Goal: Task Accomplishment & Management: Manage account settings

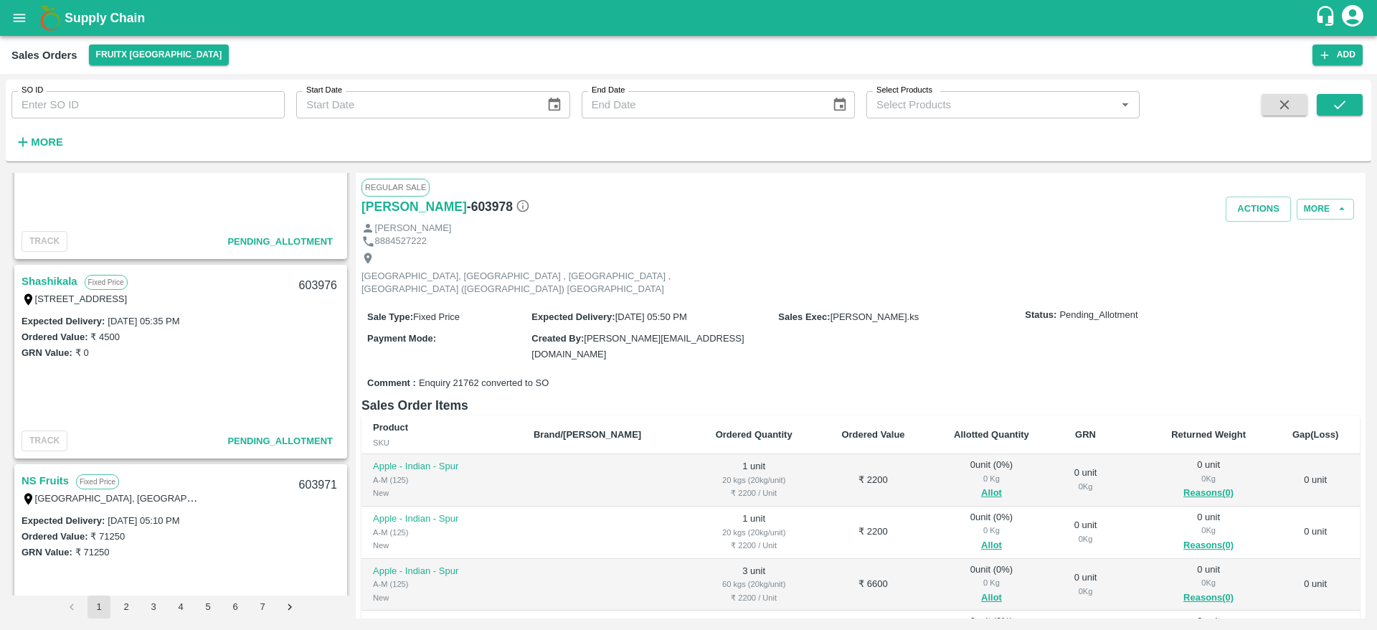
scroll to position [309, 0]
click at [43, 273] on link "Shashikala" at bounding box center [50, 281] width 56 height 19
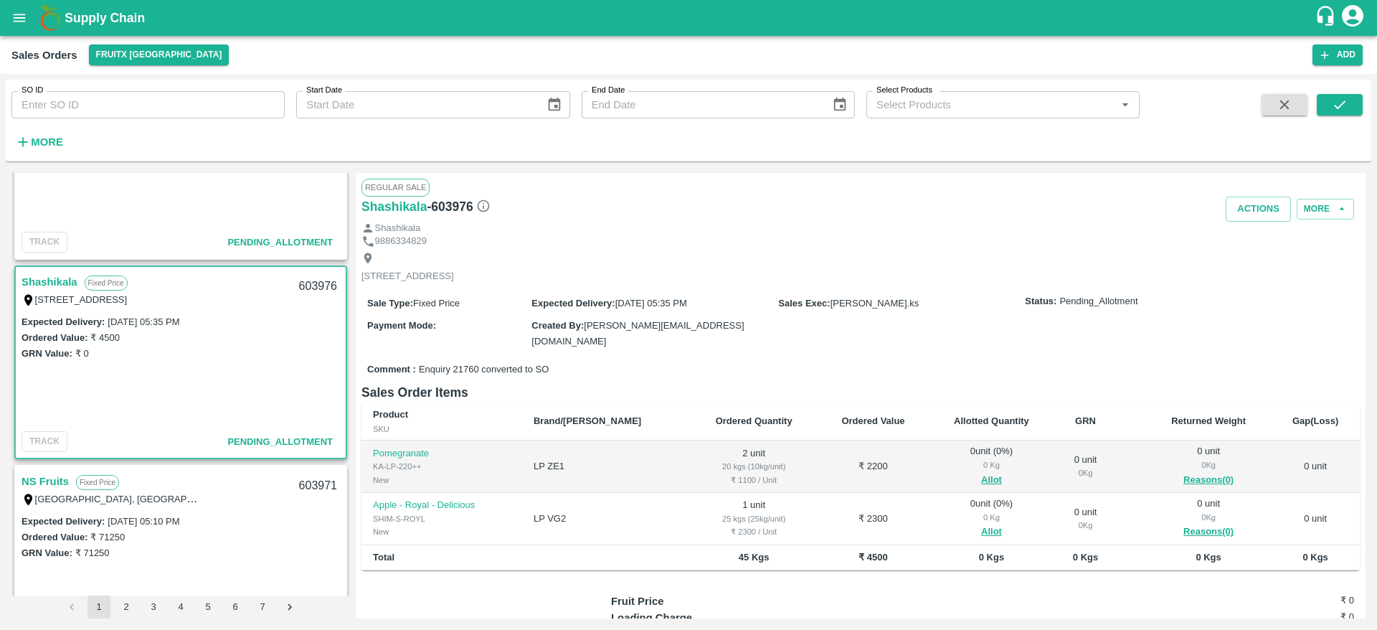
scroll to position [45, 0]
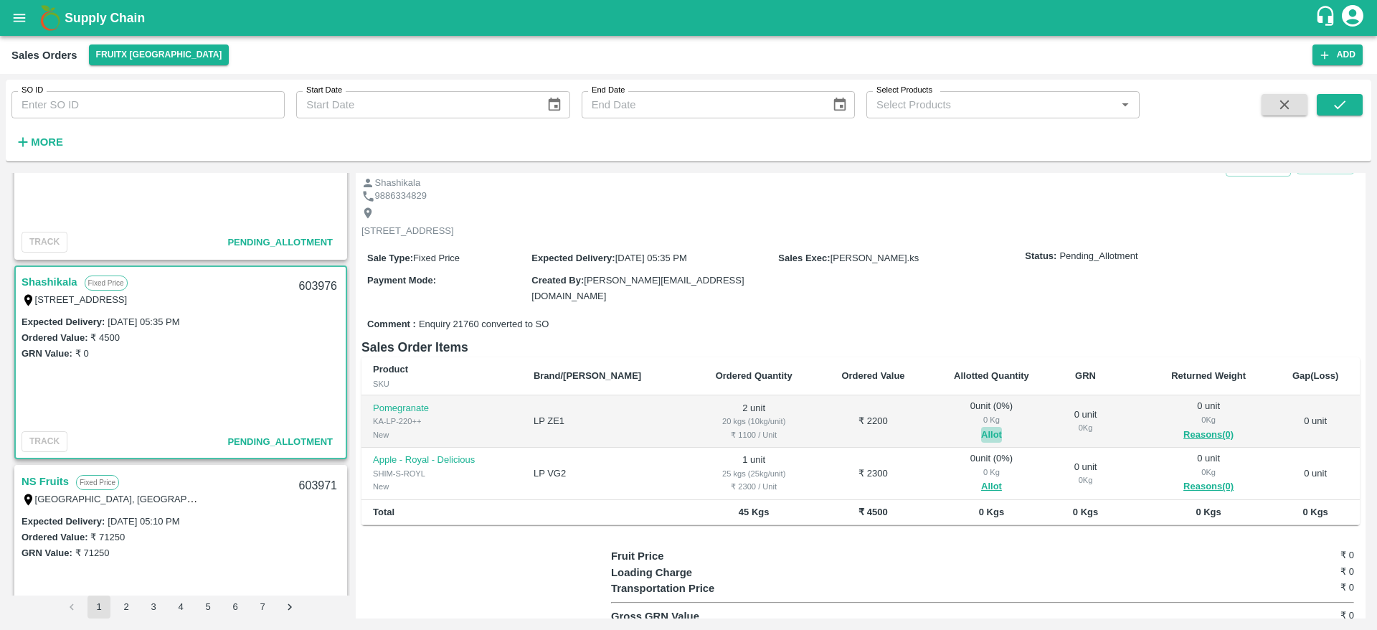
click at [981, 427] on button "Allot" at bounding box center [991, 435] width 21 height 16
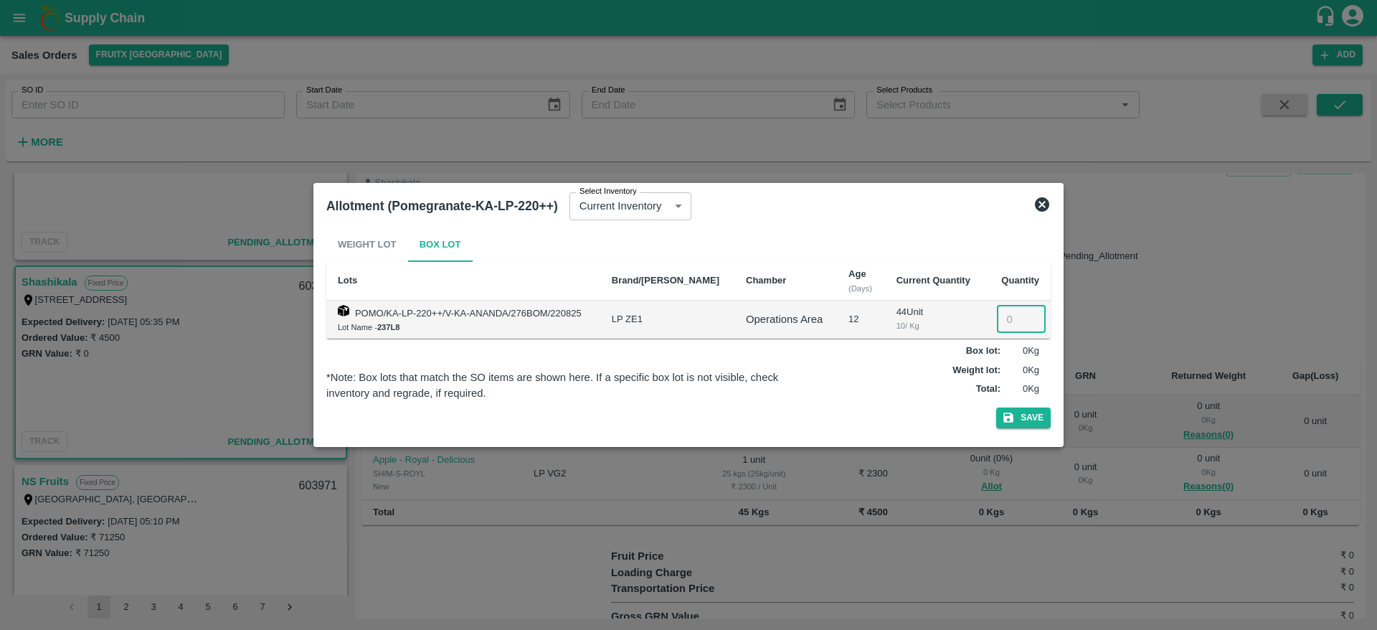
click at [1008, 317] on input "number" at bounding box center [1021, 318] width 49 height 27
type input "2"
click at [996, 407] on button "Save" at bounding box center [1023, 417] width 54 height 21
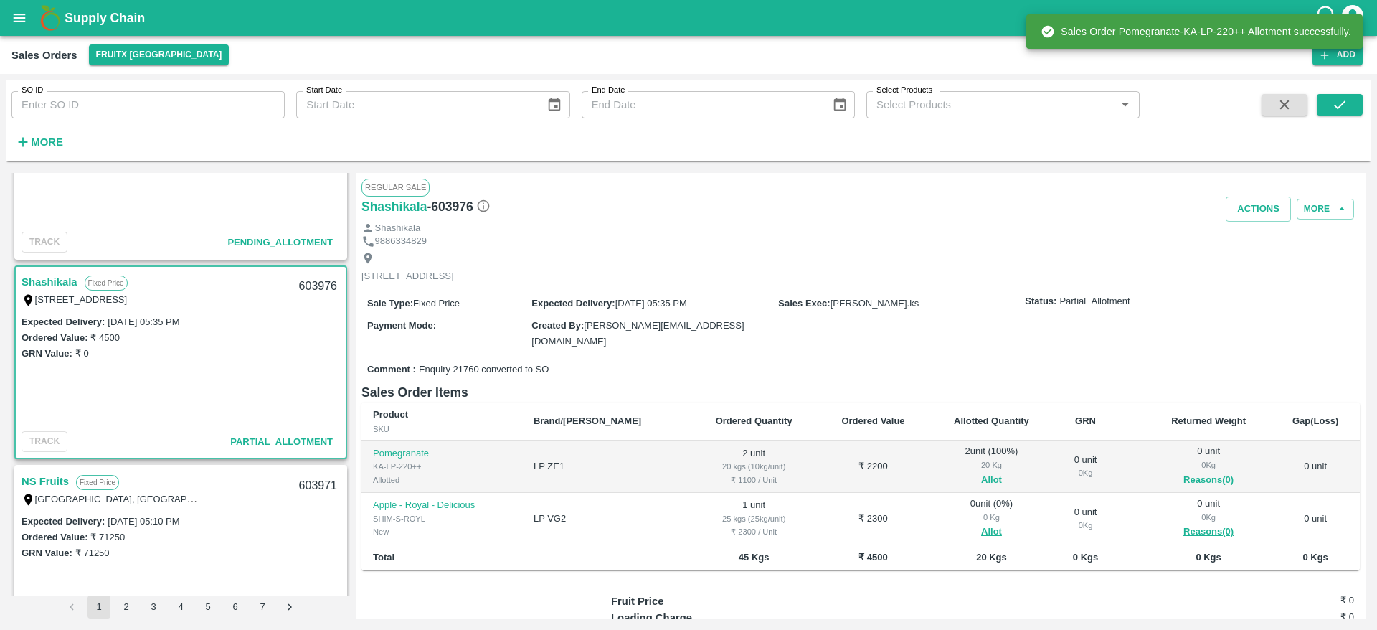
scroll to position [114, 0]
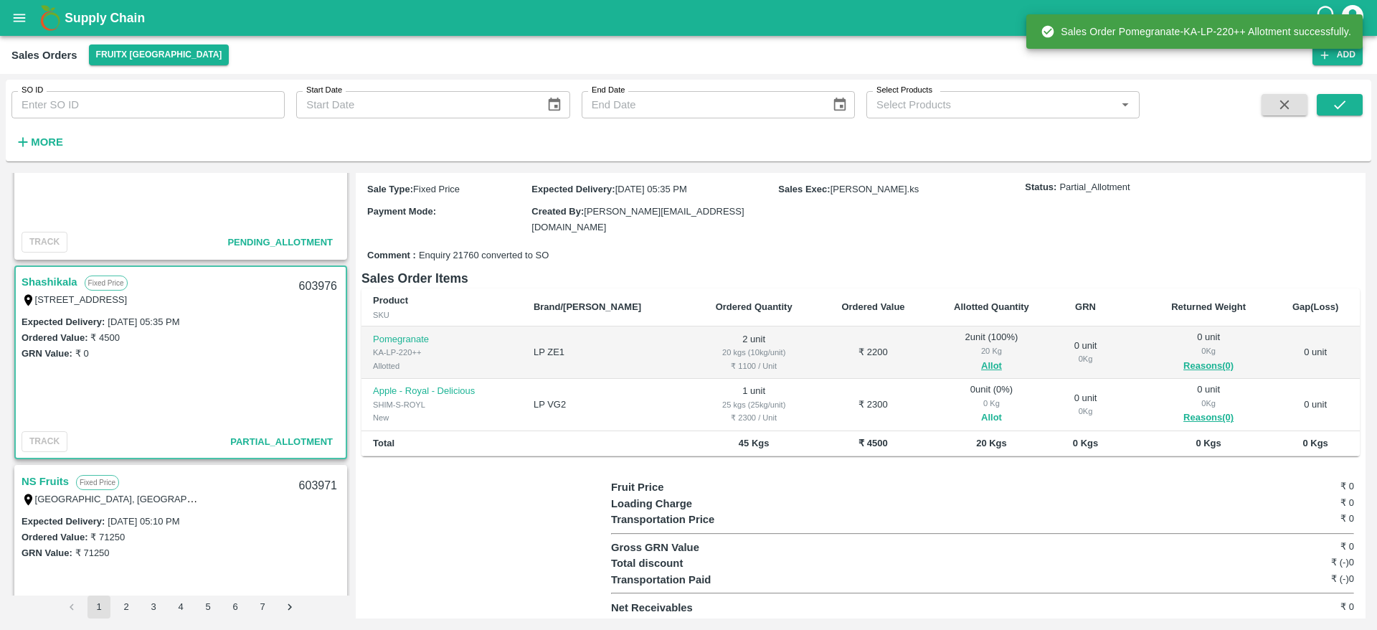
click at [981, 410] on button "Allot" at bounding box center [991, 417] width 21 height 16
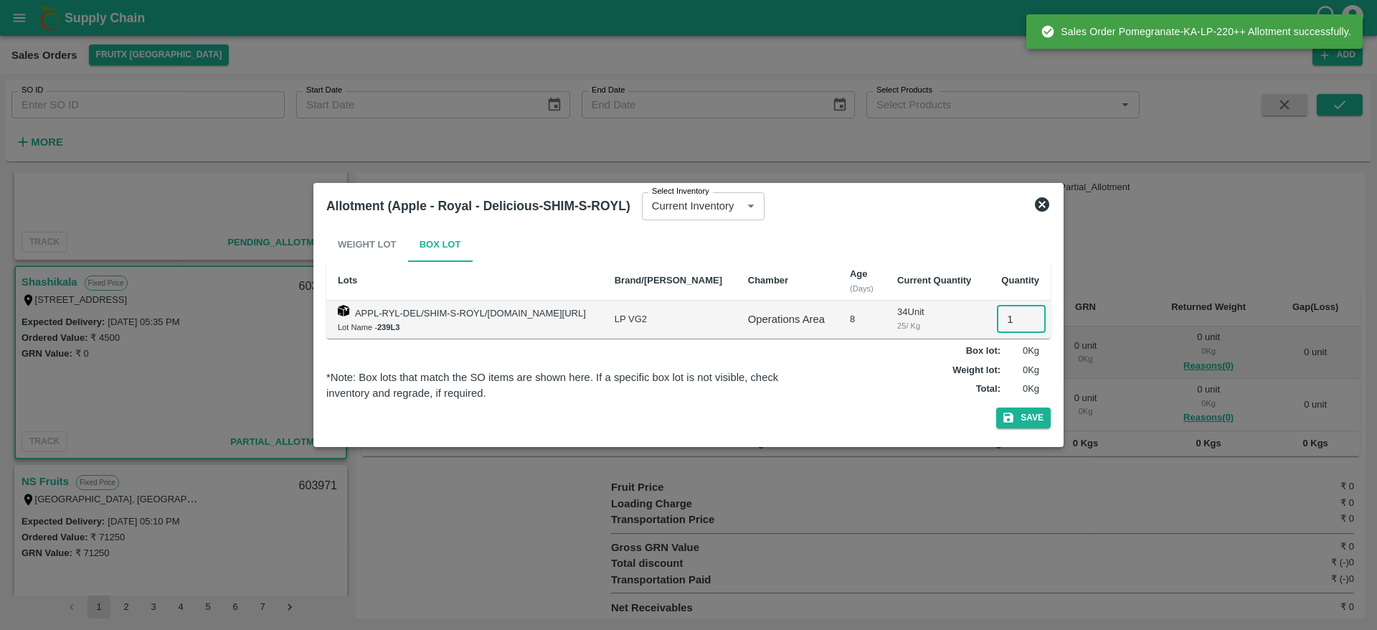
click at [1001, 321] on input "1" at bounding box center [1021, 318] width 49 height 27
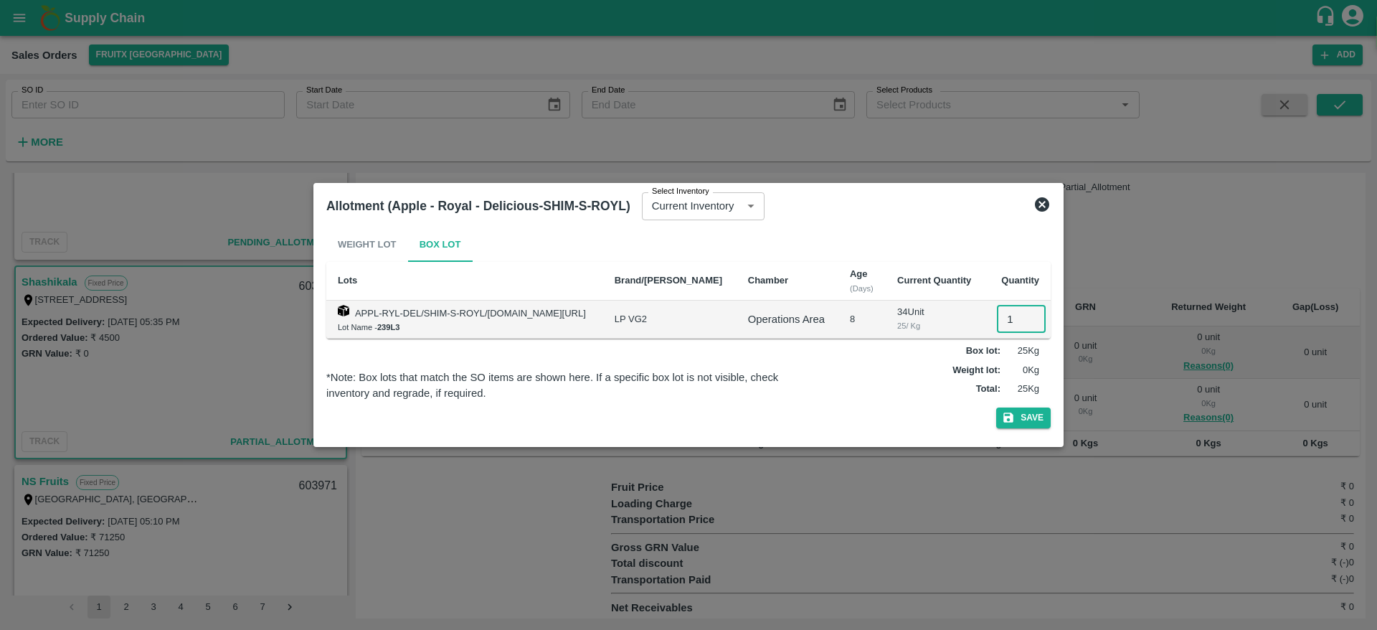
type input "1"
click at [996, 407] on button "Save" at bounding box center [1023, 417] width 54 height 21
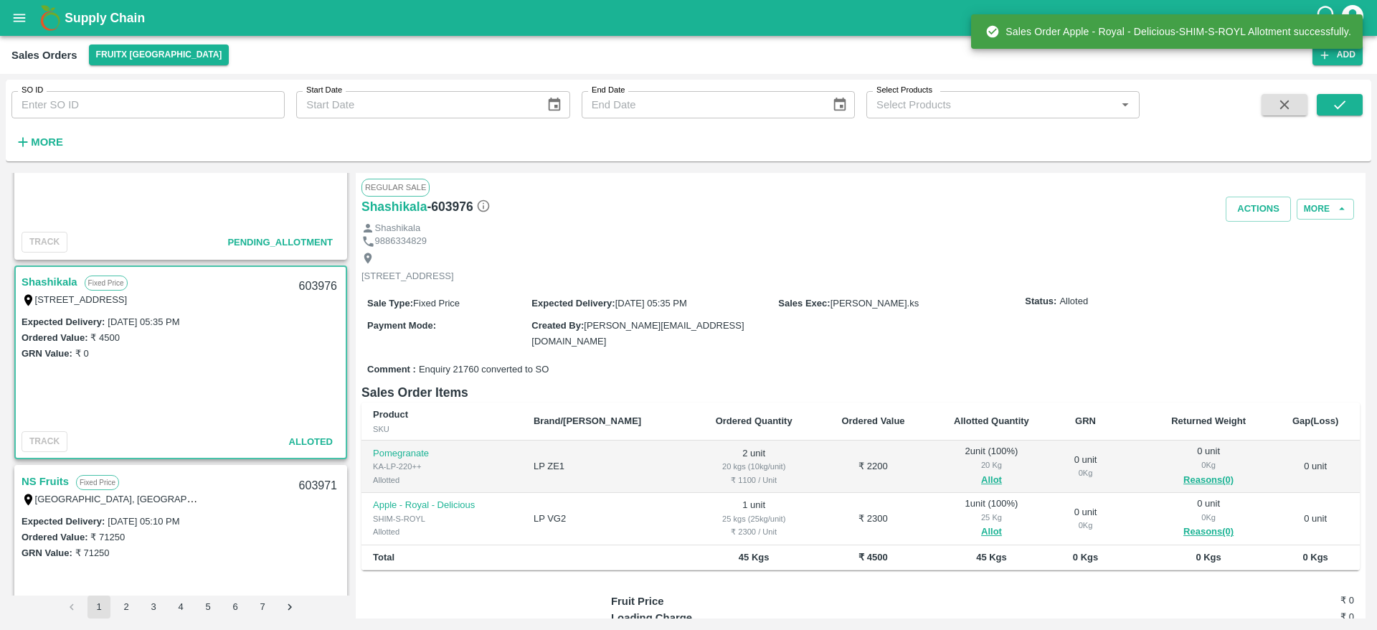
click at [310, 285] on div "603976" at bounding box center [317, 287] width 55 height 34
copy div "603976"
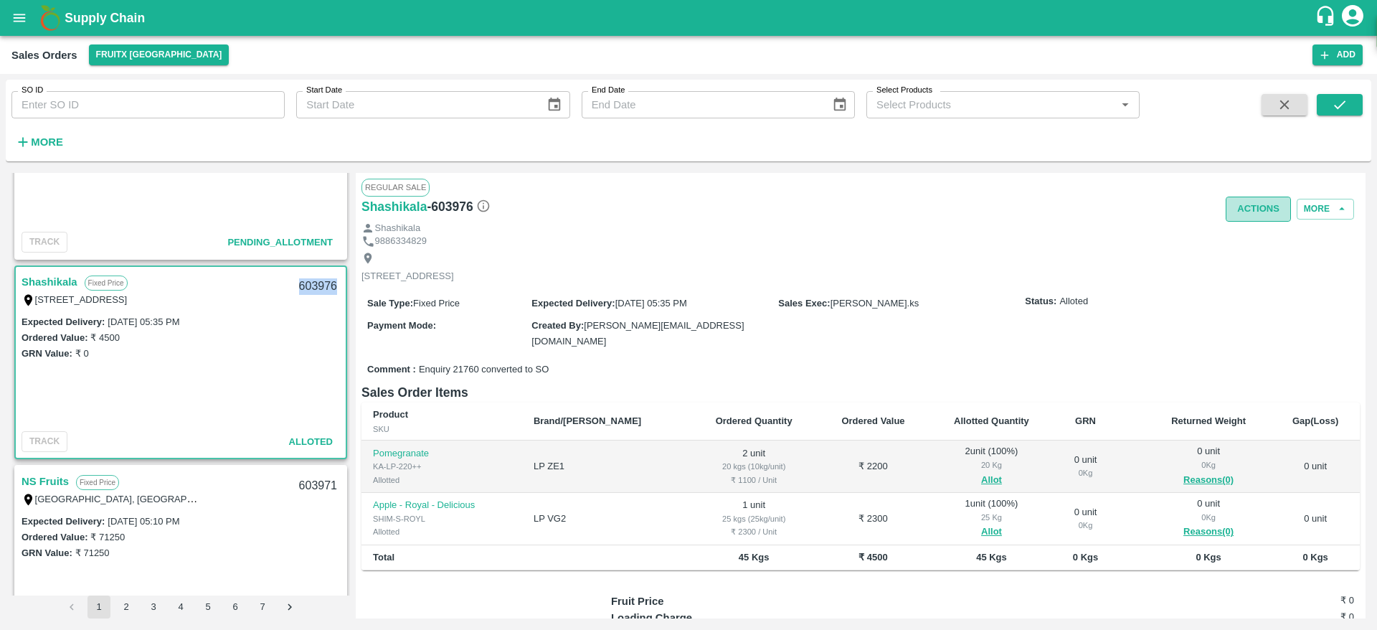
click at [1260, 201] on button "Actions" at bounding box center [1257, 208] width 65 height 25
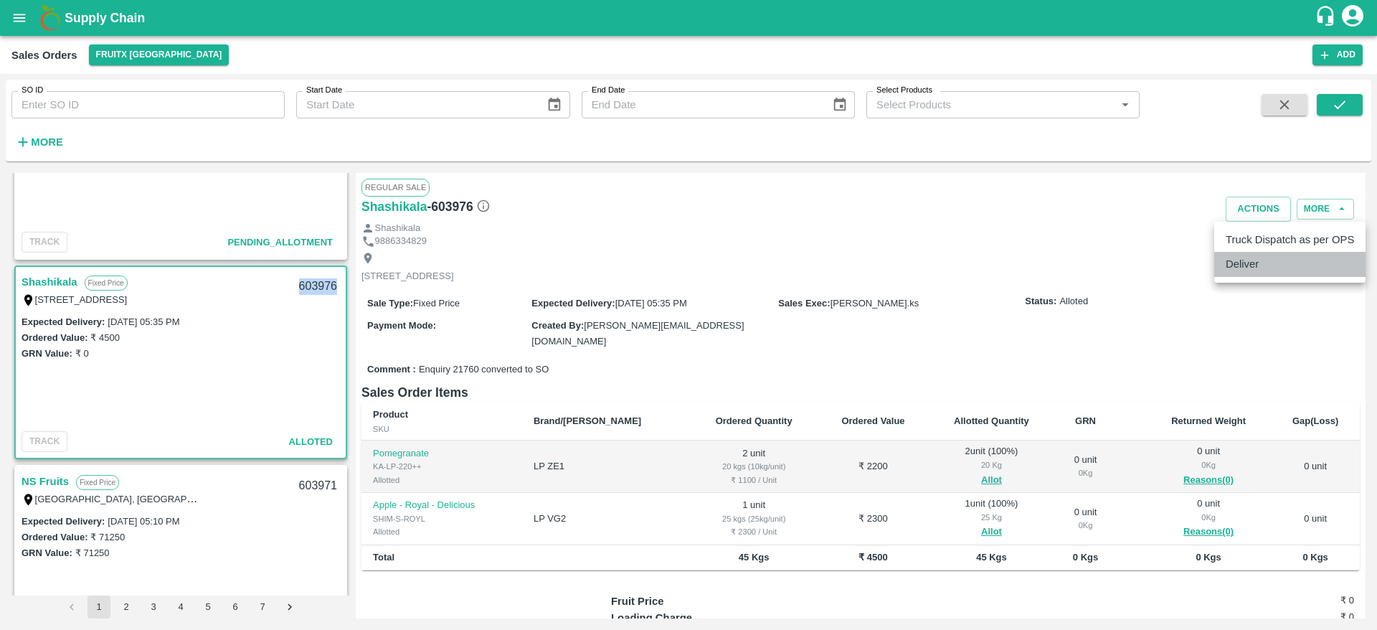
click at [1246, 269] on li "Deliver" at bounding box center [1289, 264] width 151 height 24
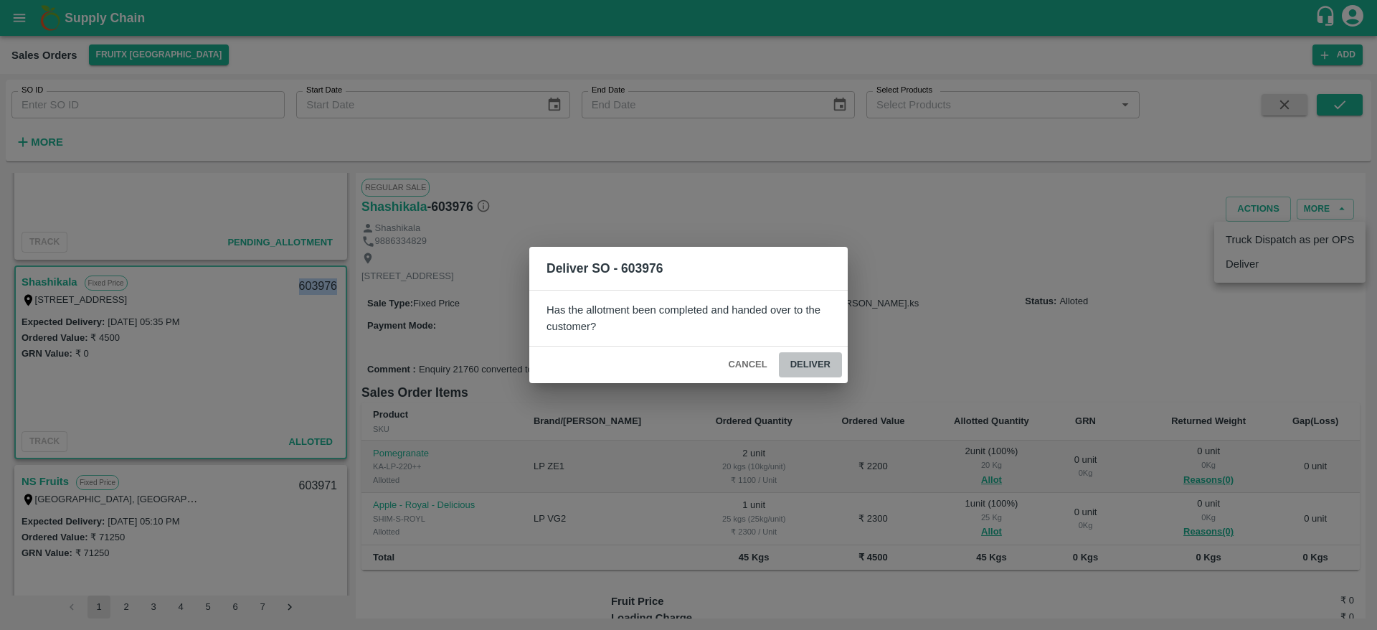
click at [797, 368] on button "Deliver" at bounding box center [810, 364] width 63 height 25
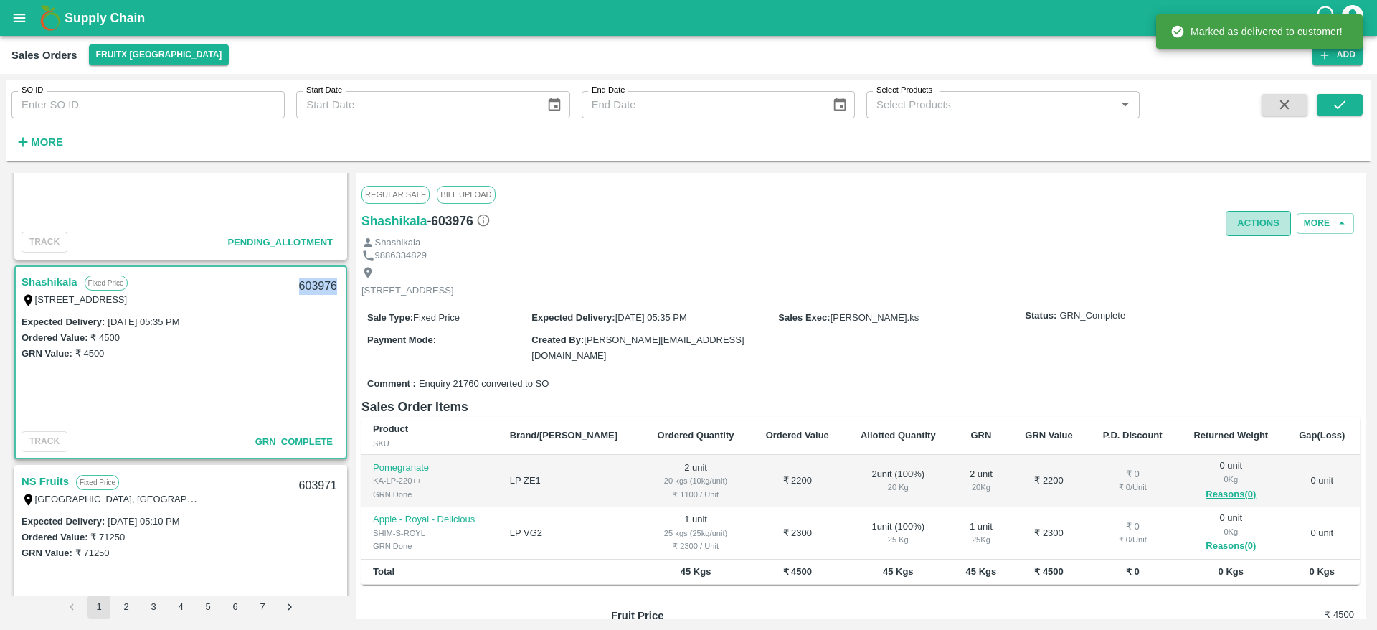
click at [1258, 225] on button "Actions" at bounding box center [1257, 223] width 65 height 25
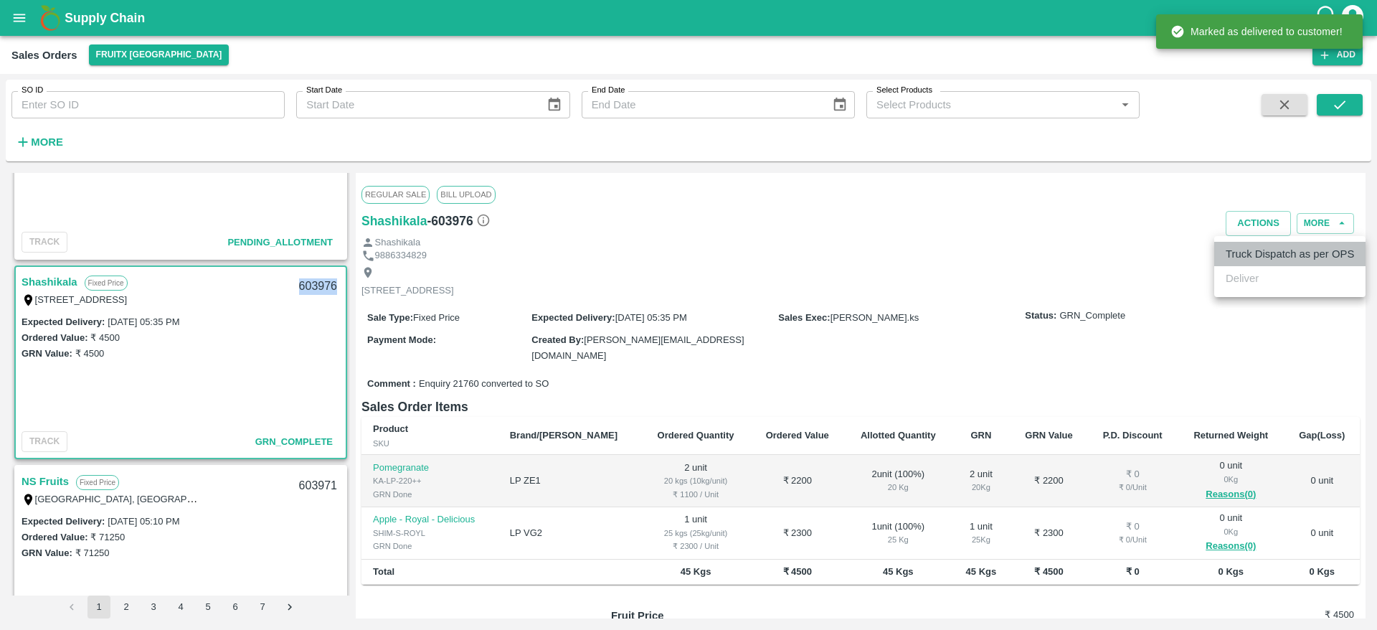
click at [1258, 261] on li "Truck Dispatch as per OPS" at bounding box center [1289, 254] width 151 height 24
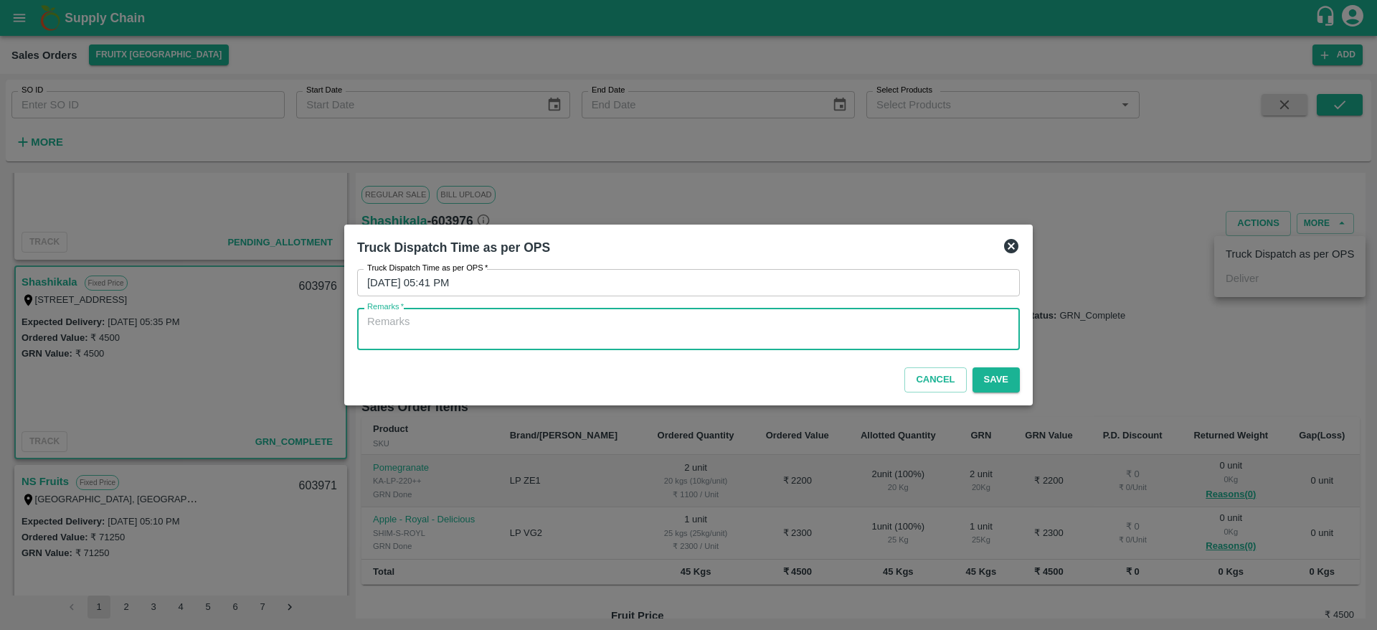
click at [909, 331] on textarea "Remarks   *" at bounding box center [688, 329] width 642 height 30
type textarea "OTD"
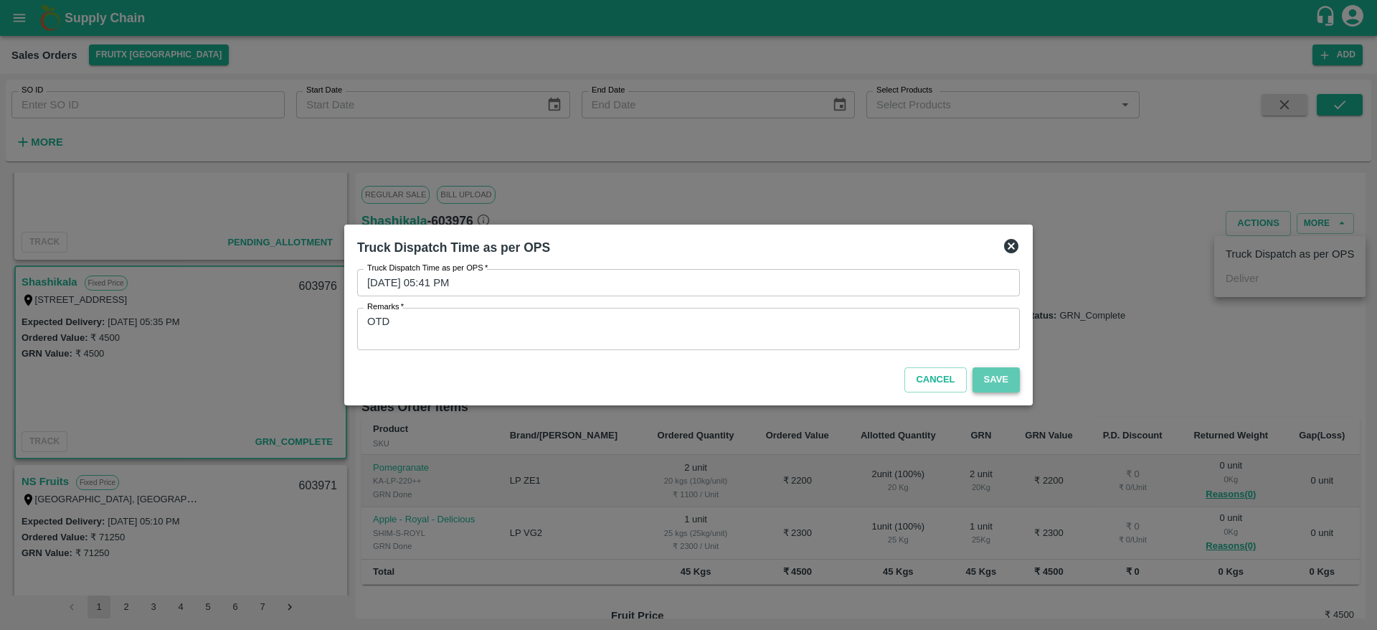
click at [1001, 376] on button "Save" at bounding box center [995, 379] width 47 height 25
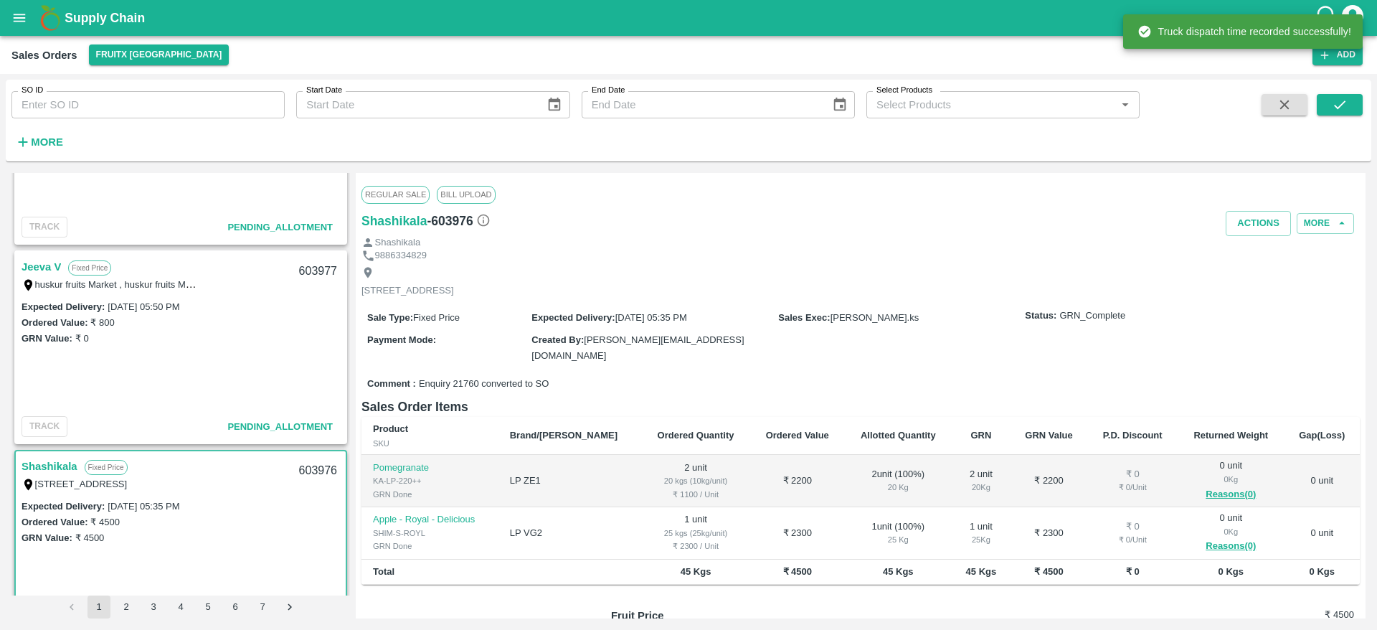
scroll to position [124, 0]
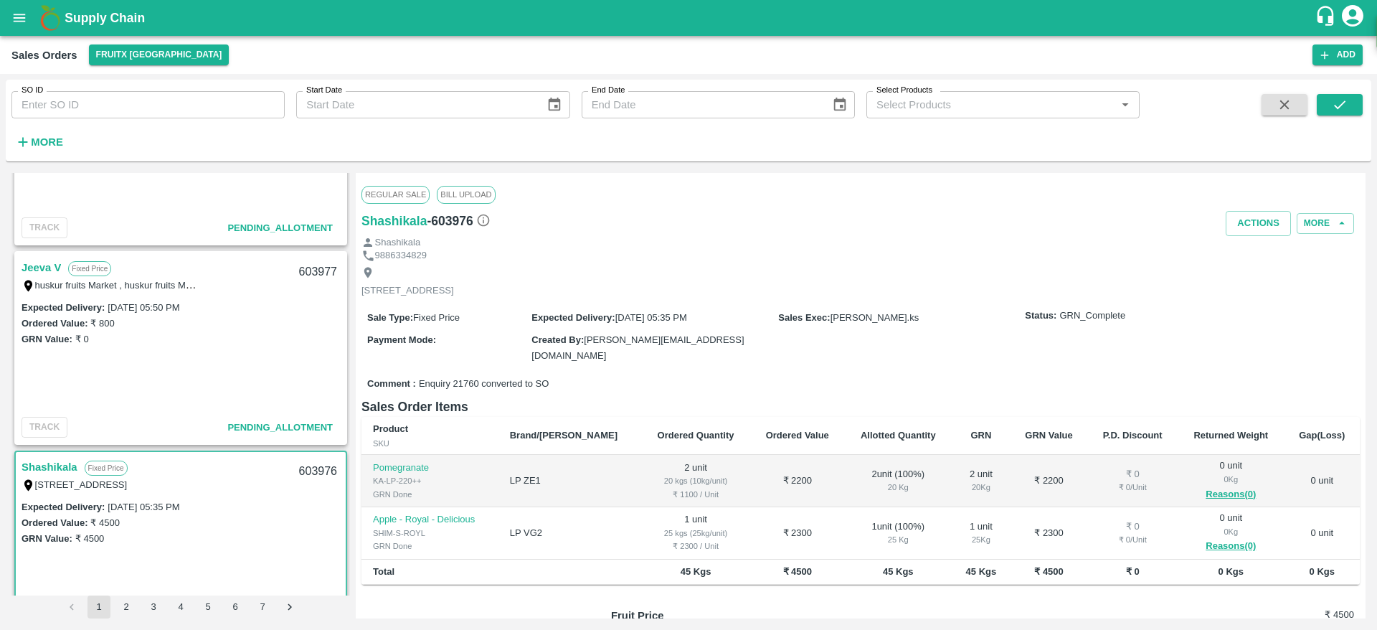
click at [42, 272] on link "Jeeva V" at bounding box center [41, 267] width 39 height 19
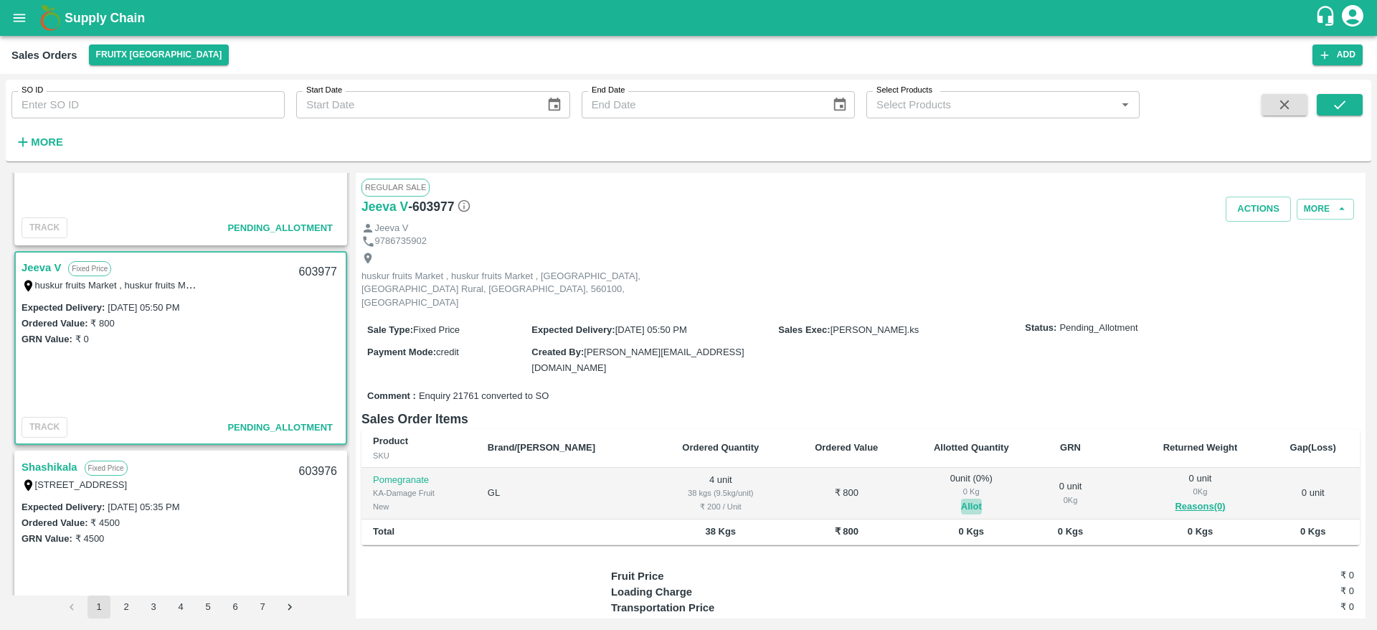
click at [961, 498] on button "Allot" at bounding box center [971, 506] width 21 height 16
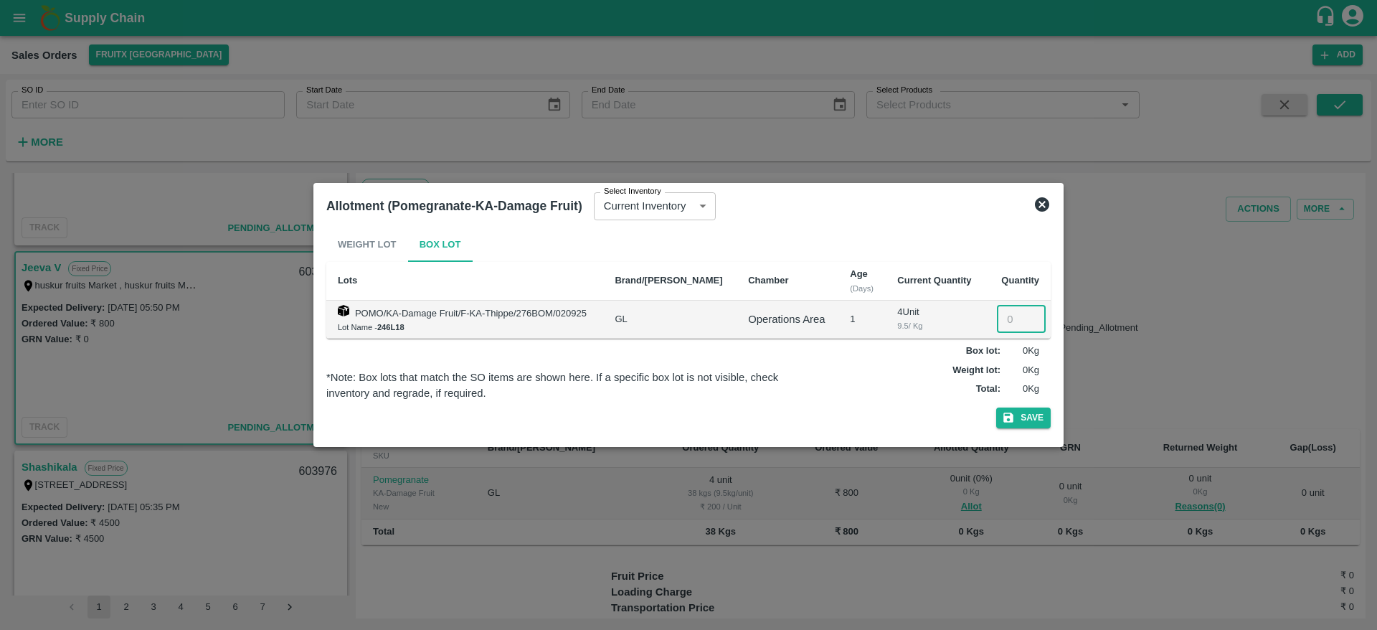
click at [1005, 320] on input "number" at bounding box center [1021, 318] width 49 height 27
type input "4"
click at [1043, 203] on icon at bounding box center [1041, 204] width 17 height 17
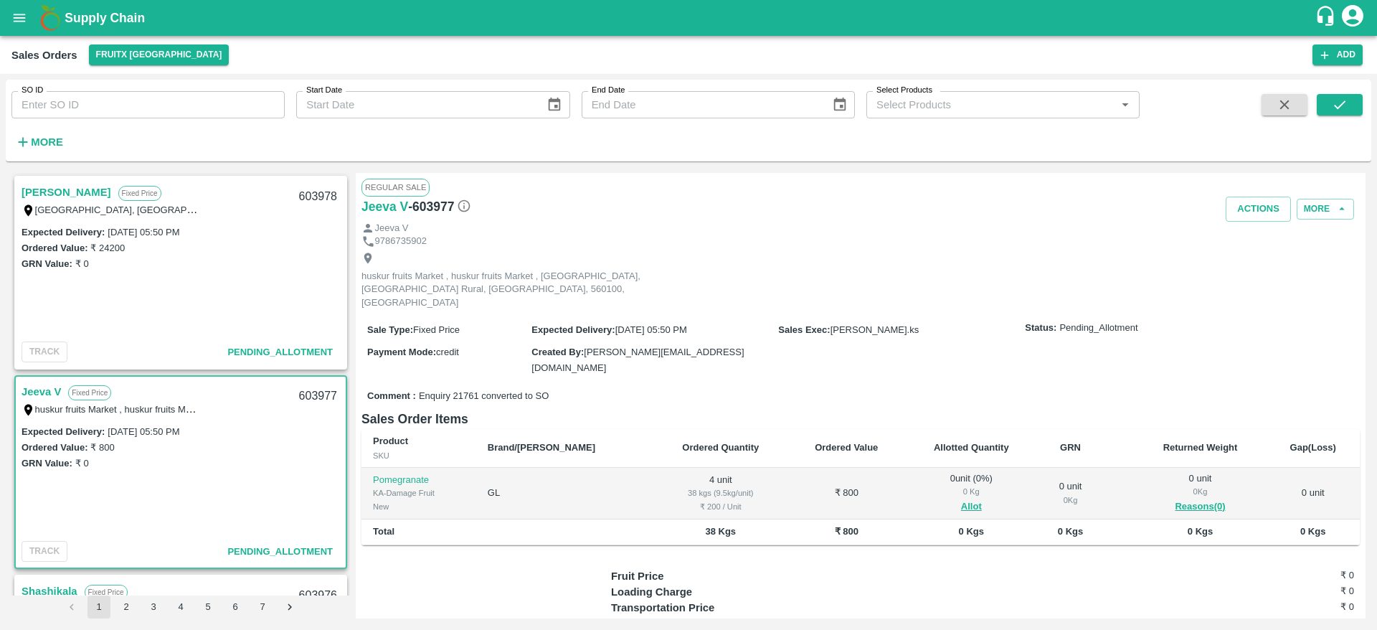
click at [82, 190] on link "[PERSON_NAME]" at bounding box center [67, 192] width 90 height 19
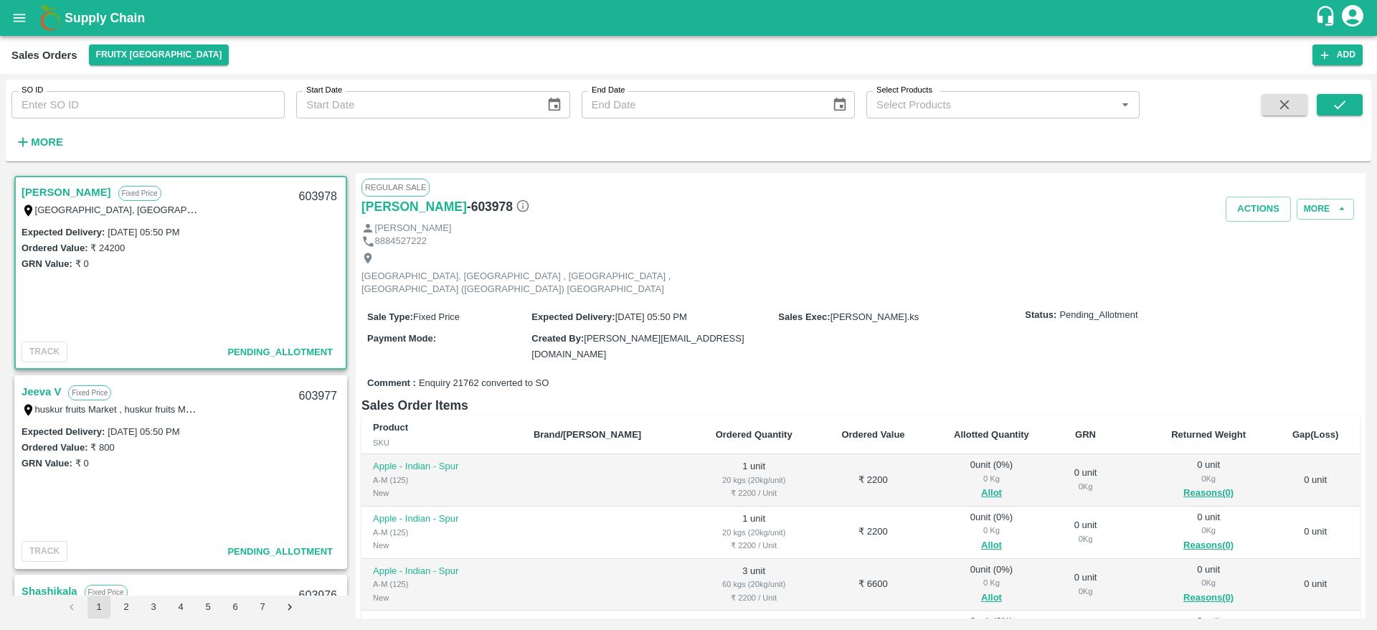
scroll to position [120, 0]
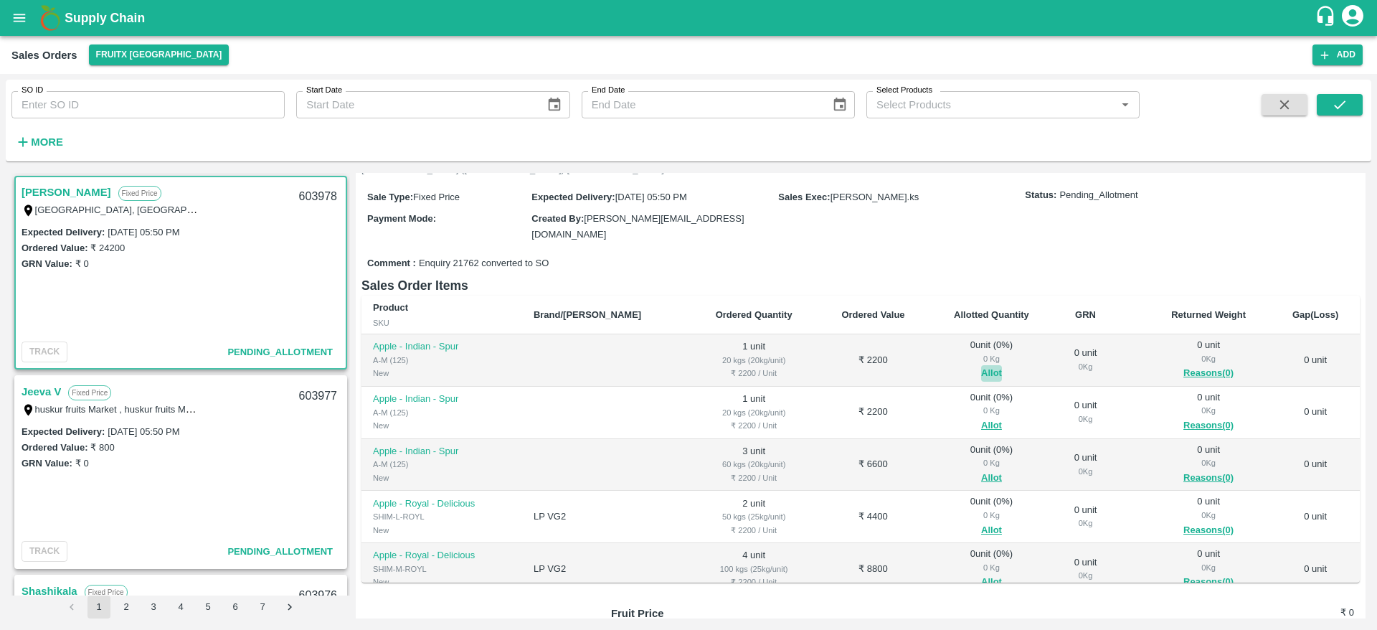
click at [981, 365] on button "Allot" at bounding box center [991, 373] width 21 height 16
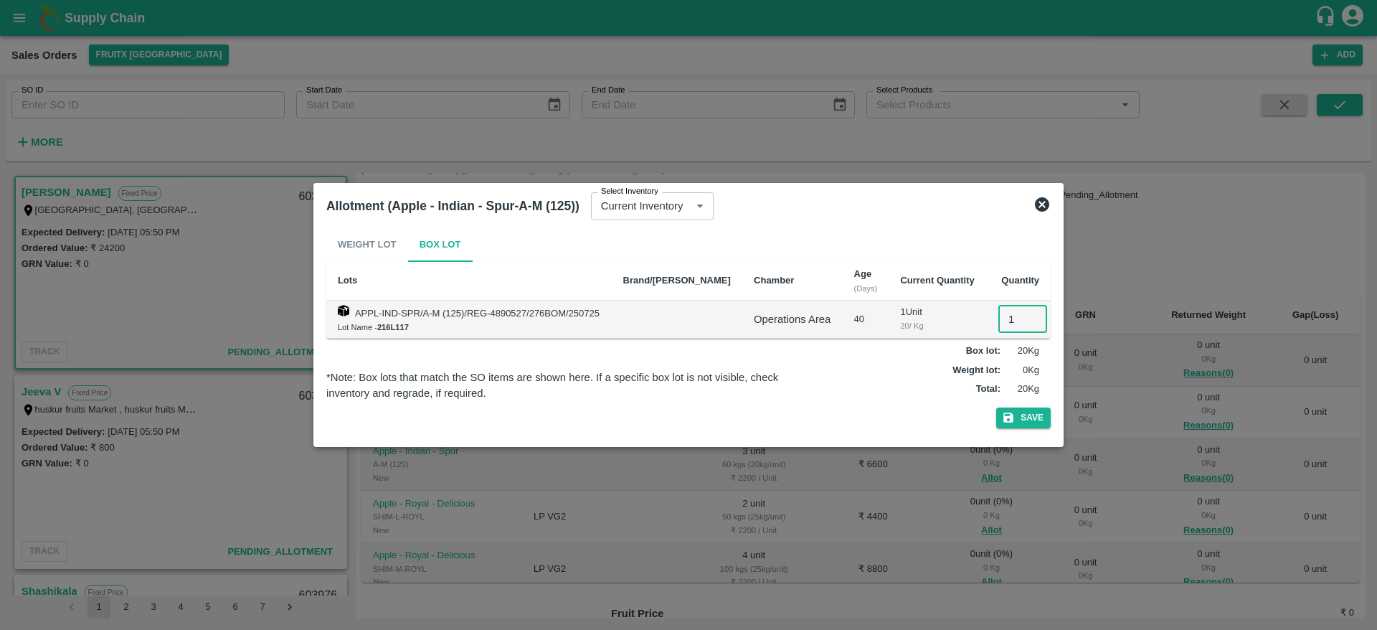
click at [1015, 321] on input "1" at bounding box center [1022, 318] width 49 height 27
type input "1"
click at [996, 407] on button "Save" at bounding box center [1023, 417] width 54 height 21
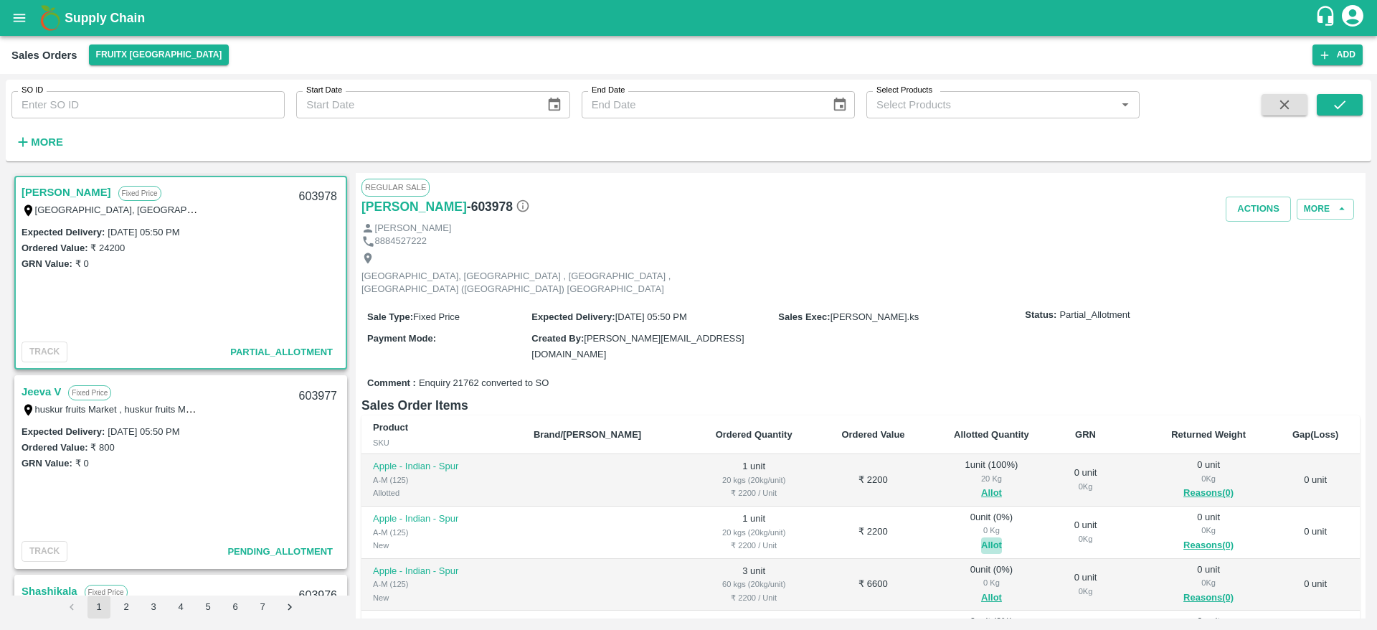
click at [981, 537] on button "Allot" at bounding box center [991, 545] width 21 height 16
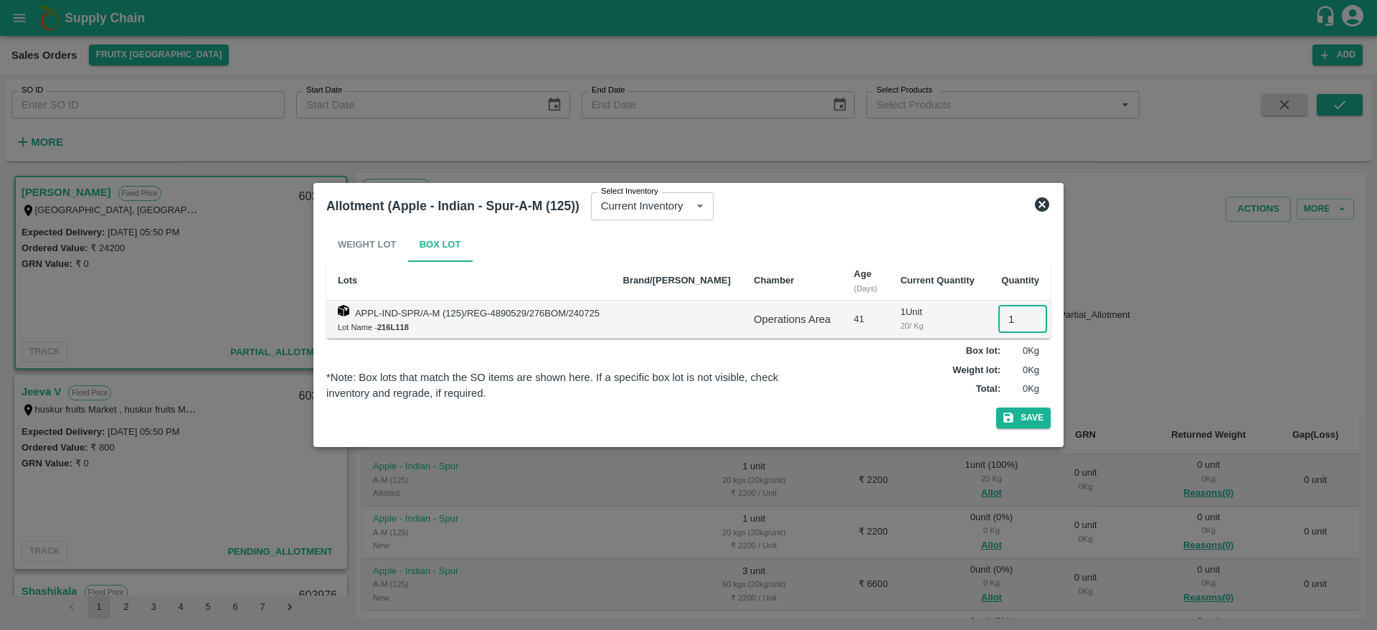
click at [998, 313] on input "1" at bounding box center [1022, 318] width 49 height 27
type input "1"
click at [996, 407] on button "Save" at bounding box center [1023, 417] width 54 height 21
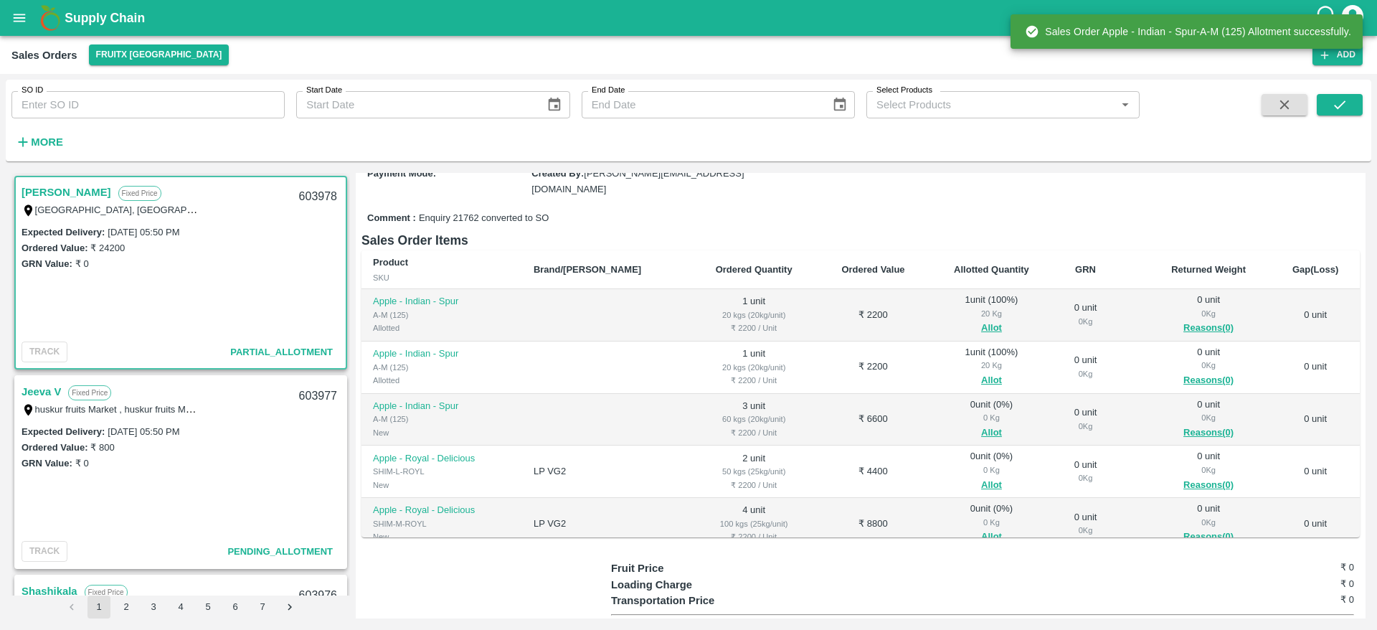
scroll to position [38, 0]
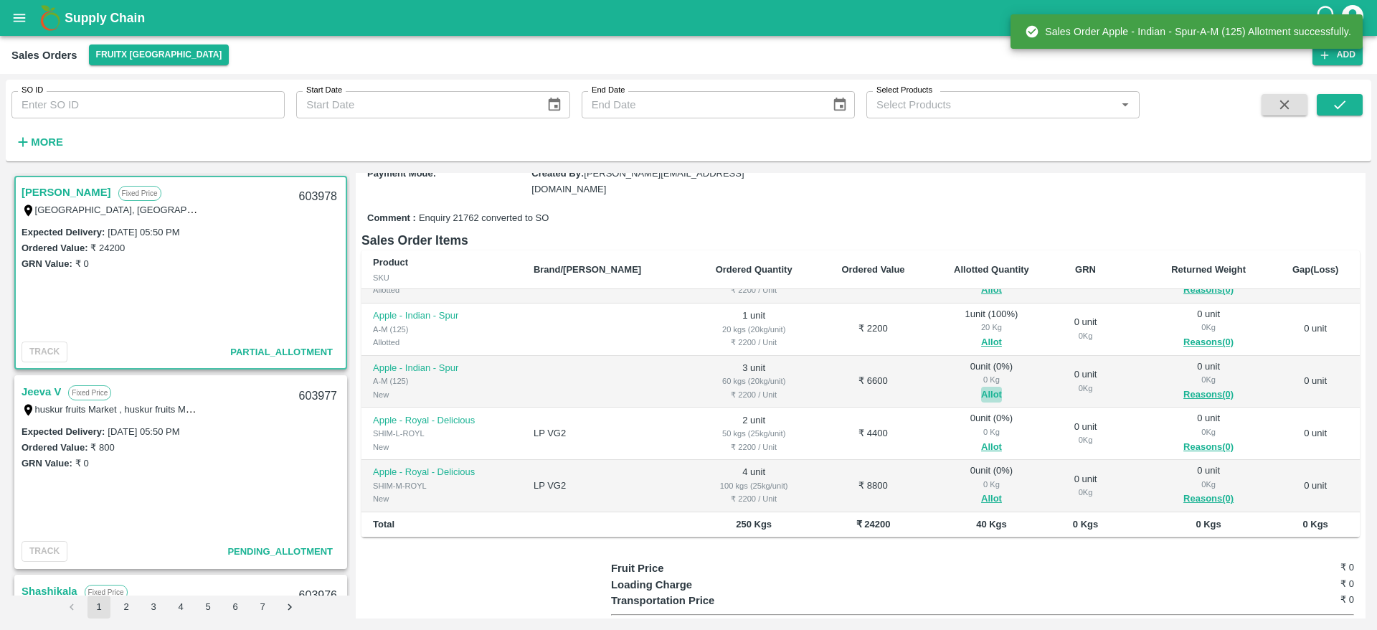
click at [981, 386] on button "Allot" at bounding box center [991, 394] width 21 height 16
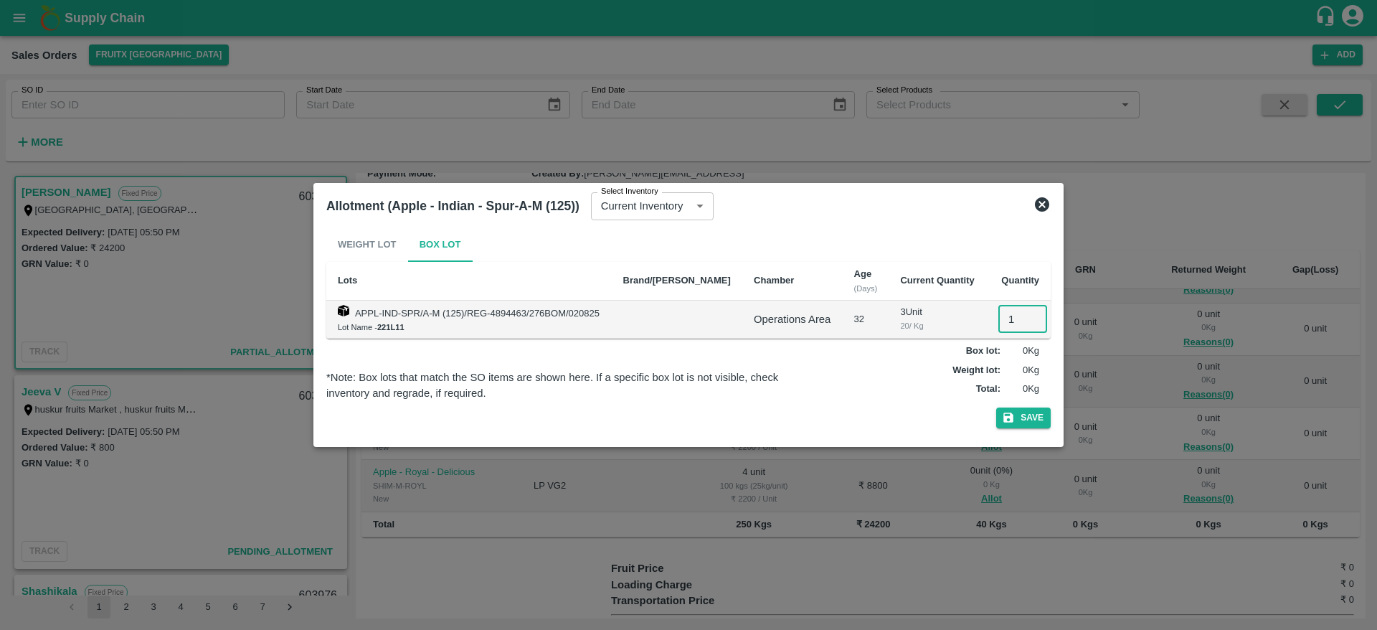
click at [1003, 310] on input "1" at bounding box center [1022, 318] width 49 height 27
type input "1"
click at [996, 407] on button "Save" at bounding box center [1023, 417] width 54 height 21
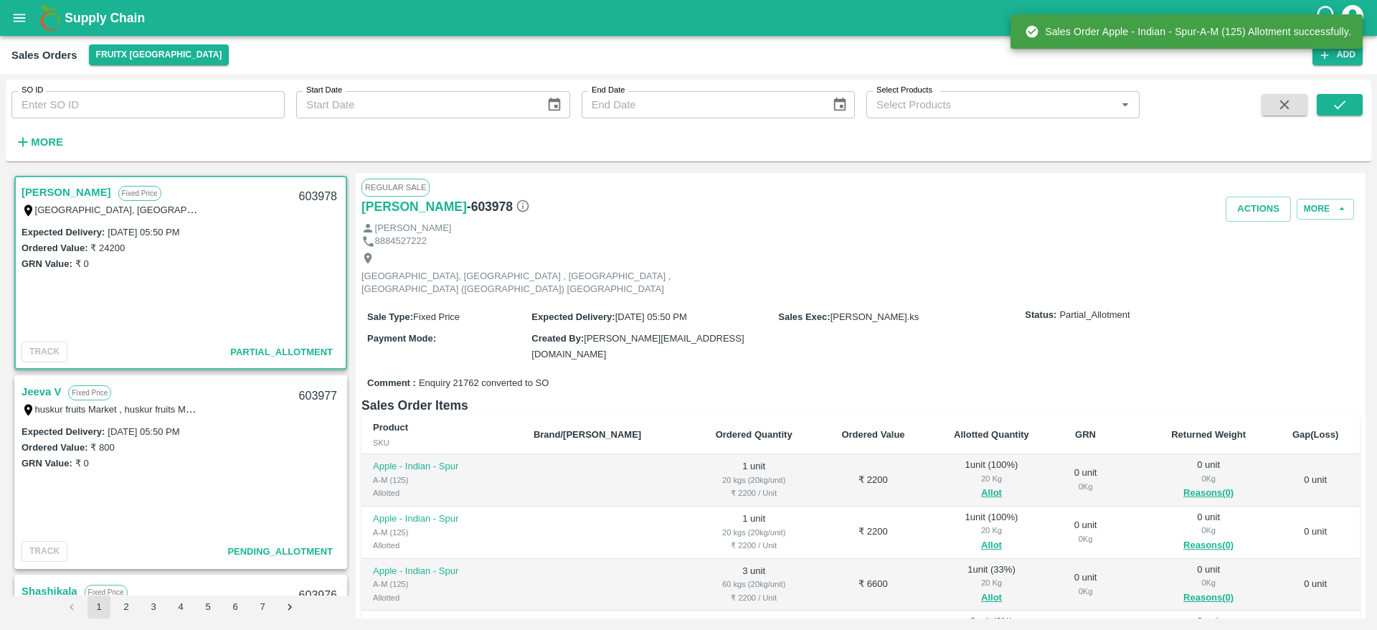
scroll to position [232, 0]
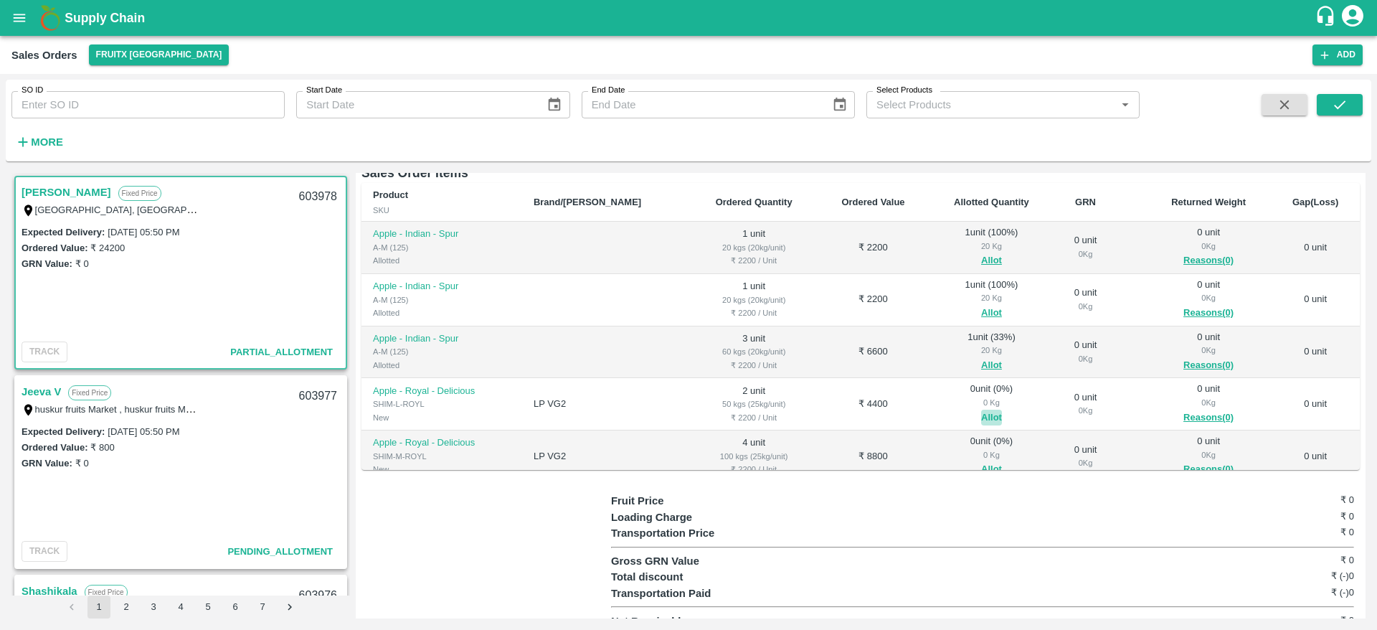
click at [981, 409] on button "Allot" at bounding box center [991, 417] width 21 height 16
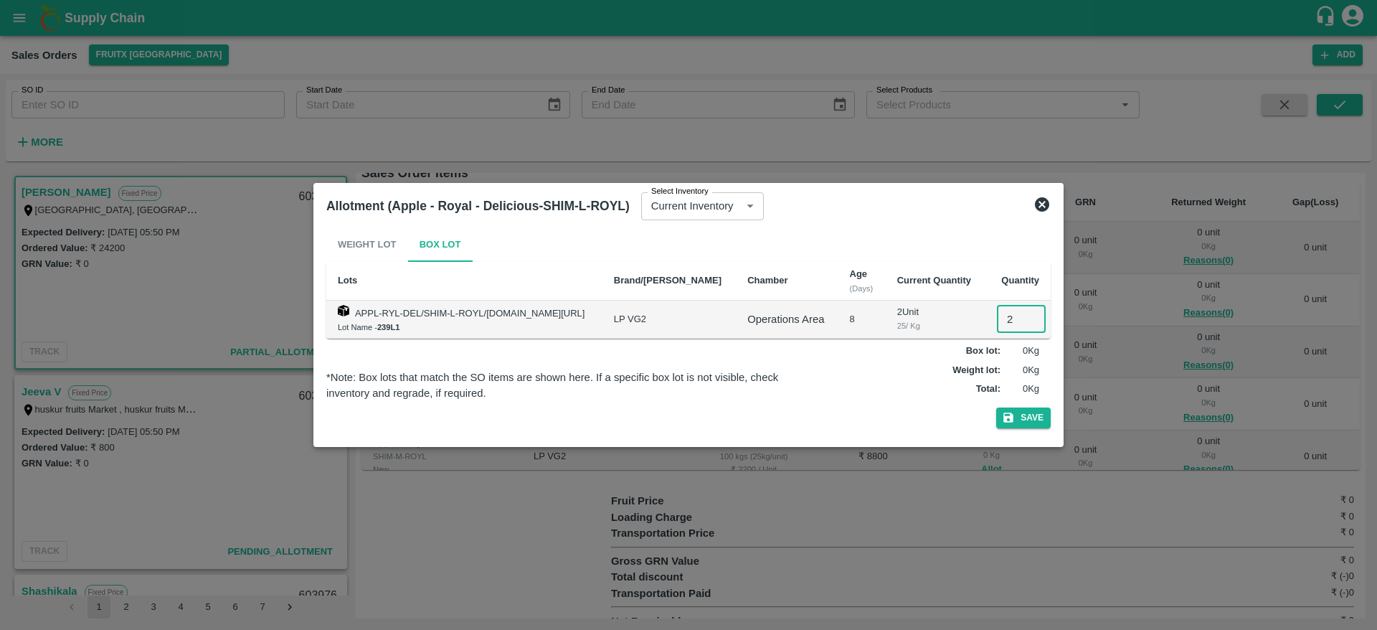
click at [1002, 323] on input "2" at bounding box center [1021, 318] width 49 height 27
type input "2"
click at [996, 407] on button "Save" at bounding box center [1023, 417] width 54 height 21
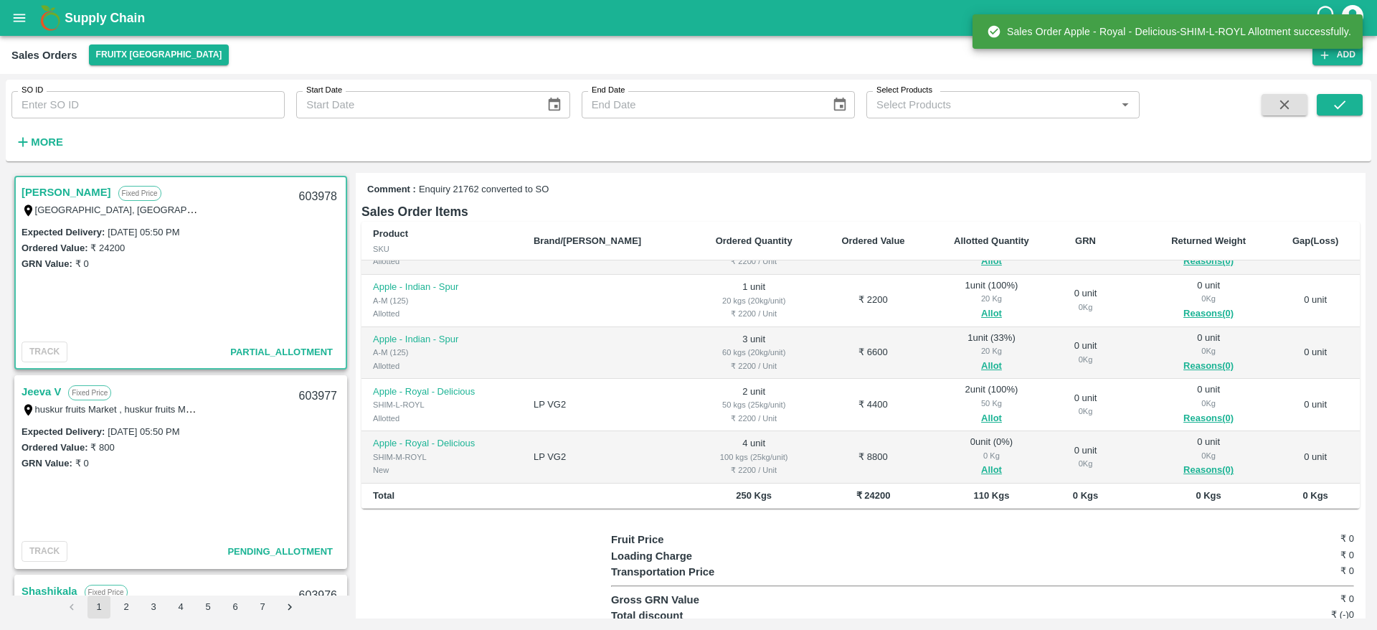
scroll to position [210, 0]
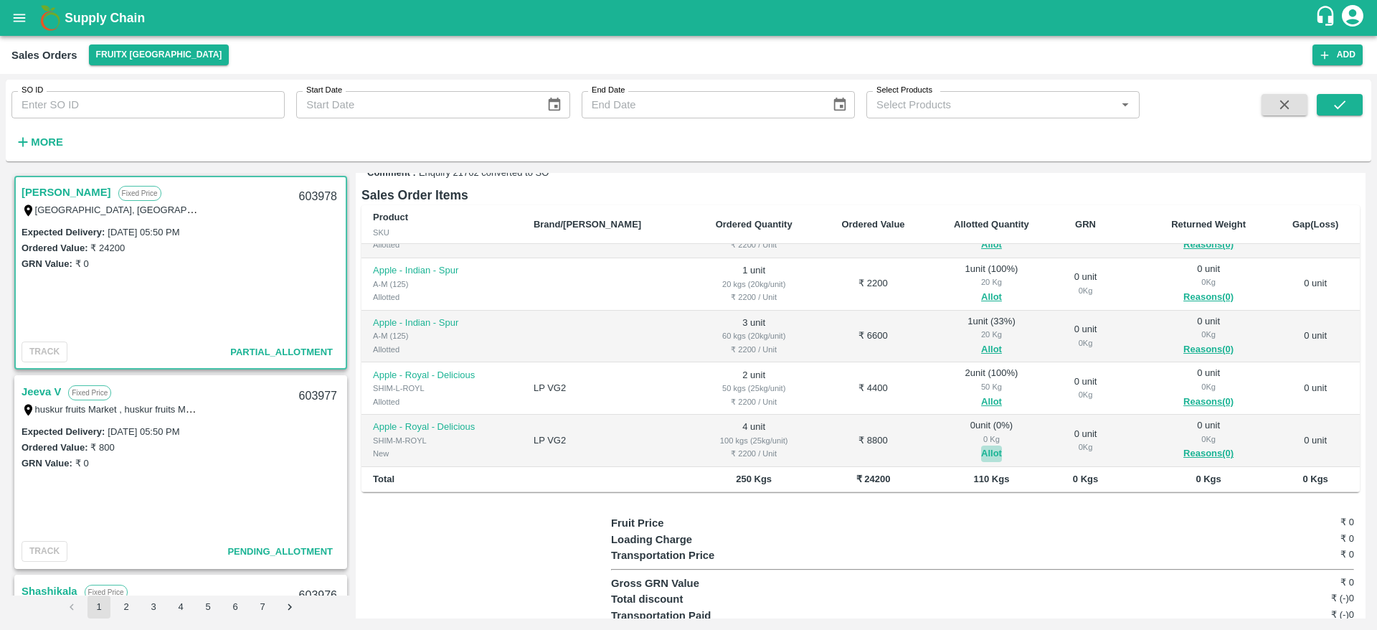
click at [981, 445] on button "Allot" at bounding box center [991, 453] width 21 height 16
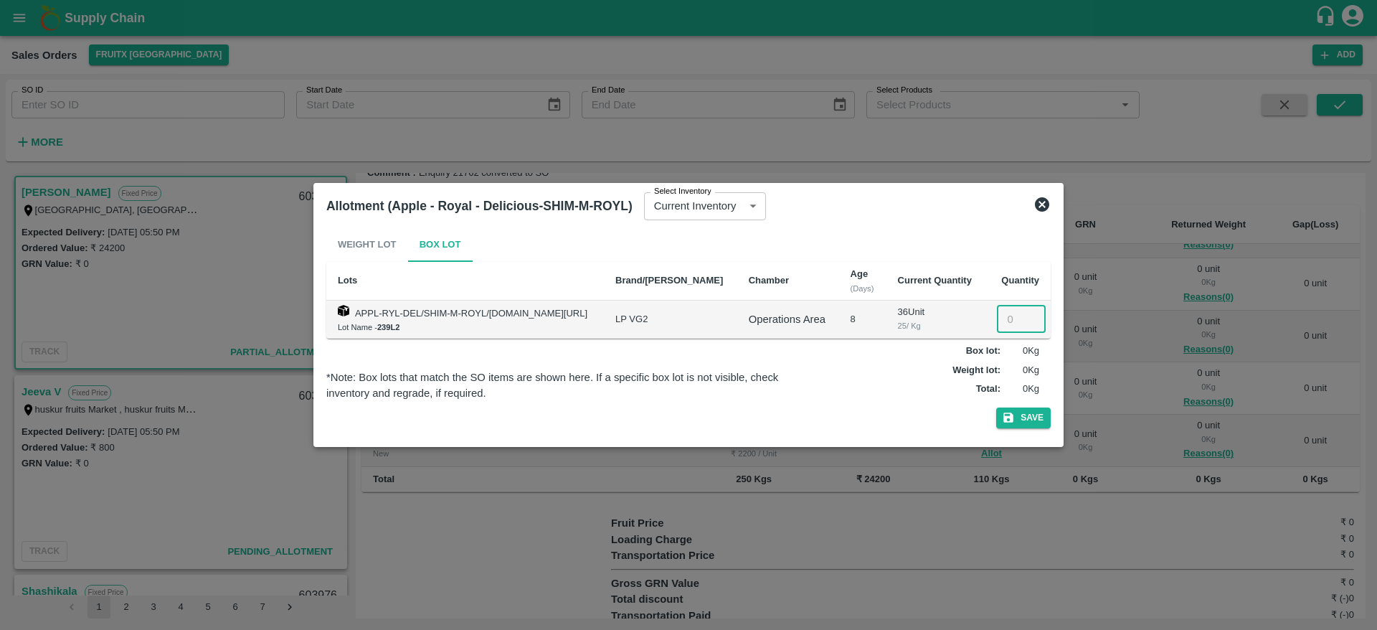
click at [1012, 321] on input "number" at bounding box center [1021, 318] width 49 height 27
type input "4"
click at [996, 407] on button "Save" at bounding box center [1023, 417] width 54 height 21
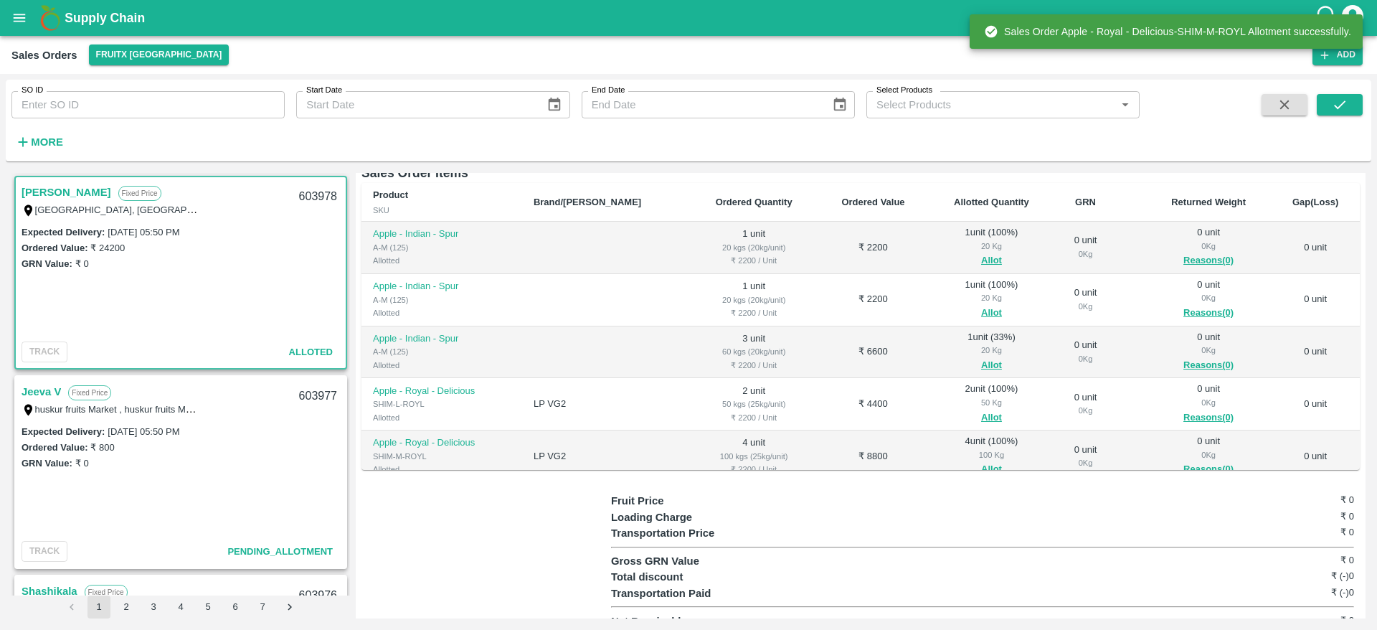
scroll to position [38, 0]
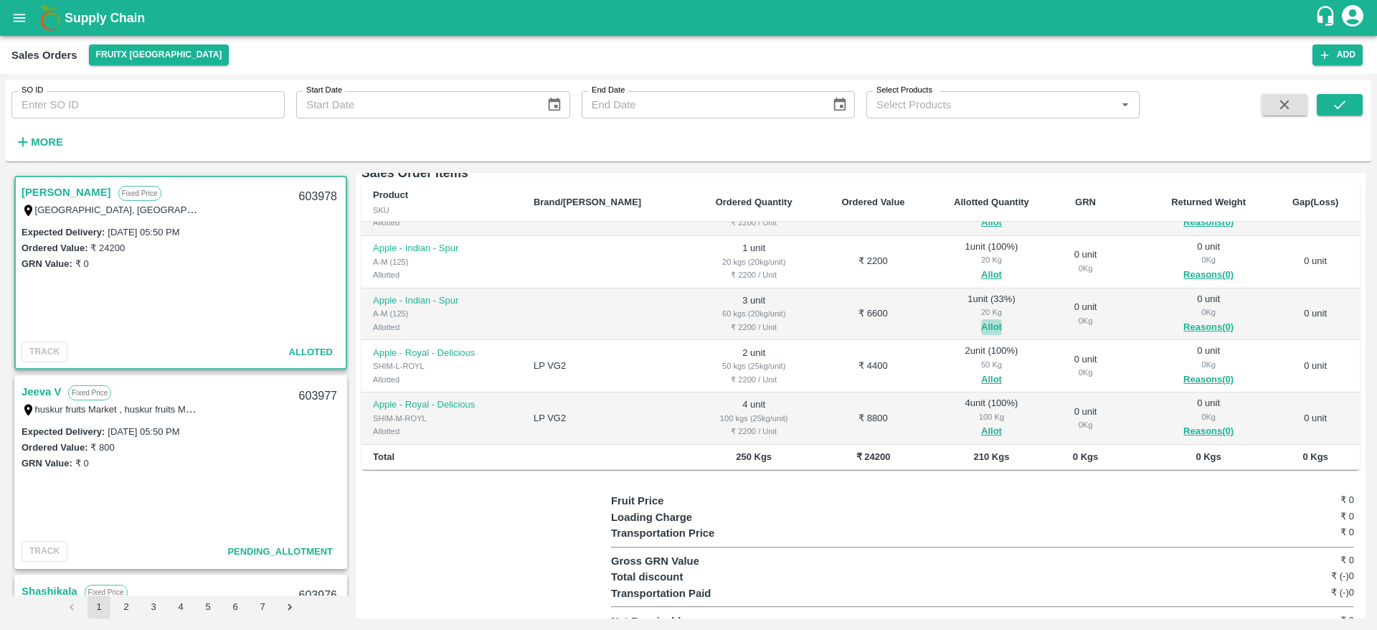
click at [981, 319] on button "Allot" at bounding box center [991, 327] width 21 height 16
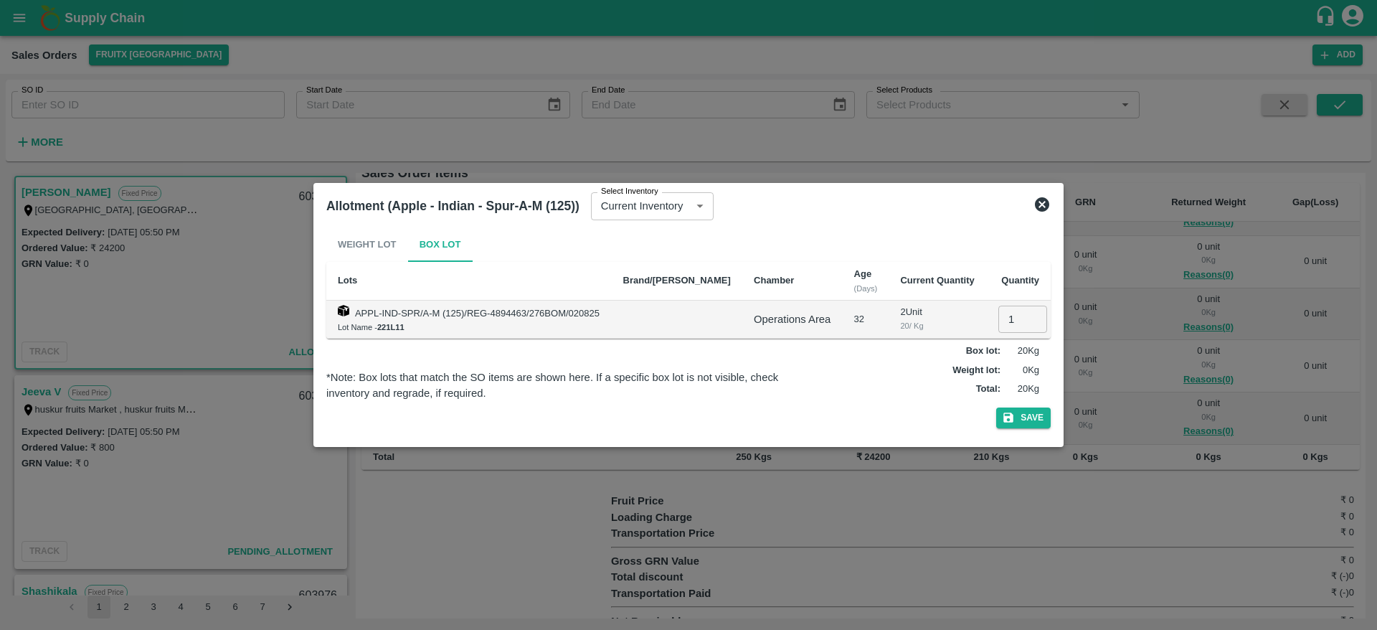
click at [1003, 317] on input "1" at bounding box center [1022, 318] width 49 height 27
type input "3"
click at [996, 407] on button "Save" at bounding box center [1023, 417] width 54 height 21
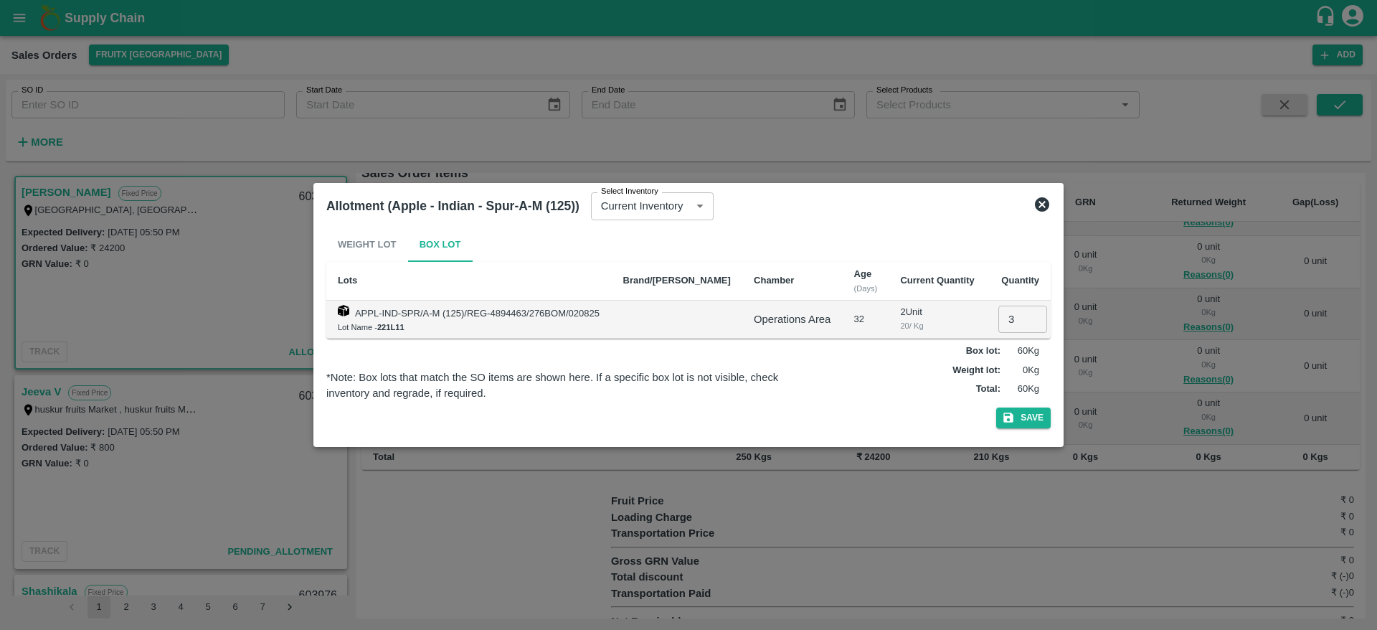
click at [1045, 211] on icon at bounding box center [1041, 204] width 17 height 17
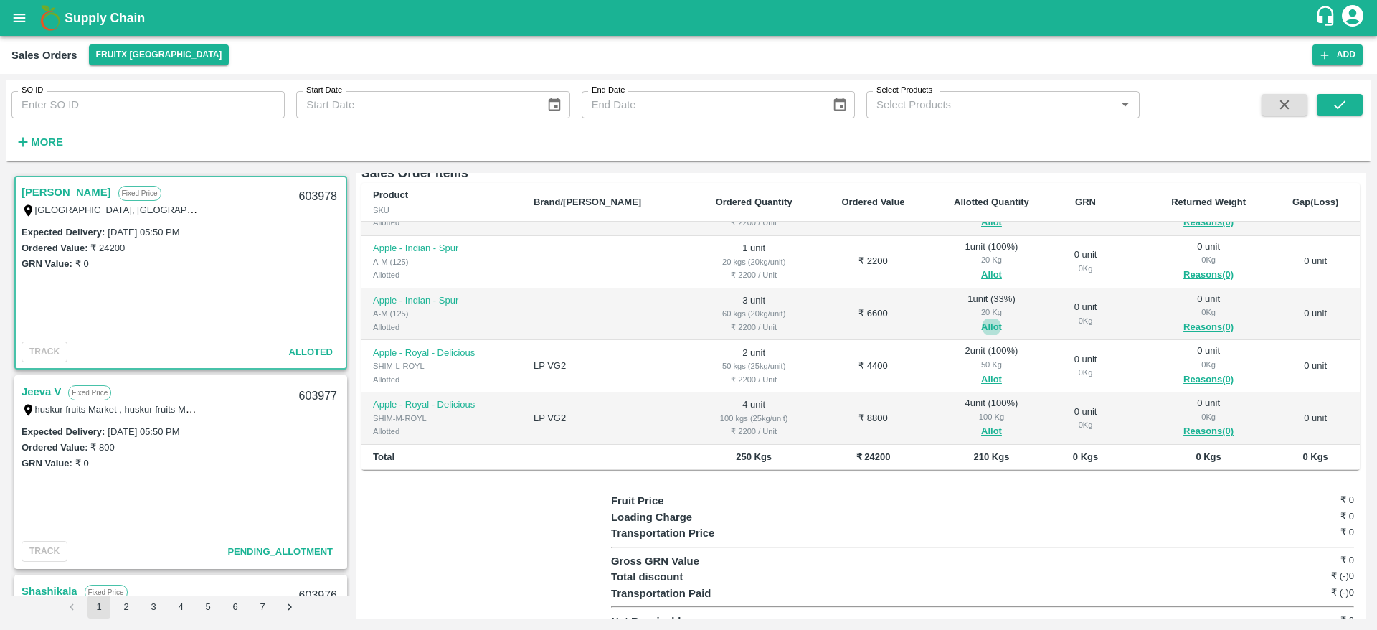
click at [981, 319] on button "Allot" at bounding box center [991, 327] width 21 height 16
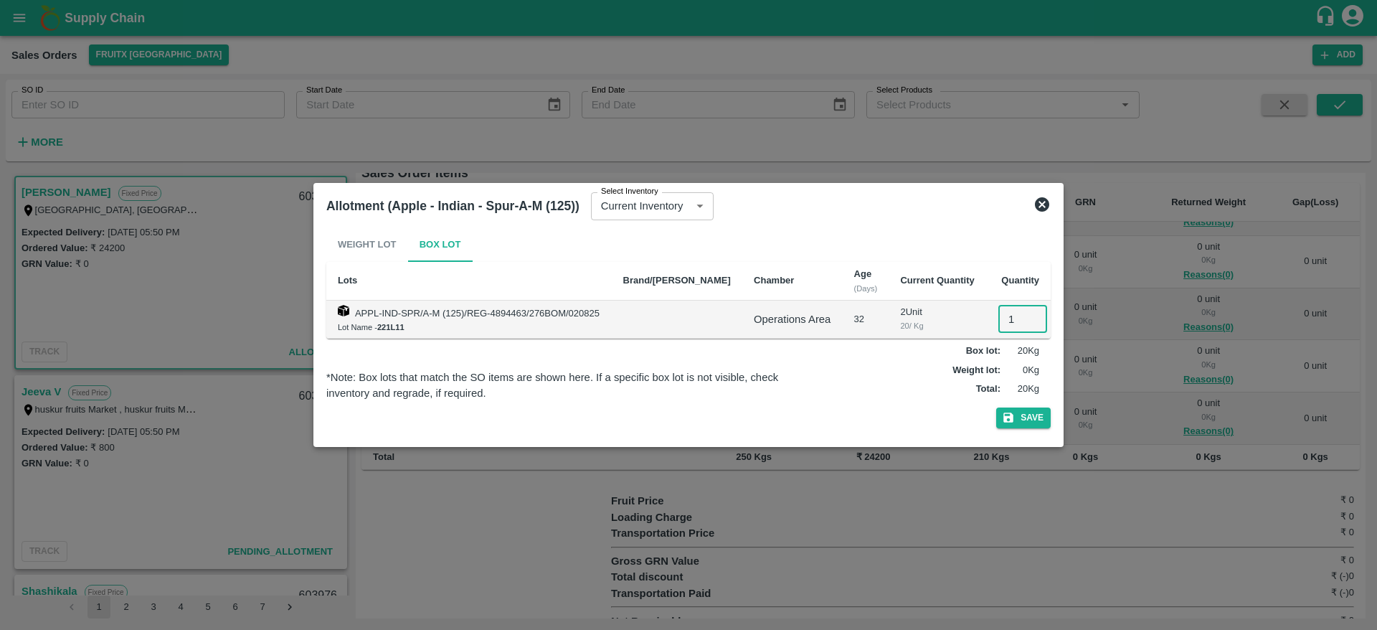
click at [1002, 321] on input "1" at bounding box center [1022, 318] width 49 height 27
type input "0"
click at [1024, 421] on button "Save" at bounding box center [1023, 417] width 54 height 21
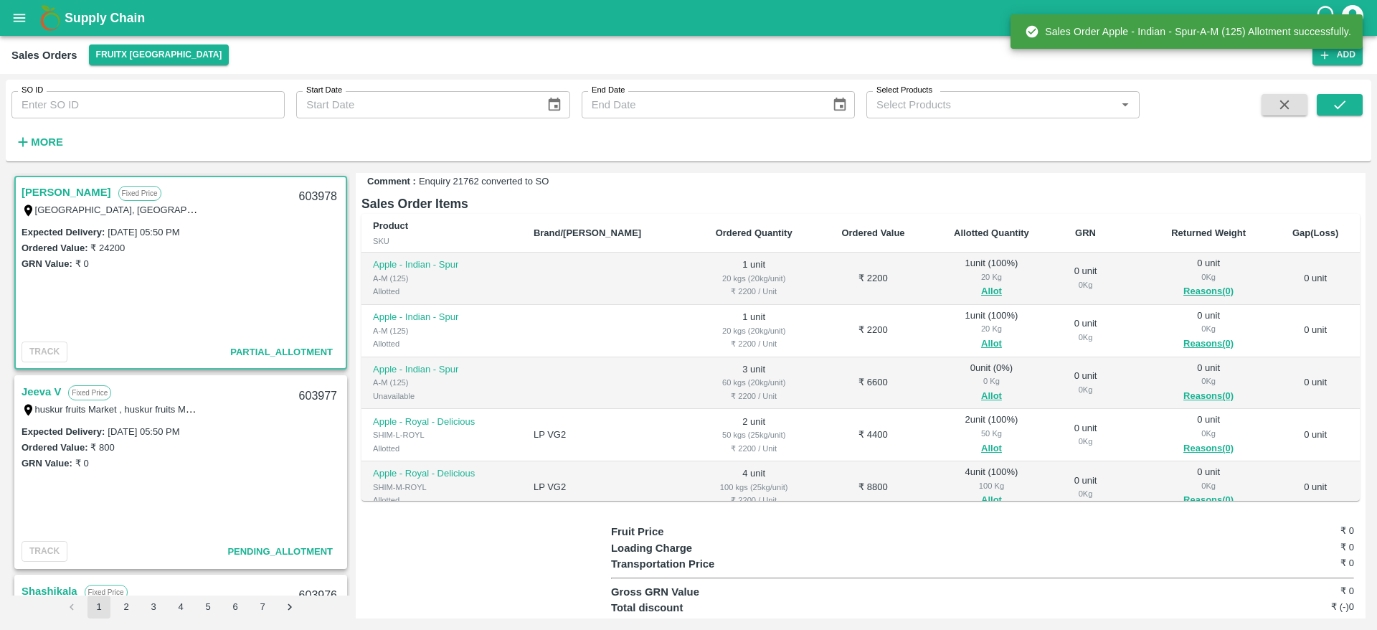
scroll to position [202, 0]
click at [981, 387] on button "Allot" at bounding box center [991, 395] width 21 height 16
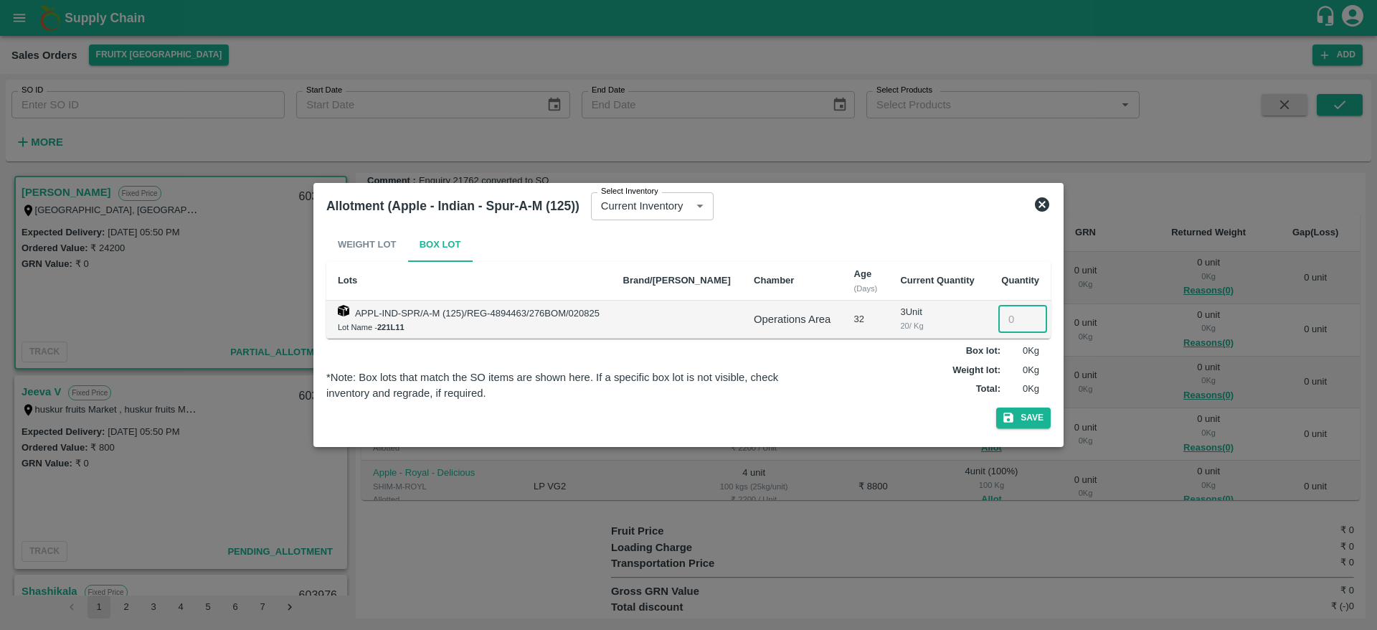
click at [1017, 322] on input "number" at bounding box center [1022, 318] width 49 height 27
type input "3"
click at [996, 407] on button "Save" at bounding box center [1023, 417] width 54 height 21
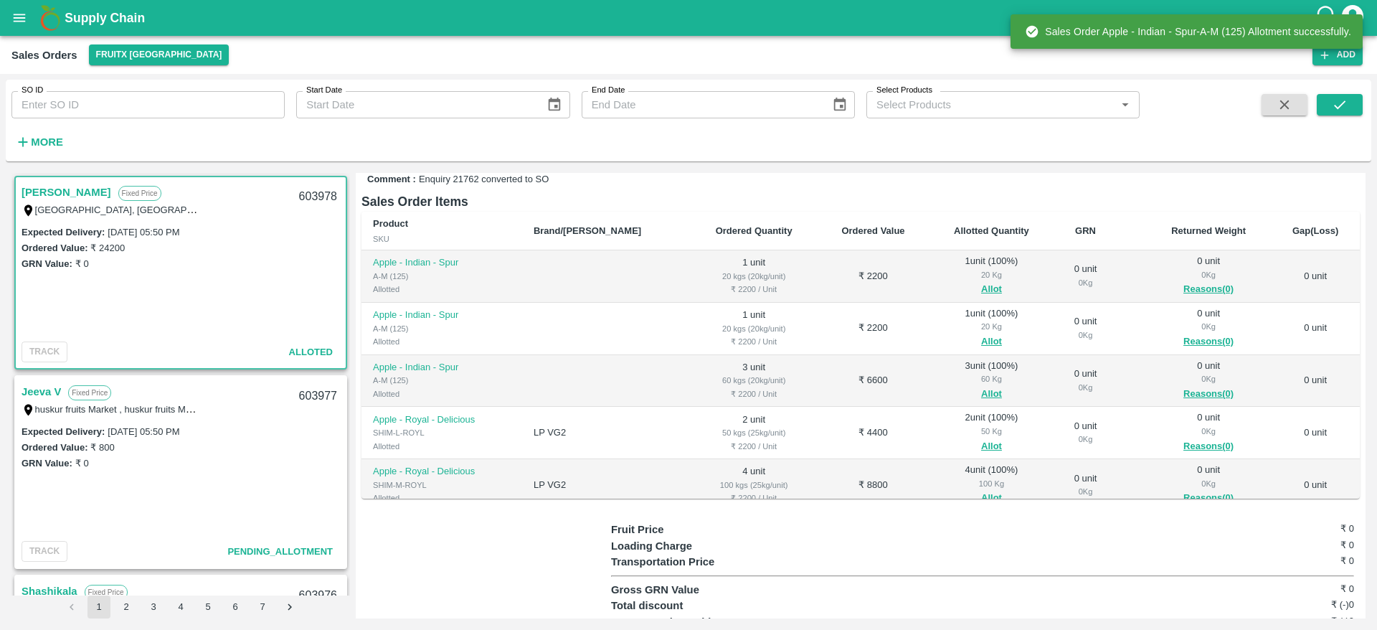
scroll to position [38, 0]
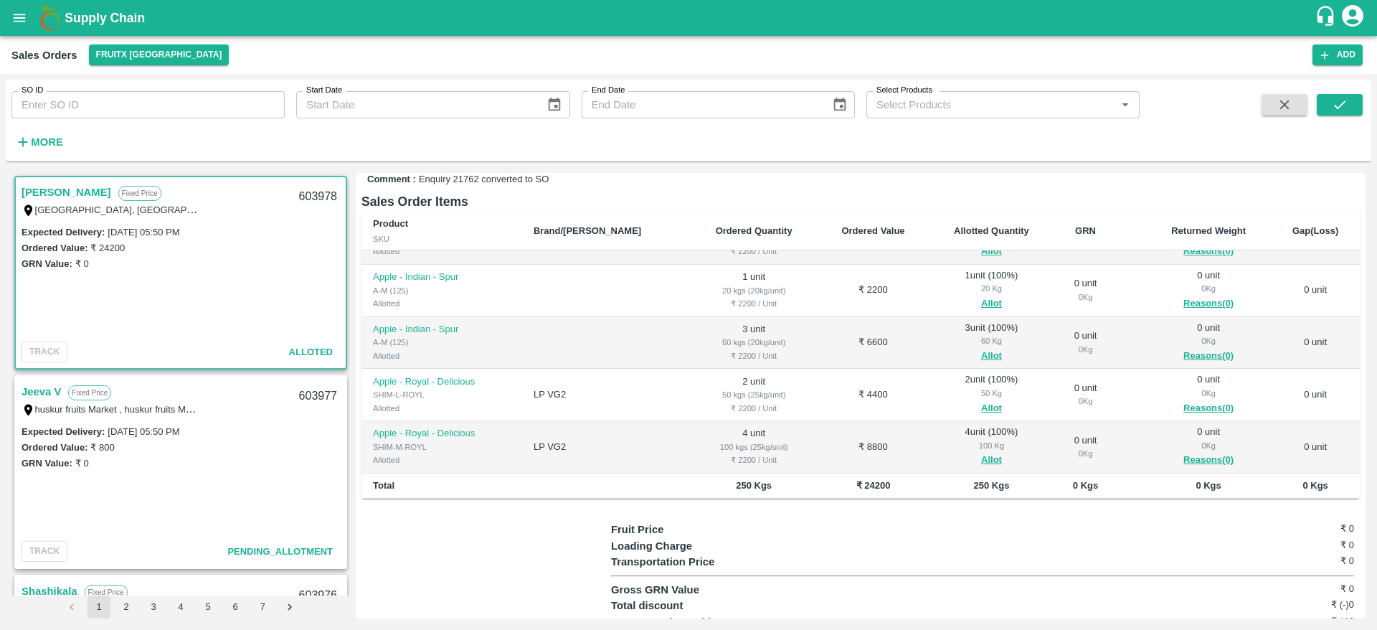
click at [1119, 342] on td at bounding box center [1130, 343] width 29 height 52
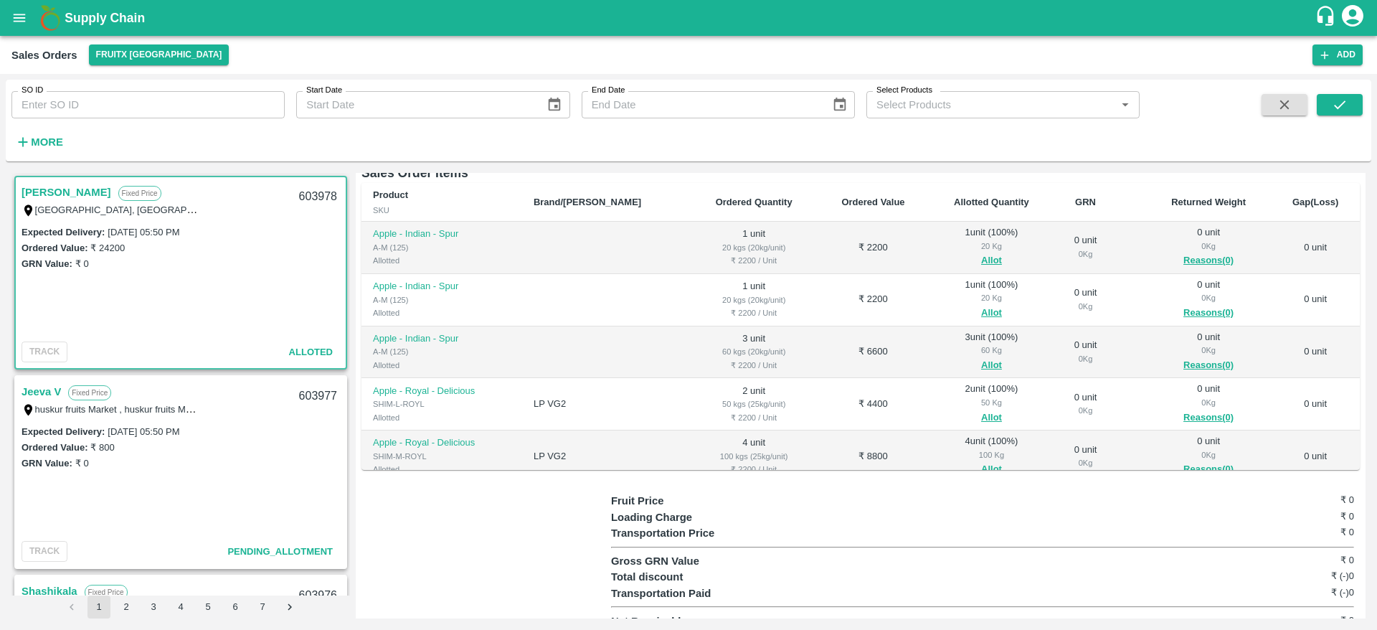
scroll to position [153, 0]
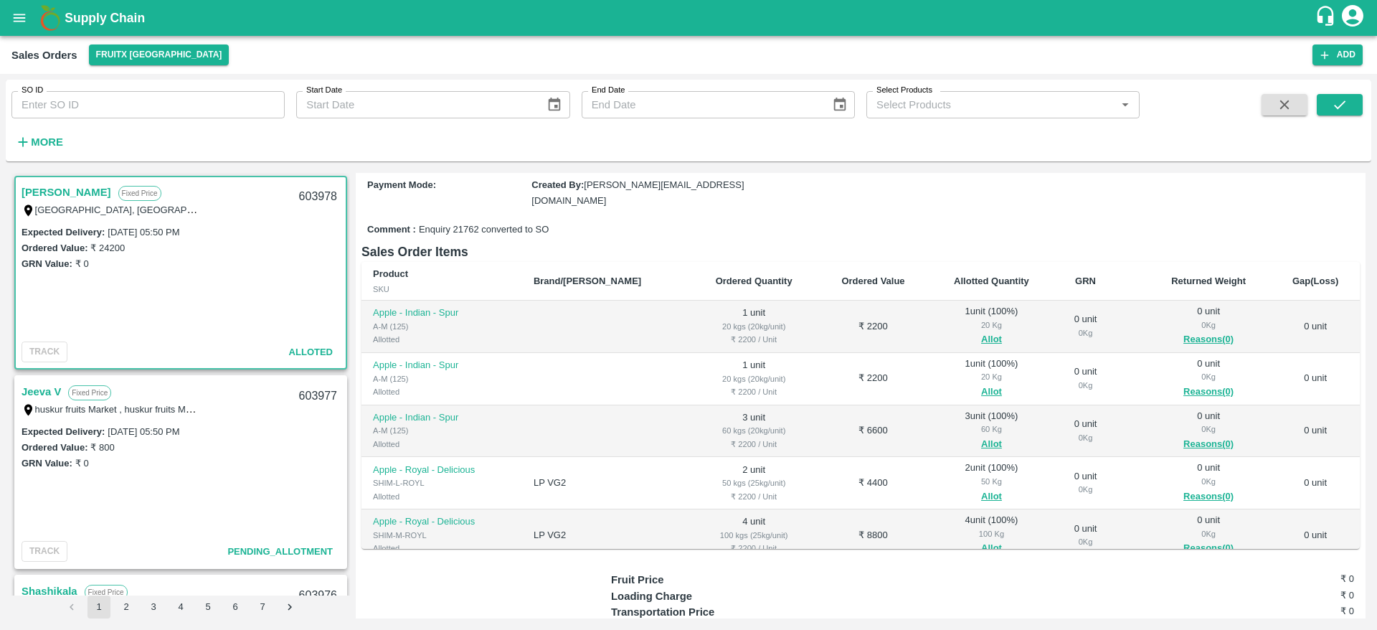
click at [298, 191] on div "603978" at bounding box center [317, 197] width 55 height 34
copy div "603978"
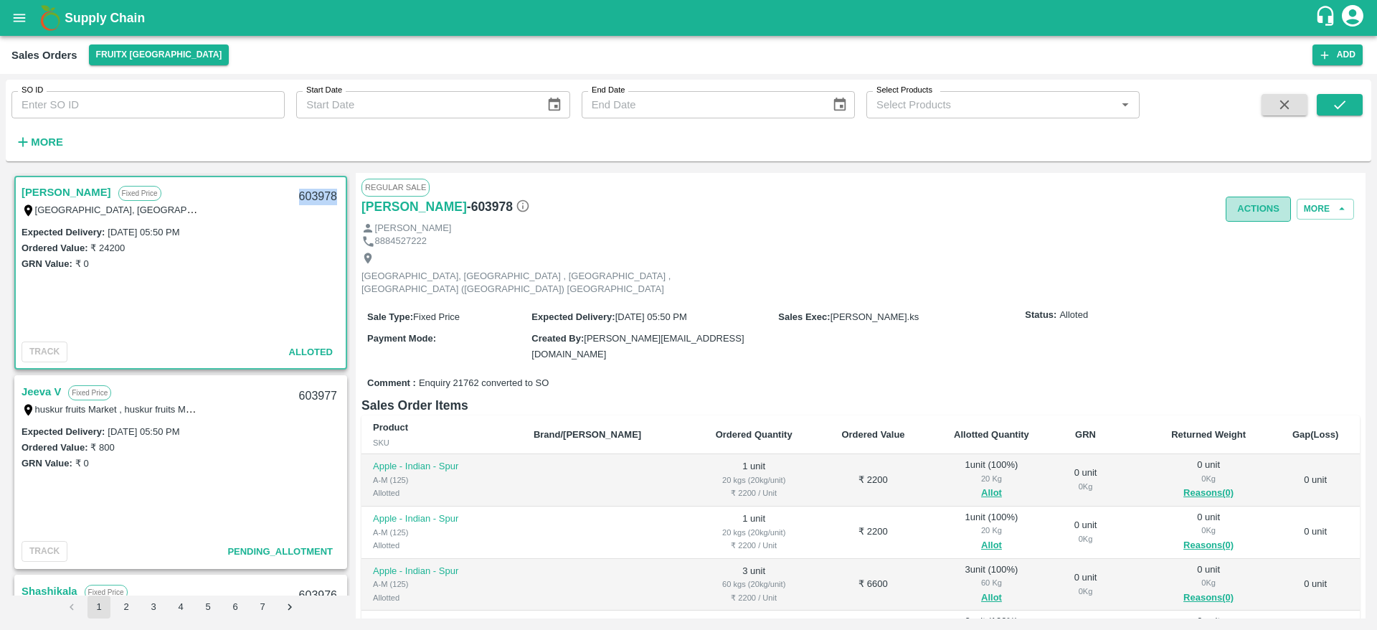
click at [1273, 208] on button "Actions" at bounding box center [1257, 208] width 65 height 25
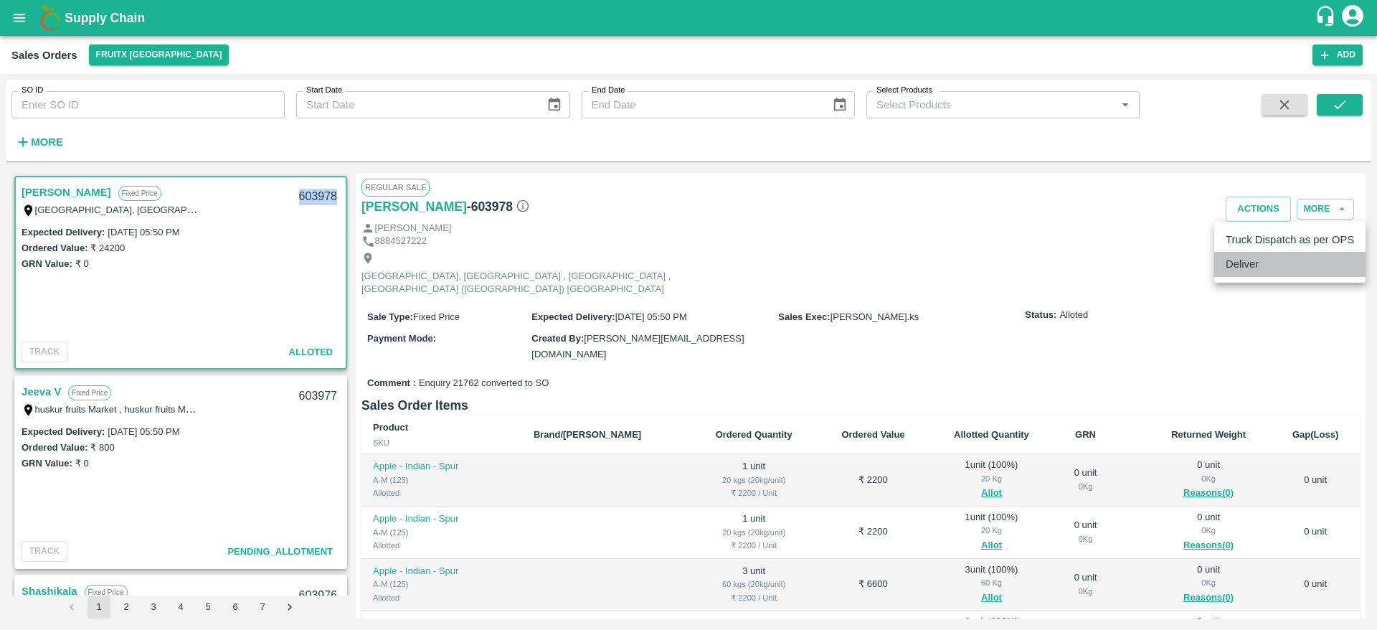
click at [1258, 275] on li "Deliver" at bounding box center [1289, 264] width 151 height 24
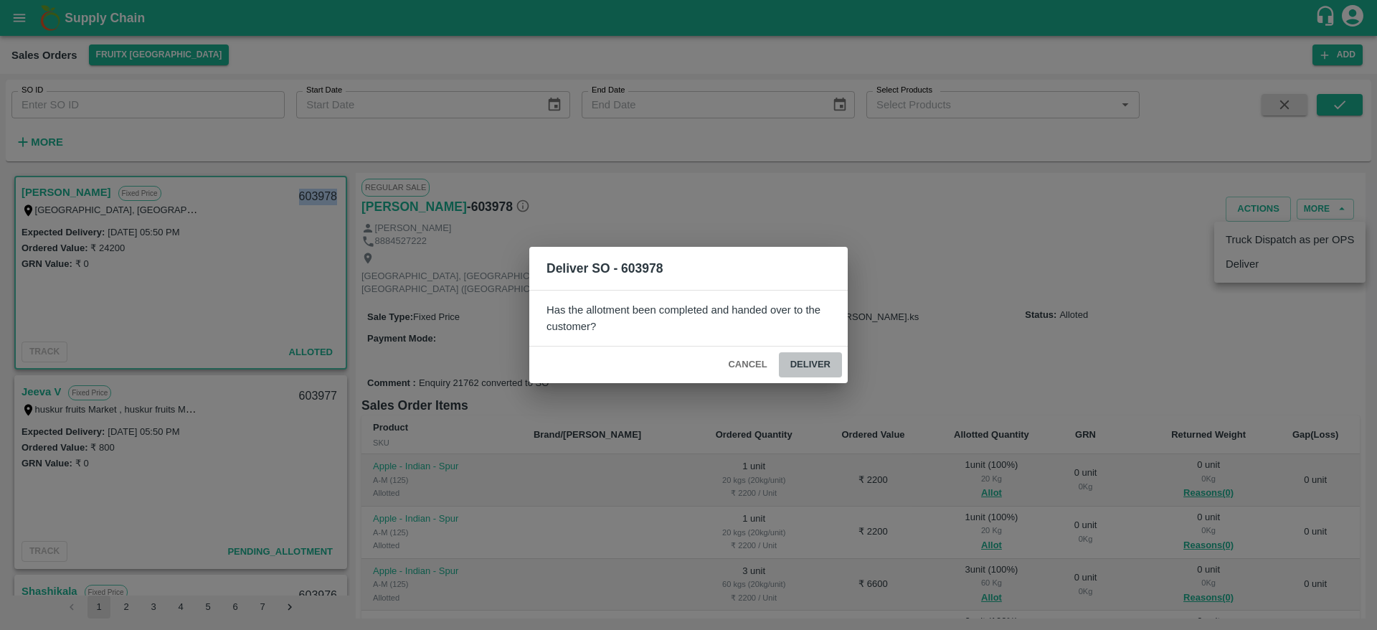
click at [812, 365] on button "Deliver" at bounding box center [810, 364] width 63 height 25
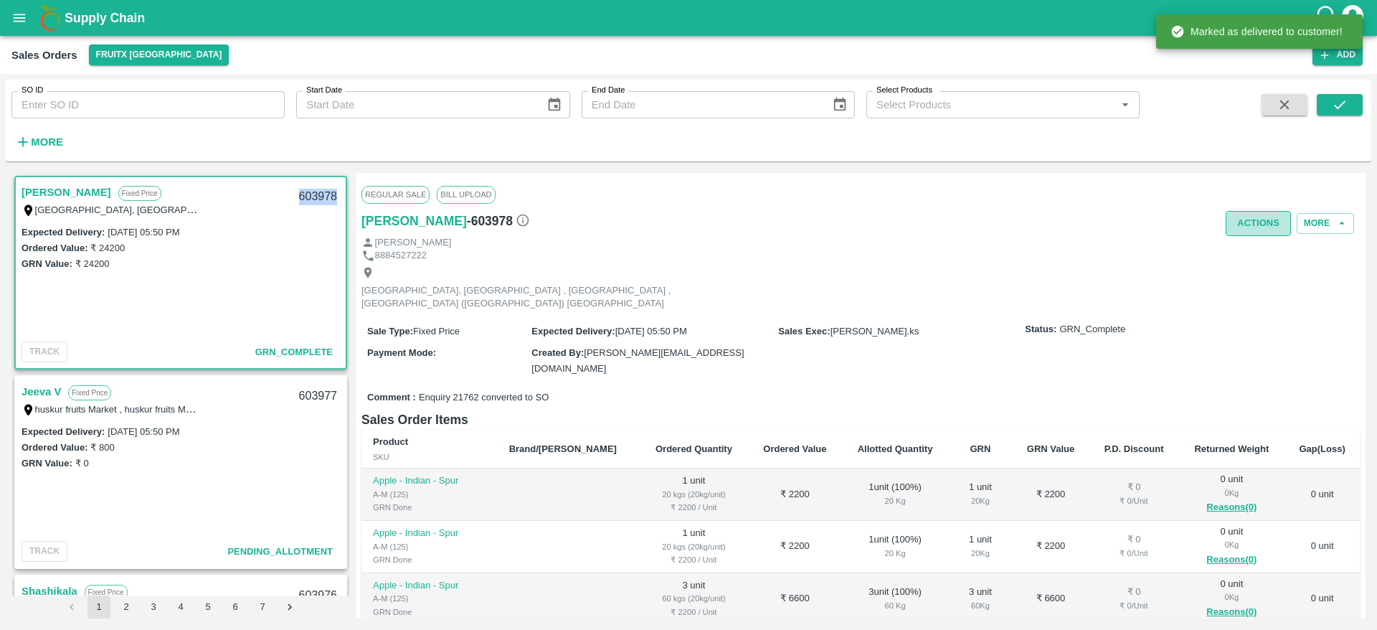
click at [1243, 219] on button "Actions" at bounding box center [1257, 223] width 65 height 25
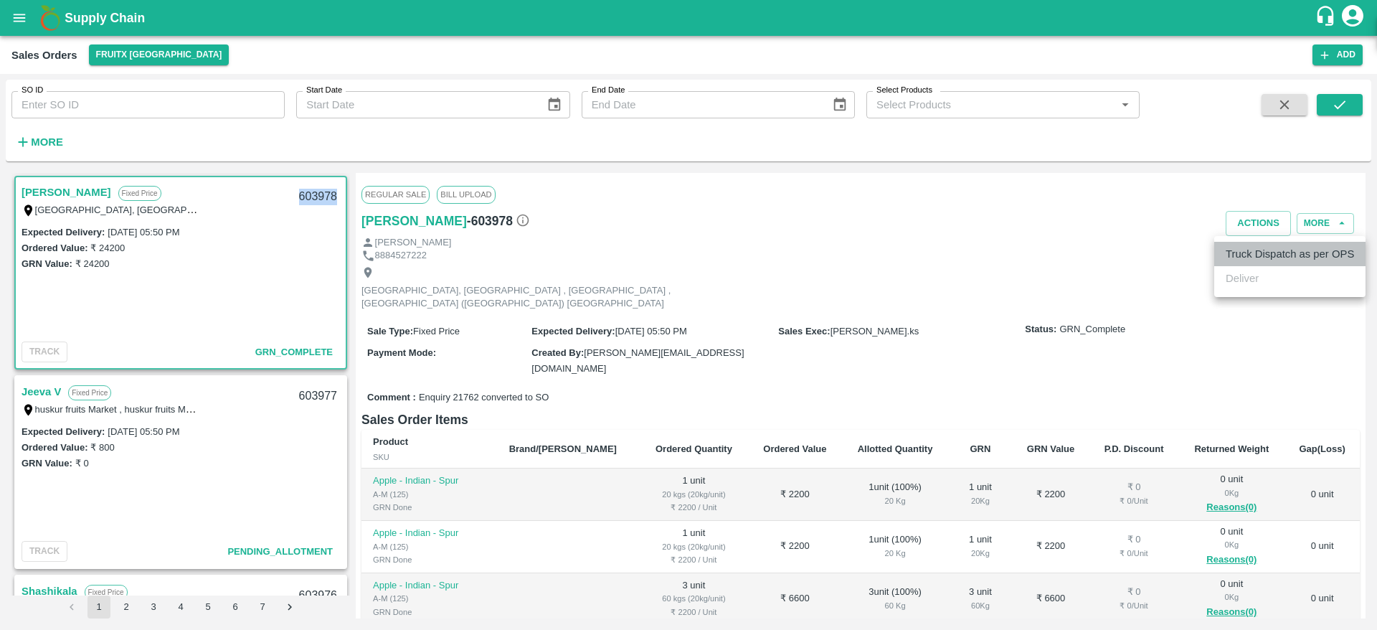
click at [1252, 245] on li "Truck Dispatch as per OPS" at bounding box center [1289, 254] width 151 height 24
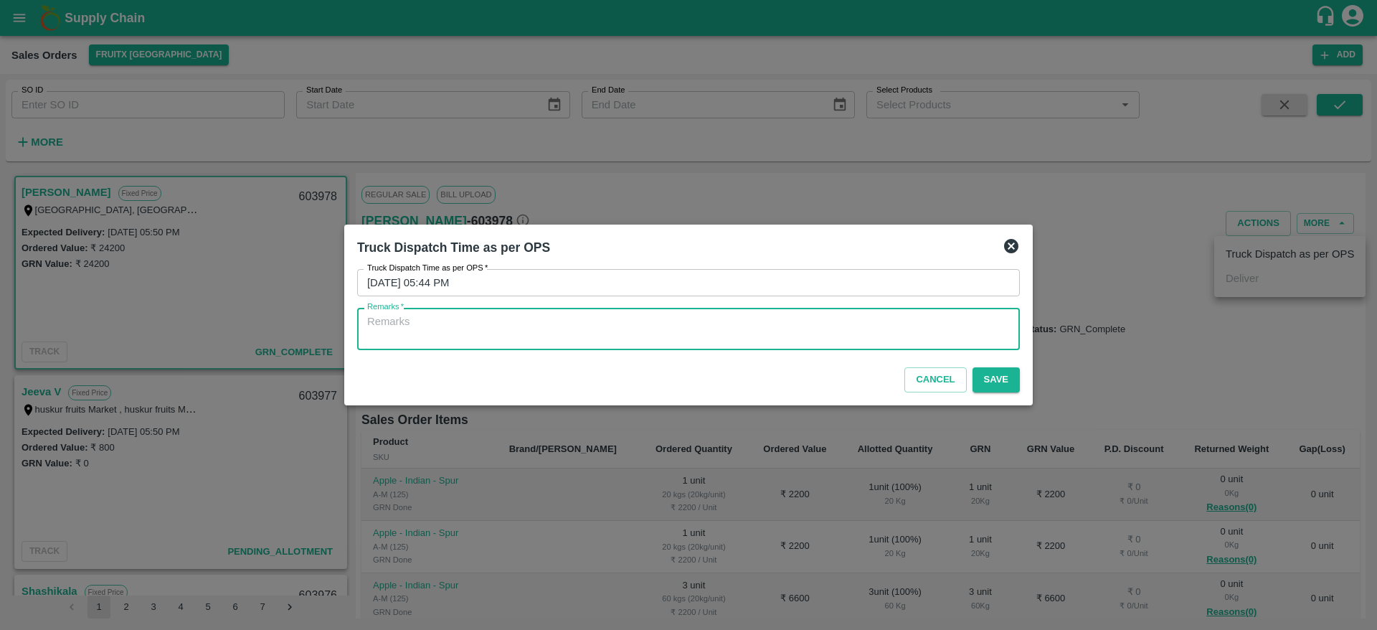
click at [891, 333] on textarea "Remarks   *" at bounding box center [688, 329] width 642 height 30
type textarea "OTD"
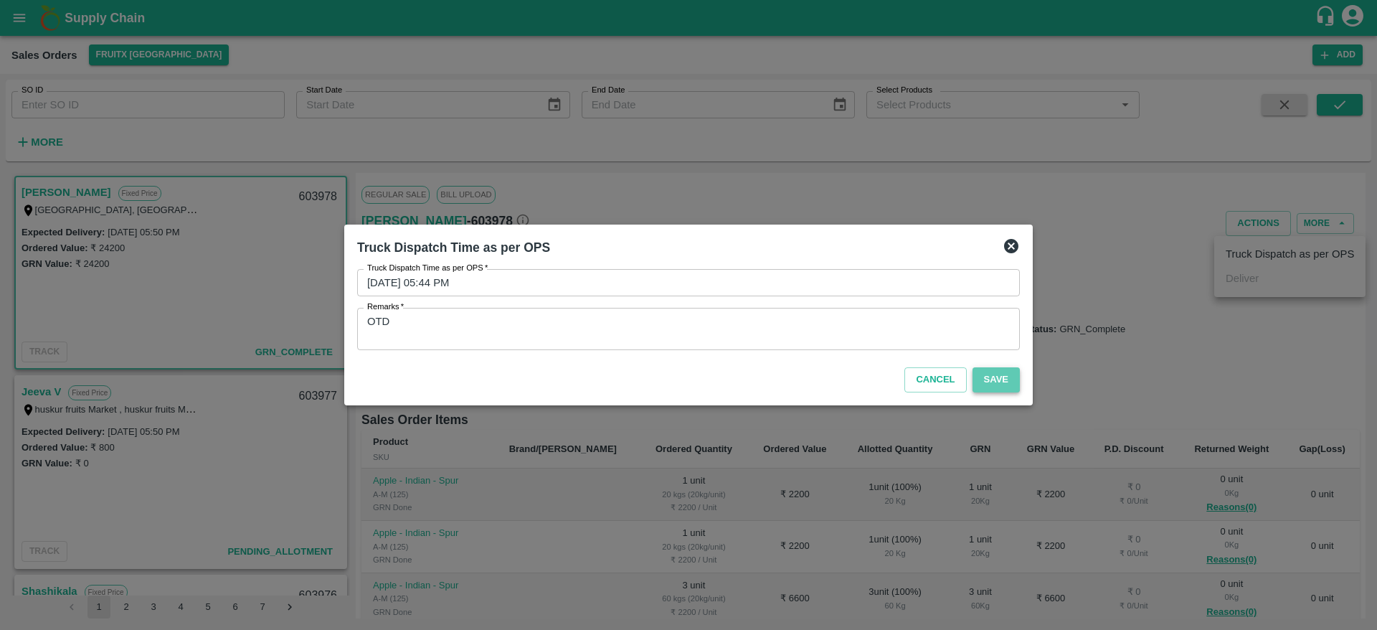
click at [998, 381] on button "Save" at bounding box center [995, 379] width 47 height 25
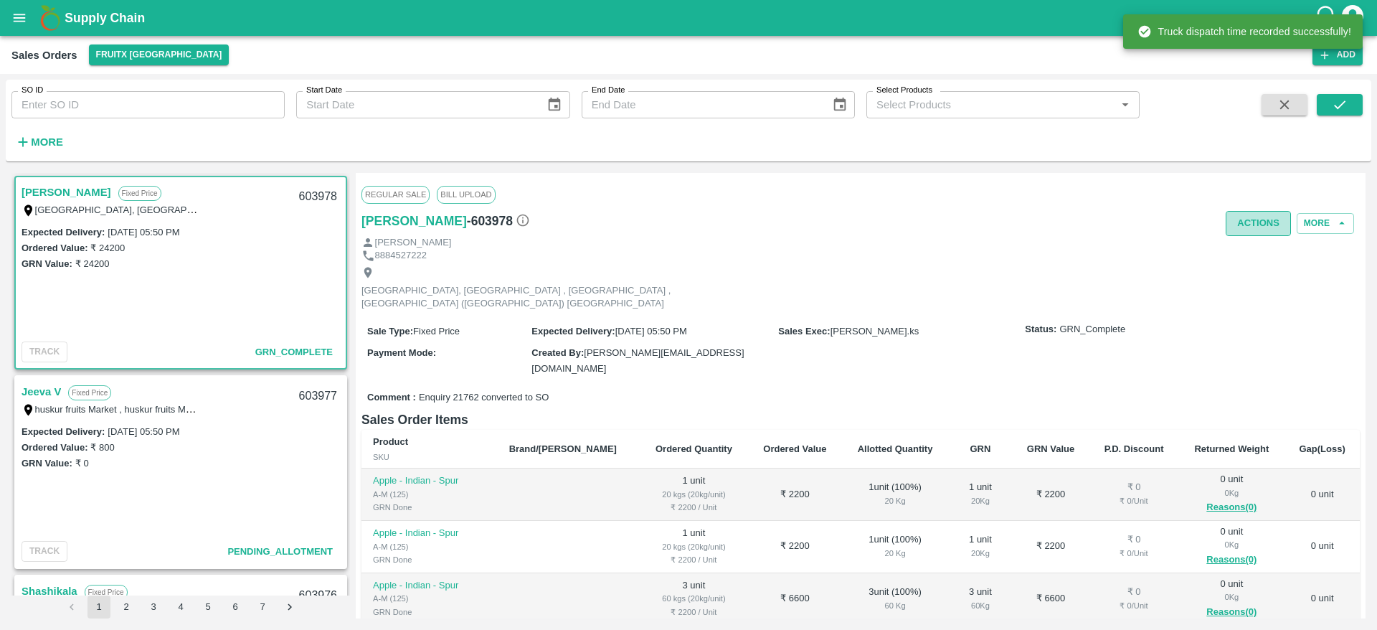
click at [1253, 224] on button "Actions" at bounding box center [1257, 223] width 65 height 25
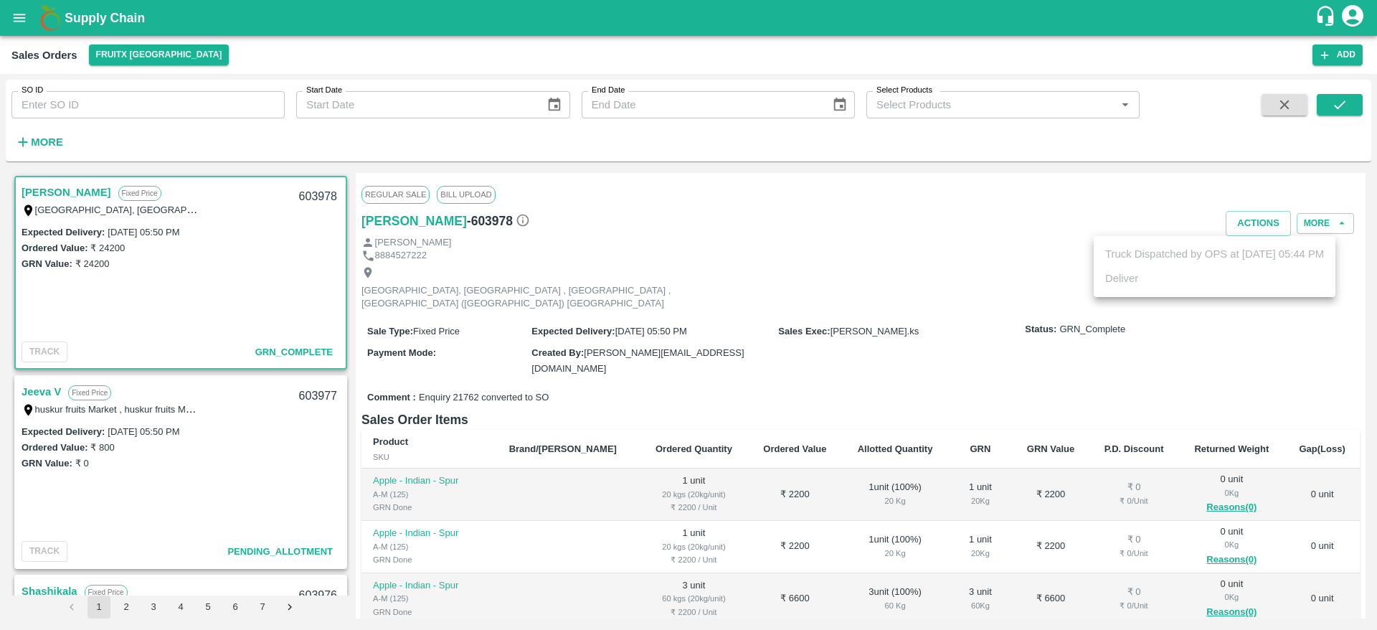
click at [570, 250] on div at bounding box center [688, 315] width 1377 height 630
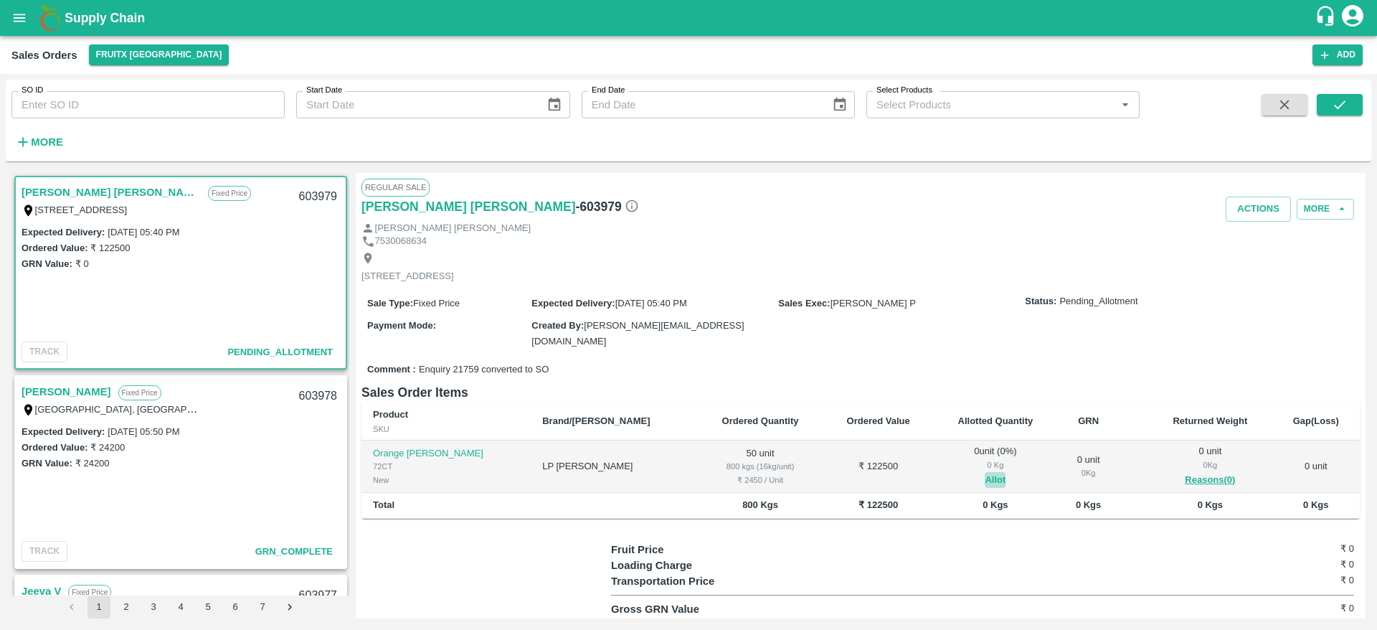
click at [985, 473] on button "Allot" at bounding box center [995, 480] width 21 height 16
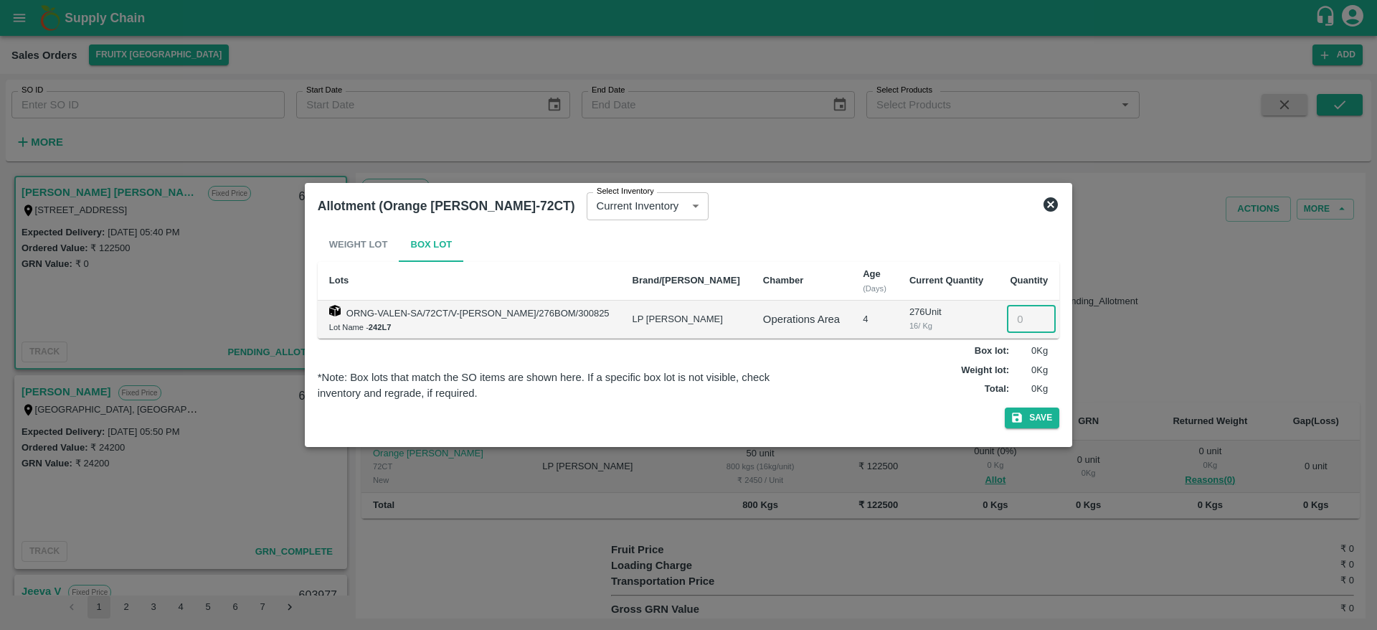
click at [1007, 313] on input "number" at bounding box center [1031, 318] width 49 height 27
type input "50"
click at [1005, 407] on button "Save" at bounding box center [1032, 417] width 54 height 21
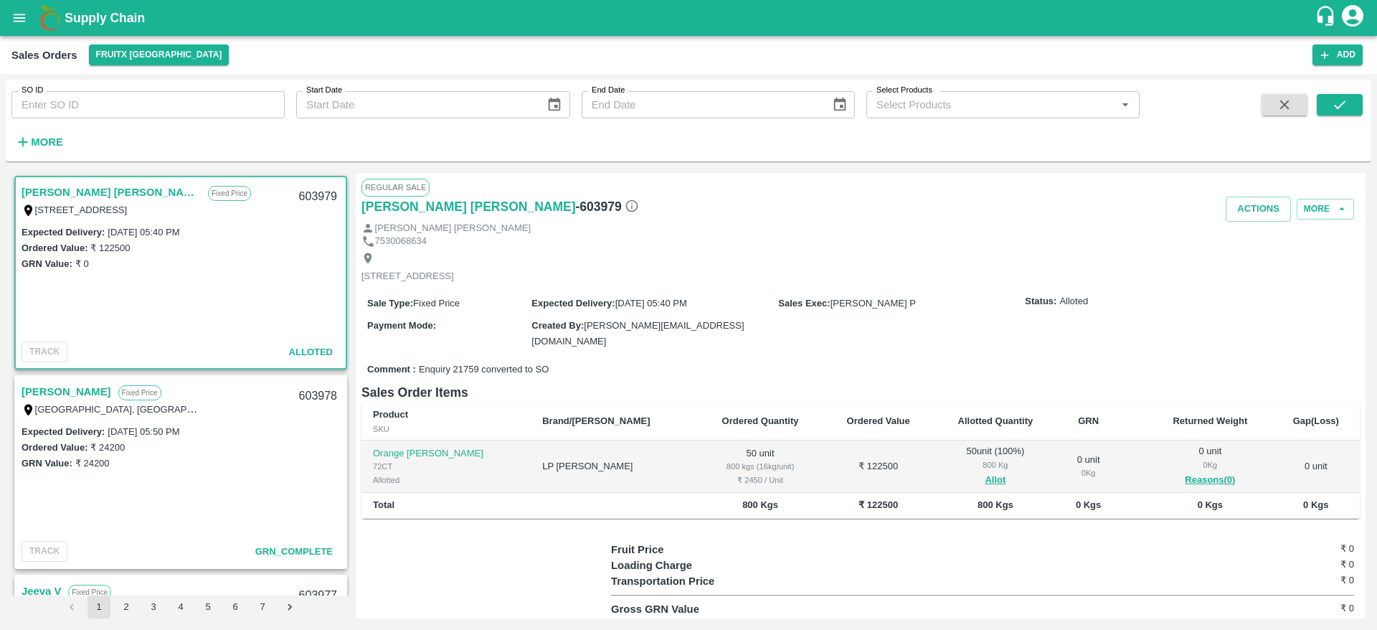
click at [295, 194] on div "603979" at bounding box center [317, 197] width 55 height 34
click div "603979"
copy div "603979"
click button "Actions"
click li "Deliver"
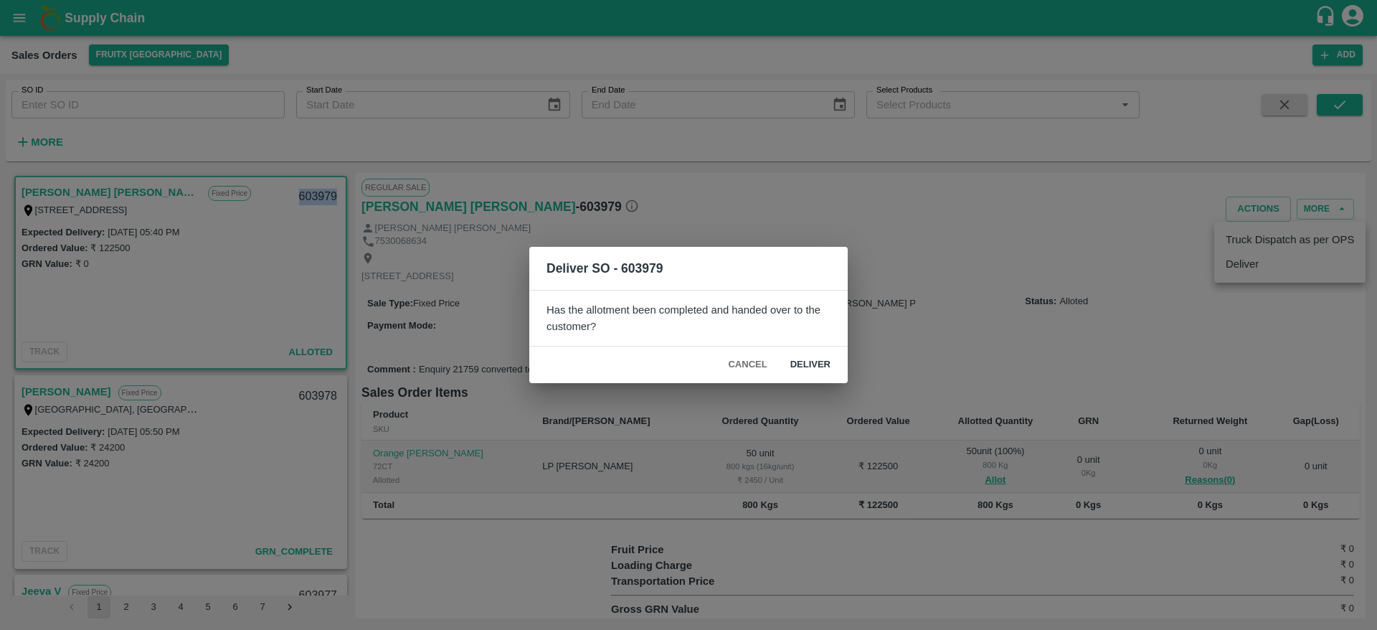
click button "Deliver"
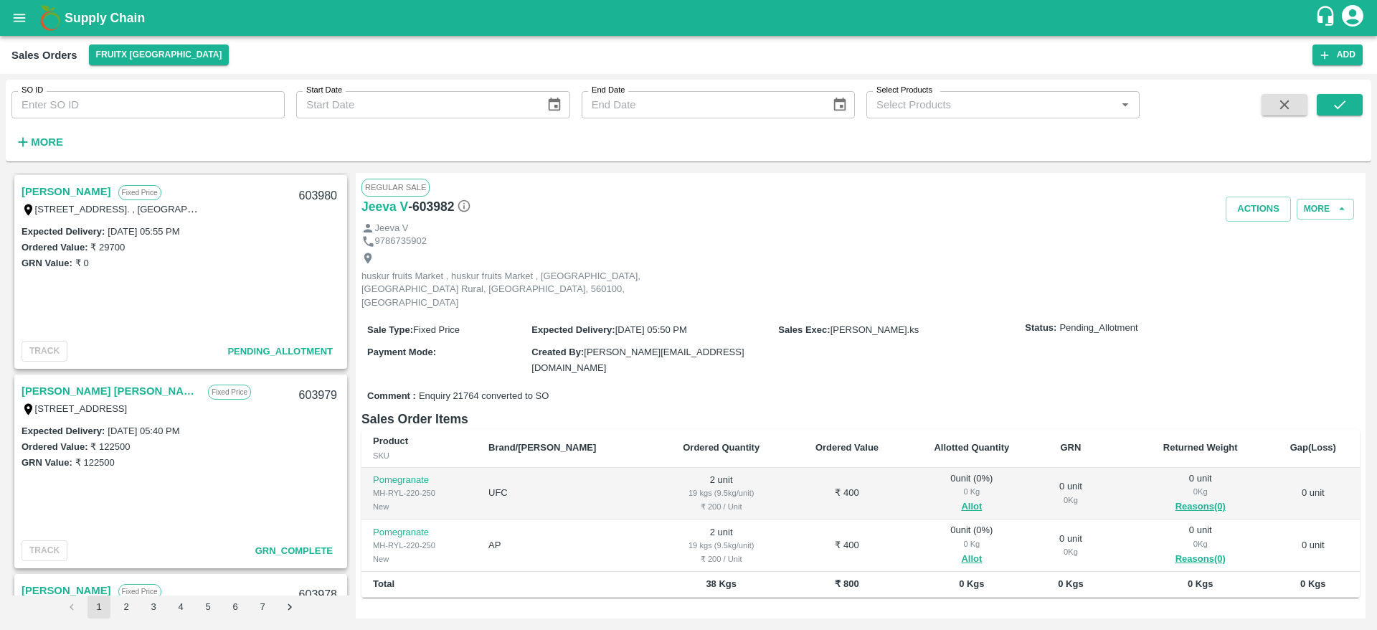
scroll to position [202, 0]
click at [103, 196] on link "Mohammed Khaleel" at bounding box center [67, 189] width 90 height 19
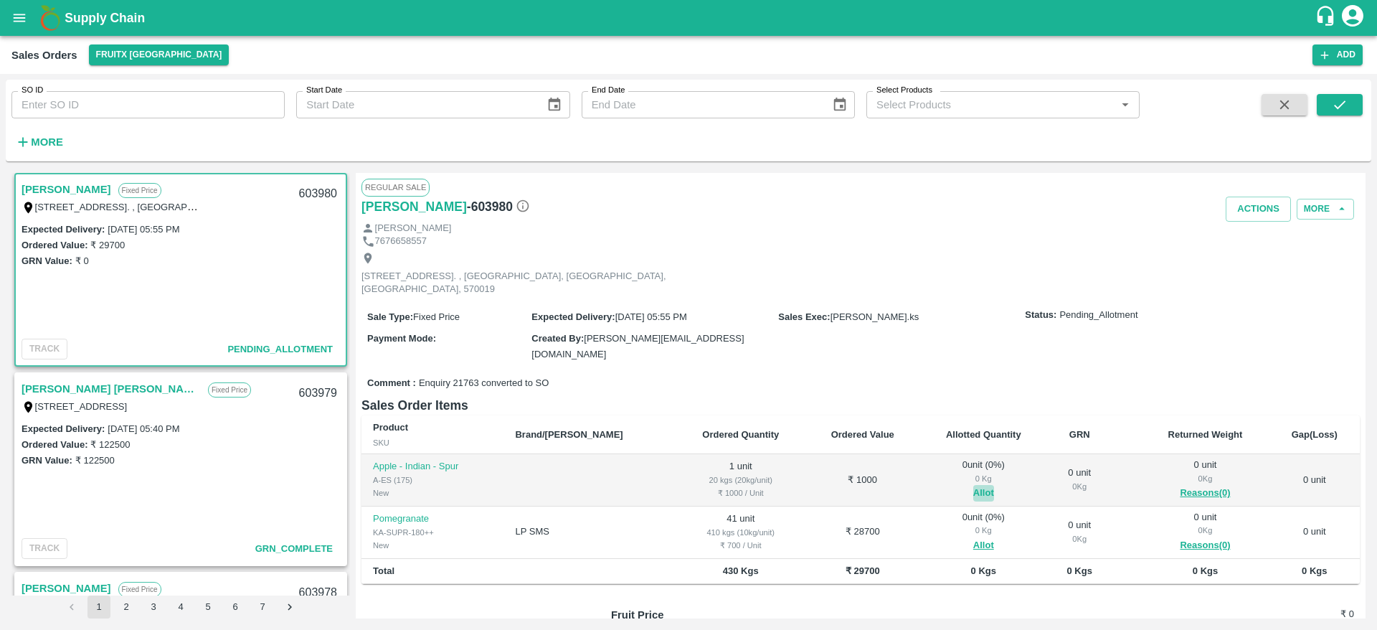
click at [973, 485] on button "Allot" at bounding box center [983, 493] width 21 height 16
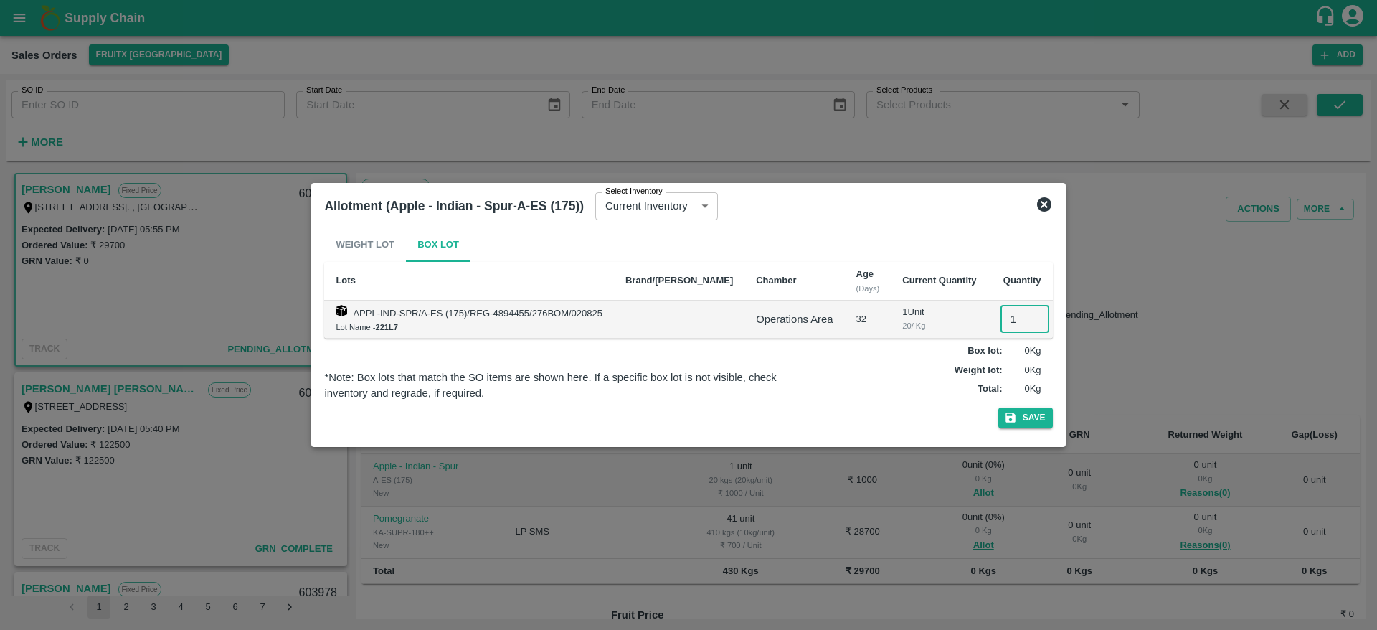
click at [1000, 313] on input "1" at bounding box center [1024, 318] width 49 height 27
type input "1"
click at [998, 407] on button "Save" at bounding box center [1025, 417] width 54 height 21
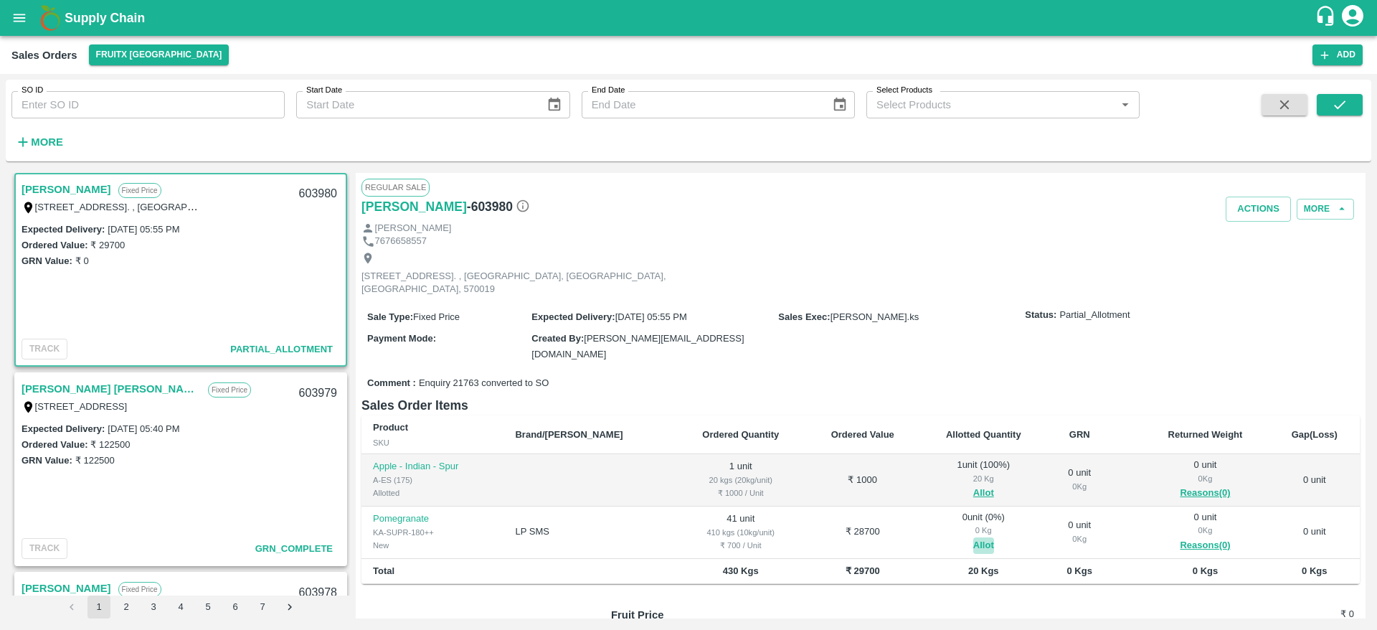
click at [973, 537] on button "Allot" at bounding box center [983, 545] width 21 height 16
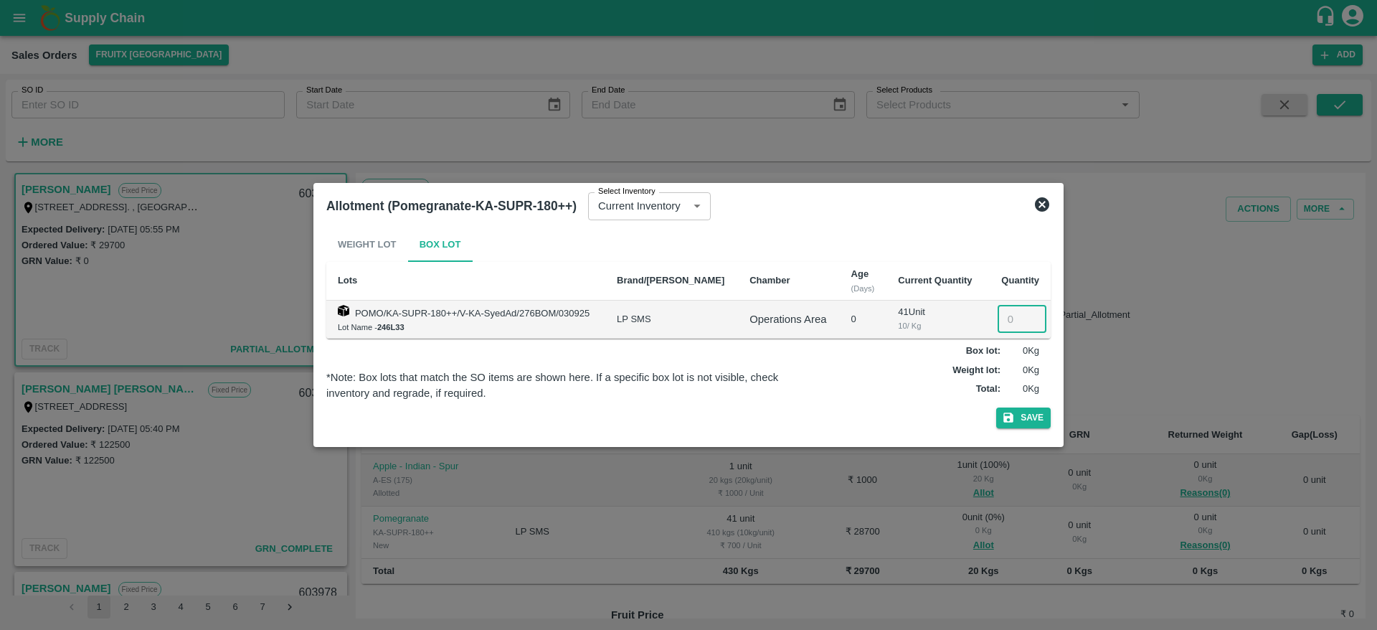
click at [1011, 320] on input "number" at bounding box center [1021, 318] width 49 height 27
type input "41"
click at [996, 407] on button "Save" at bounding box center [1023, 417] width 54 height 21
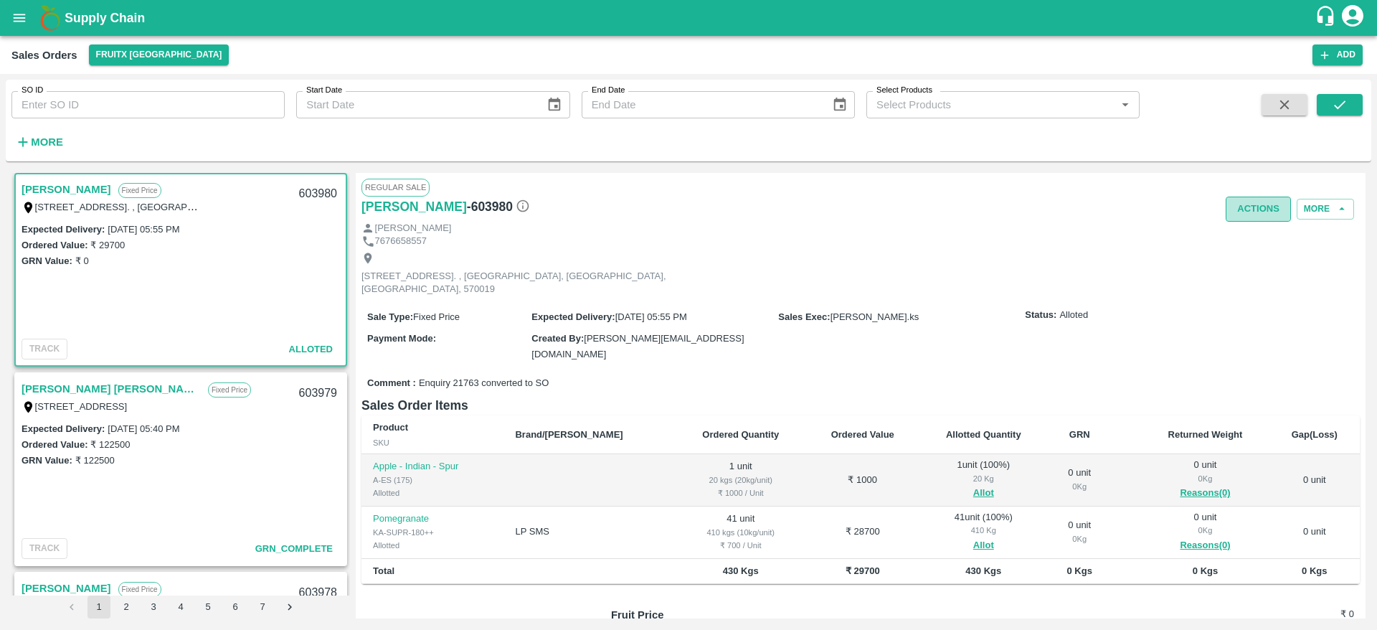
click at [1253, 207] on button "Actions" at bounding box center [1257, 208] width 65 height 25
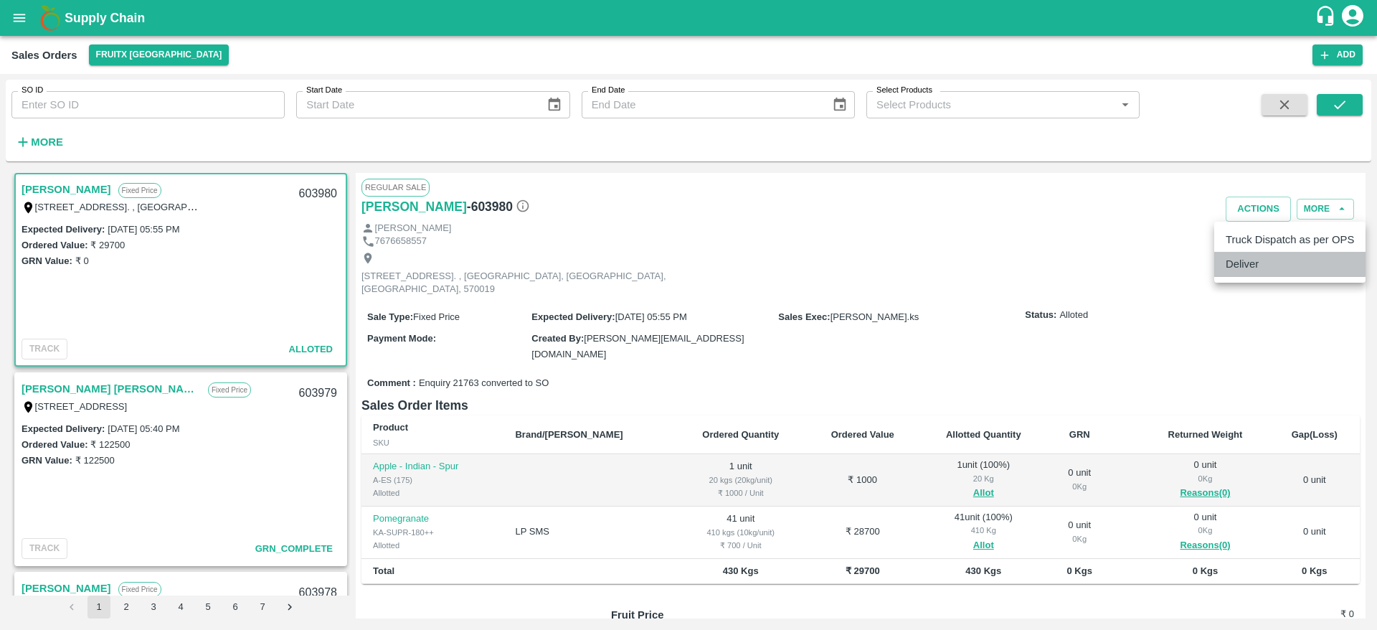
click at [1254, 252] on li "Deliver" at bounding box center [1289, 264] width 151 height 24
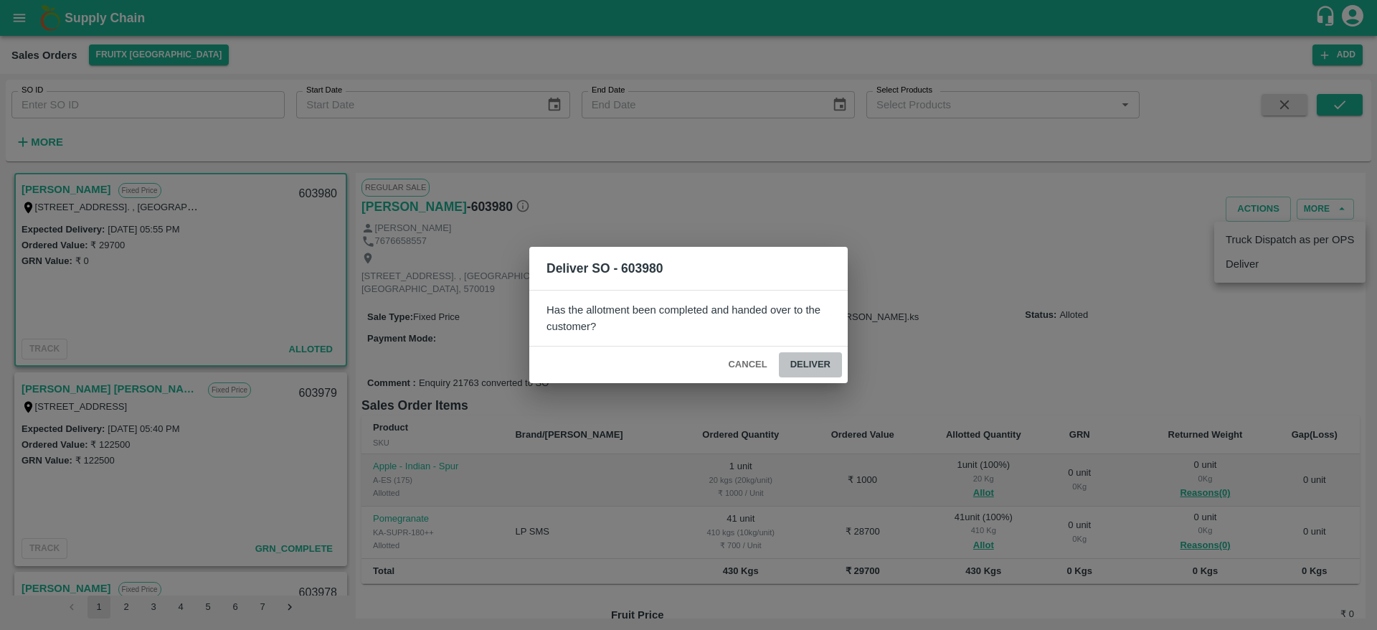
click at [825, 356] on button "Deliver" at bounding box center [810, 364] width 63 height 25
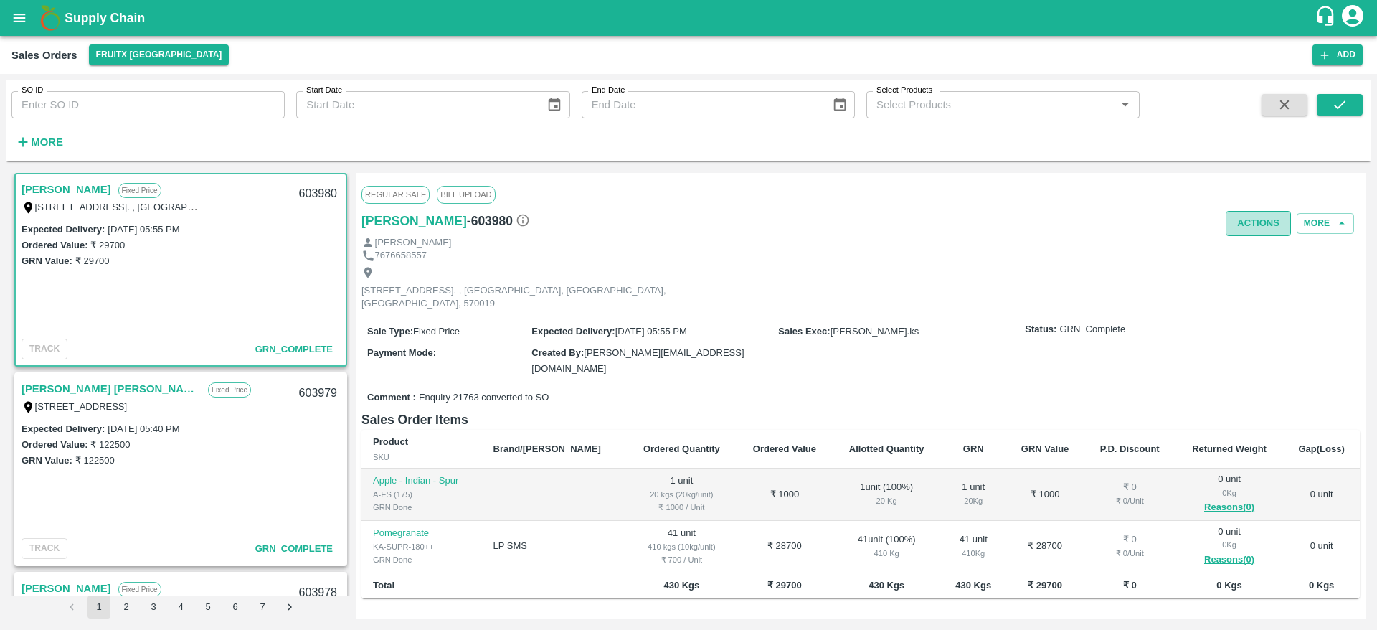
click at [1258, 227] on button "Actions" at bounding box center [1257, 223] width 65 height 25
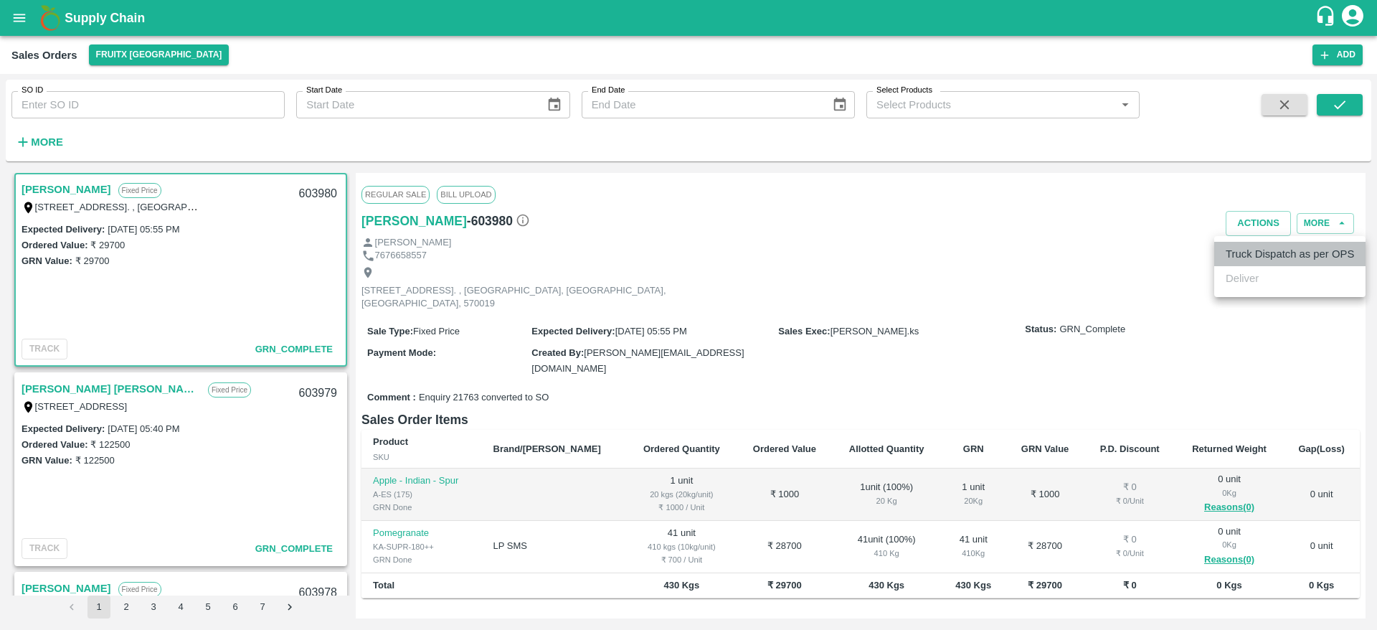
click at [1251, 247] on li "Truck Dispatch as per OPS" at bounding box center [1289, 254] width 151 height 24
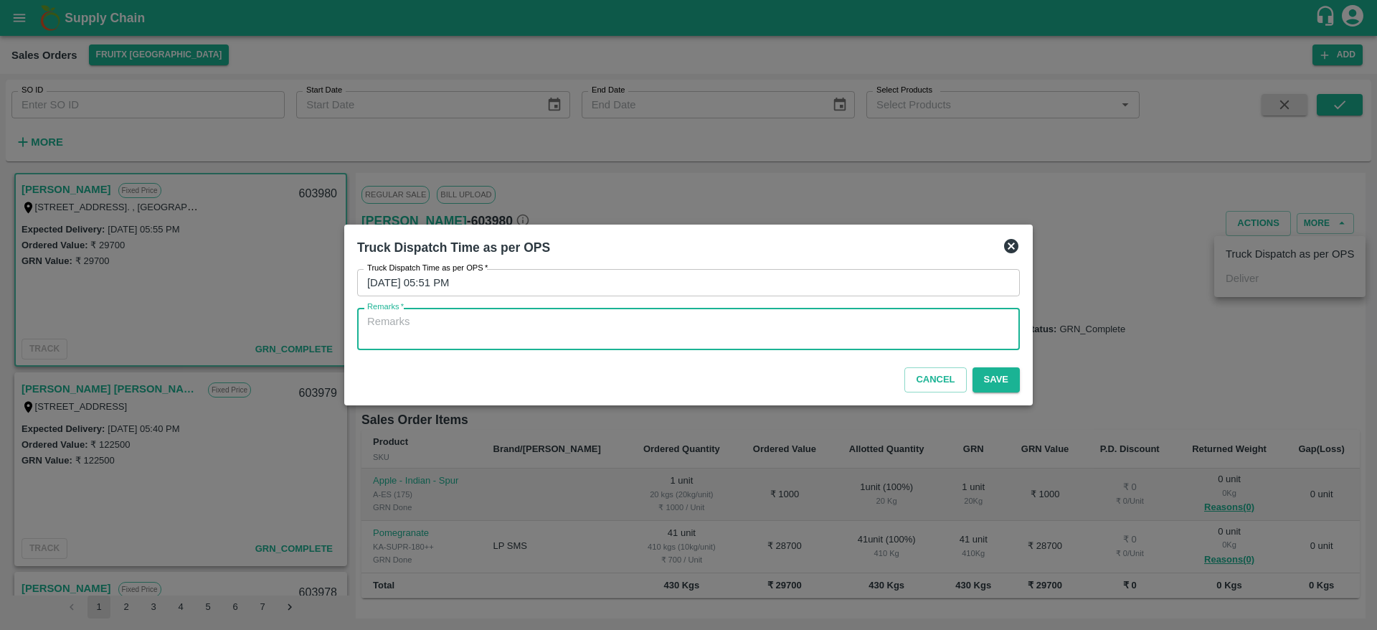
click at [911, 333] on textarea "Remarks   *" at bounding box center [688, 329] width 642 height 30
type textarea "OTD"
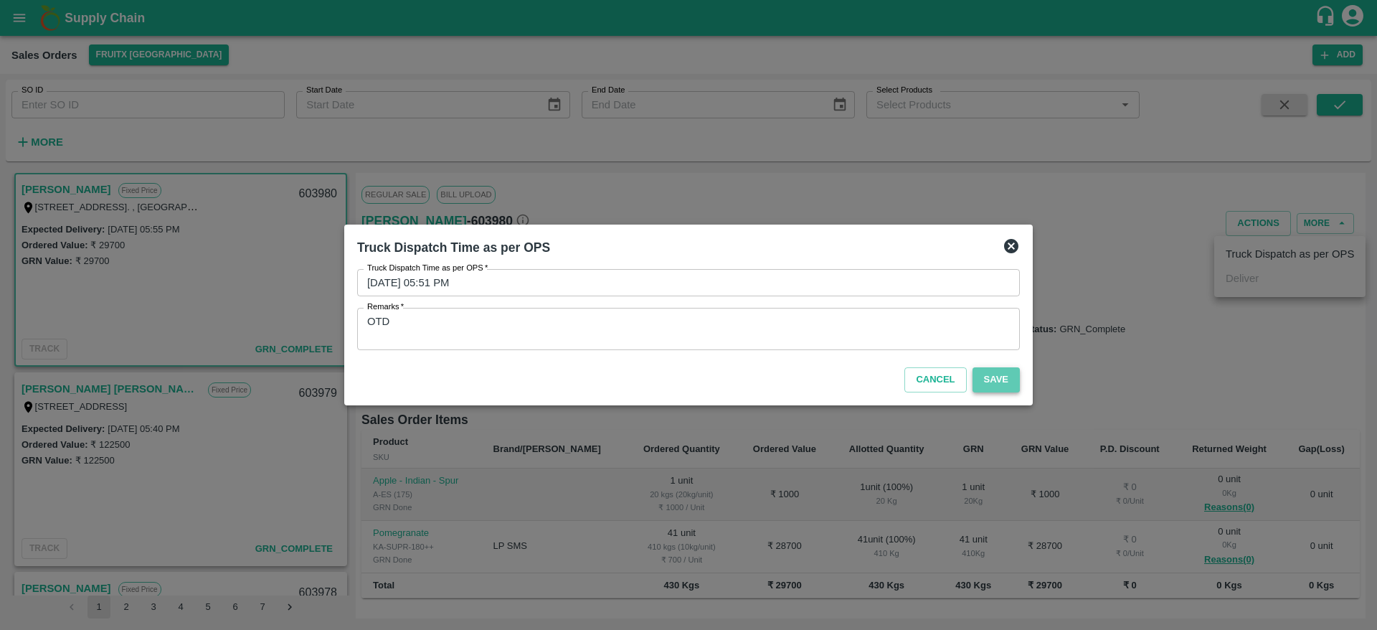
click at [1010, 386] on button "Save" at bounding box center [995, 379] width 47 height 25
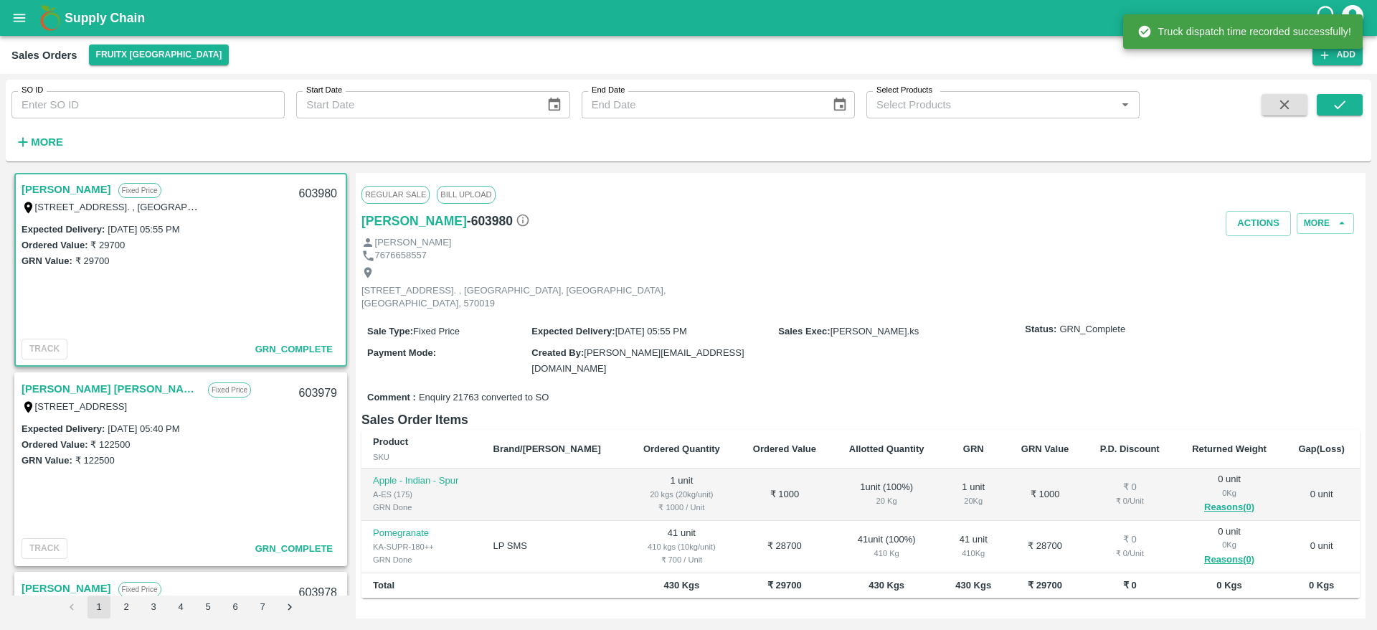
click at [323, 186] on div "603980" at bounding box center [317, 194] width 55 height 34
copy div "603980"
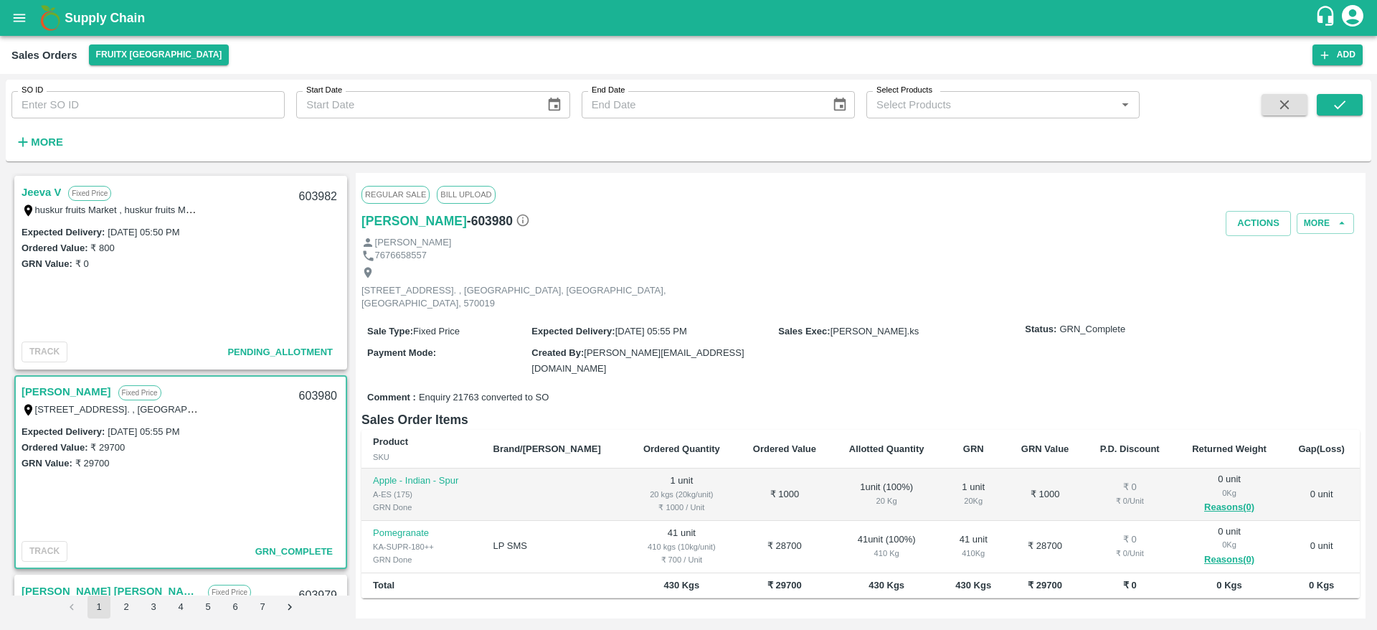
click at [34, 194] on link "Jeeva V" at bounding box center [41, 192] width 39 height 19
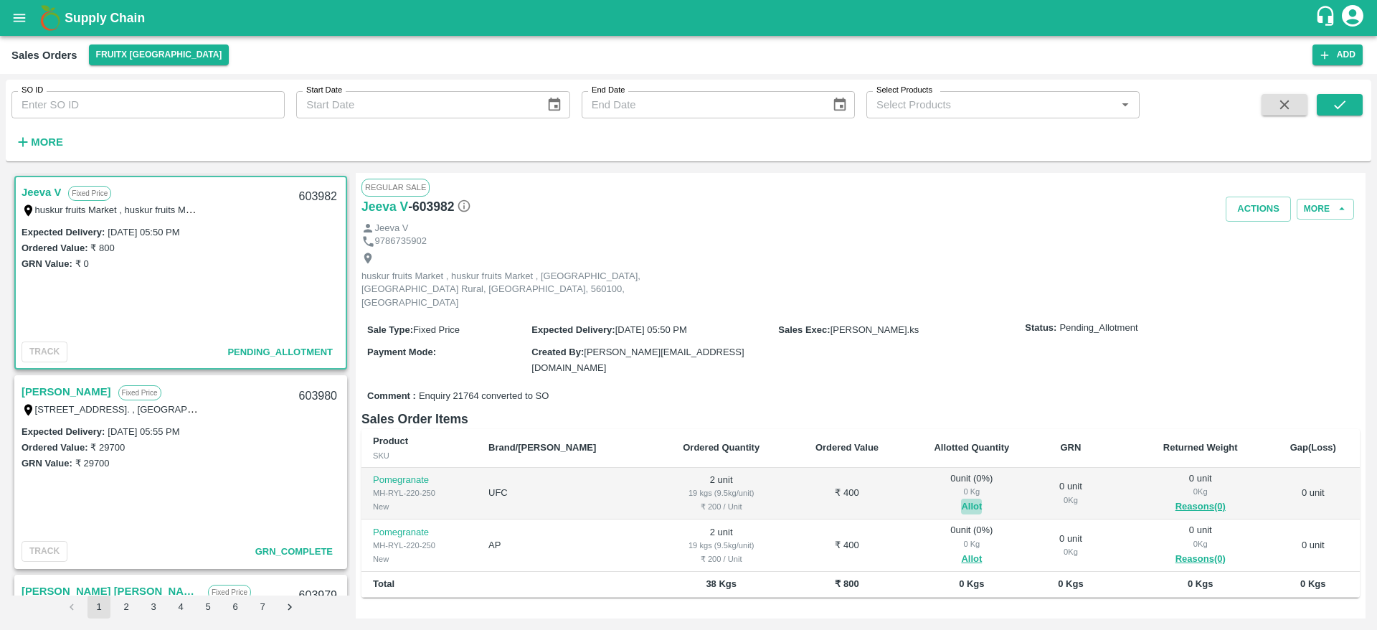
click at [961, 498] on button "Allot" at bounding box center [971, 506] width 21 height 16
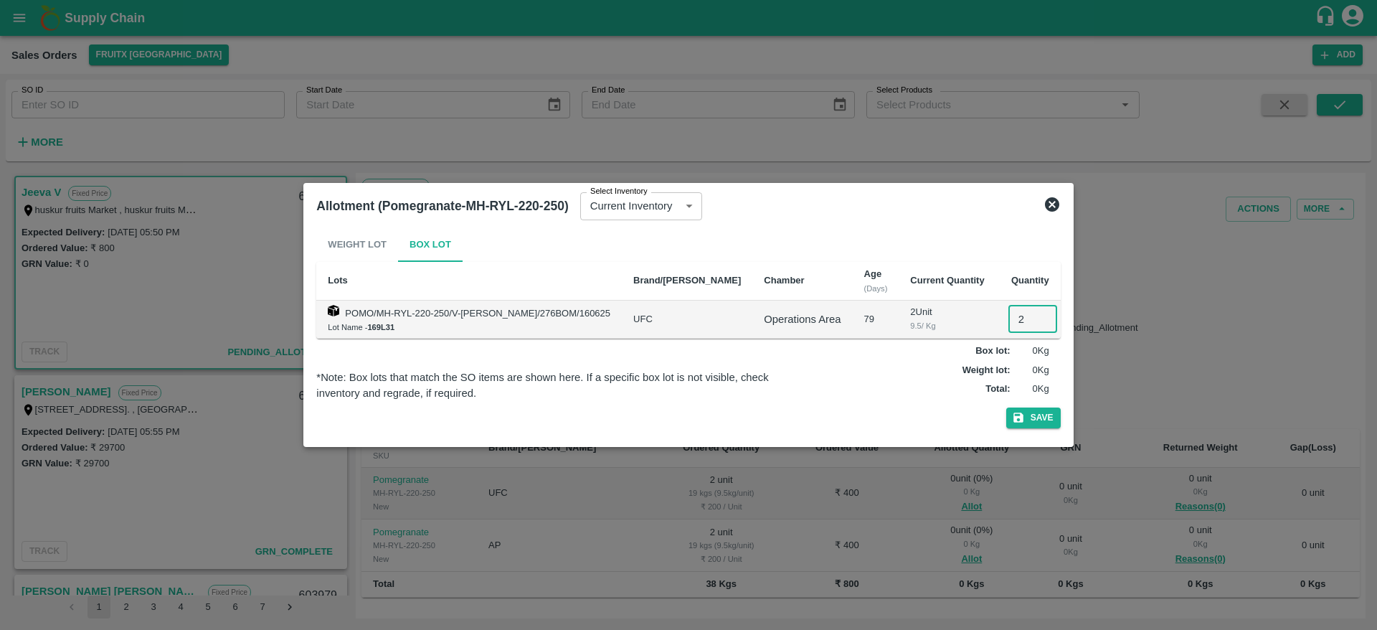
click at [1009, 315] on input "2" at bounding box center [1032, 318] width 49 height 27
type input "2"
click at [1006, 407] on button "Save" at bounding box center [1033, 417] width 54 height 21
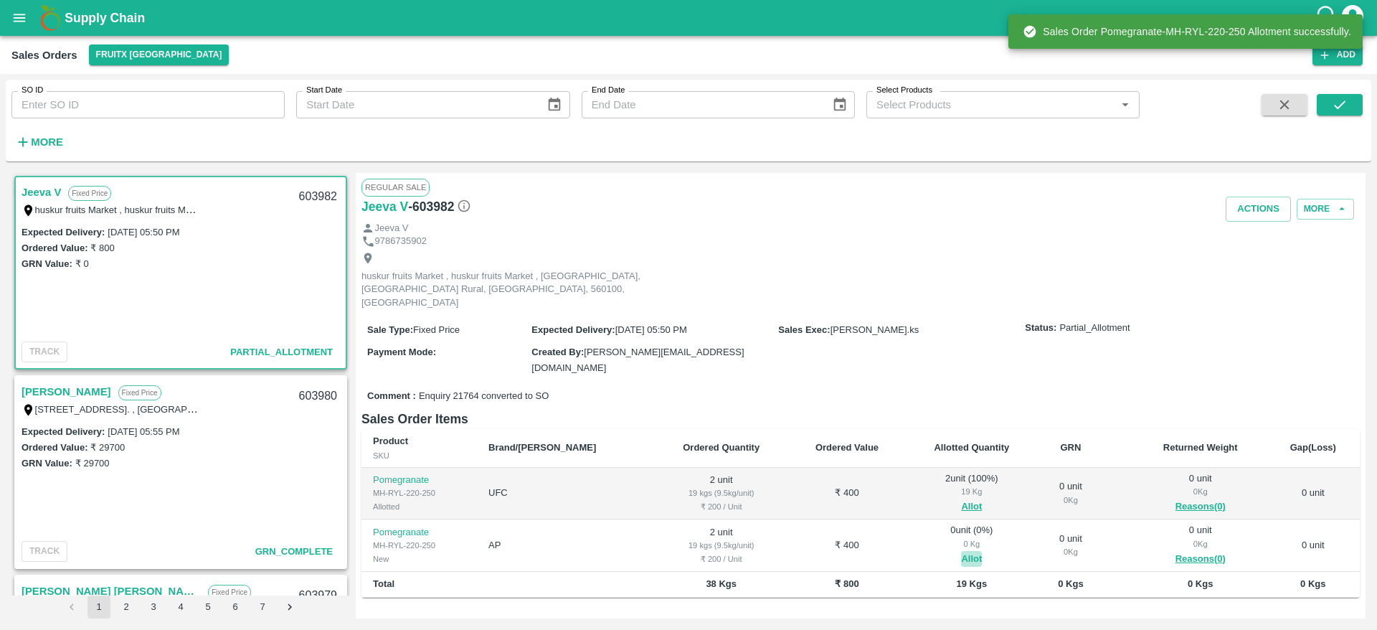
click at [961, 551] on button "Allot" at bounding box center [971, 559] width 21 height 16
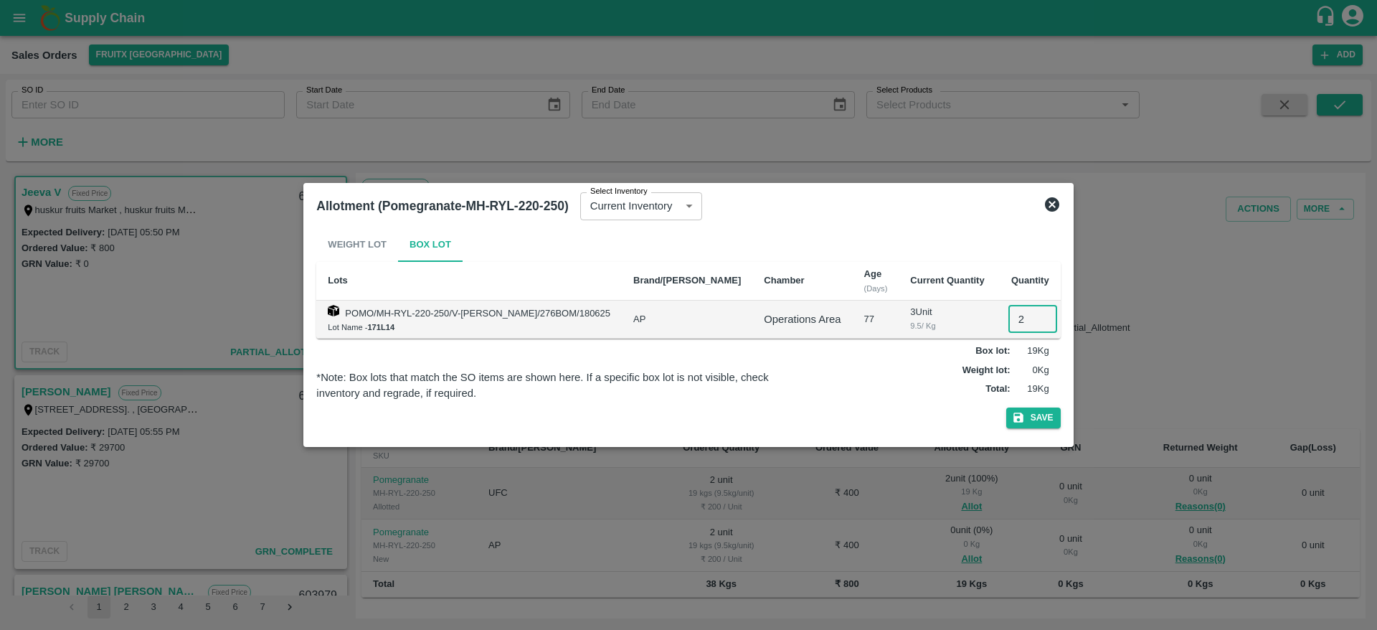
click at [1008, 318] on input "2" at bounding box center [1032, 318] width 49 height 27
type input "2"
click at [1006, 407] on button "Save" at bounding box center [1033, 417] width 54 height 21
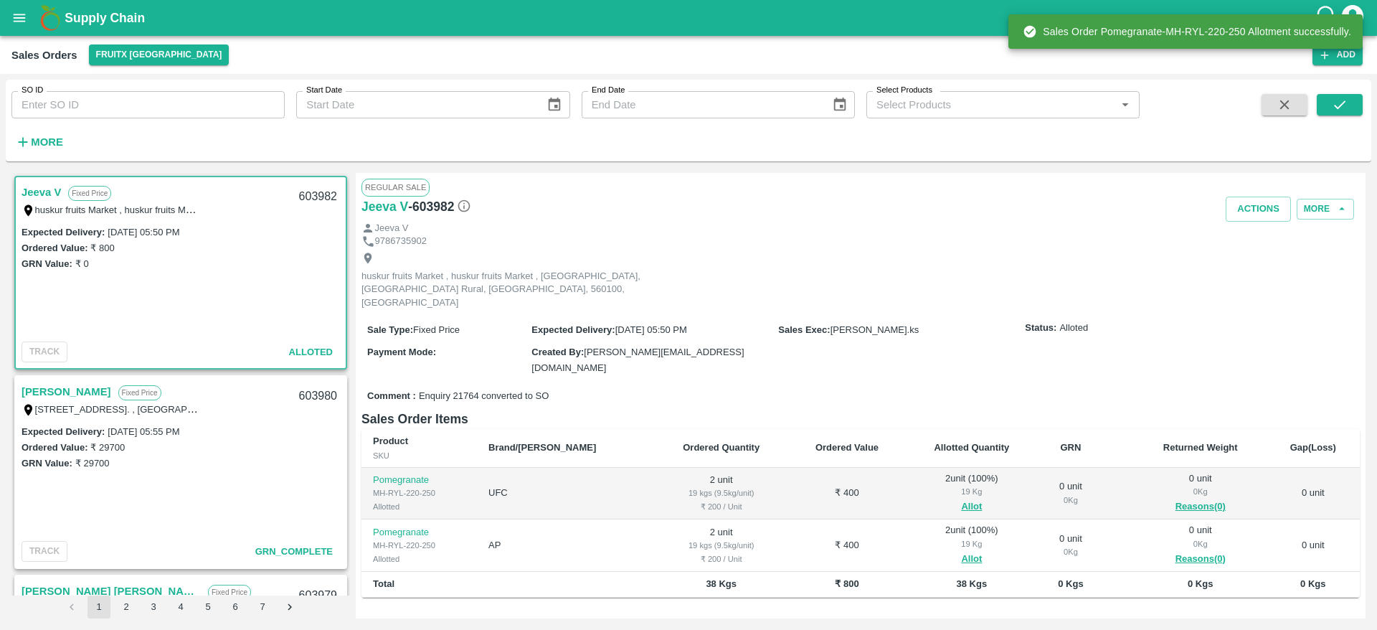
click at [309, 198] on div "603982" at bounding box center [317, 197] width 55 height 34
copy div "603982"
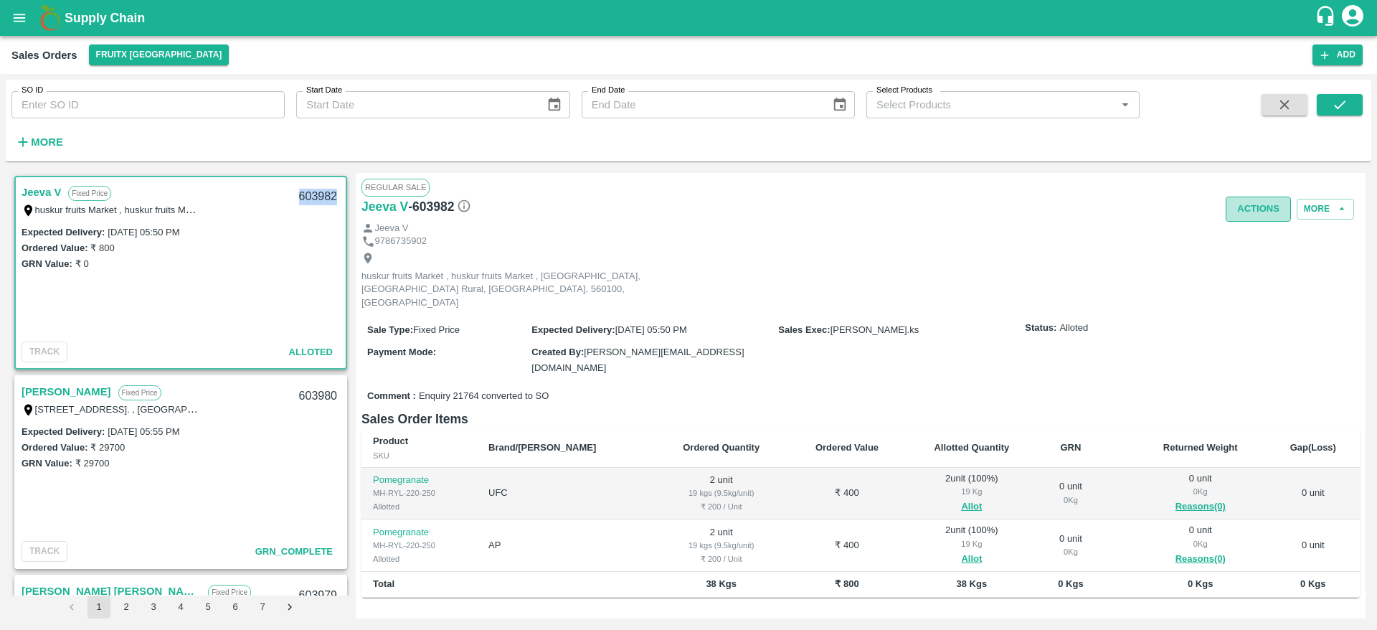
click at [1241, 214] on button "Actions" at bounding box center [1257, 208] width 65 height 25
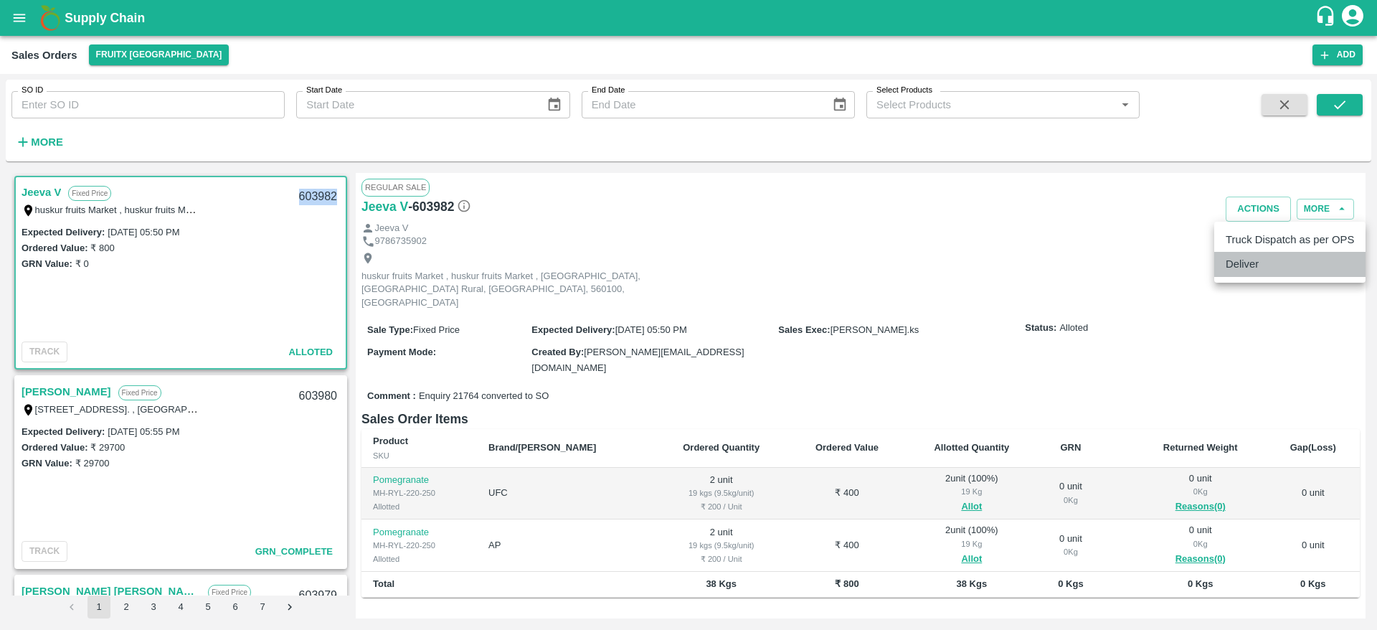
click at [1257, 263] on li "Deliver" at bounding box center [1289, 264] width 151 height 24
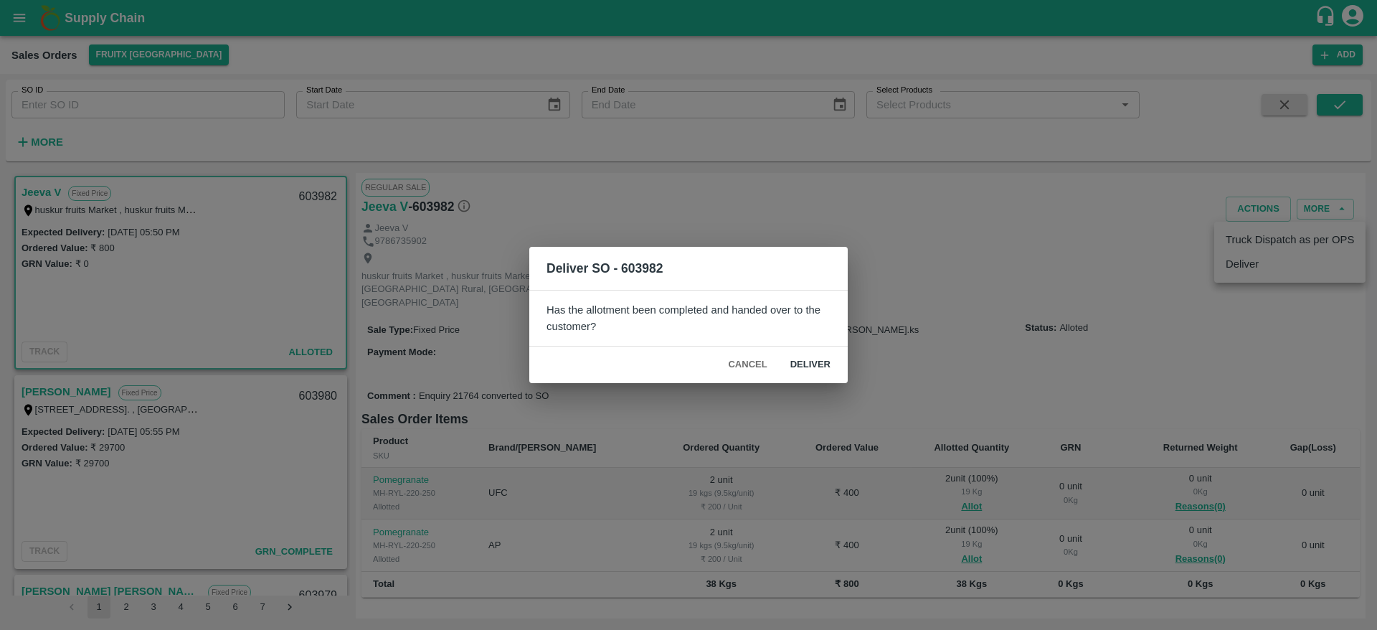
click at [821, 350] on div "Cancel Deliver" at bounding box center [688, 364] width 318 height 37
click at [818, 355] on button "Deliver" at bounding box center [810, 364] width 63 height 25
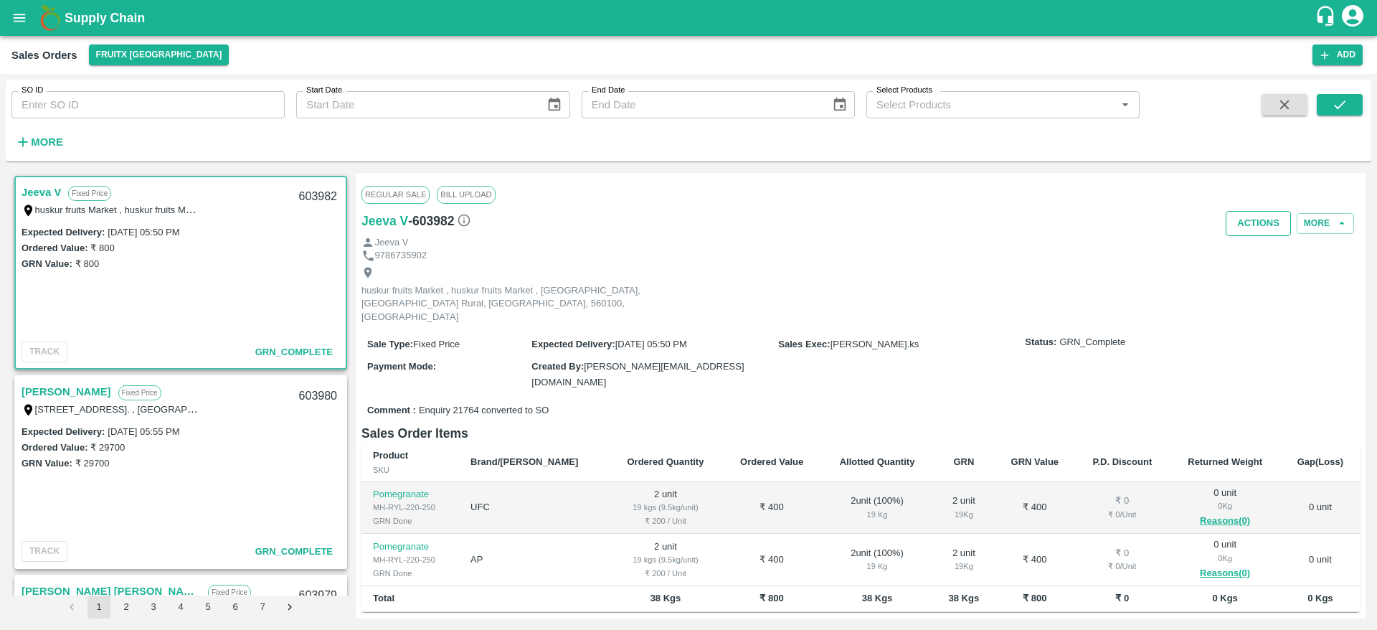
click at [1240, 219] on button "Actions" at bounding box center [1257, 223] width 65 height 25
click at [1250, 248] on li "Truck Dispatch as per OPS" at bounding box center [1289, 254] width 151 height 24
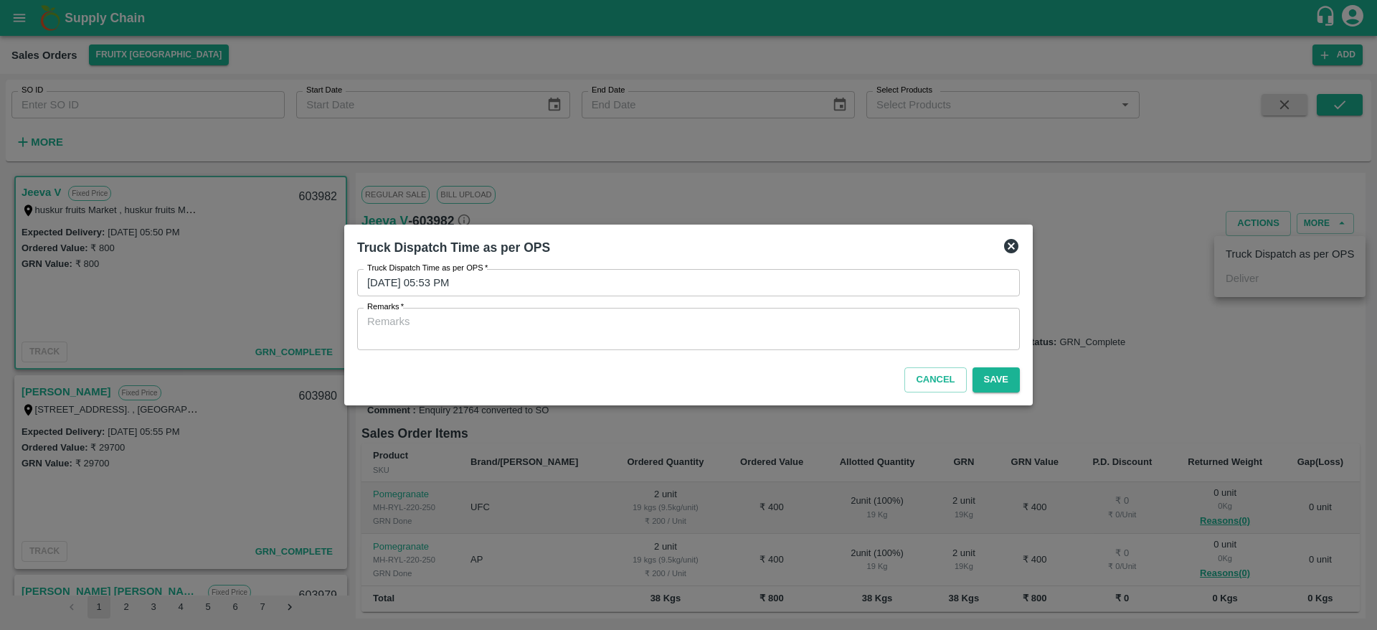
click at [924, 336] on textarea "Remarks   *" at bounding box center [688, 329] width 642 height 30
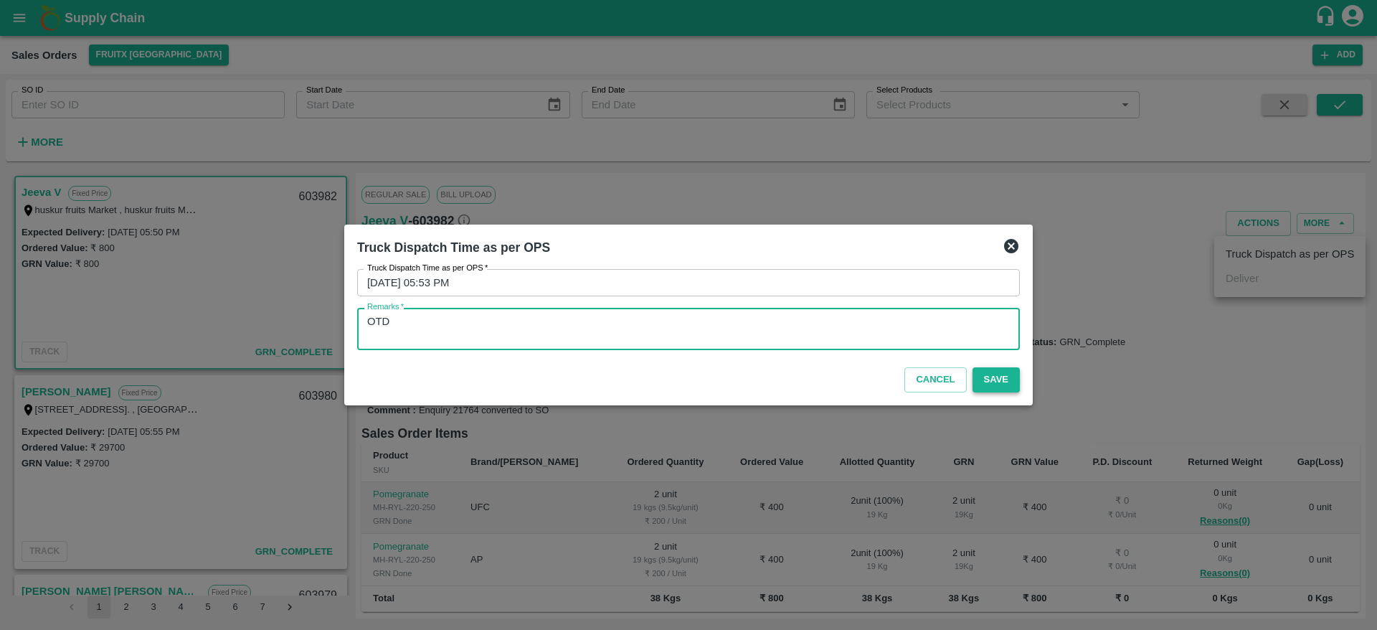
type textarea "OTD"
click at [998, 390] on button "Save" at bounding box center [995, 379] width 47 height 25
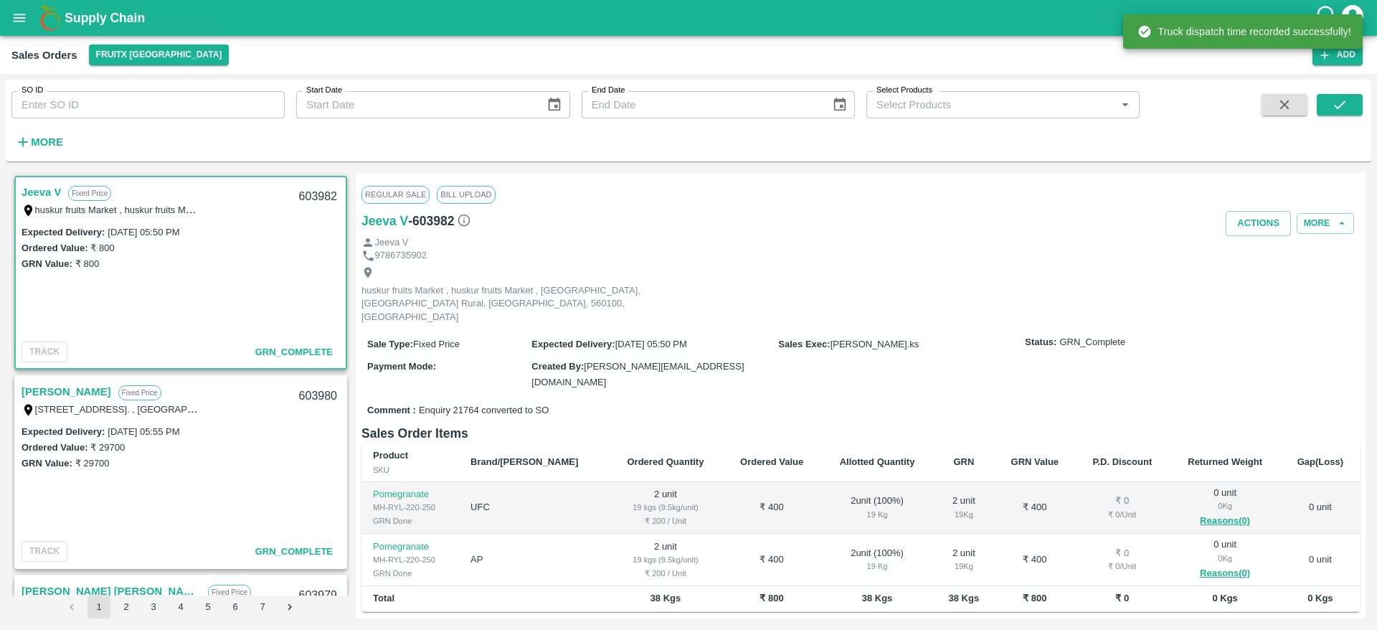
click at [315, 192] on div "603982" at bounding box center [317, 197] width 55 height 34
copy div "603982"
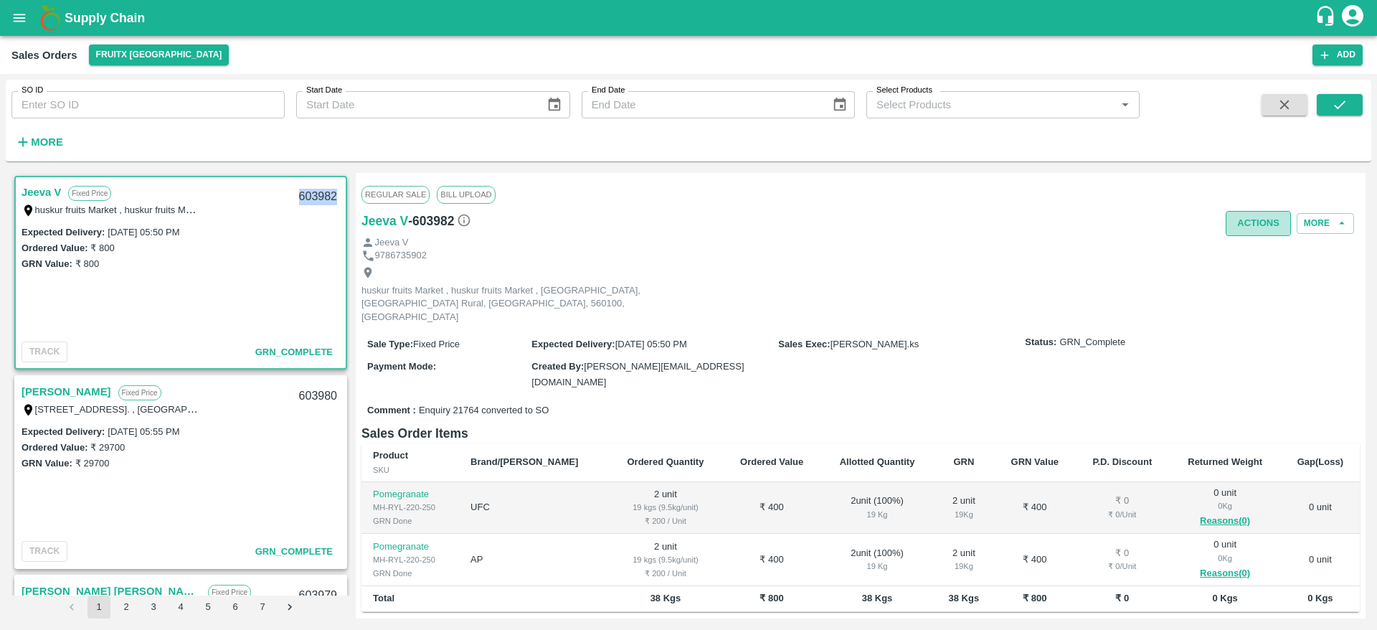
click at [1252, 228] on button "Actions" at bounding box center [1257, 223] width 65 height 25
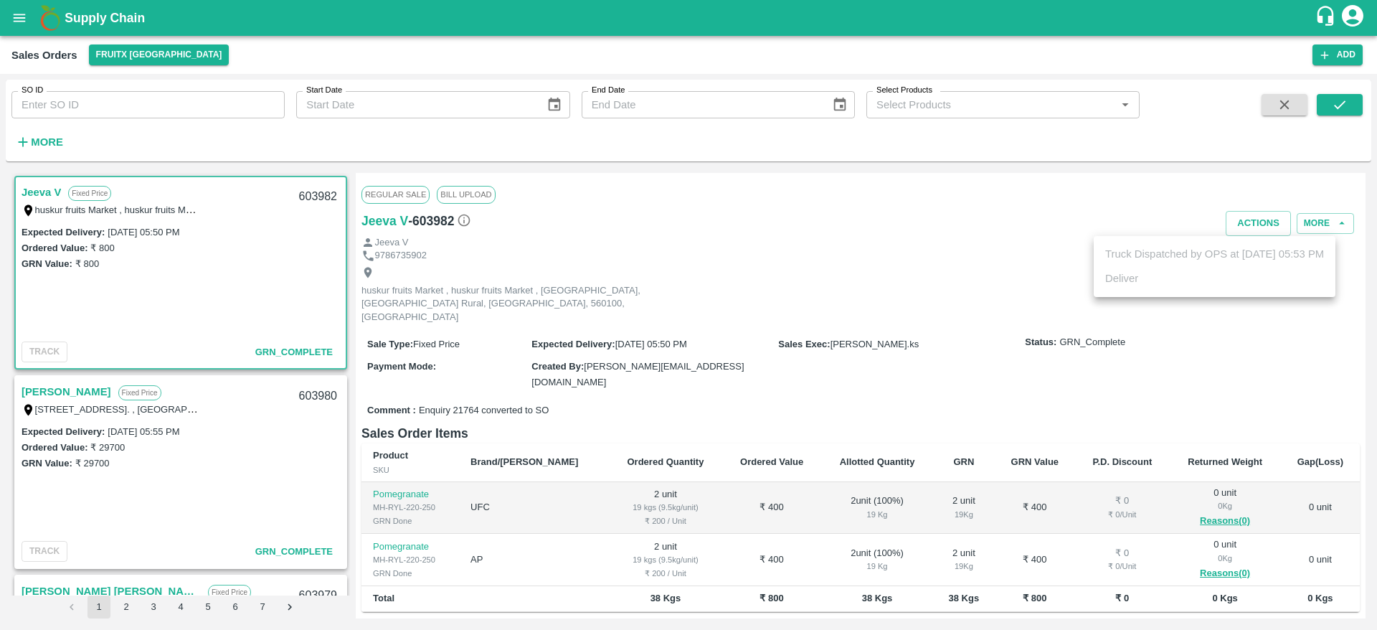
click at [901, 298] on div at bounding box center [688, 315] width 1377 height 630
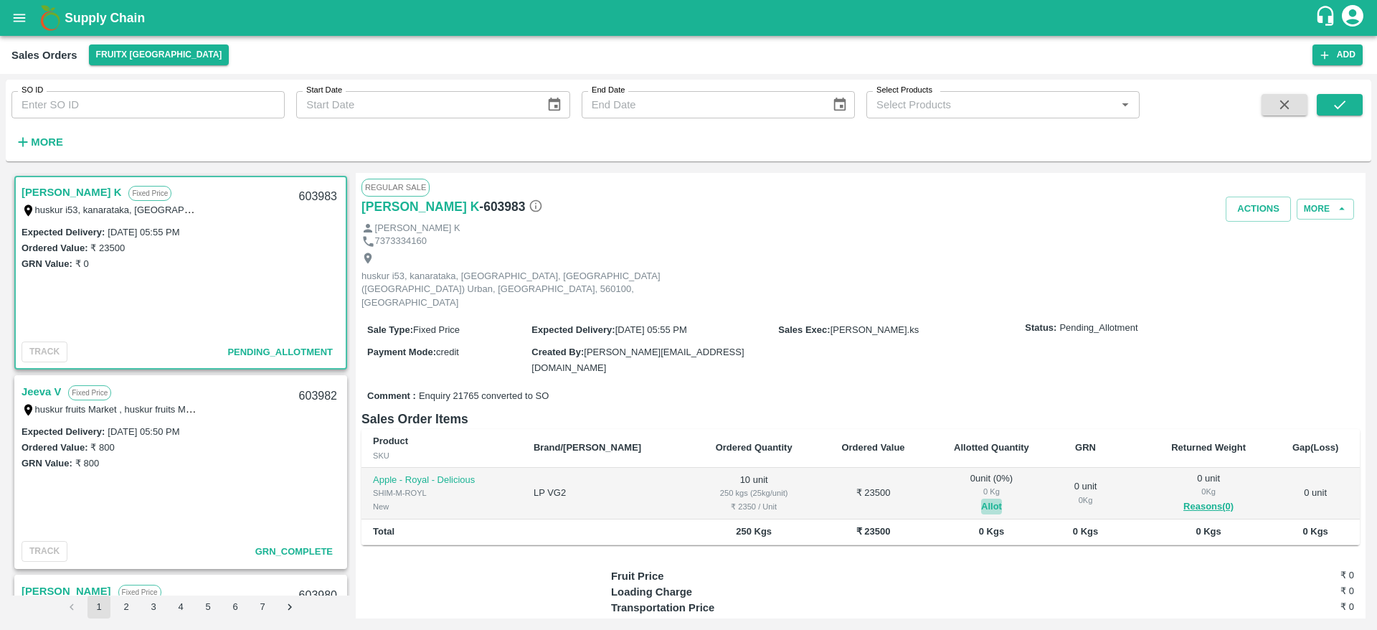
click at [981, 498] on button "Allot" at bounding box center [991, 506] width 21 height 16
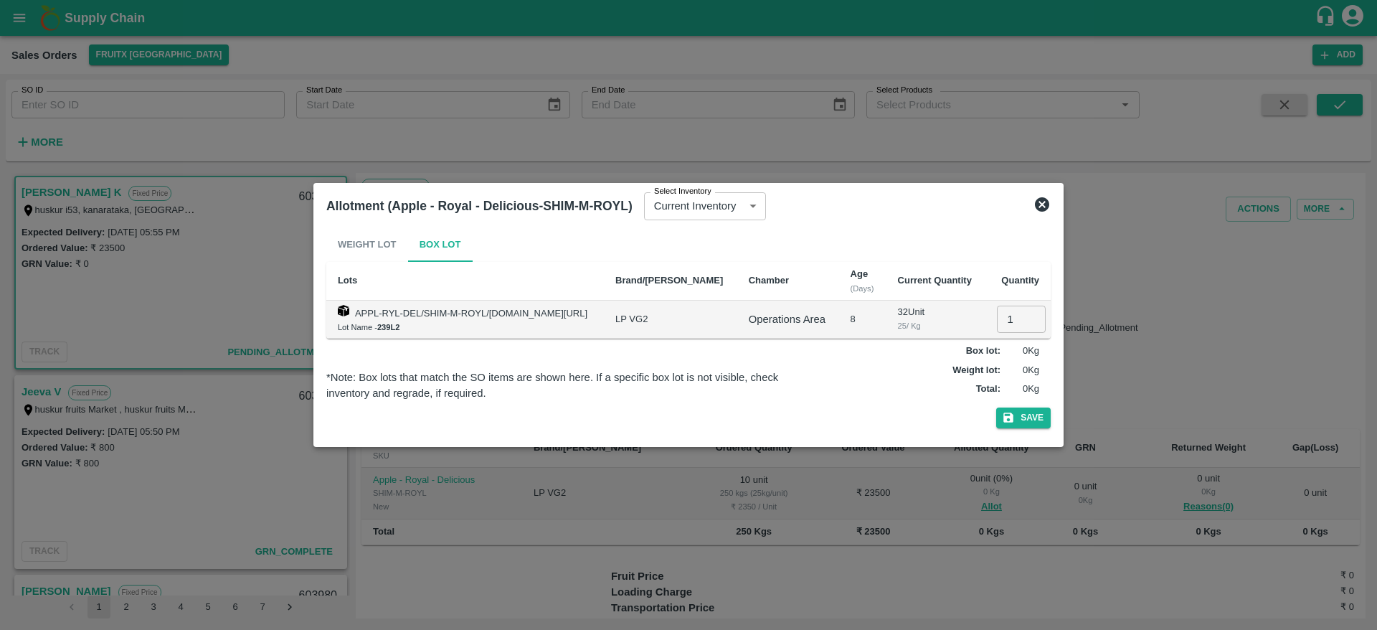
click at [1007, 320] on input "1" at bounding box center [1021, 318] width 49 height 27
type input "10"
click at [996, 407] on button "Save" at bounding box center [1023, 417] width 54 height 21
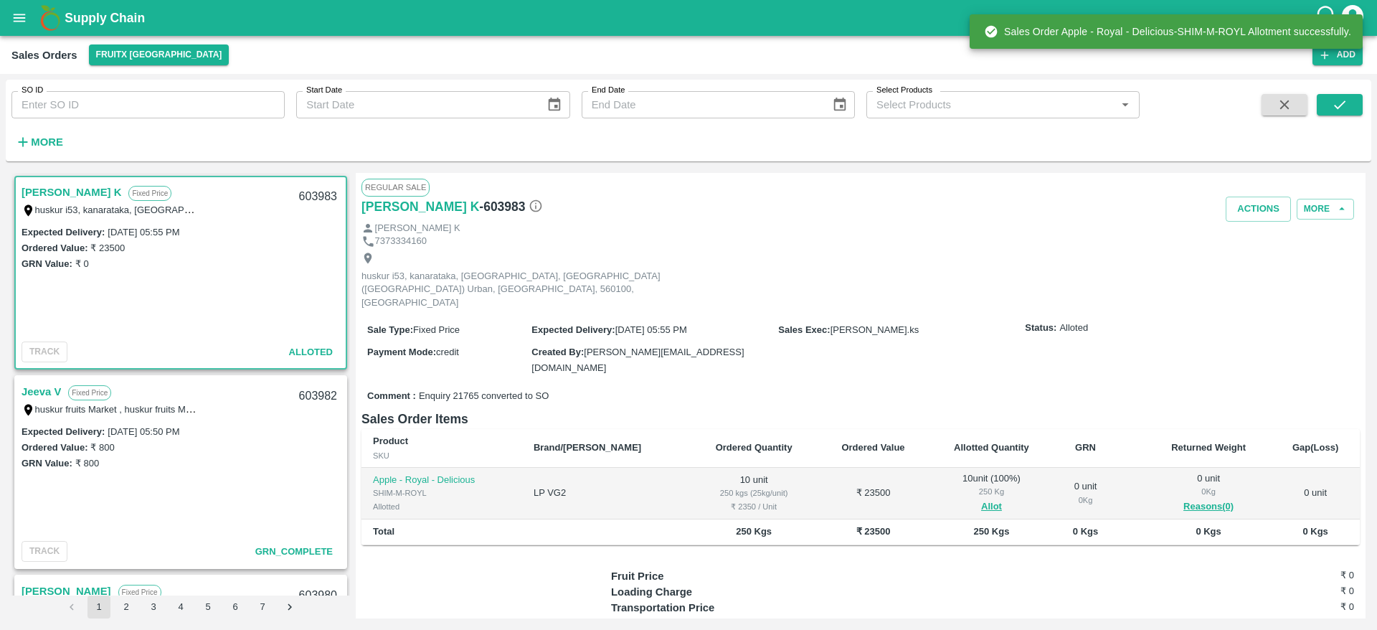
click at [323, 191] on div "603983" at bounding box center [317, 197] width 55 height 34
copy div "603983"
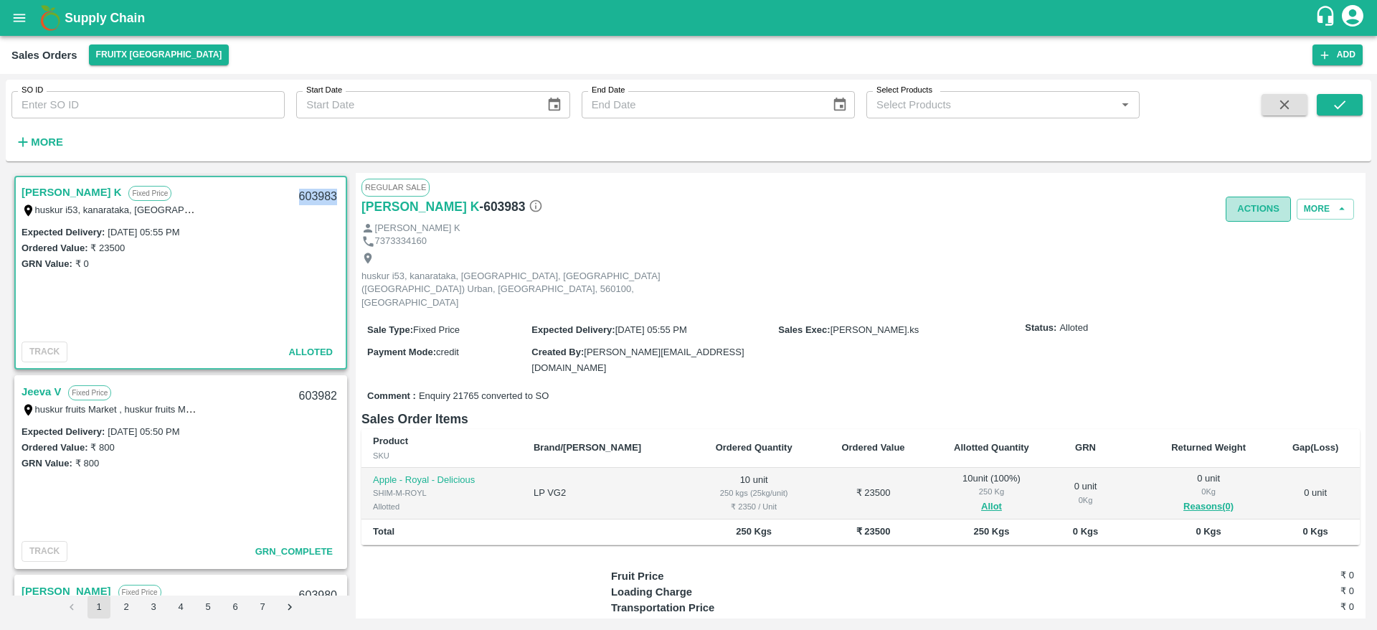
click at [1248, 215] on button "Actions" at bounding box center [1257, 208] width 65 height 25
click at [1251, 277] on ul "Truck Dispatch as per OPS Deliver" at bounding box center [1289, 252] width 151 height 61
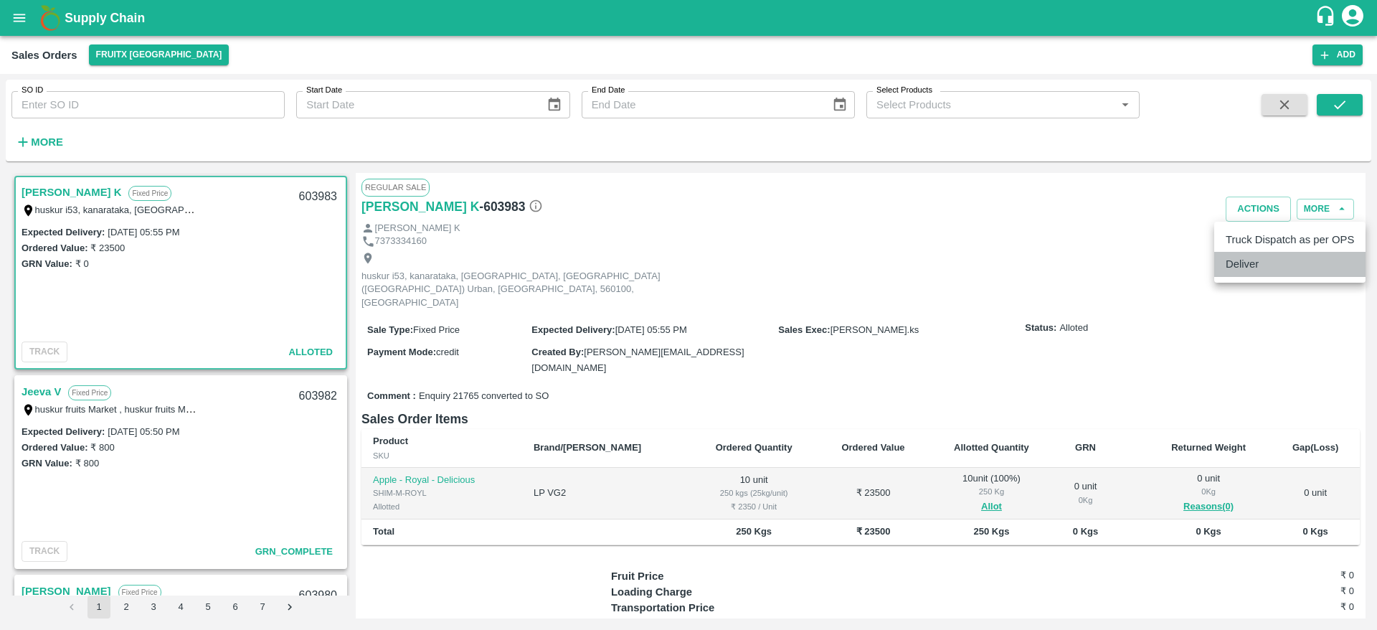
click at [1221, 262] on li "Deliver" at bounding box center [1289, 264] width 151 height 24
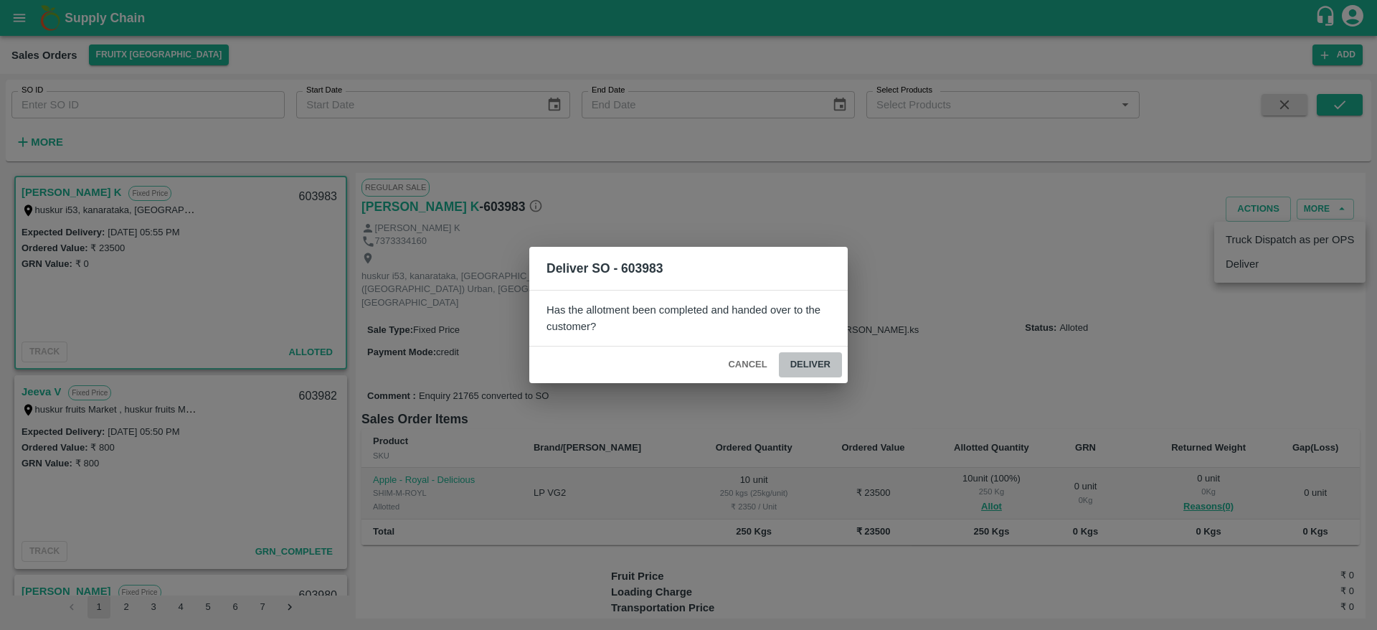
click at [818, 362] on button "Deliver" at bounding box center [810, 364] width 63 height 25
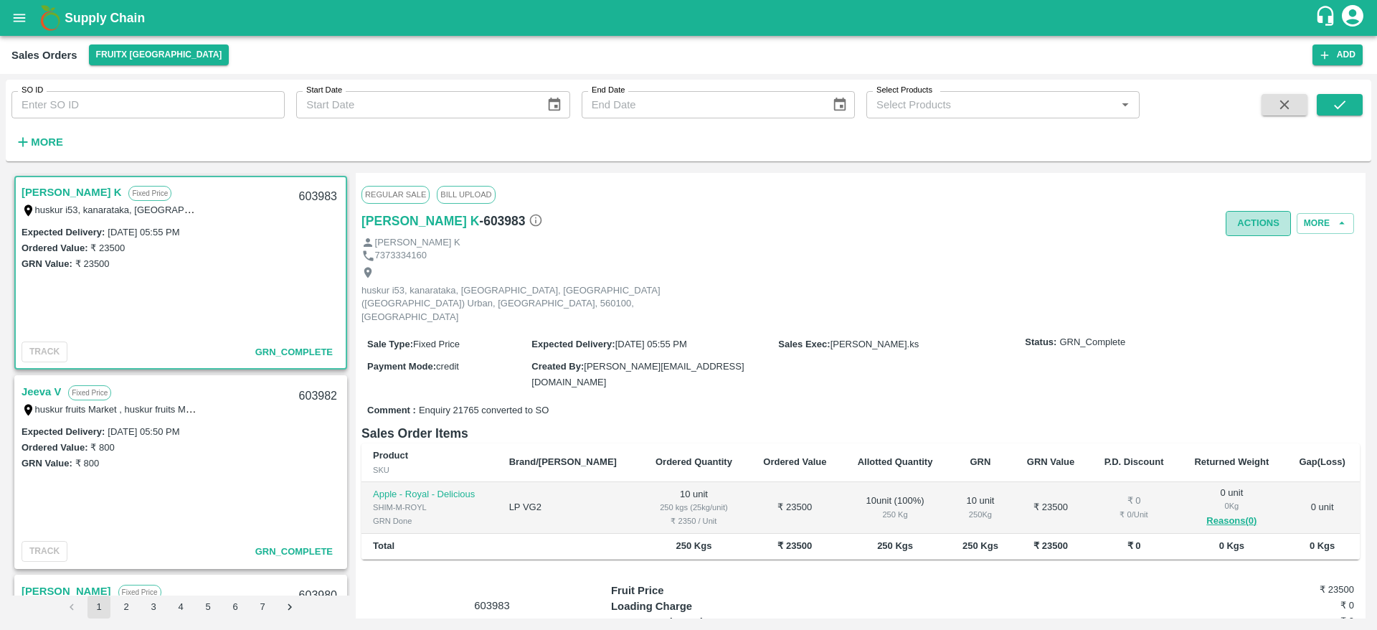
click at [1248, 222] on button "Actions" at bounding box center [1257, 223] width 65 height 25
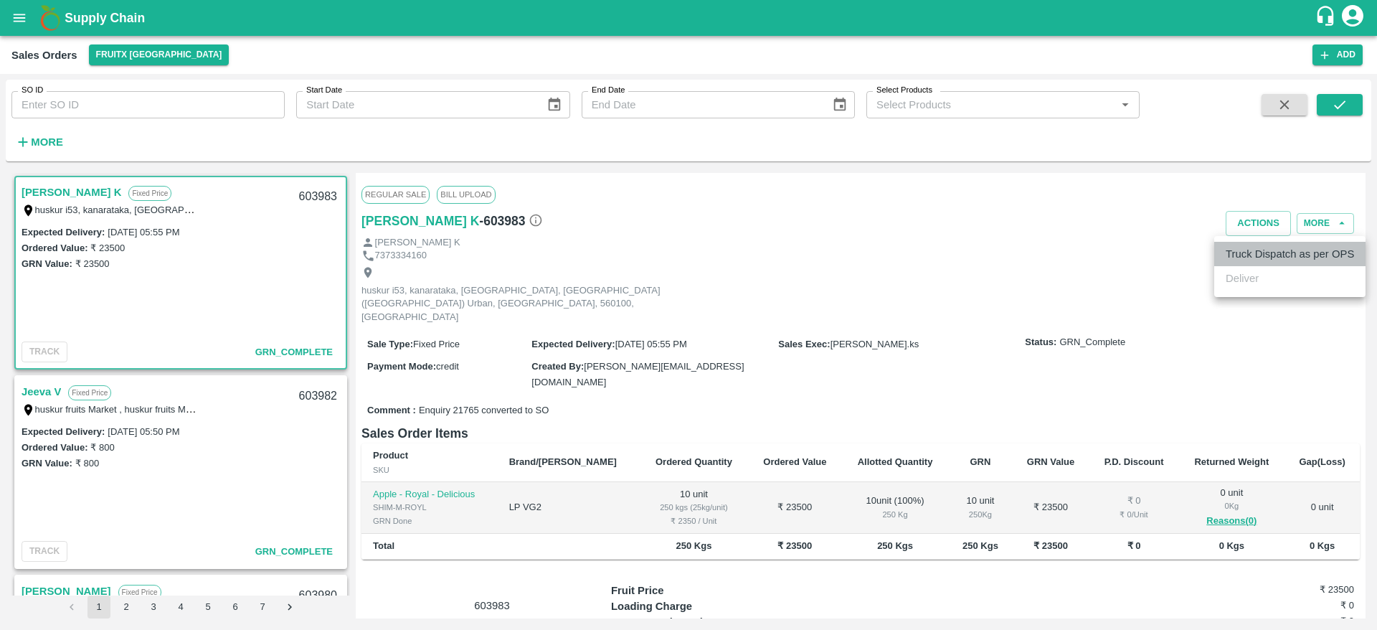
click at [1257, 251] on li "Truck Dispatch as per OPS" at bounding box center [1289, 254] width 151 height 24
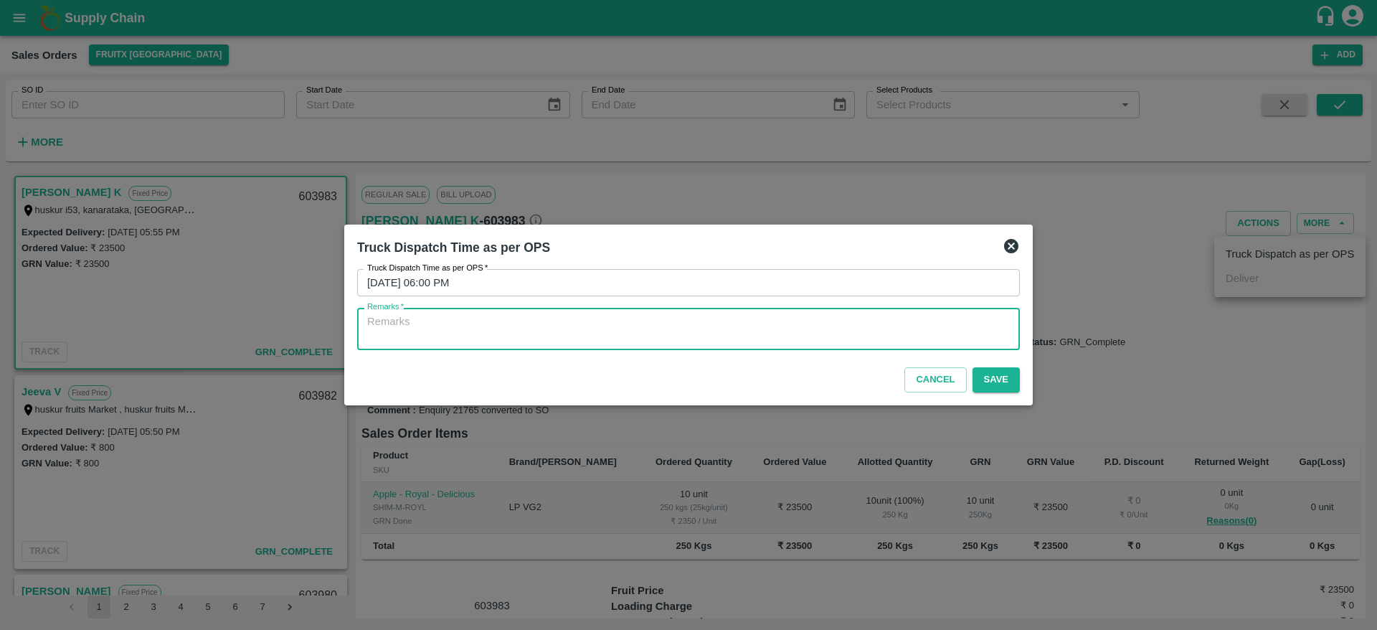
click at [691, 340] on textarea "Remarks   *" at bounding box center [688, 329] width 642 height 30
type textarea "OTD"
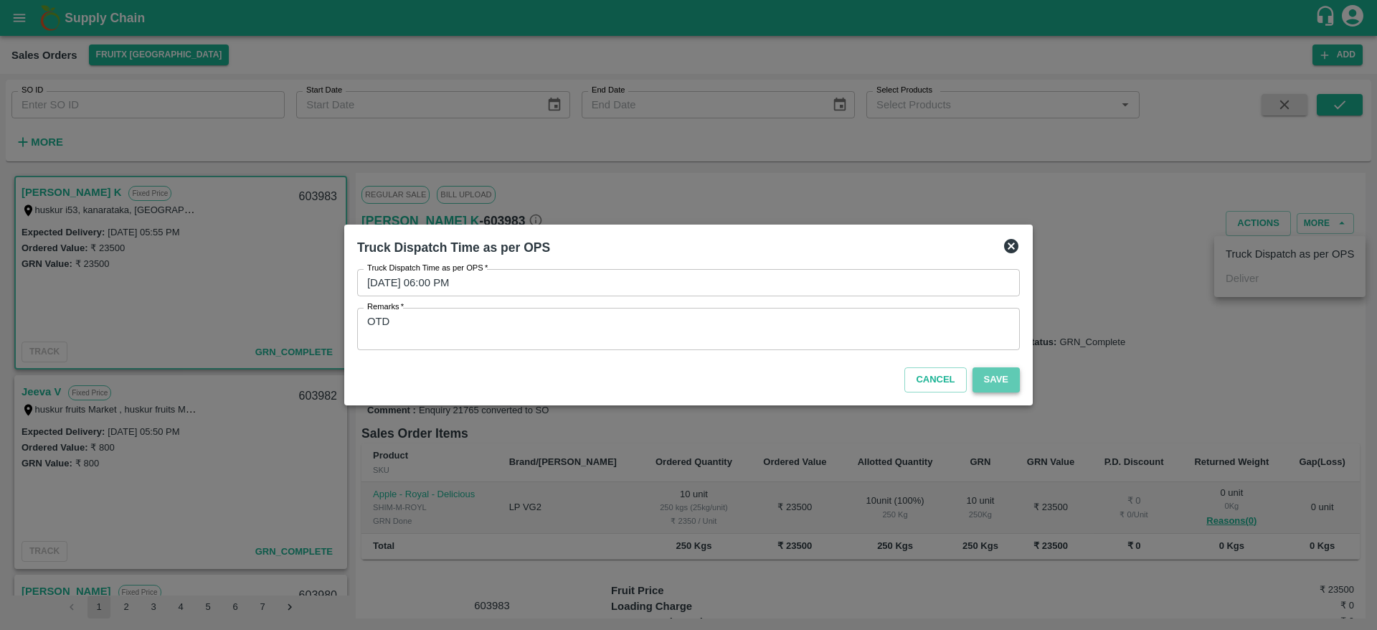
click at [988, 384] on button "Save" at bounding box center [995, 379] width 47 height 25
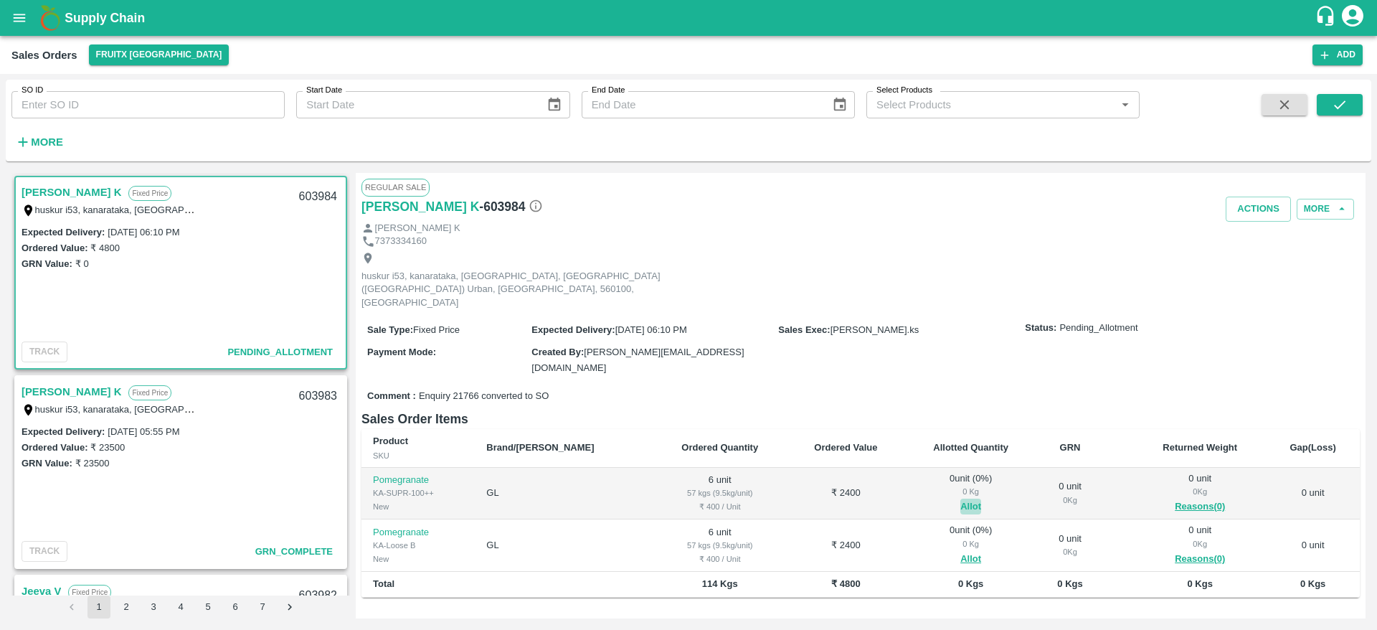
click at [960, 498] on button "Allot" at bounding box center [970, 506] width 21 height 16
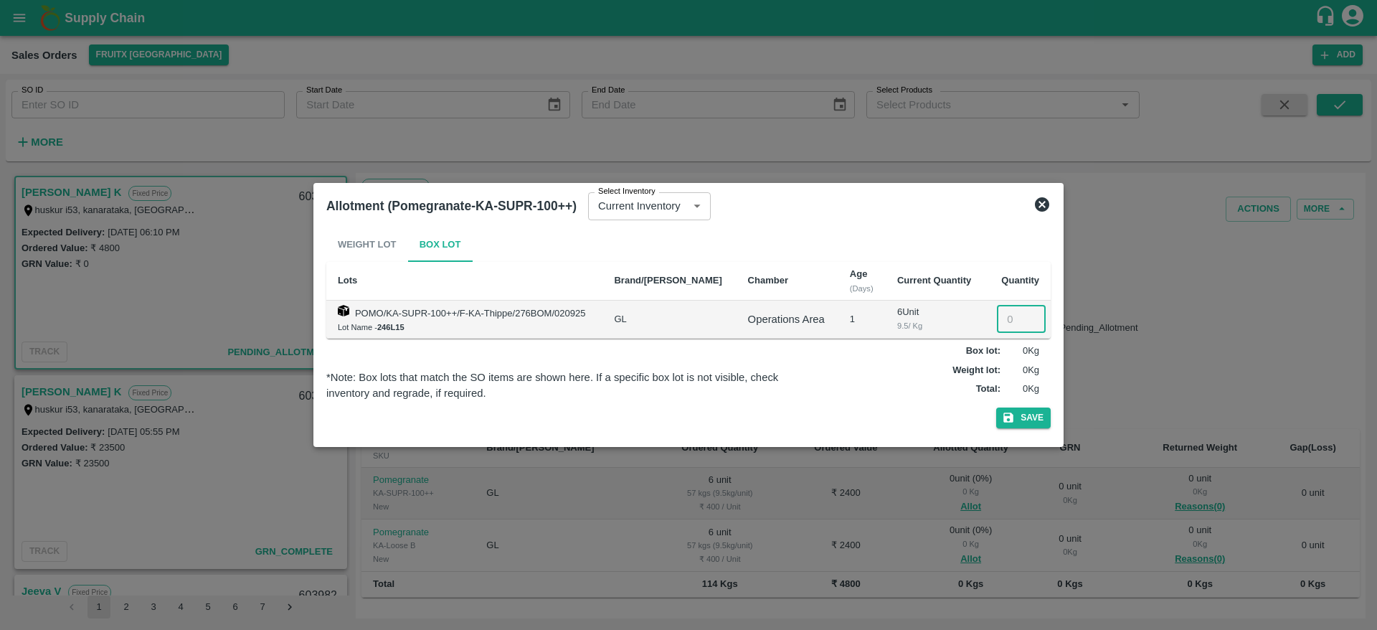
click at [1007, 316] on input "number" at bounding box center [1021, 318] width 49 height 27
type input "6"
click at [996, 407] on button "Save" at bounding box center [1023, 417] width 54 height 21
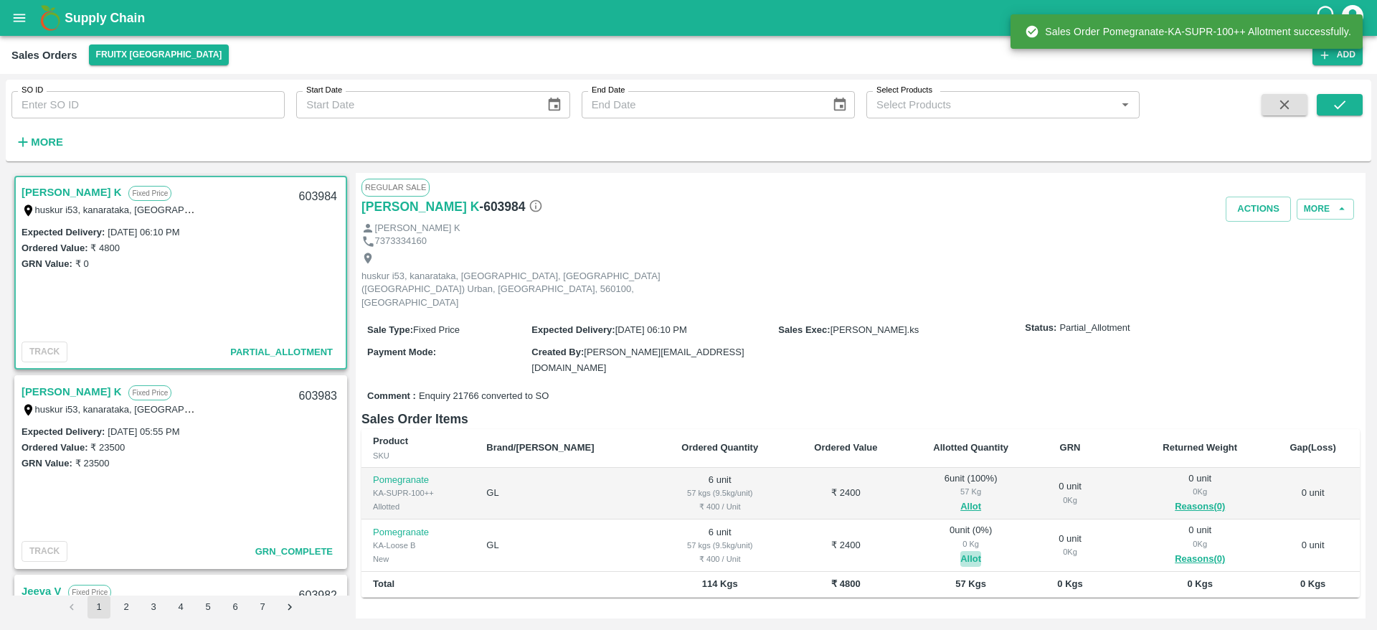
click at [960, 551] on button "Allot" at bounding box center [970, 559] width 21 height 16
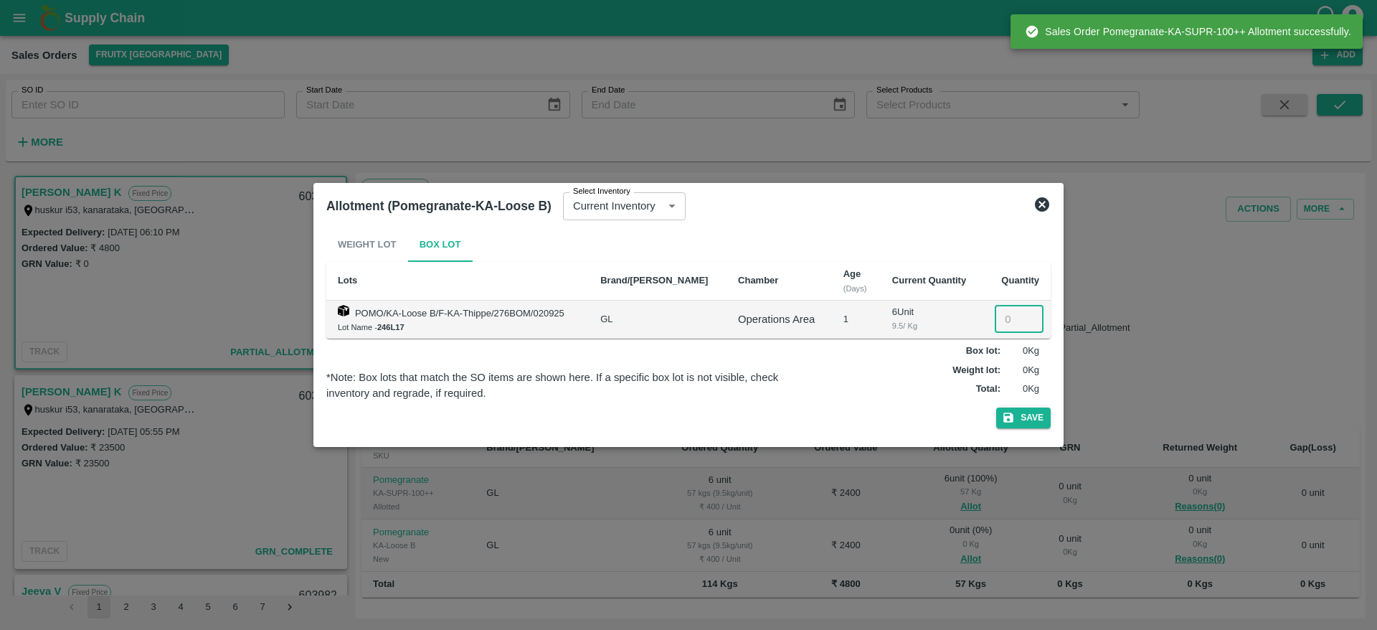
click at [1005, 312] on input "number" at bounding box center [1019, 318] width 49 height 27
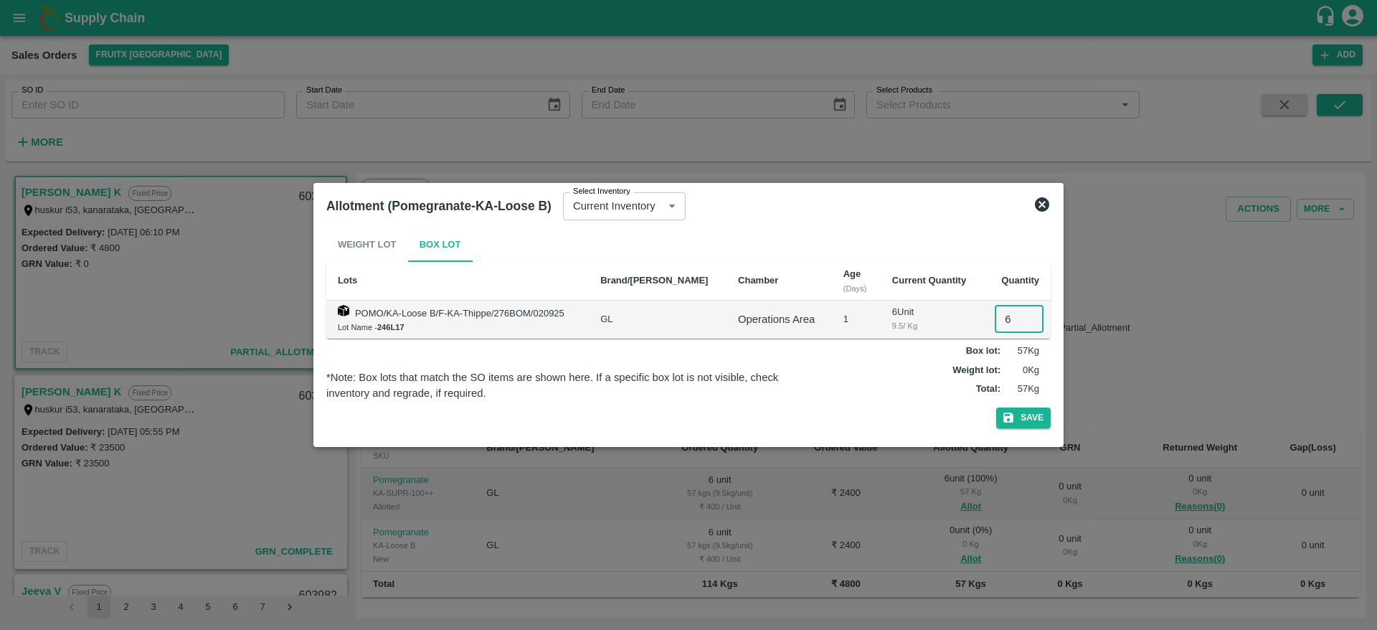
type input "6"
click at [996, 407] on button "Save" at bounding box center [1023, 417] width 54 height 21
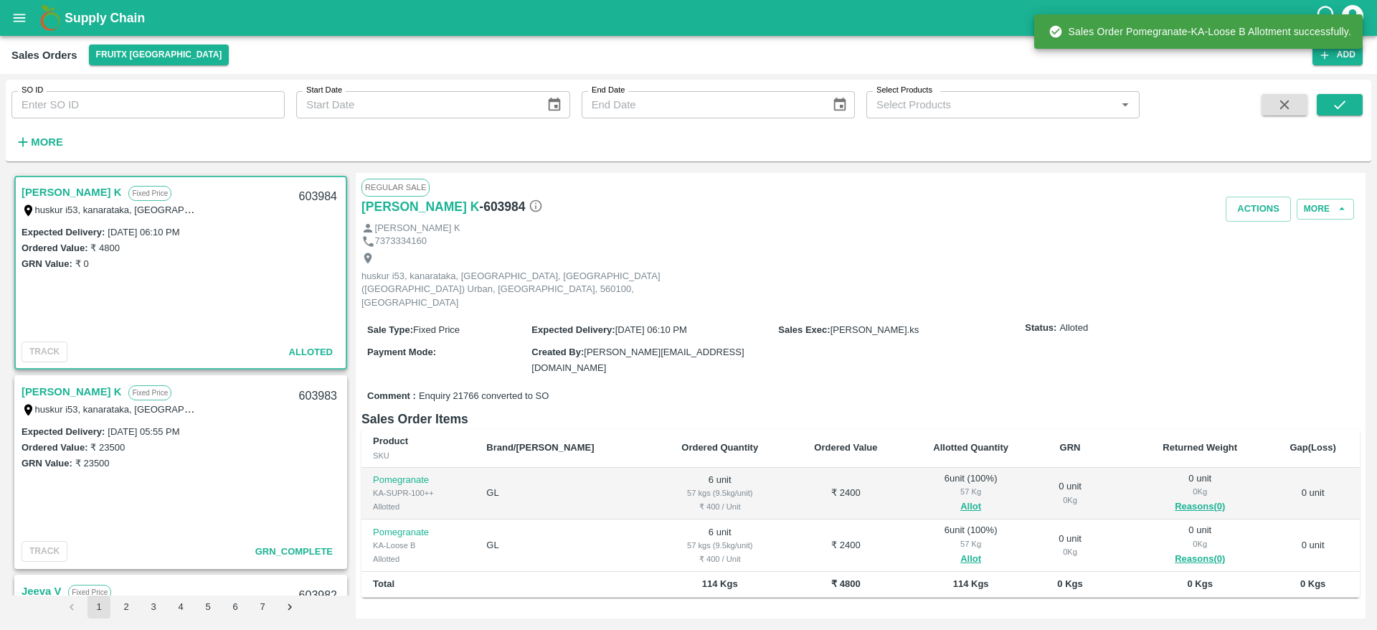
click at [310, 197] on div "603984" at bounding box center [317, 197] width 55 height 34
copy div "603984"
click at [1256, 201] on button "Actions" at bounding box center [1257, 208] width 65 height 25
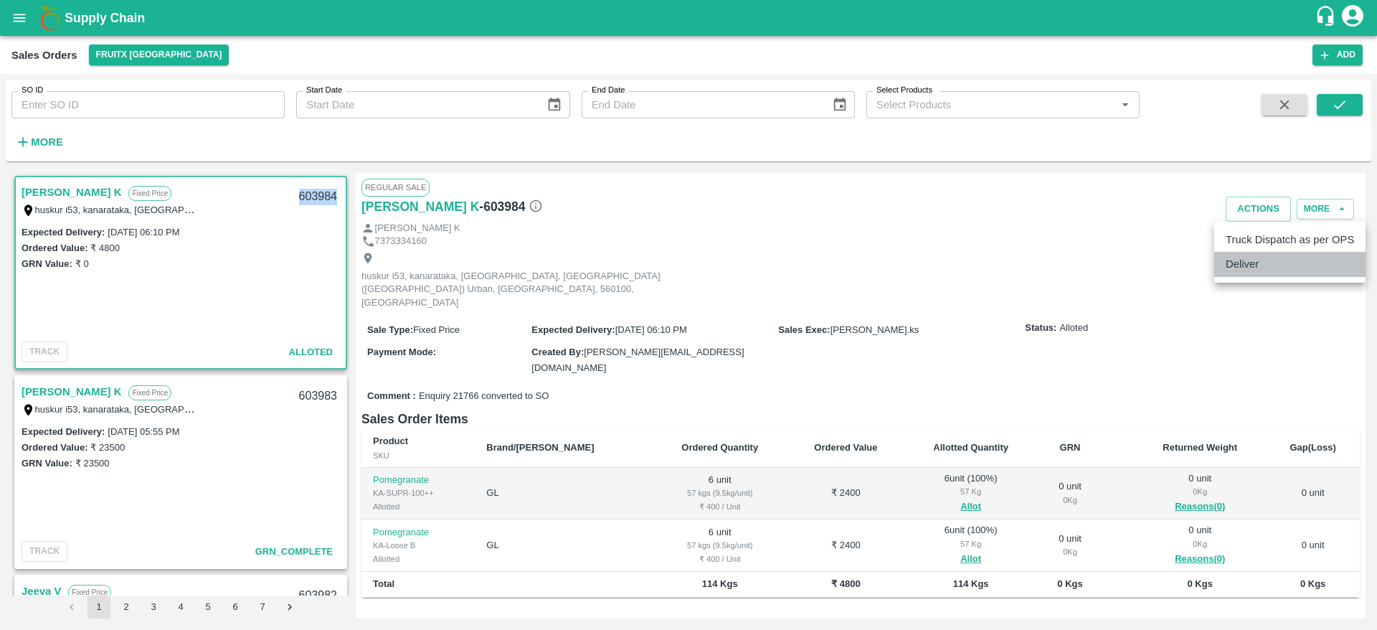
click at [1273, 267] on li "Deliver" at bounding box center [1289, 264] width 151 height 24
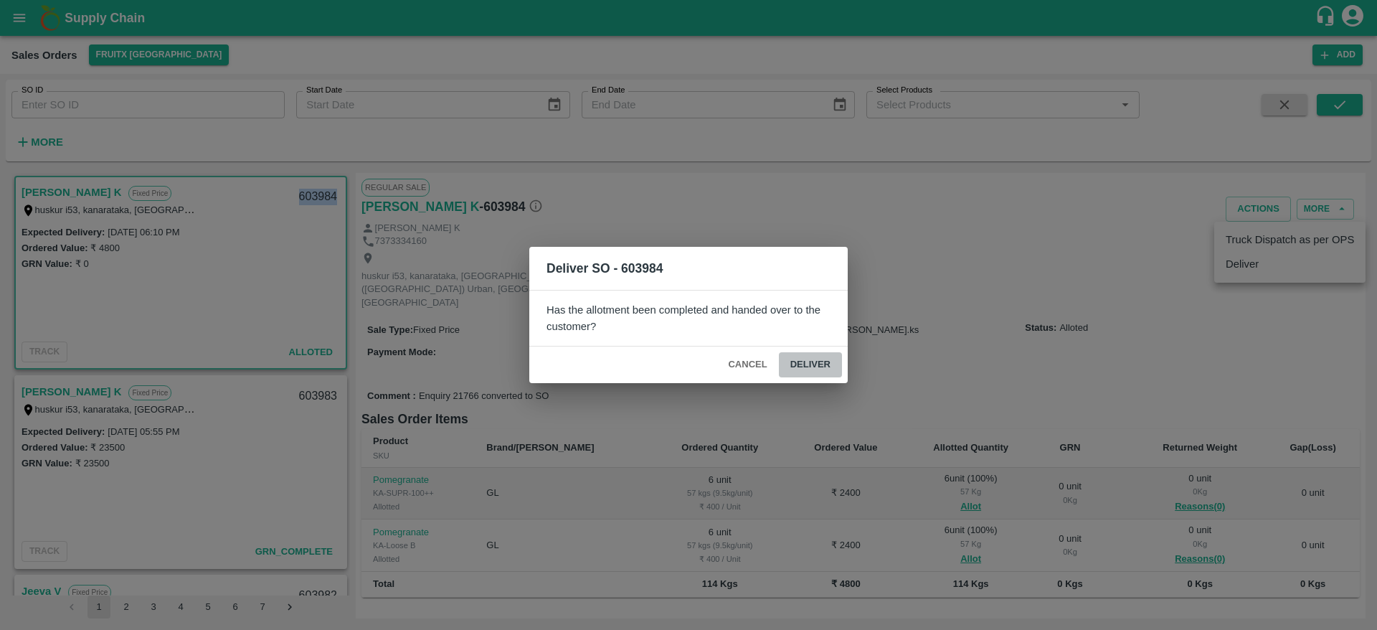
click at [807, 359] on button "Deliver" at bounding box center [810, 364] width 63 height 25
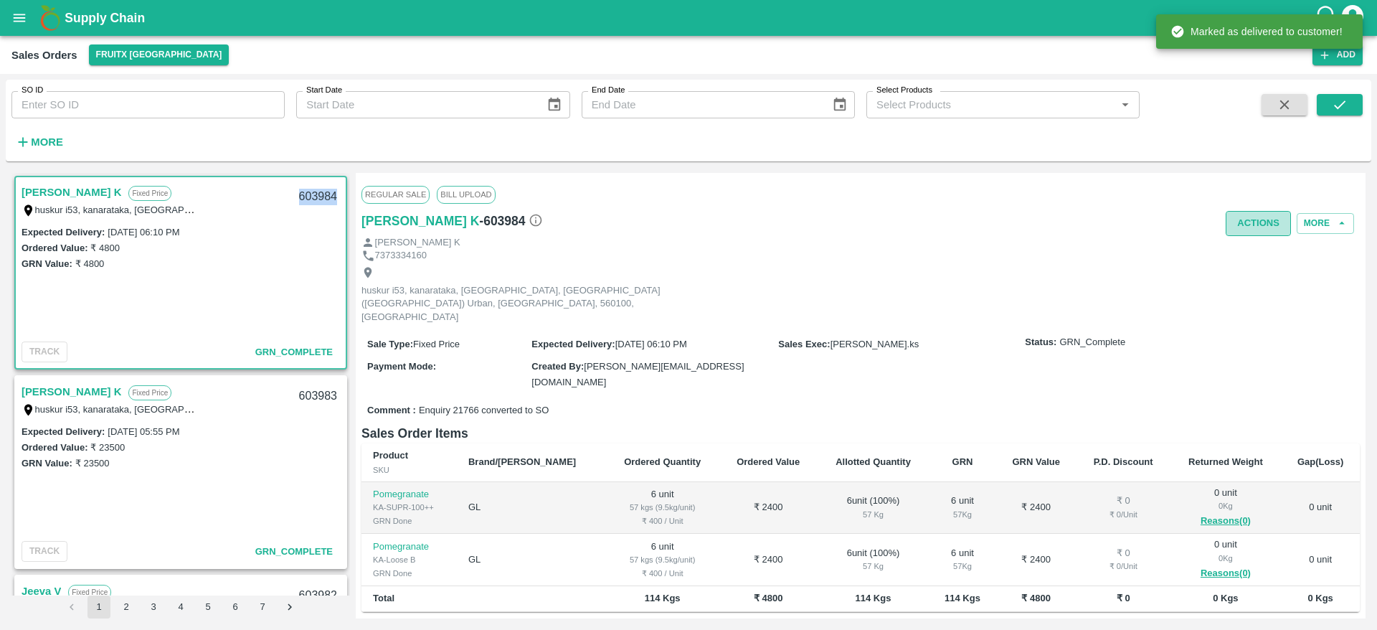
click at [1258, 212] on button "Actions" at bounding box center [1257, 223] width 65 height 25
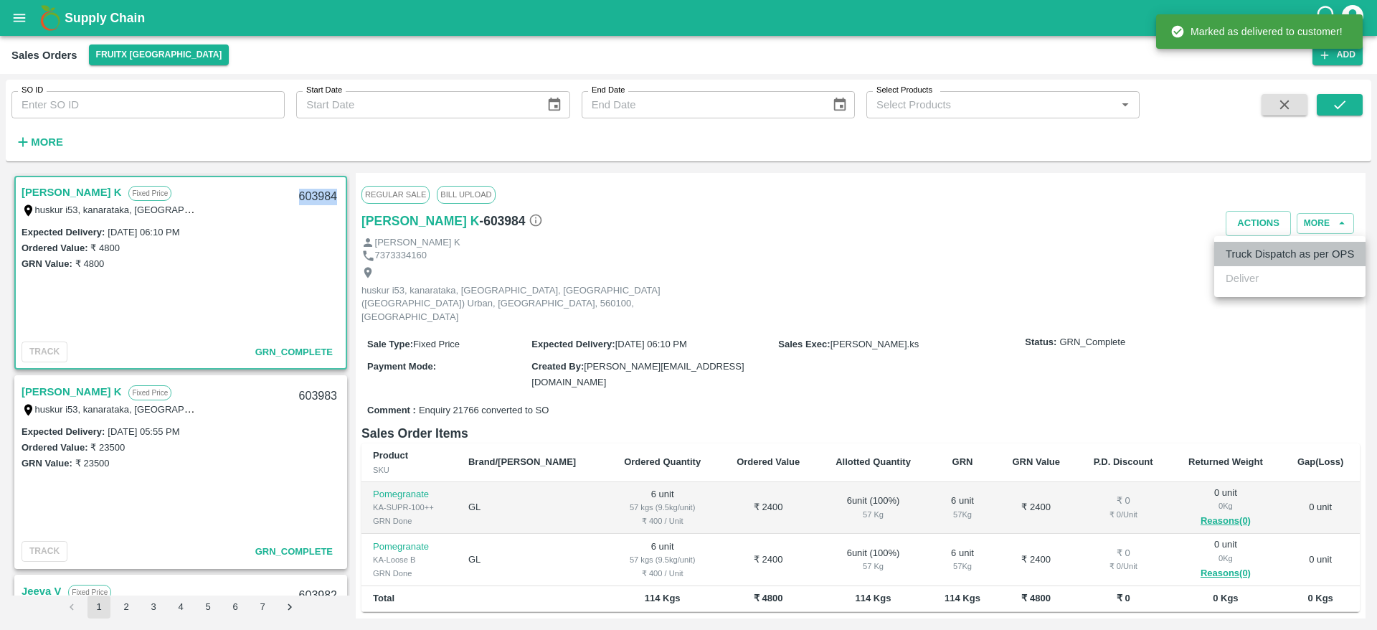
click at [1258, 257] on li "Truck Dispatch as per OPS" at bounding box center [1289, 254] width 151 height 24
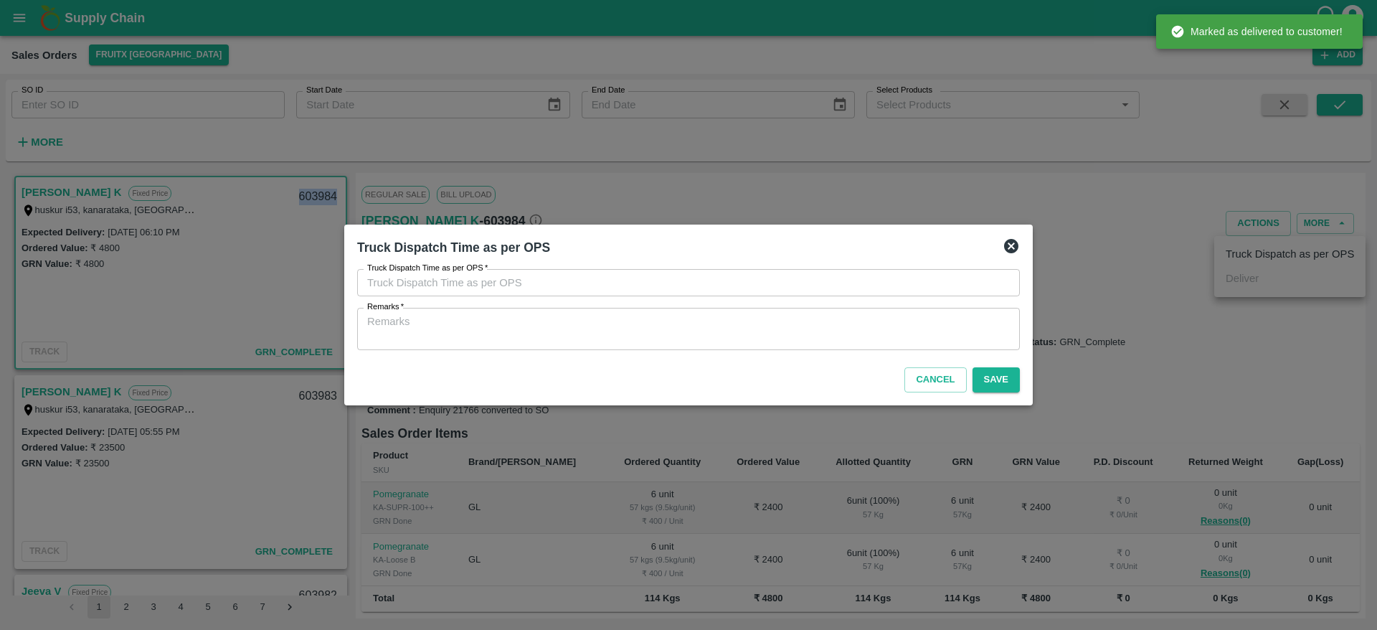
type input "[DATE] 06:01 PM"
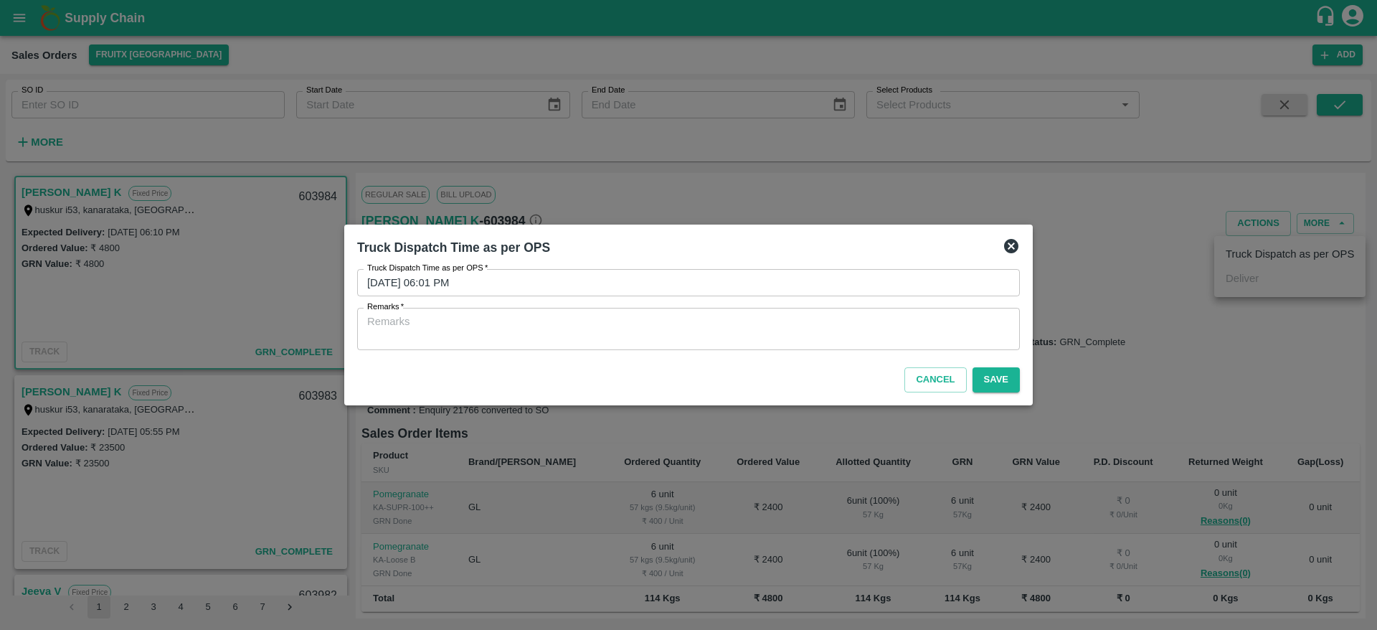
drag, startPoint x: 914, startPoint y: 305, endPoint x: 914, endPoint y: 320, distance: 15.1
click at [914, 320] on div "Truck Dispatch Time as per OPS   * 03/09/2025 06:01 PM Truck Dispatch Time as p…" at bounding box center [688, 309] width 663 height 81
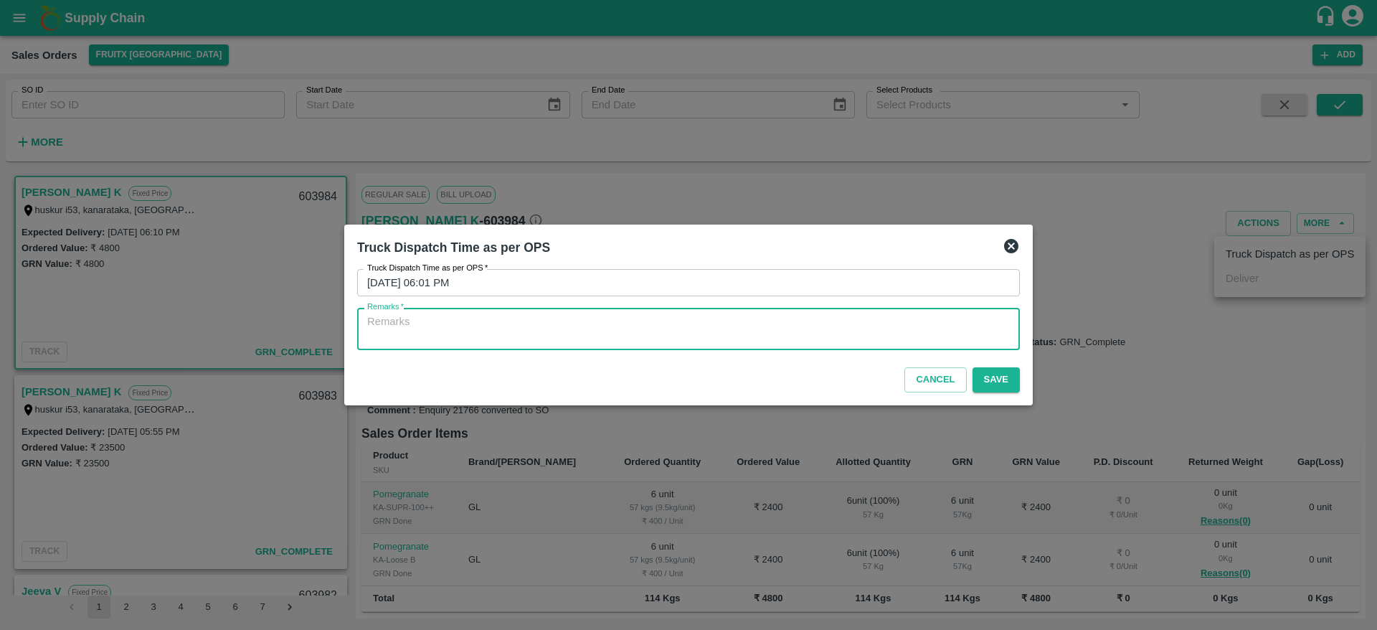
click at [914, 320] on textarea "Remarks   *" at bounding box center [688, 329] width 642 height 30
type textarea "OTD"
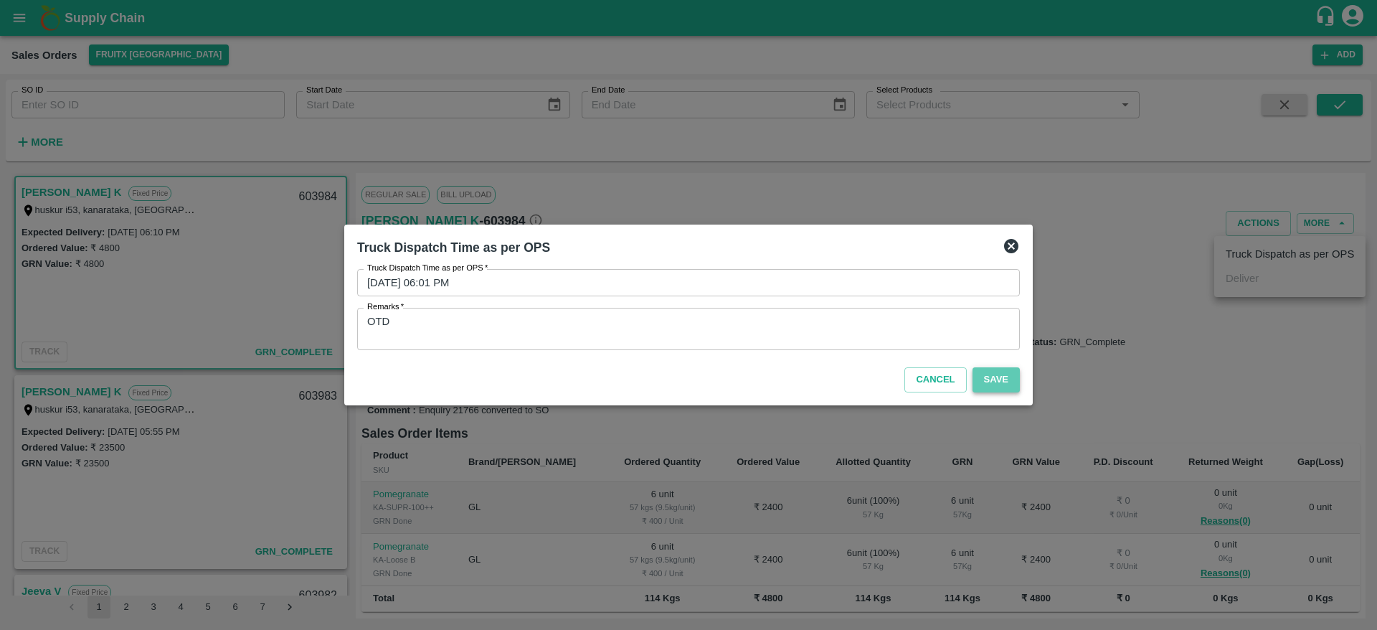
click at [1001, 379] on button "Save" at bounding box center [995, 379] width 47 height 25
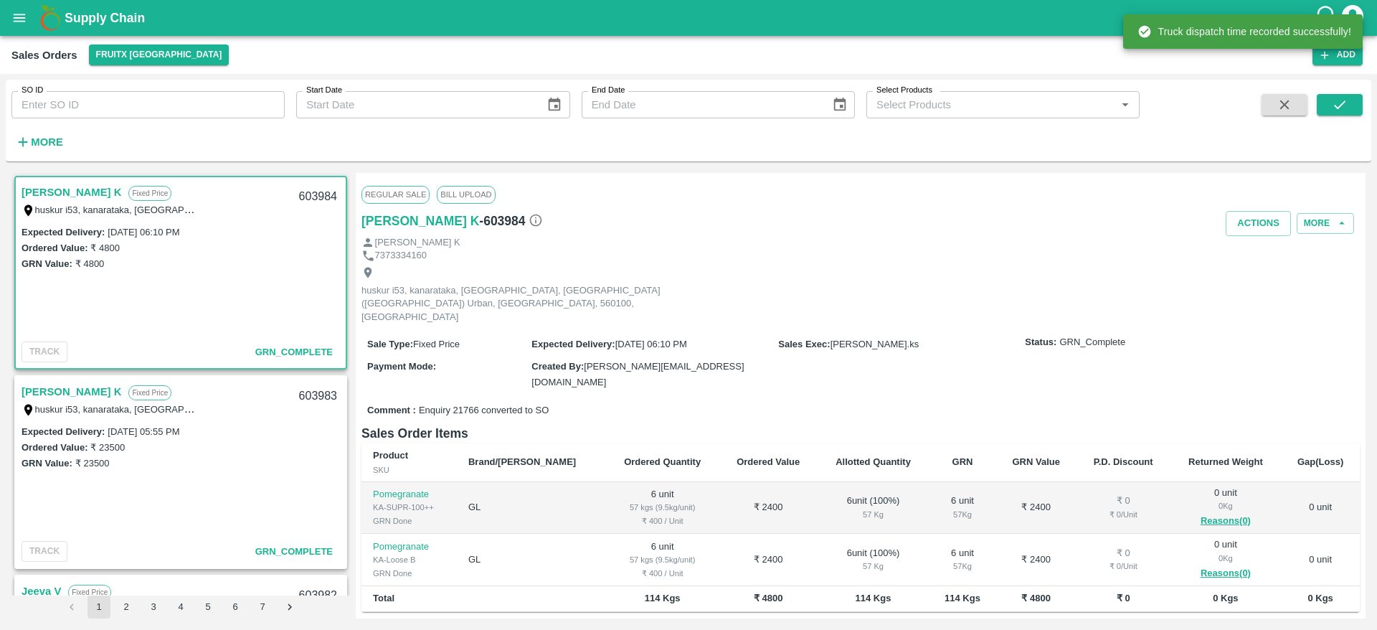
click at [301, 189] on div "603984" at bounding box center [317, 197] width 55 height 34
copy div "603984"
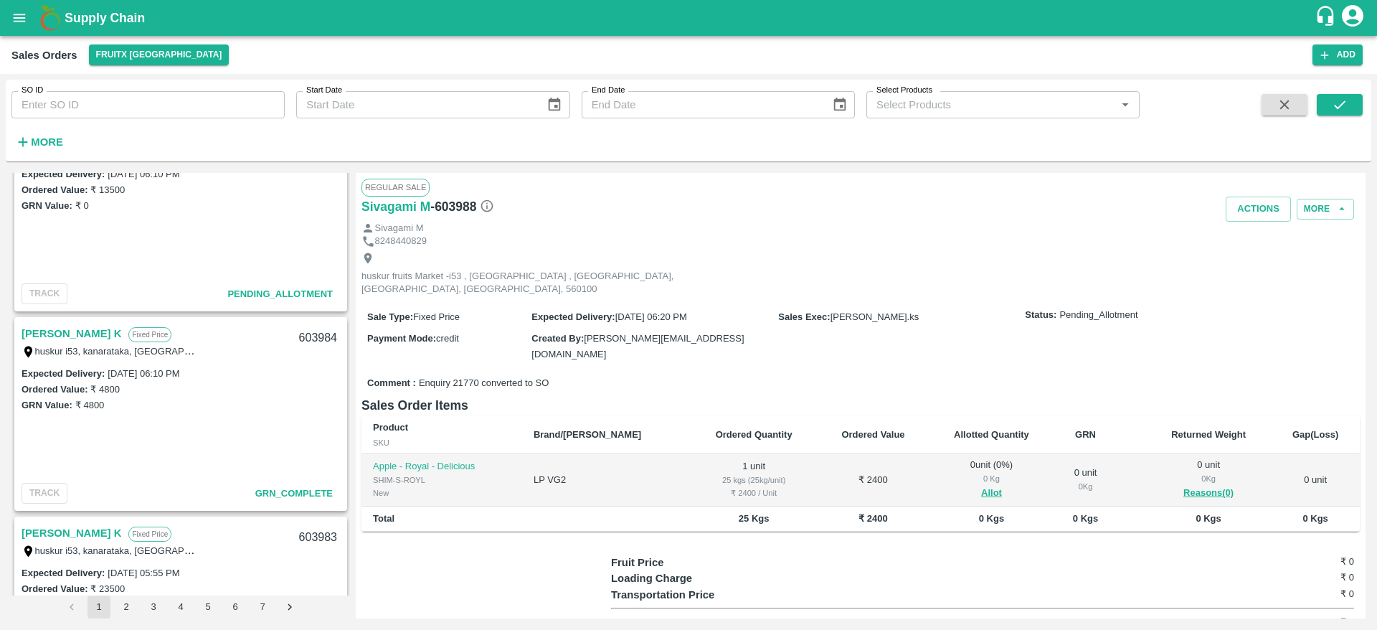
scroll to position [551, 0]
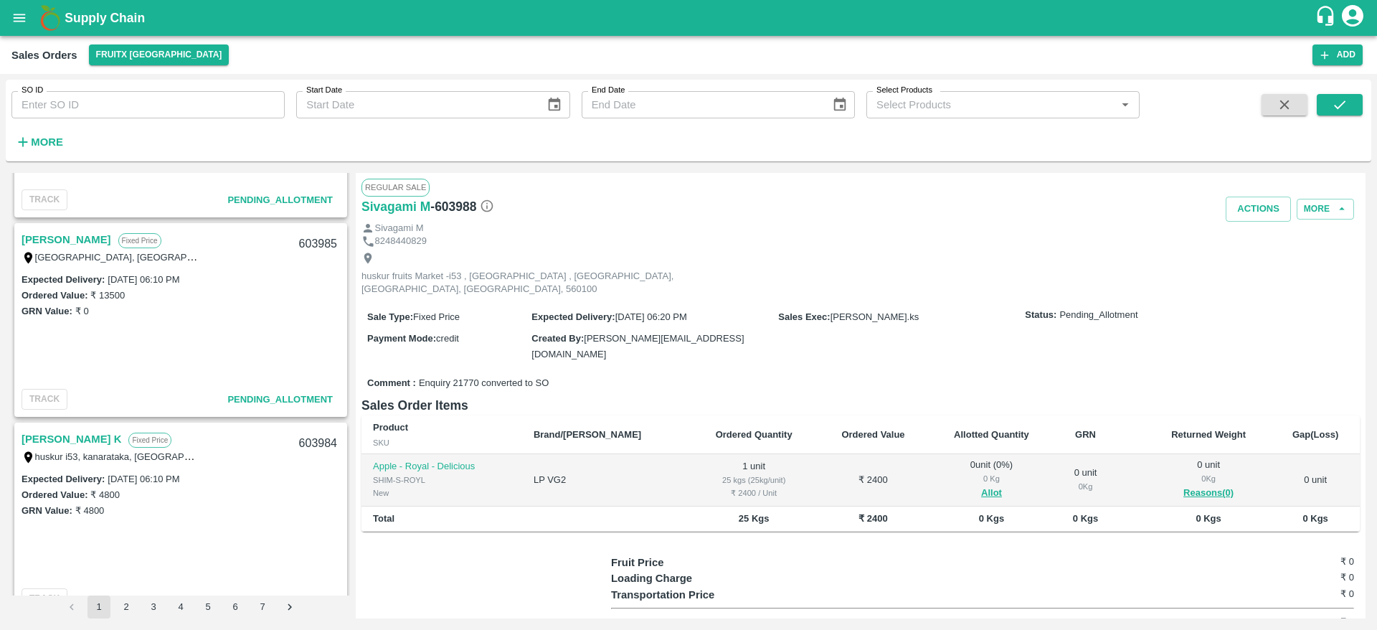
click at [102, 247] on link "[PERSON_NAME]" at bounding box center [67, 239] width 90 height 19
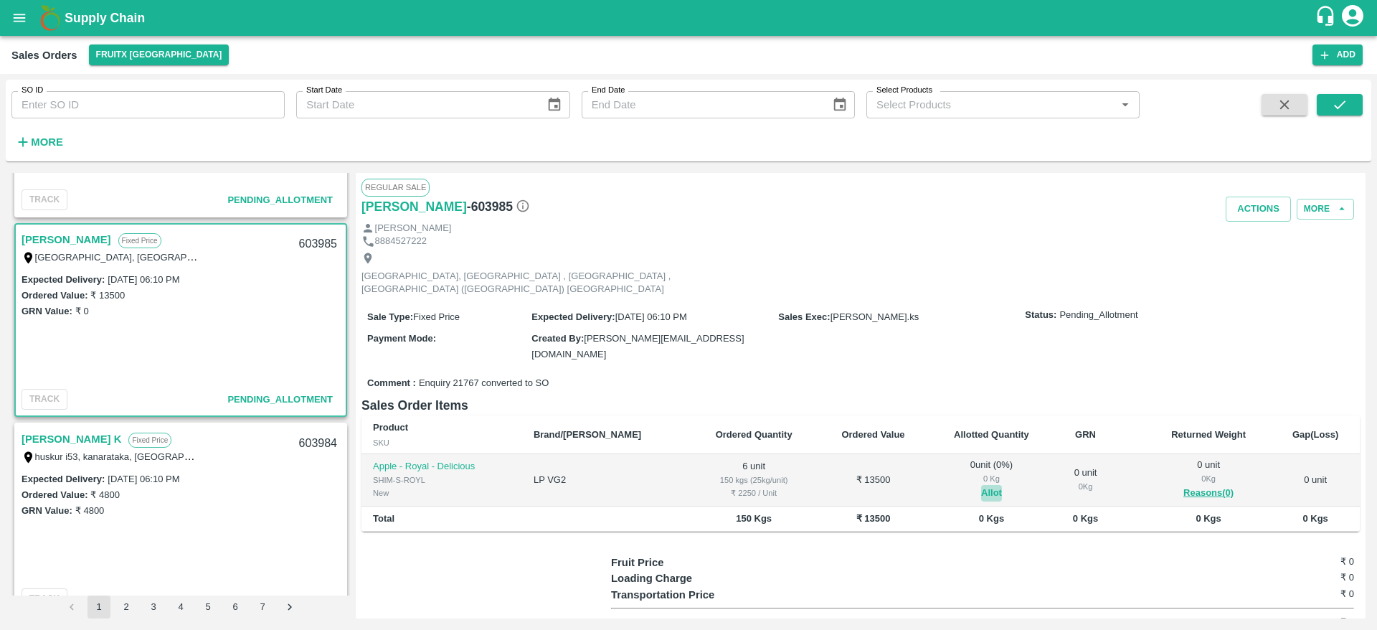
click at [981, 485] on button "Allot" at bounding box center [991, 493] width 21 height 16
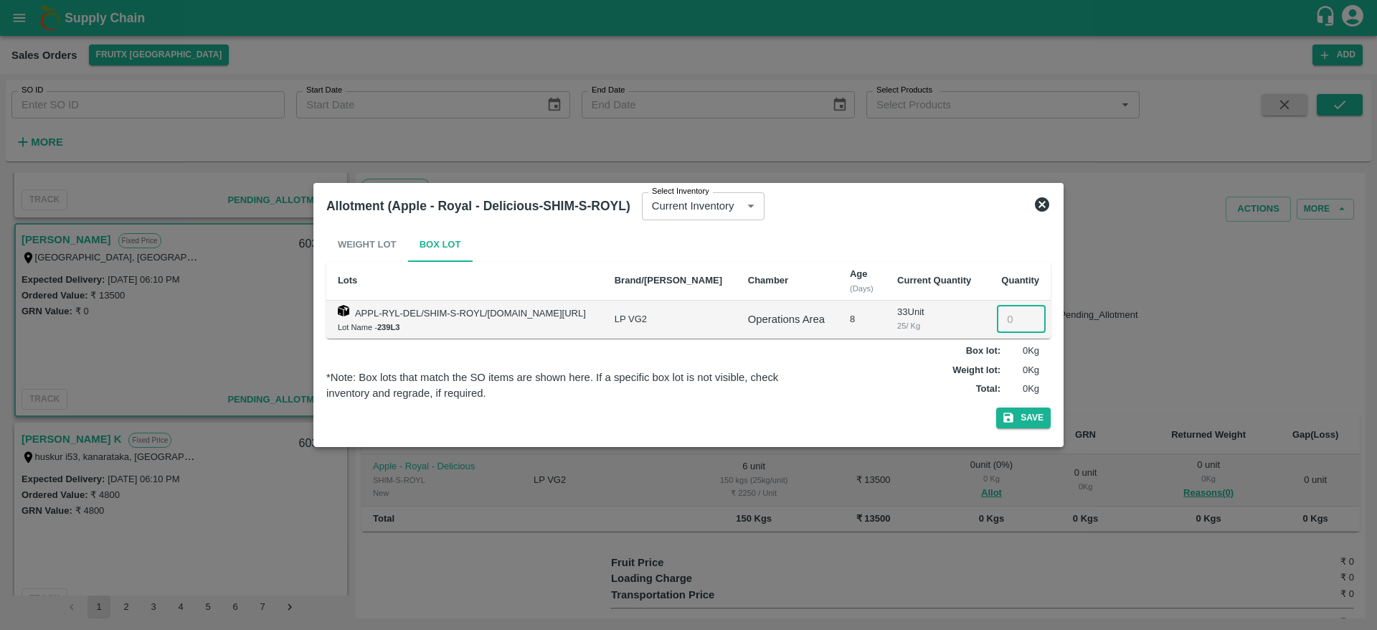
click at [1002, 321] on input "number" at bounding box center [1021, 318] width 49 height 27
type input "6"
click at [996, 407] on button "Save" at bounding box center [1023, 417] width 54 height 21
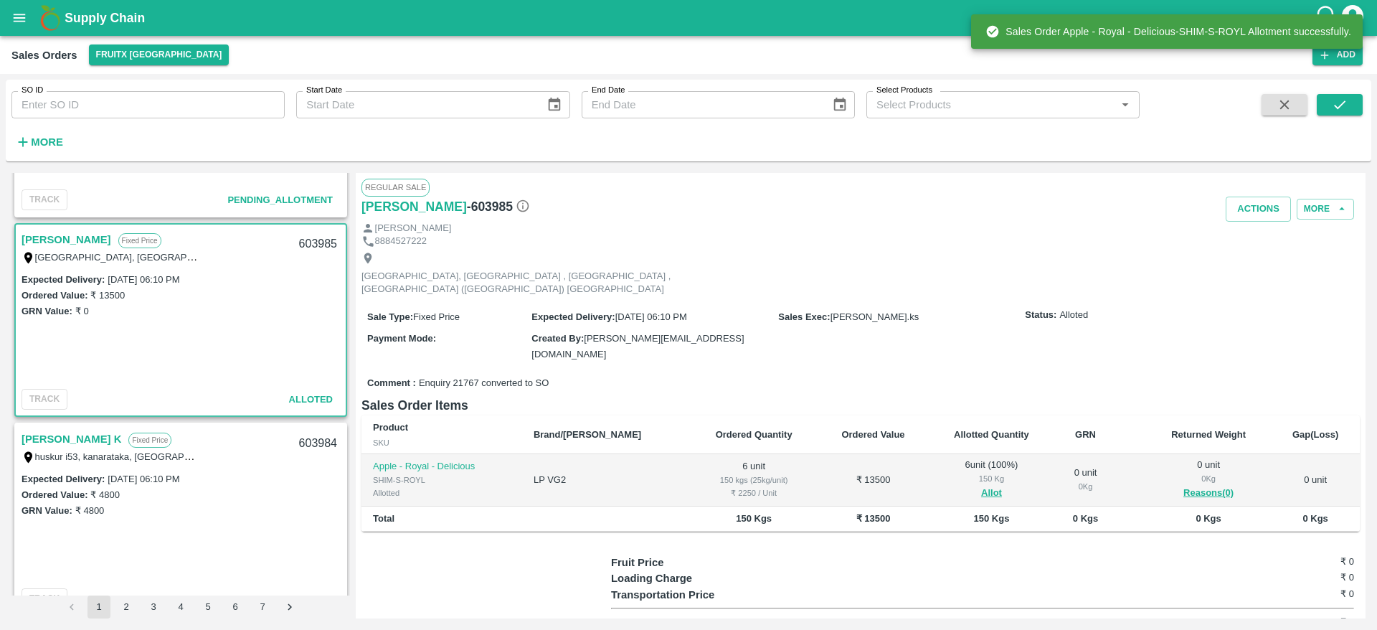
click at [311, 239] on div "603985" at bounding box center [317, 244] width 55 height 34
copy div "603985"
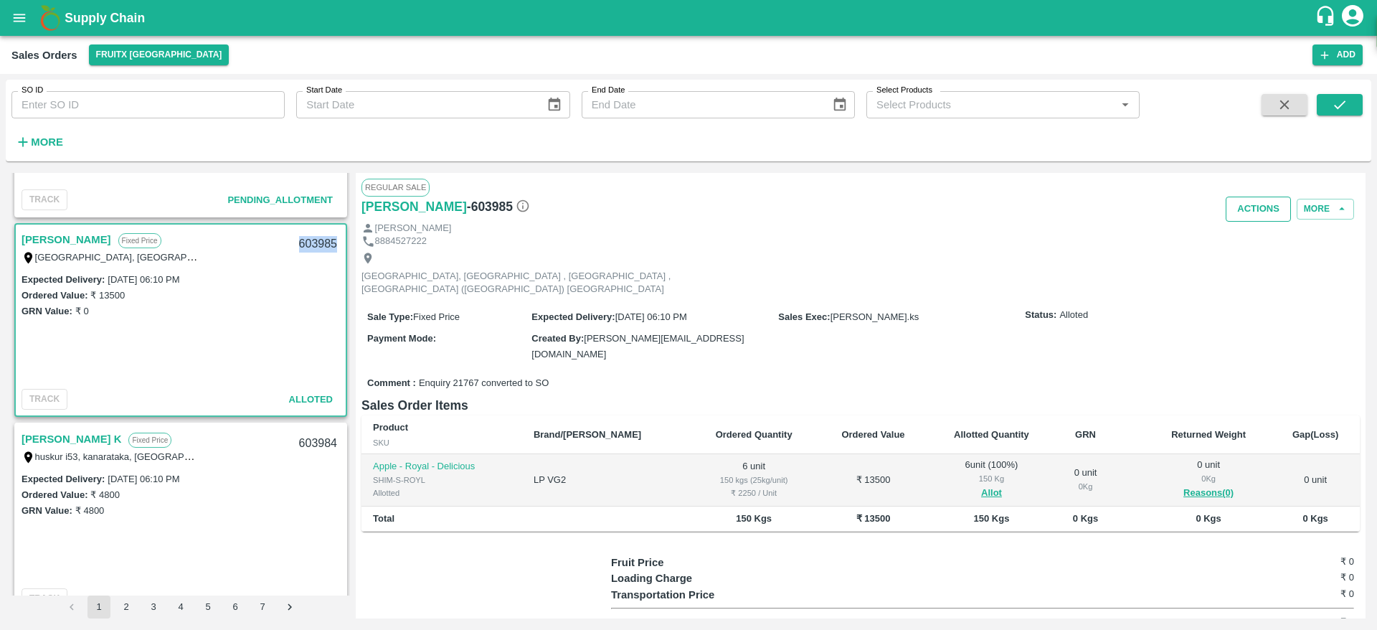
click at [1268, 214] on button "Actions" at bounding box center [1257, 208] width 65 height 25
click at [1265, 265] on li "Deliver" at bounding box center [1289, 264] width 151 height 24
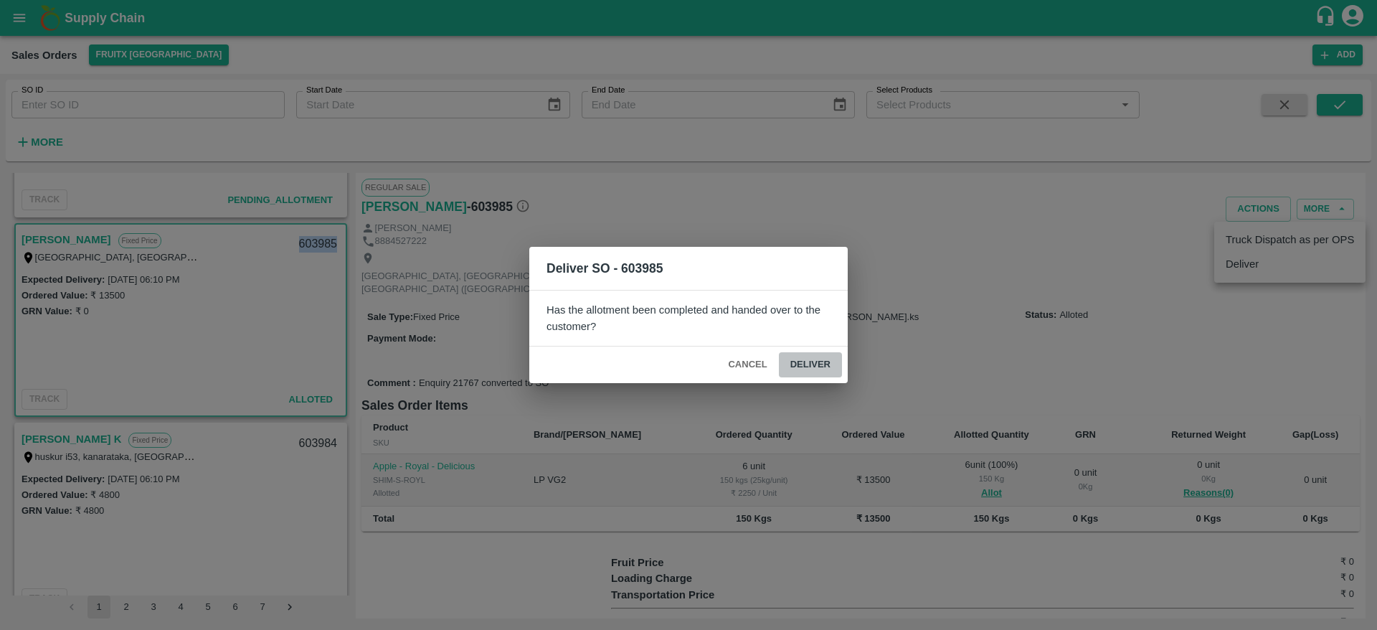
click at [807, 376] on button "Deliver" at bounding box center [810, 364] width 63 height 25
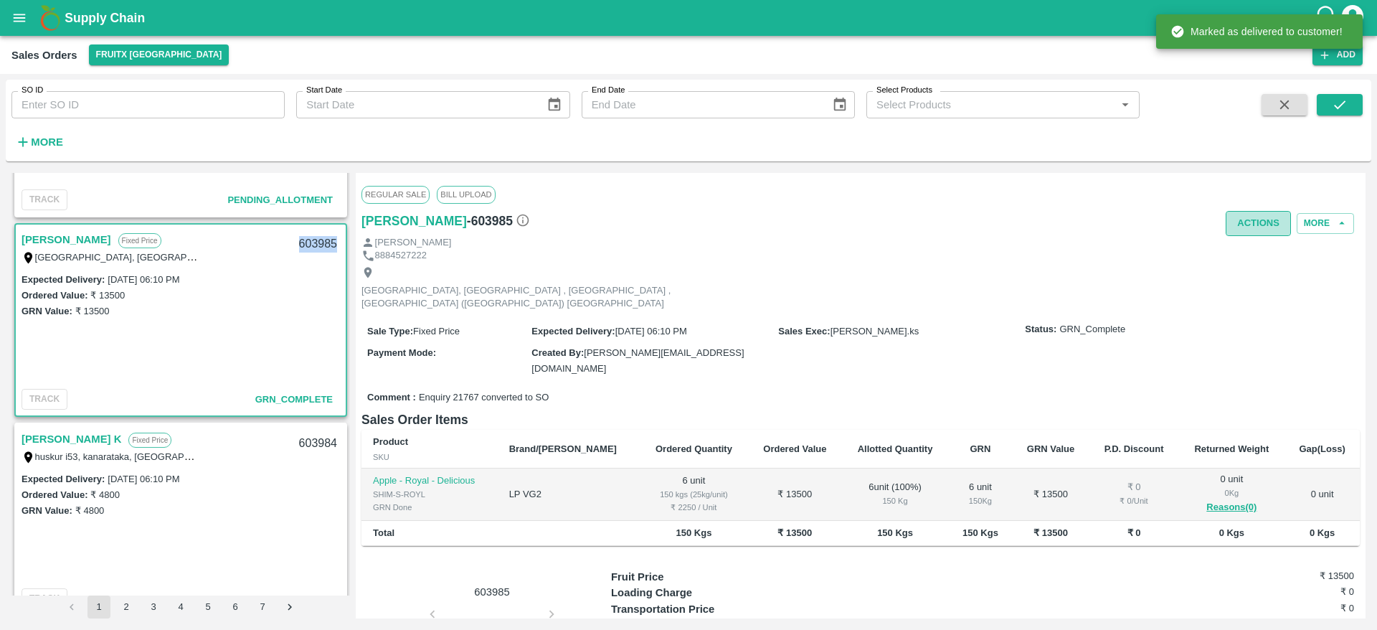
click at [1234, 226] on button "Actions" at bounding box center [1257, 223] width 65 height 25
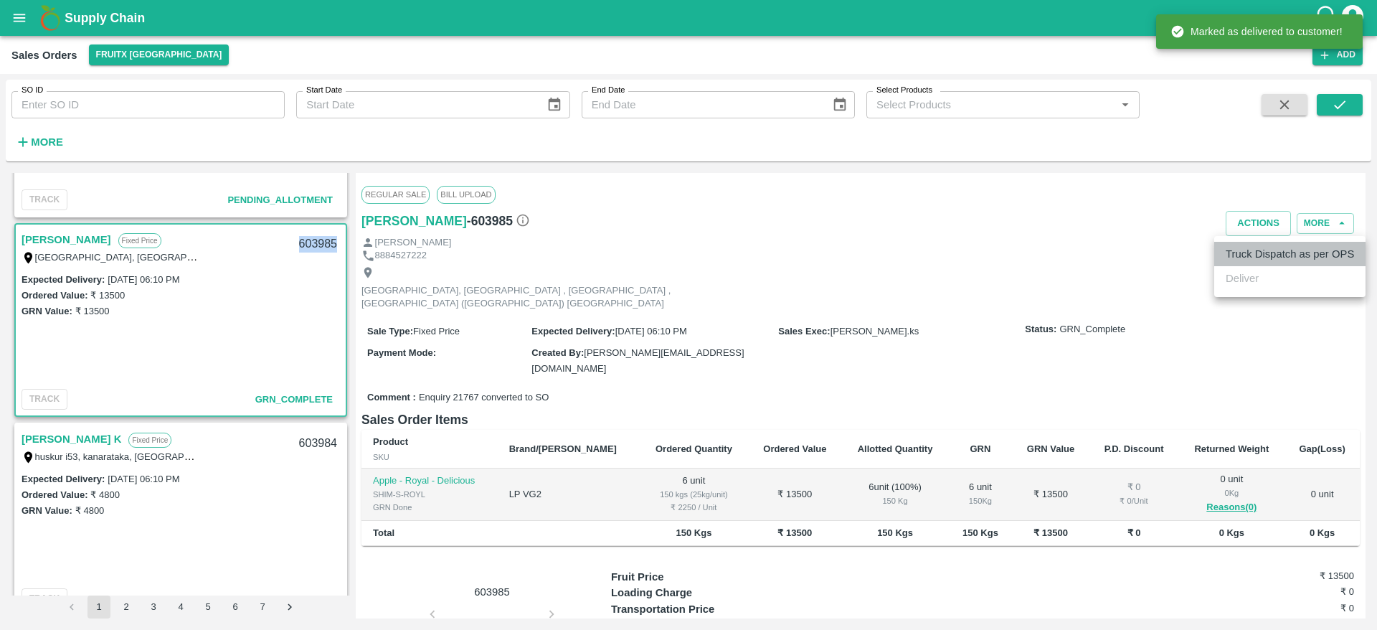
click at [1278, 254] on li "Truck Dispatch as per OPS" at bounding box center [1289, 254] width 151 height 24
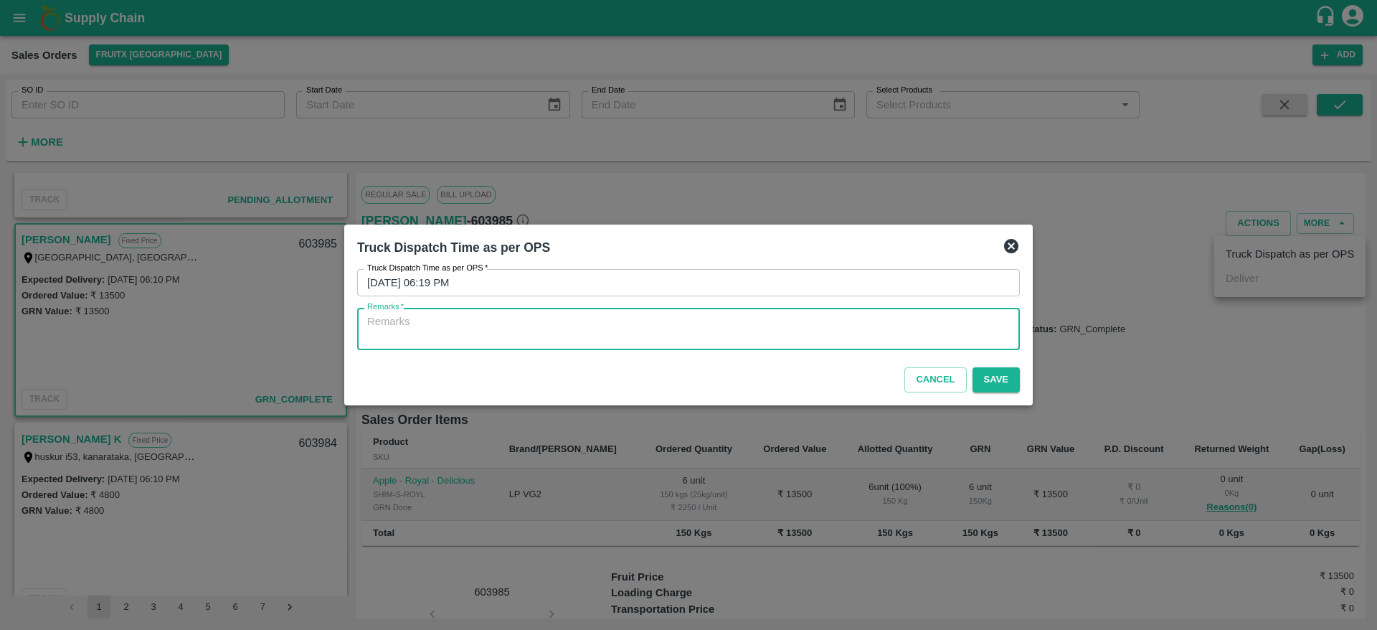
click at [918, 333] on textarea "Remarks   *" at bounding box center [688, 329] width 642 height 30
type textarea "OTD"
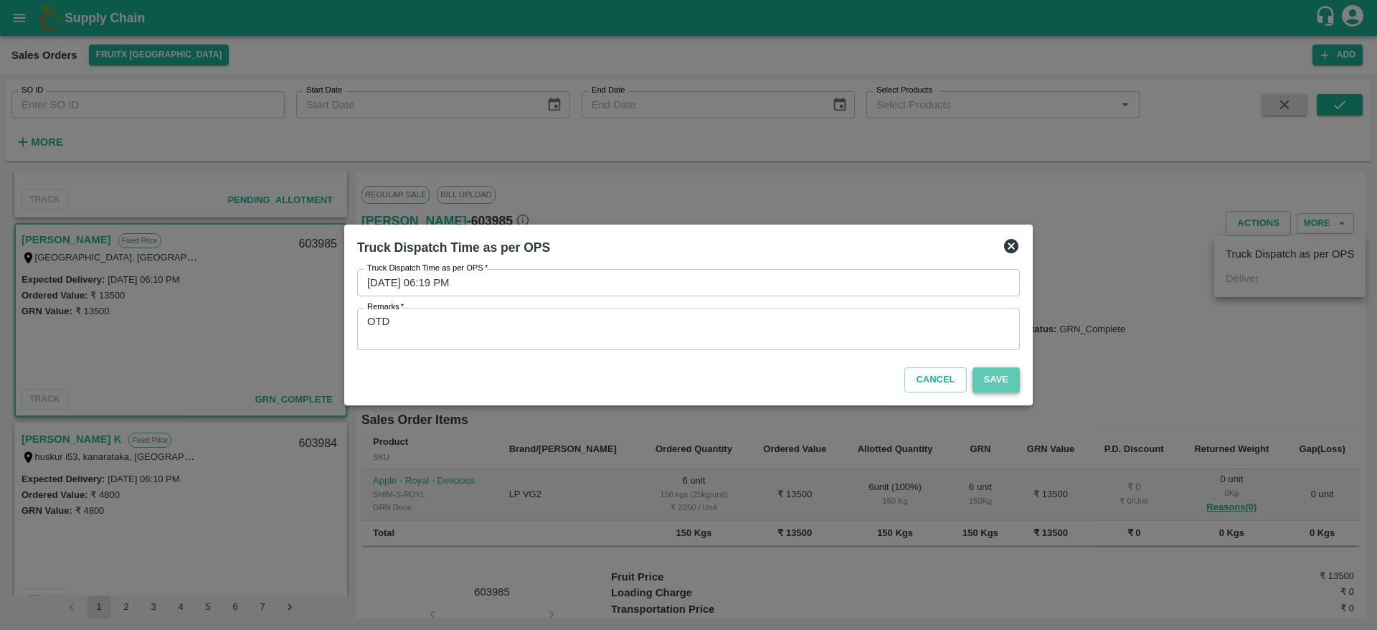
click at [997, 384] on button "Save" at bounding box center [995, 379] width 47 height 25
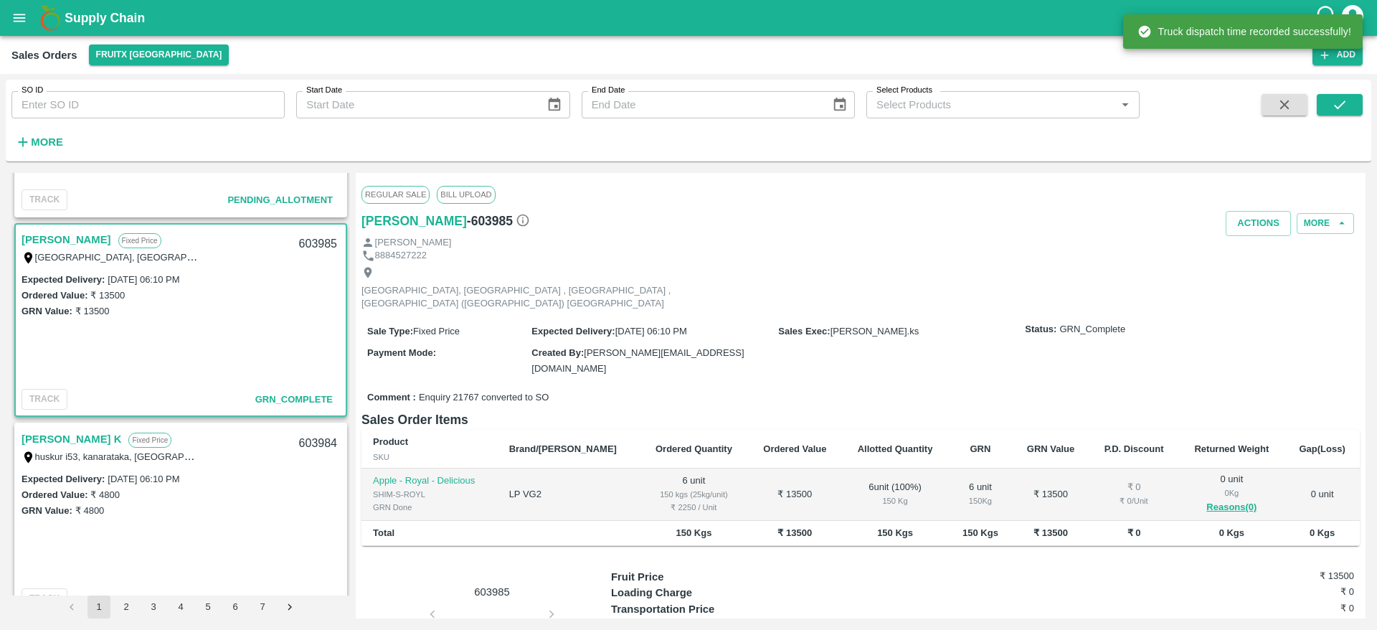
click at [320, 239] on div "603985" at bounding box center [317, 244] width 55 height 34
copy div "603985"
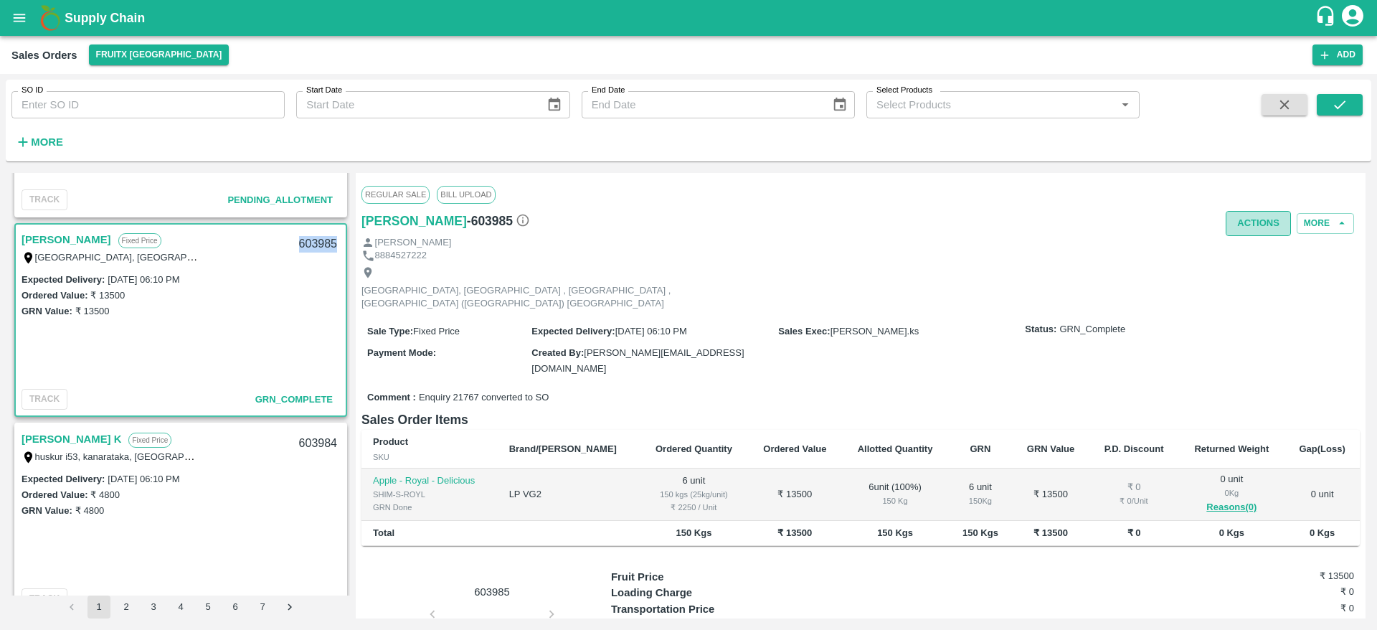
click at [1247, 215] on button "Actions" at bounding box center [1257, 223] width 65 height 25
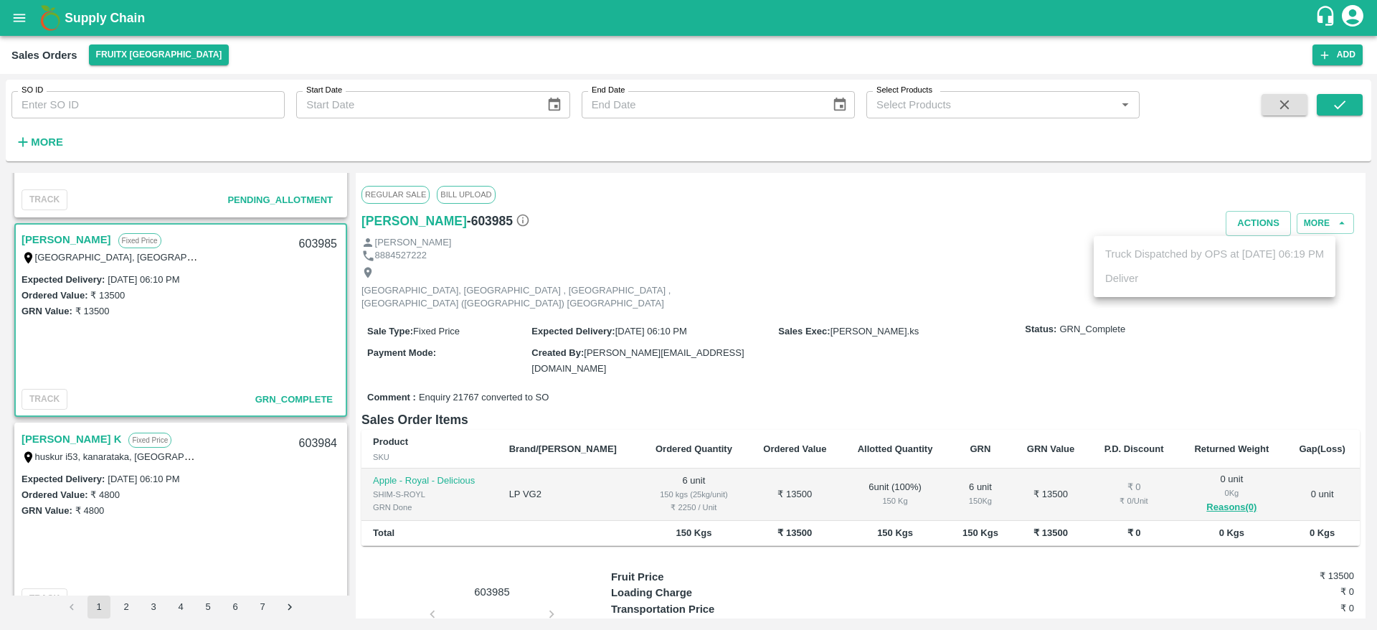
click at [743, 260] on div at bounding box center [688, 315] width 1377 height 630
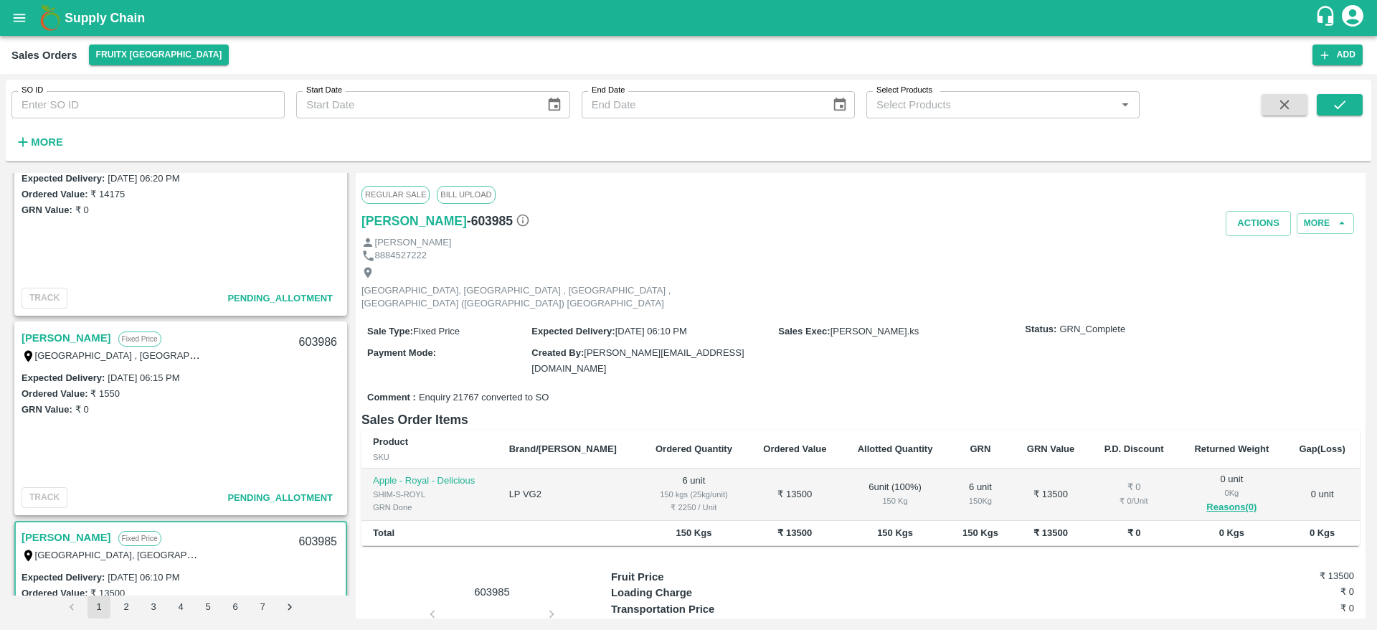
scroll to position [252, 0]
click at [55, 330] on link "[PERSON_NAME]" at bounding box center [67, 339] width 90 height 19
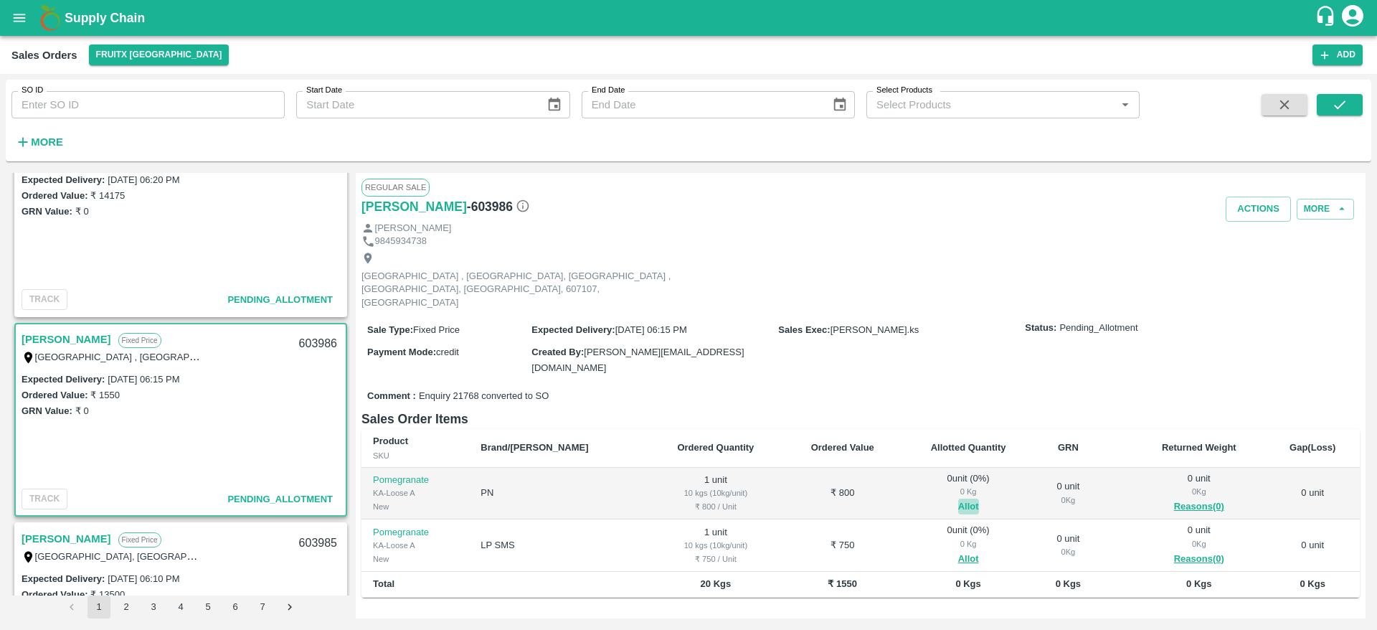
click at [958, 498] on button "Allot" at bounding box center [968, 506] width 21 height 16
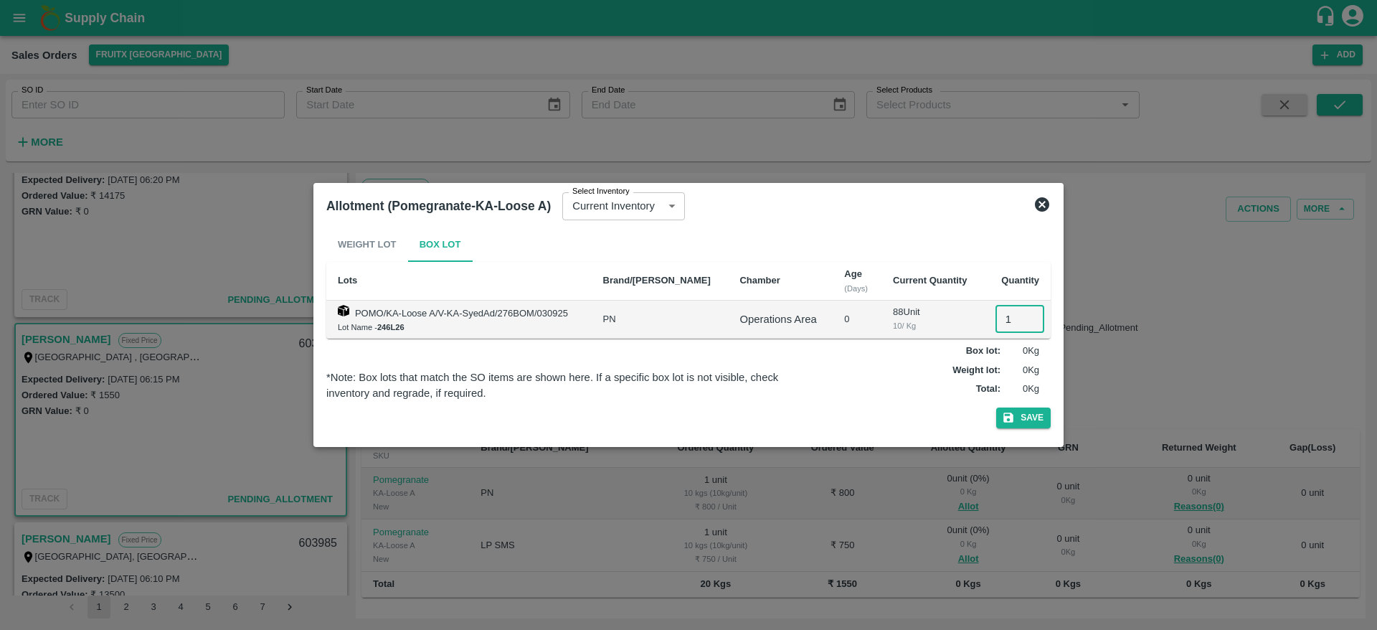
click at [1002, 312] on input "1" at bounding box center [1019, 318] width 49 height 27
type input "1"
click at [996, 407] on button "Save" at bounding box center [1023, 417] width 54 height 21
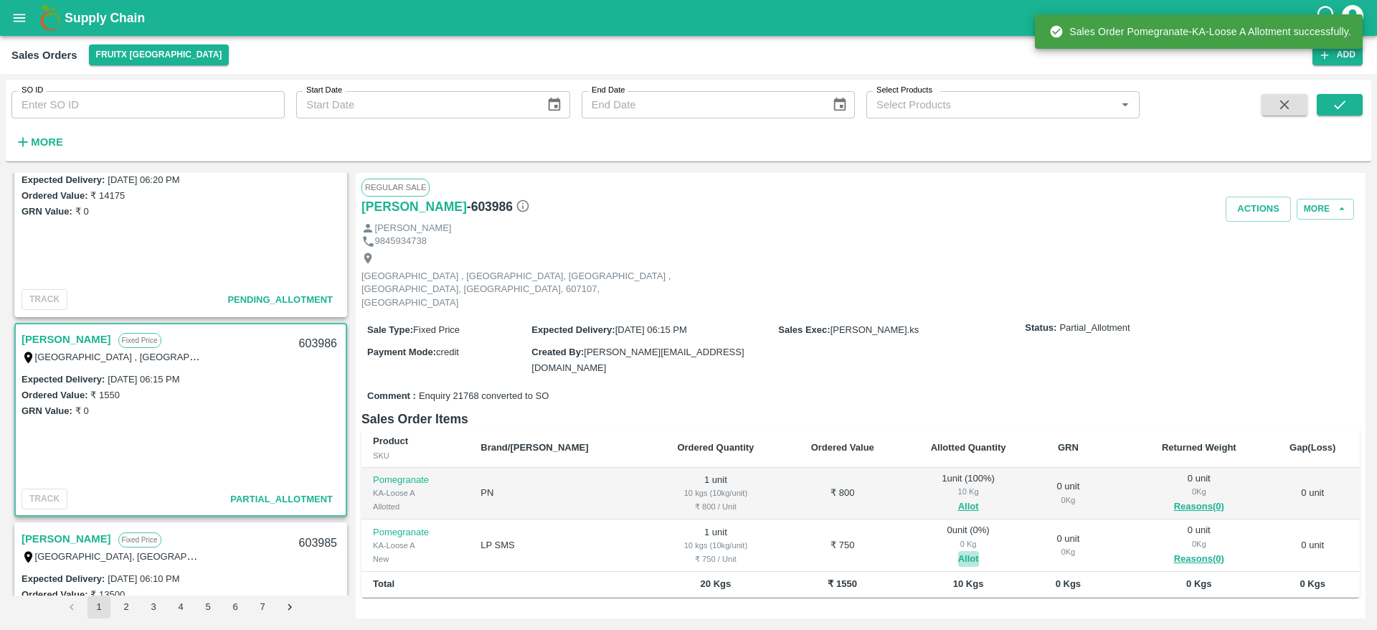
click at [958, 551] on button "Allot" at bounding box center [968, 559] width 21 height 16
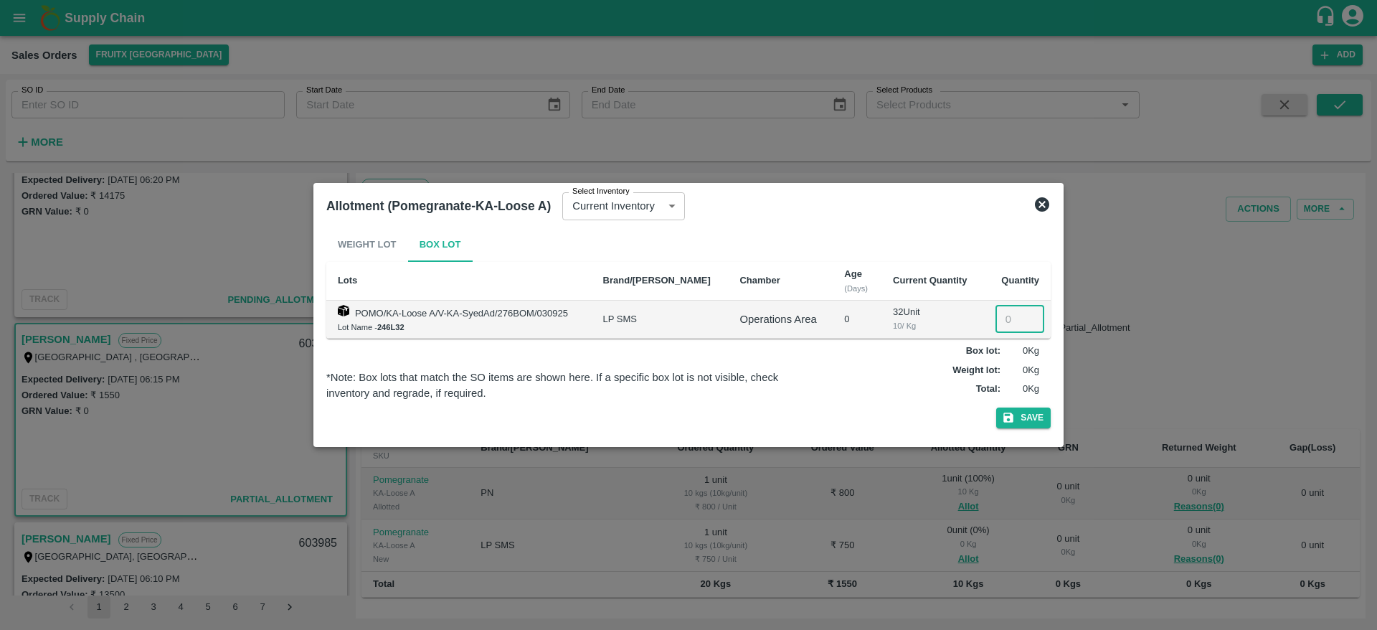
click at [1003, 331] on input "number" at bounding box center [1019, 318] width 49 height 27
type input "1"
click at [996, 407] on button "Save" at bounding box center [1023, 417] width 54 height 21
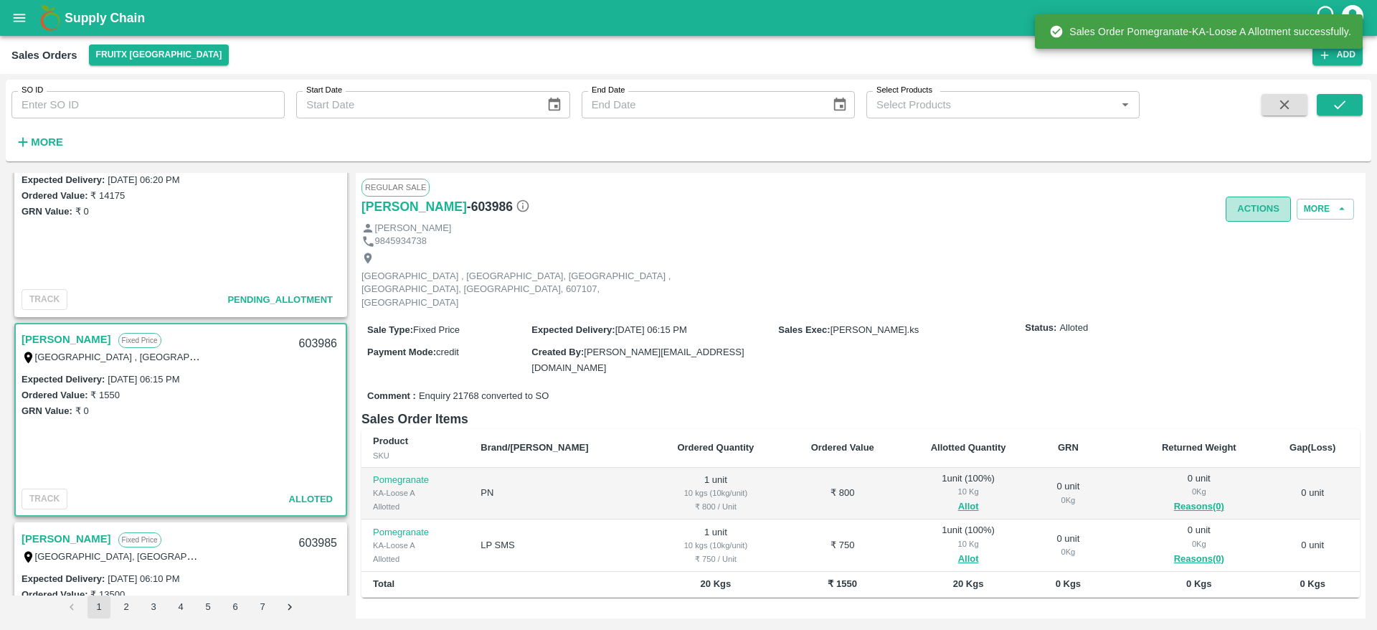
click at [1252, 207] on button "Actions" at bounding box center [1257, 208] width 65 height 25
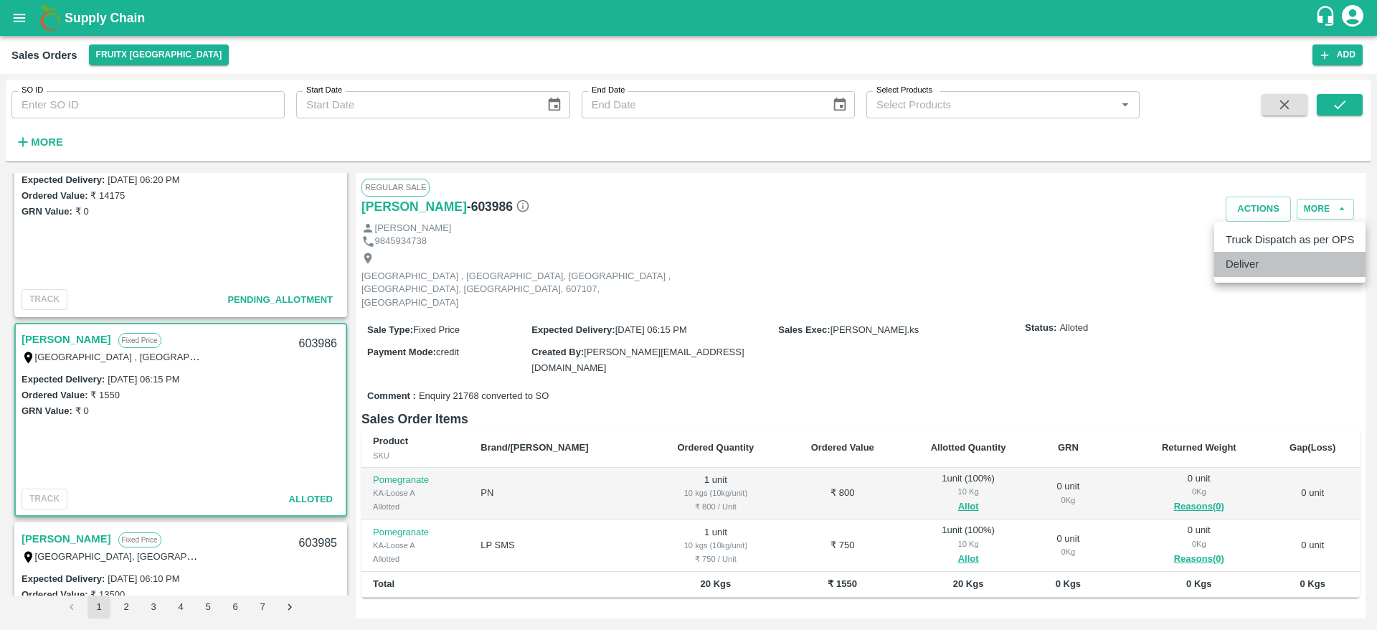
click at [1249, 260] on li "Deliver" at bounding box center [1289, 264] width 151 height 24
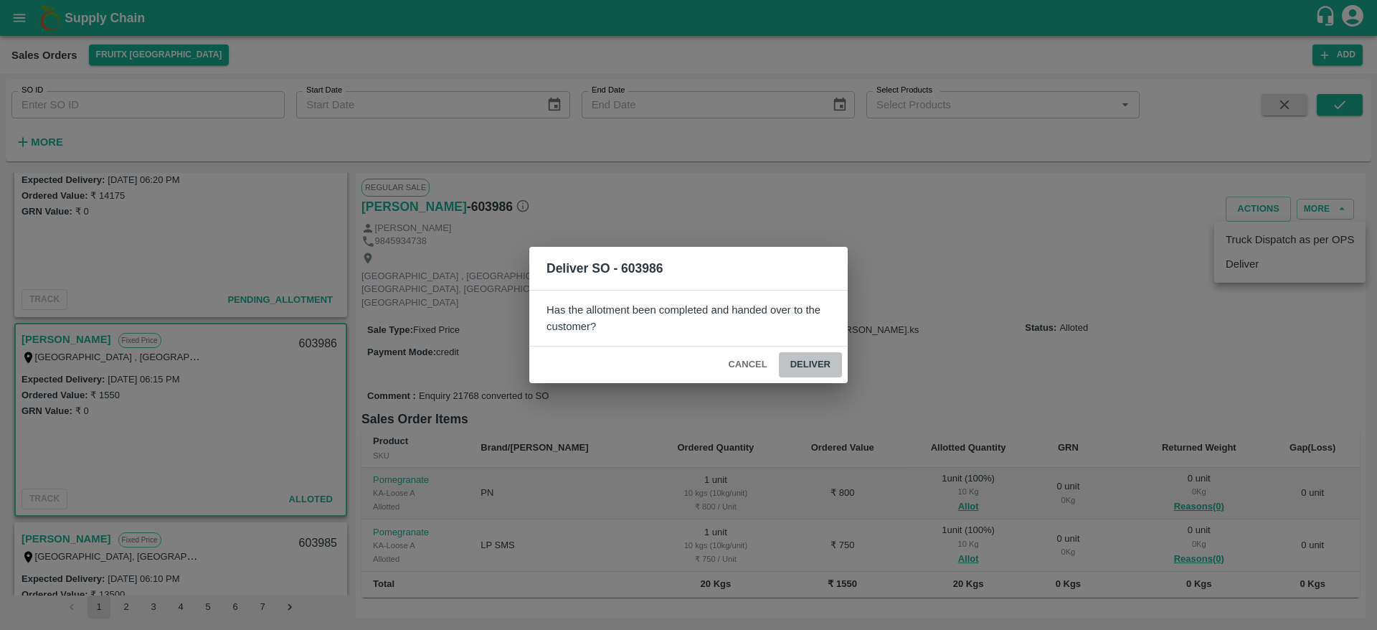
click at [800, 354] on button "Deliver" at bounding box center [810, 364] width 63 height 25
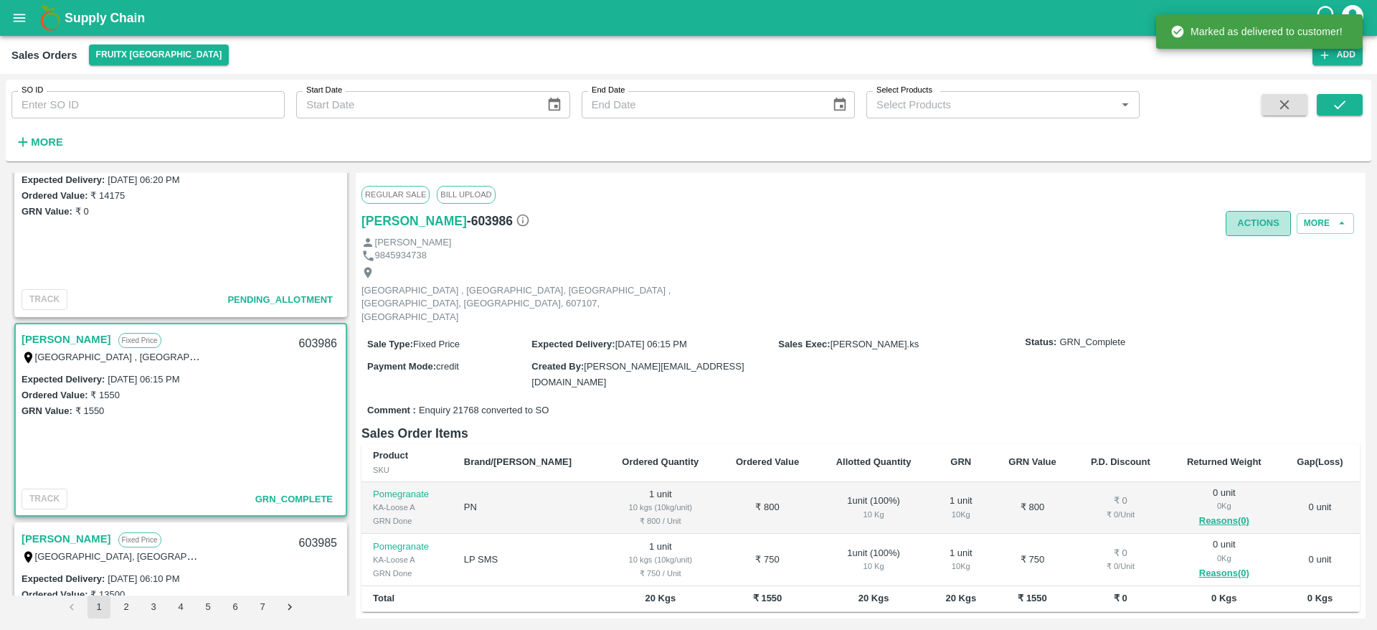
click at [1256, 215] on button "Actions" at bounding box center [1257, 223] width 65 height 25
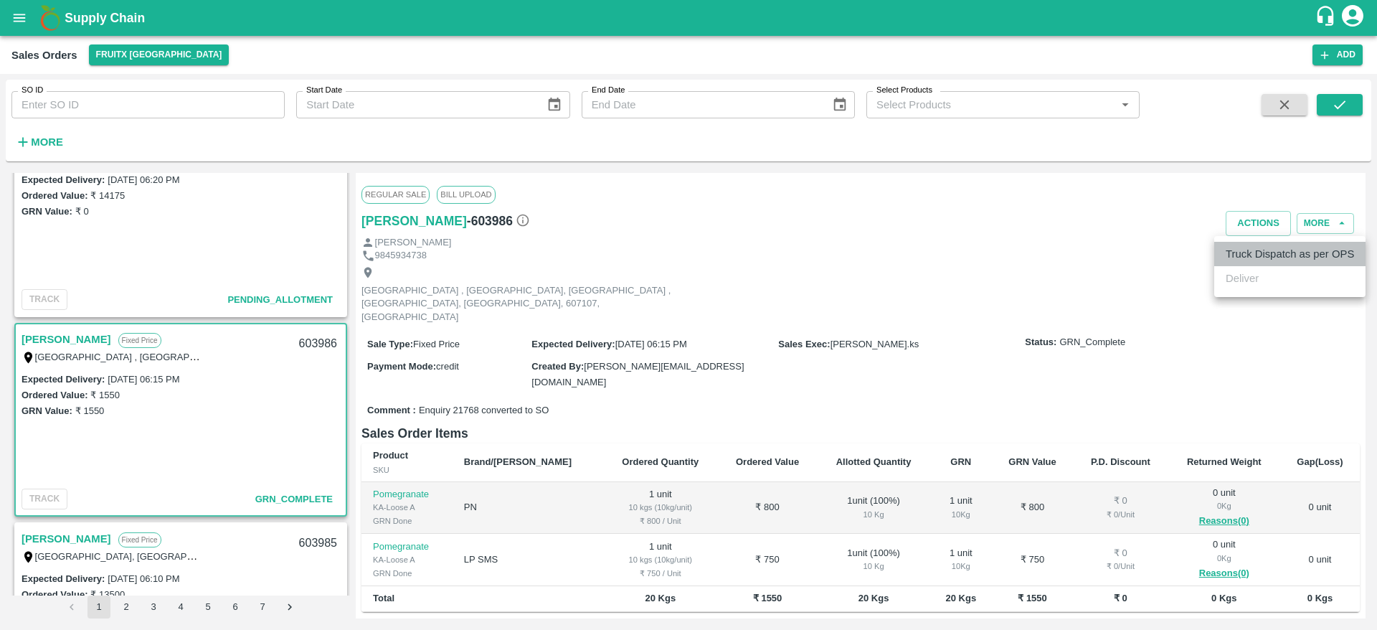
click at [1239, 255] on li "Truck Dispatch as per OPS" at bounding box center [1289, 254] width 151 height 24
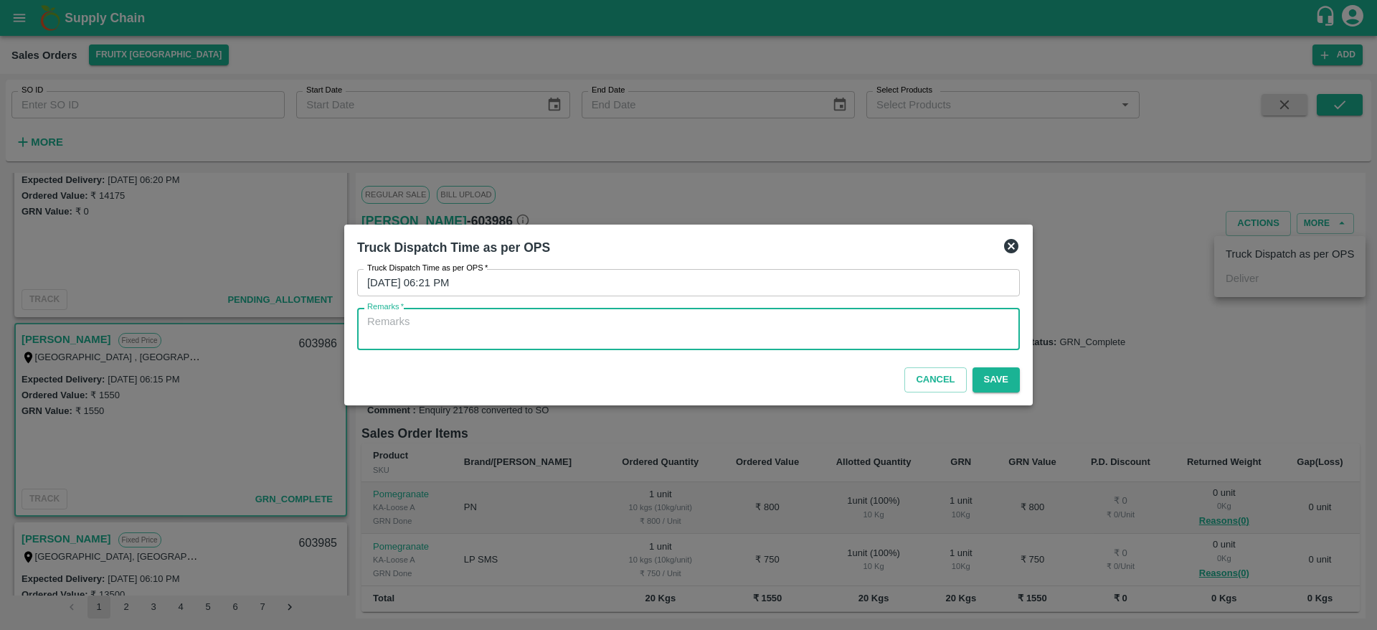
click at [901, 338] on textarea "Remarks   *" at bounding box center [688, 329] width 642 height 30
type textarea "OTD"
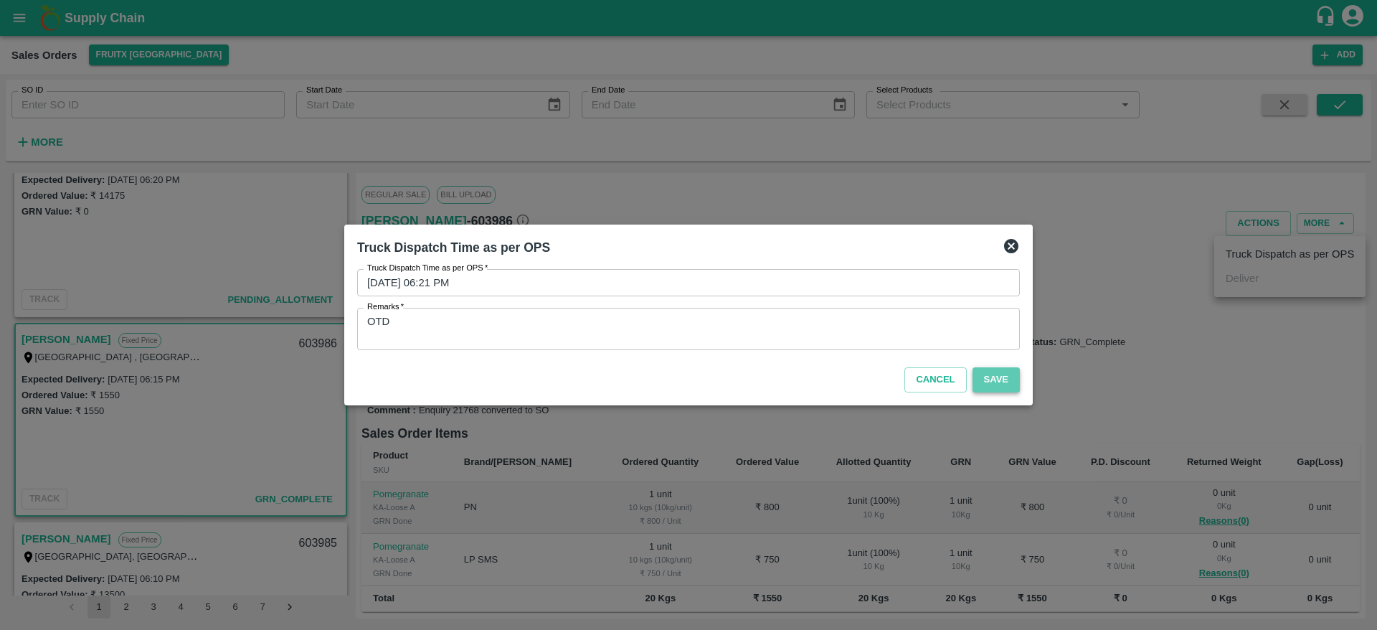
click at [1007, 378] on button "Save" at bounding box center [995, 379] width 47 height 25
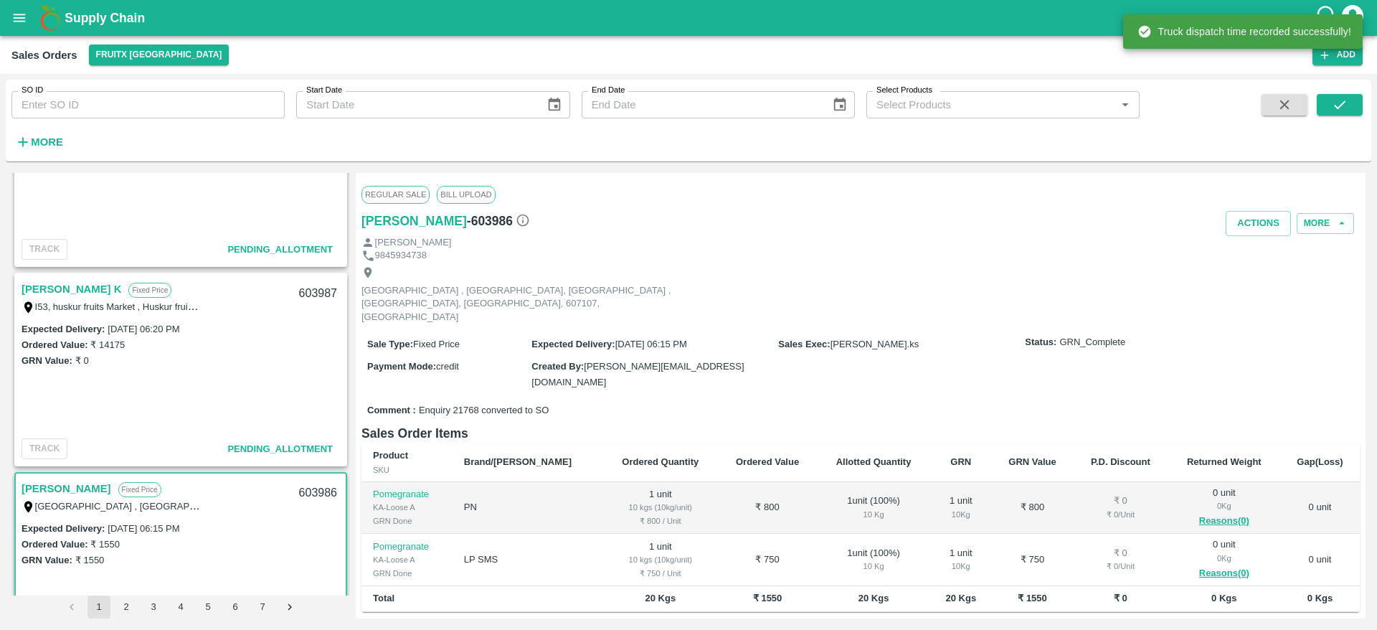
scroll to position [101, 0]
click at [56, 287] on link "[PERSON_NAME] K" at bounding box center [72, 290] width 100 height 19
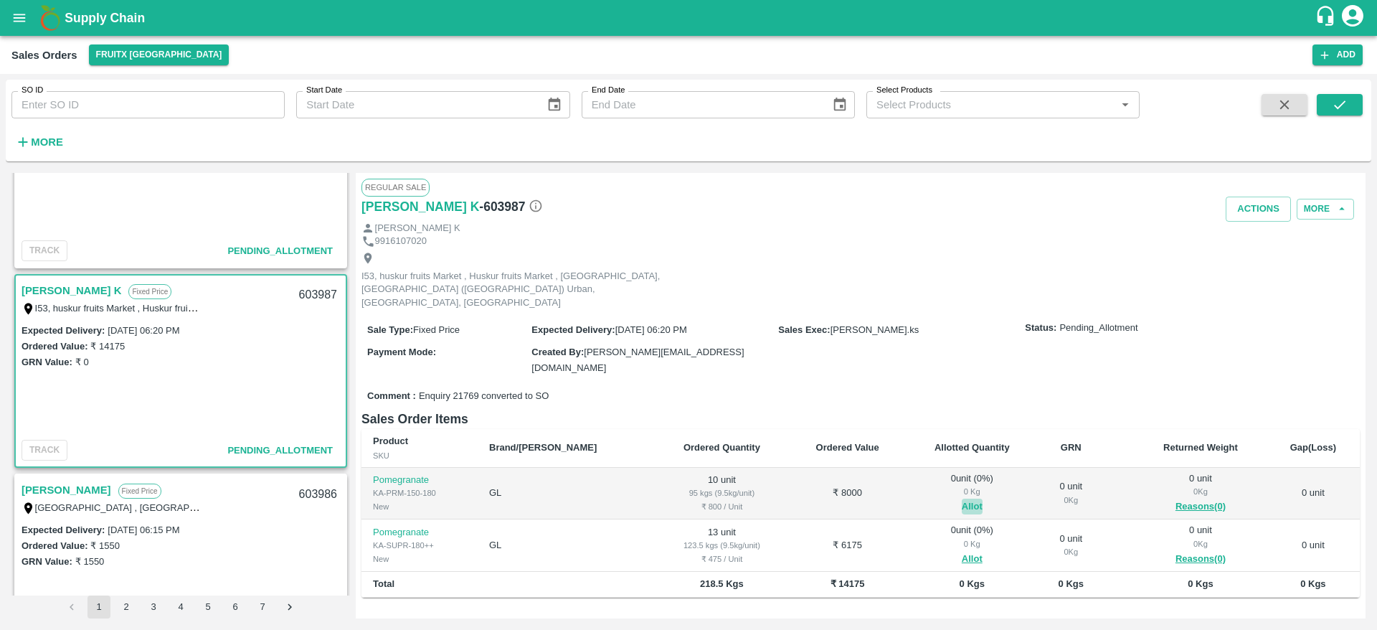
click at [962, 498] on button "Allot" at bounding box center [972, 506] width 21 height 16
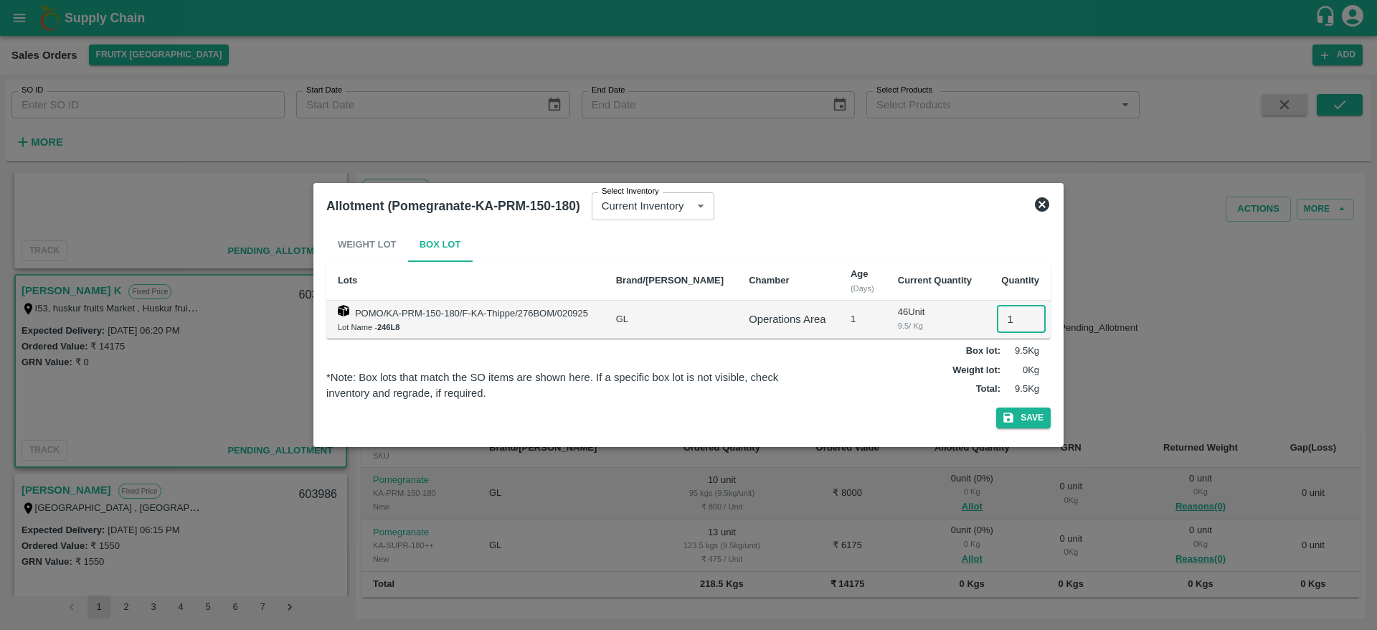
click at [1008, 308] on input "1" at bounding box center [1021, 318] width 49 height 27
type input "10"
click at [996, 407] on button "Save" at bounding box center [1023, 417] width 54 height 21
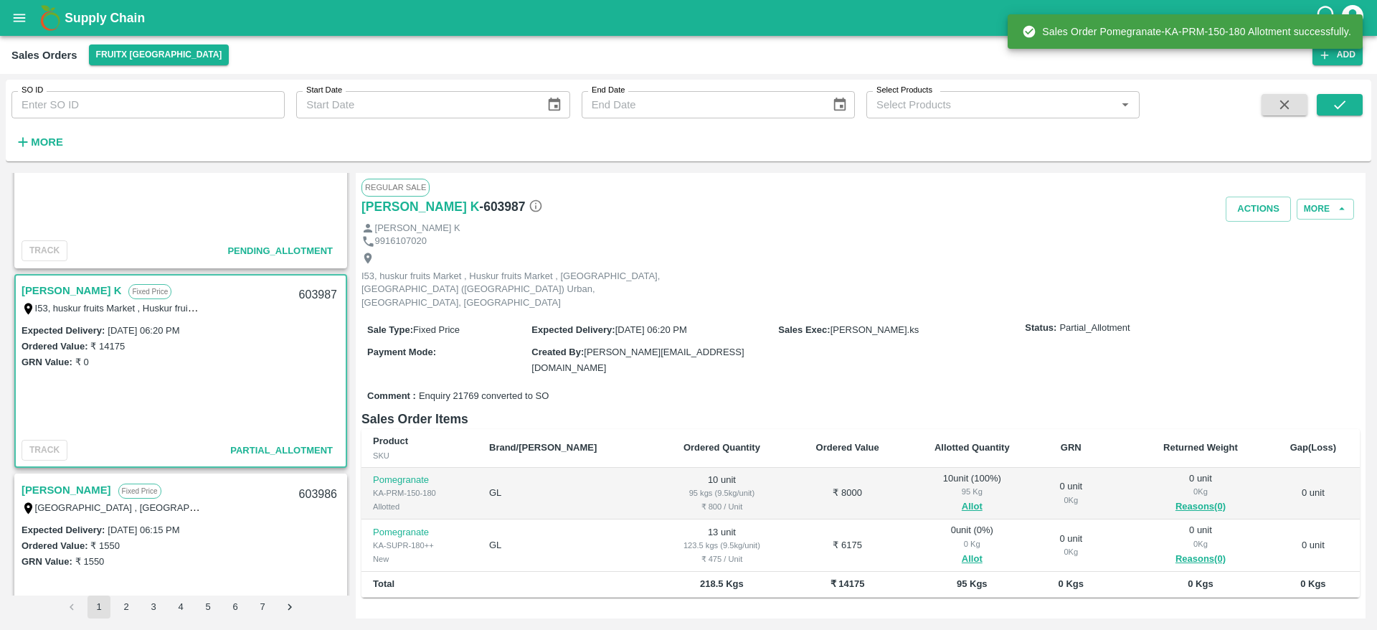
scroll to position [114, 0]
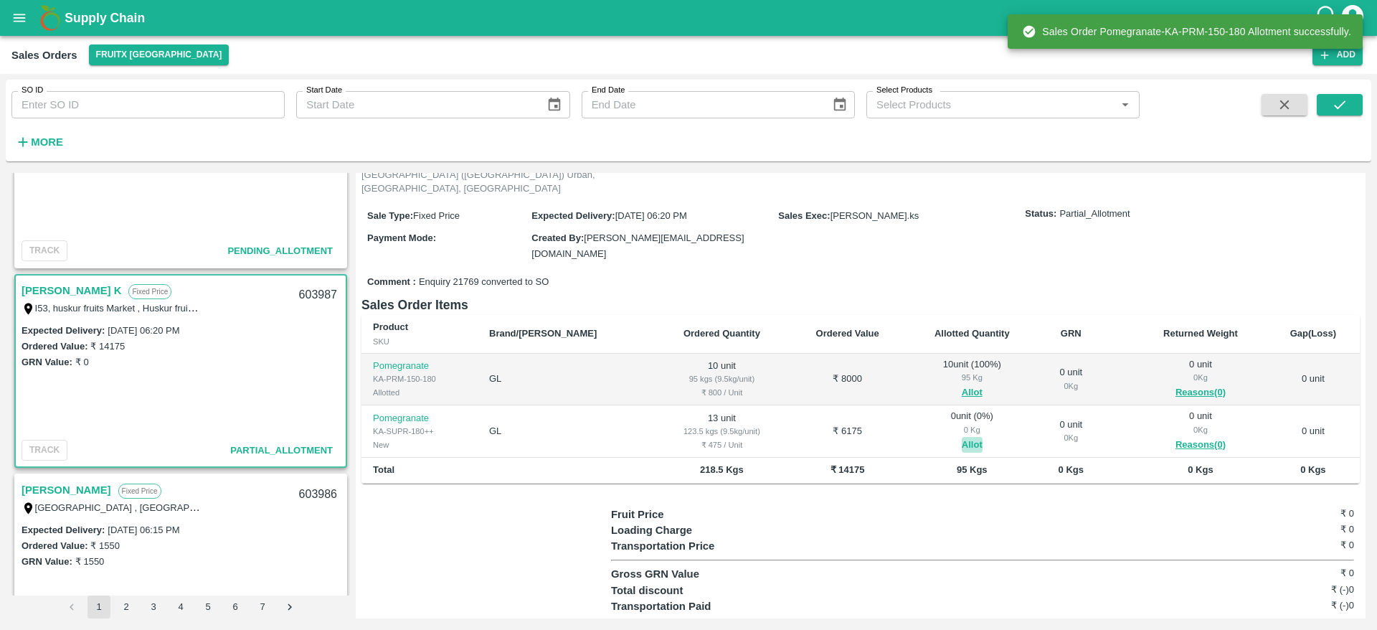
click at [962, 437] on button "Allot" at bounding box center [972, 445] width 21 height 16
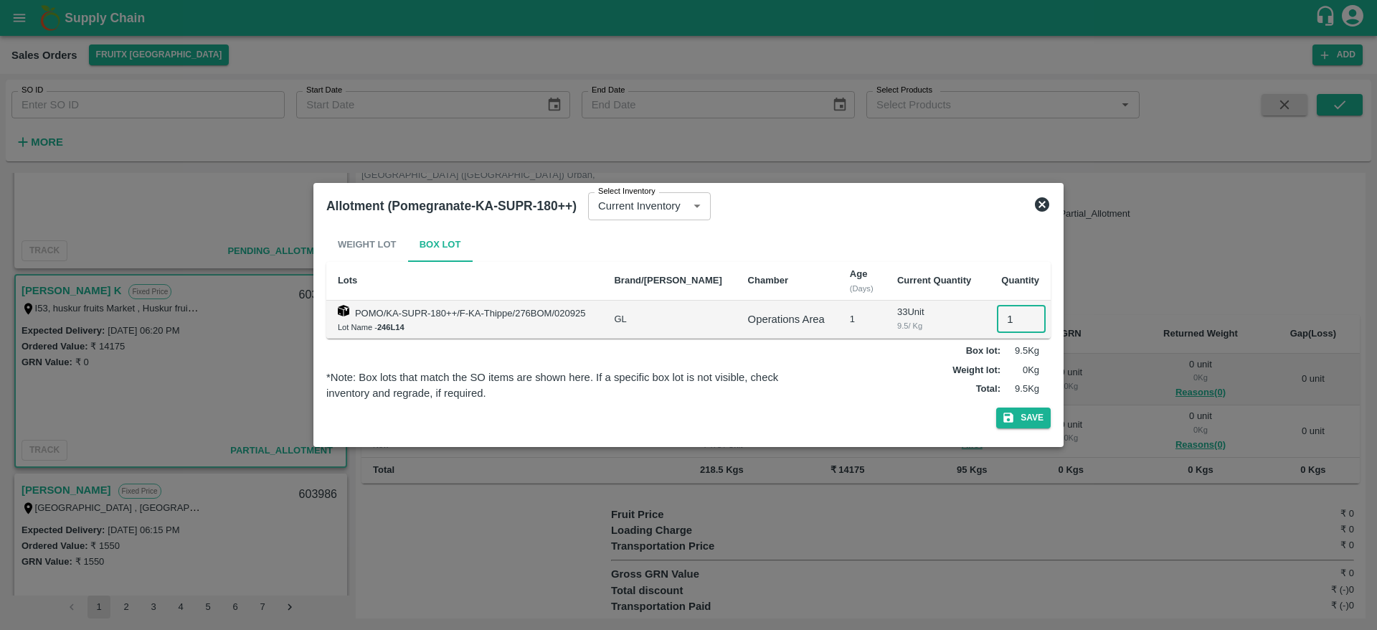
click at [1002, 310] on input "1" at bounding box center [1021, 318] width 49 height 27
type input "13"
click at [996, 407] on button "Save" at bounding box center [1023, 417] width 54 height 21
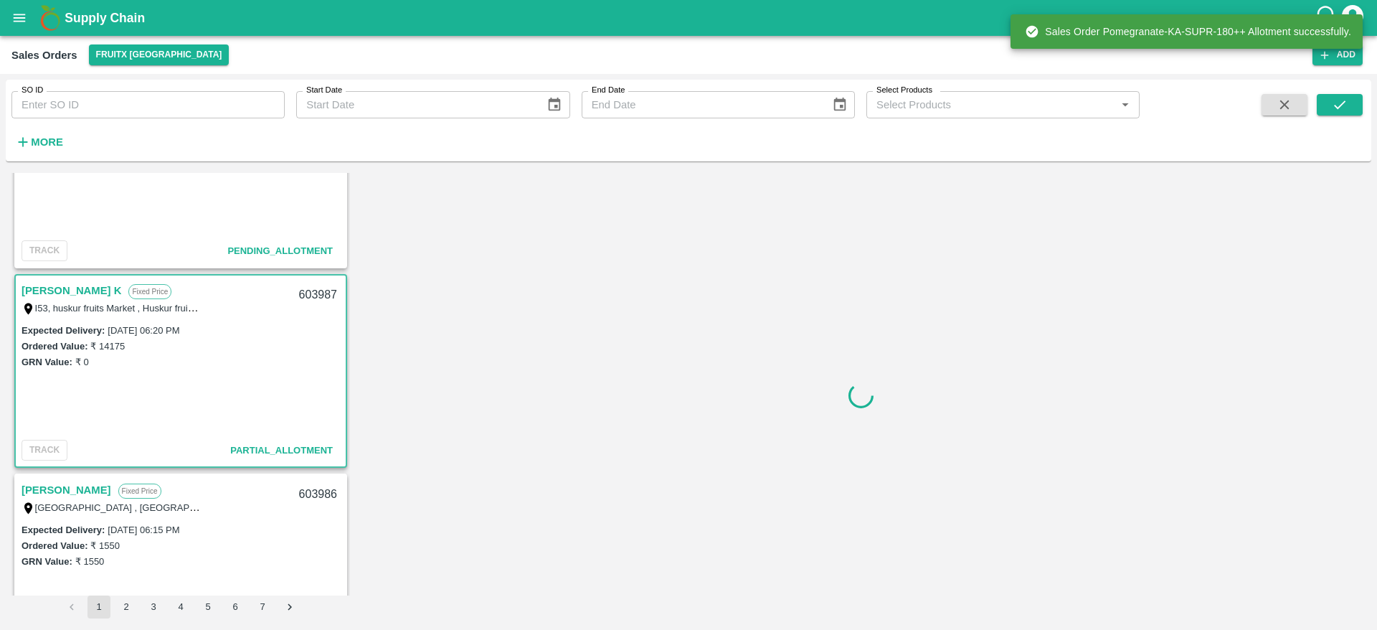
click at [300, 290] on div "603987" at bounding box center [317, 295] width 55 height 34
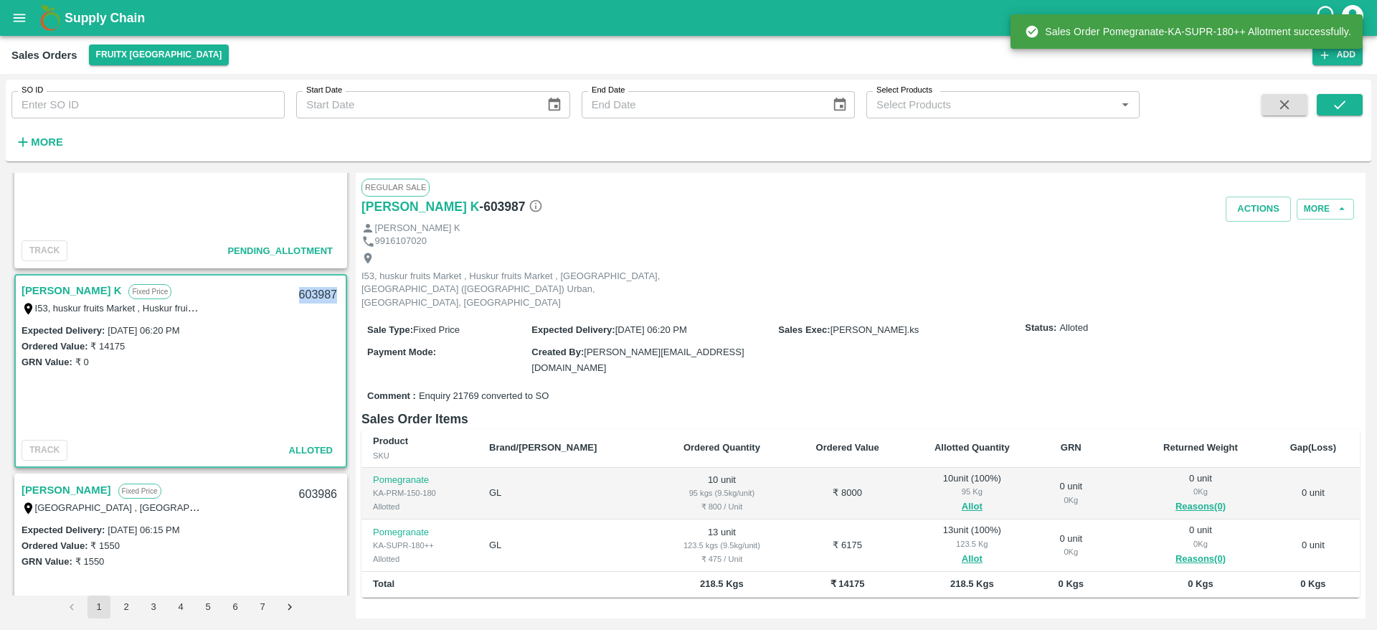
click at [300, 290] on div "603987" at bounding box center [317, 295] width 55 height 34
copy div "603987"
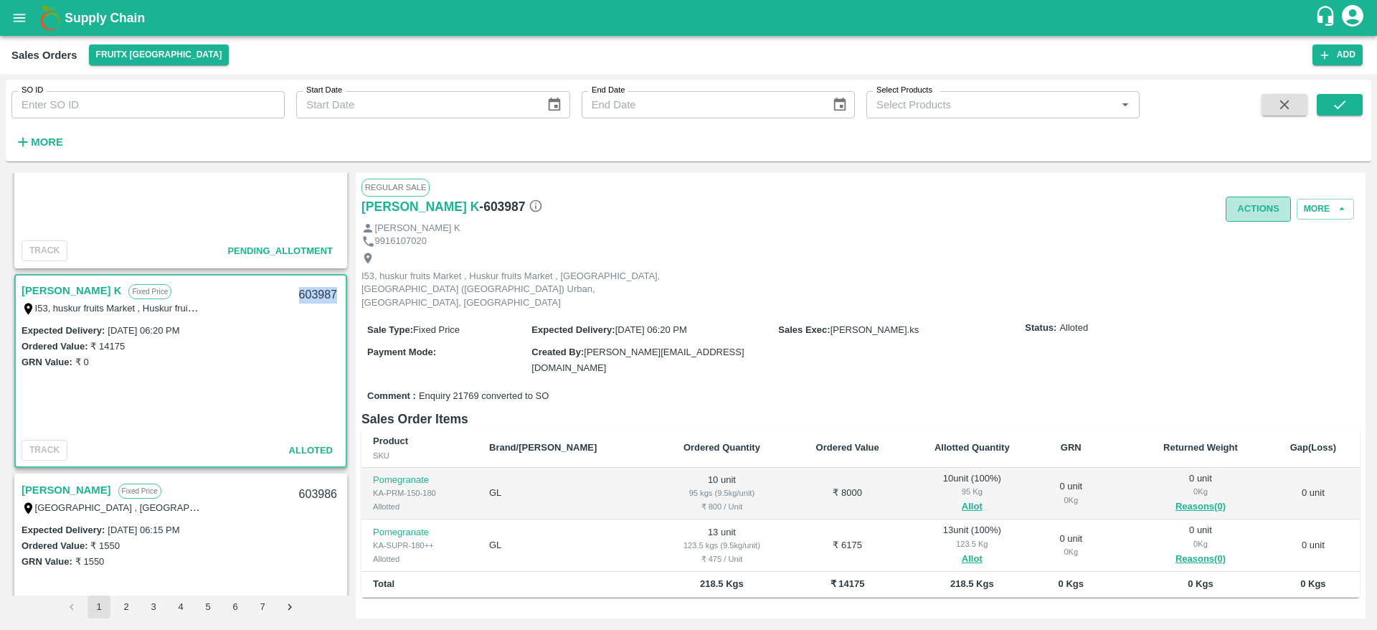
click at [1263, 201] on button "Actions" at bounding box center [1257, 208] width 65 height 25
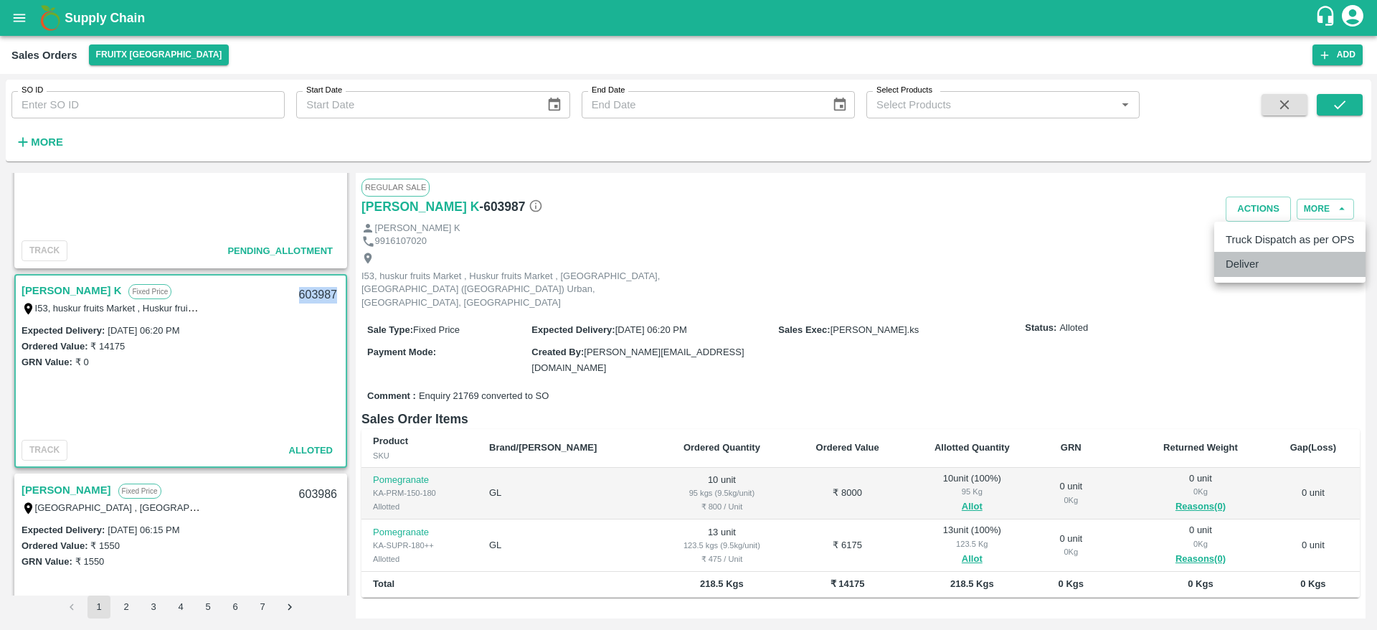
click at [1267, 275] on li "Deliver" at bounding box center [1289, 264] width 151 height 24
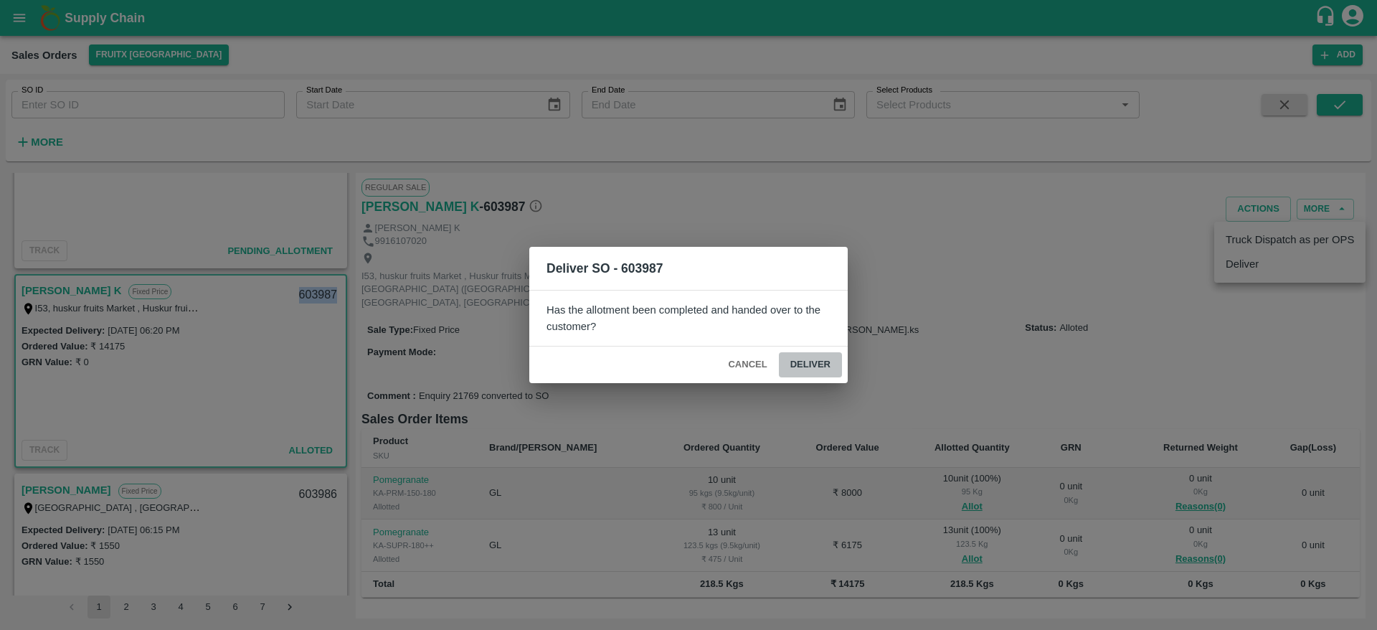
click at [810, 359] on button "Deliver" at bounding box center [810, 364] width 63 height 25
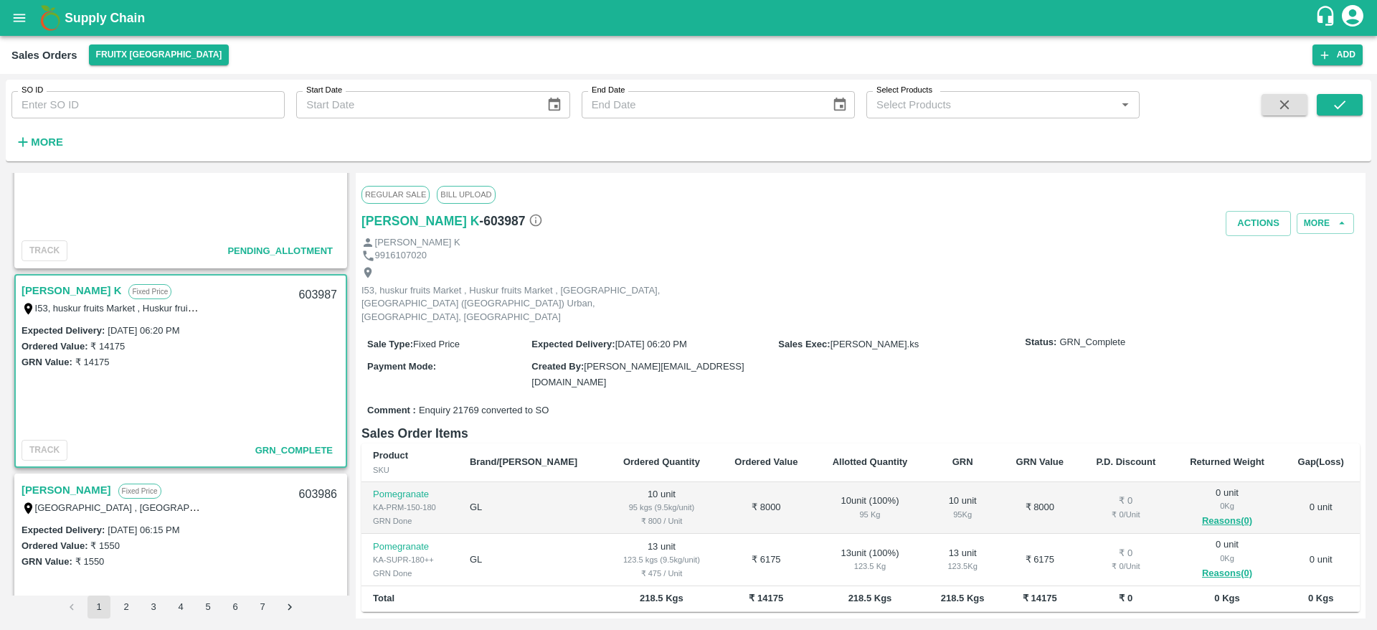
click at [718, 443] on th "Ordered Value" at bounding box center [766, 462] width 97 height 39
click at [1263, 219] on button "Actions" at bounding box center [1257, 223] width 65 height 25
click at [808, 321] on div at bounding box center [688, 315] width 1377 height 630
click at [1229, 229] on button "Actions" at bounding box center [1257, 223] width 65 height 25
click at [1249, 247] on li "Truck Dispatch as per OPS" at bounding box center [1289, 254] width 151 height 24
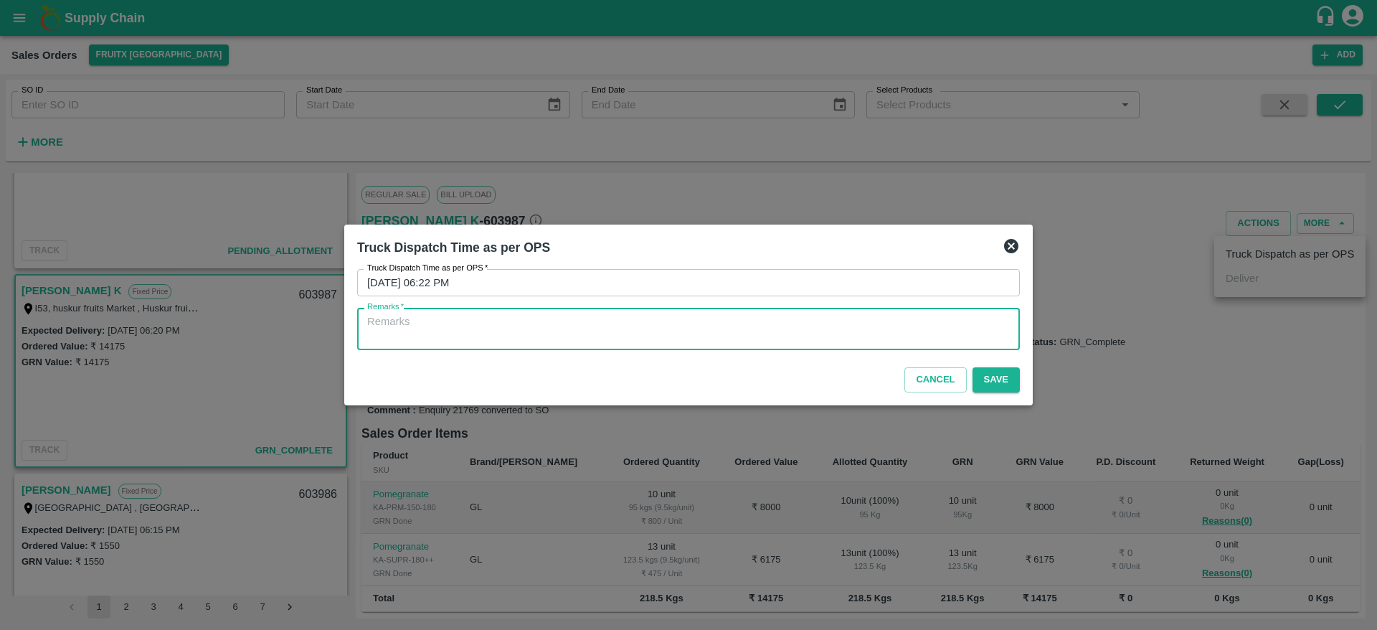
click at [893, 329] on textarea "Remarks   *" at bounding box center [688, 329] width 642 height 30
type textarea "OTD"
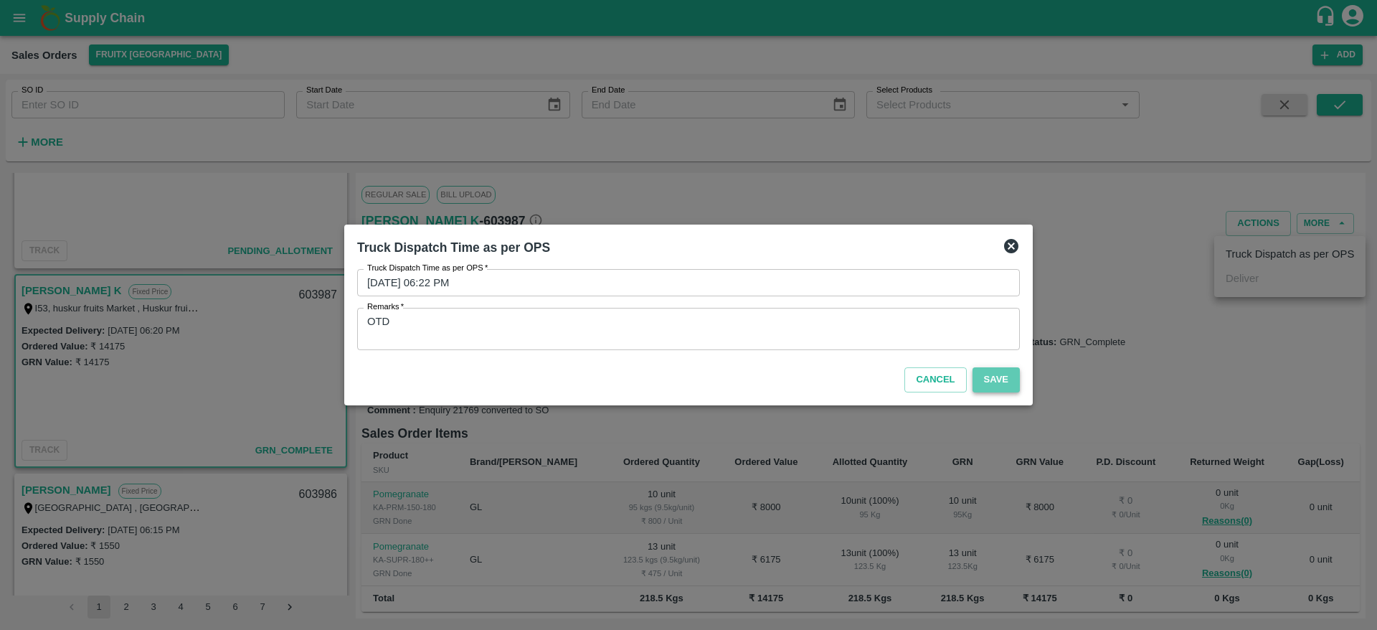
click at [1001, 381] on button "Save" at bounding box center [995, 379] width 47 height 25
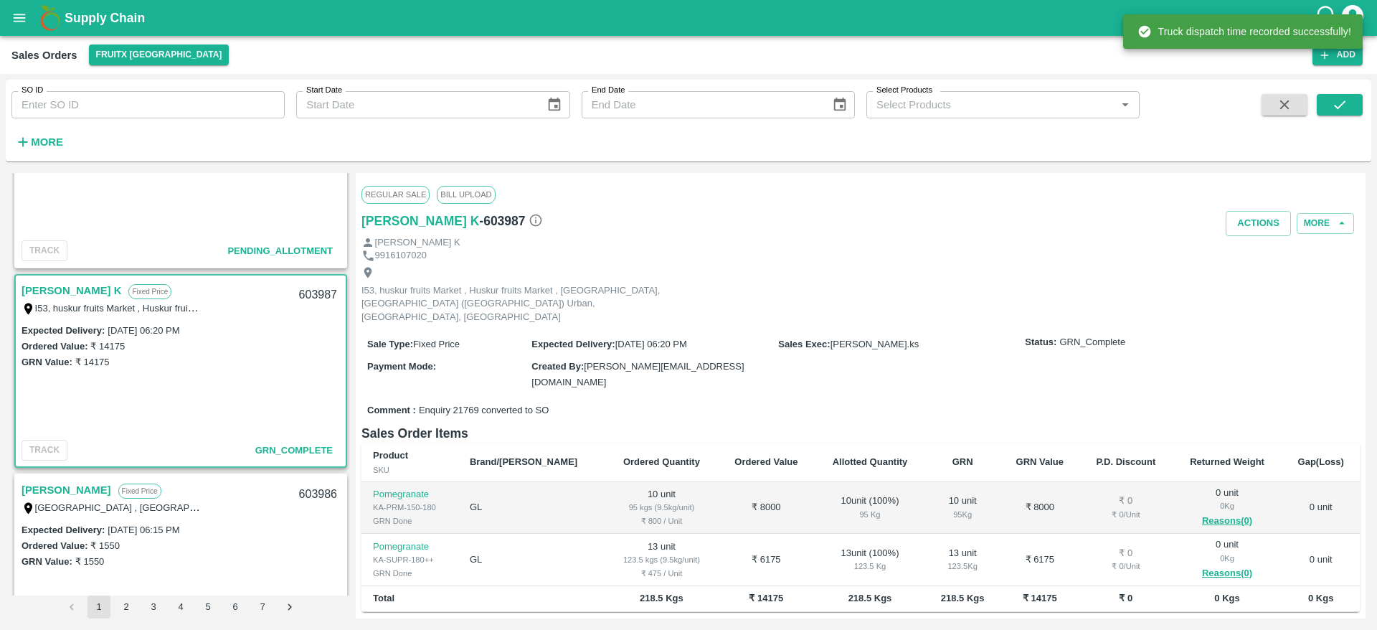
scroll to position [0, 0]
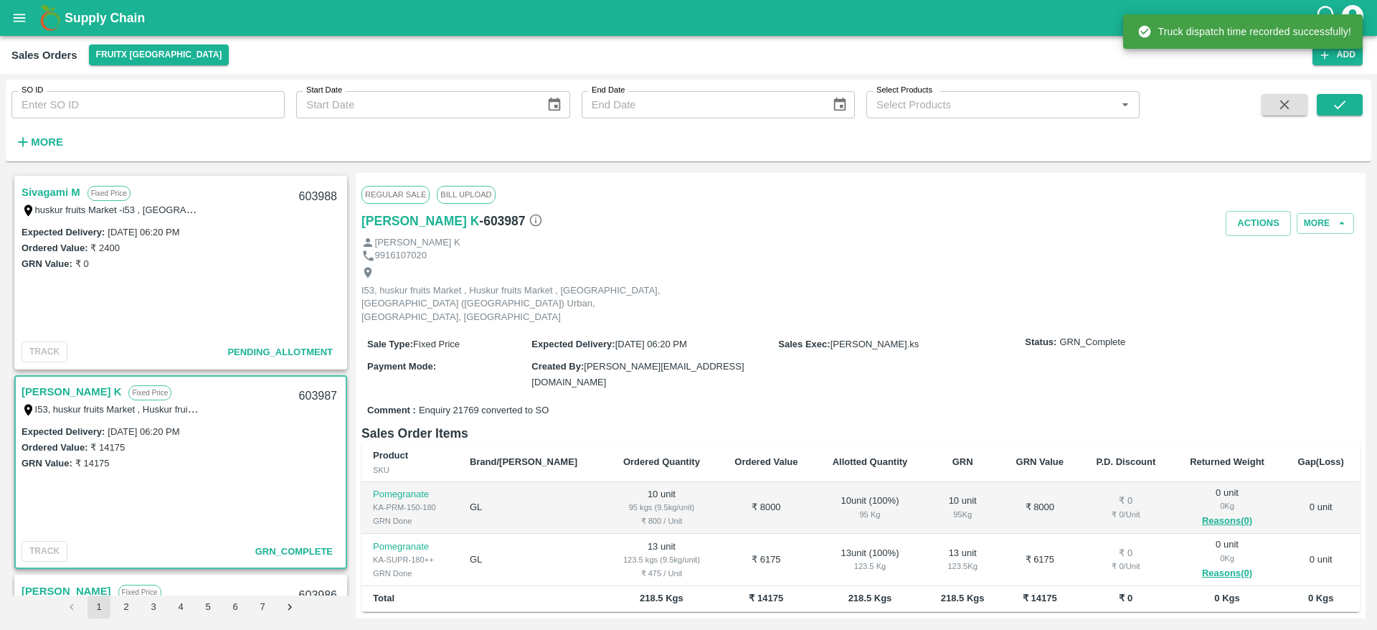
click at [52, 194] on link "Sivagami M" at bounding box center [51, 192] width 59 height 19
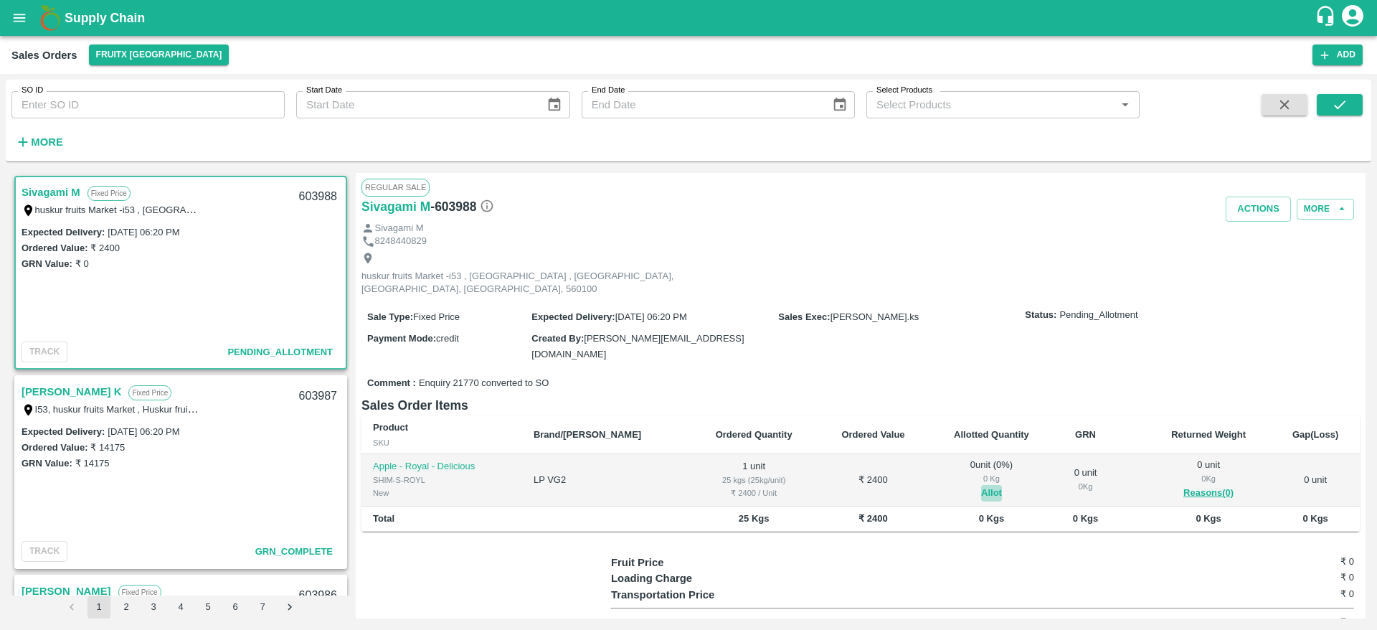
click at [981, 485] on button "Allot" at bounding box center [991, 493] width 21 height 16
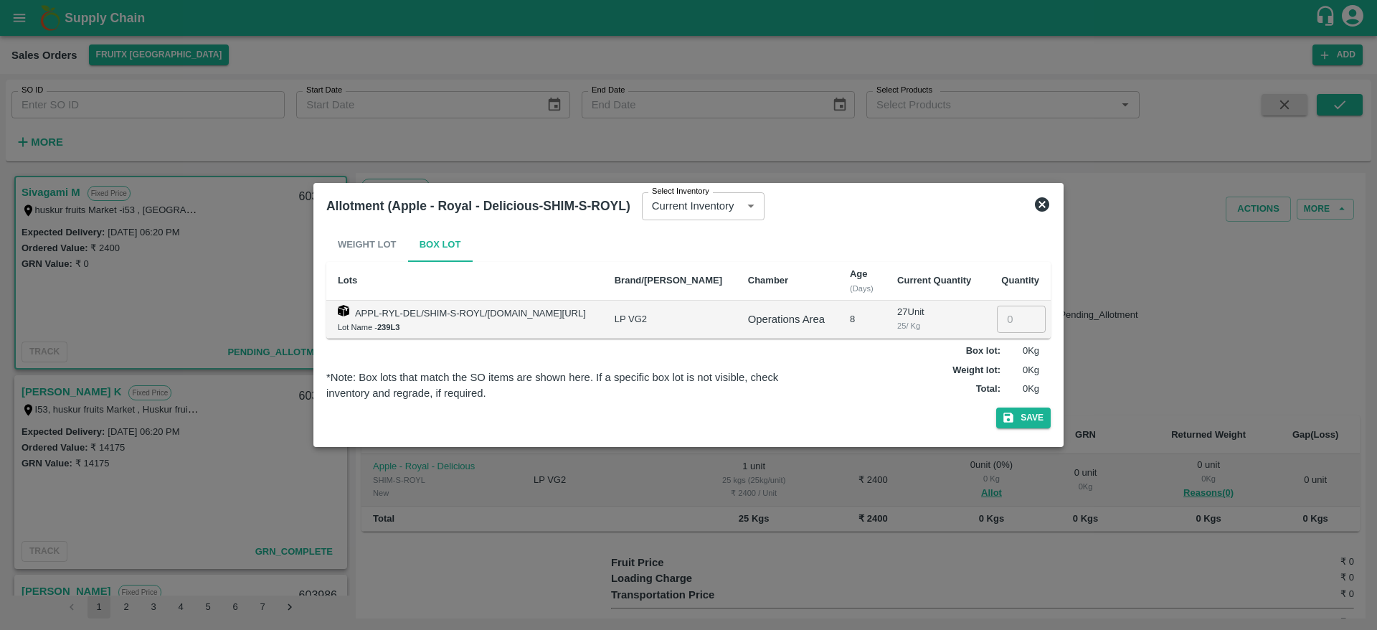
click at [1015, 304] on td "​" at bounding box center [1018, 319] width 66 height 38
click at [1014, 323] on input "number" at bounding box center [1021, 318] width 49 height 27
type input "1"
click at [996, 407] on button "Save" at bounding box center [1023, 417] width 54 height 21
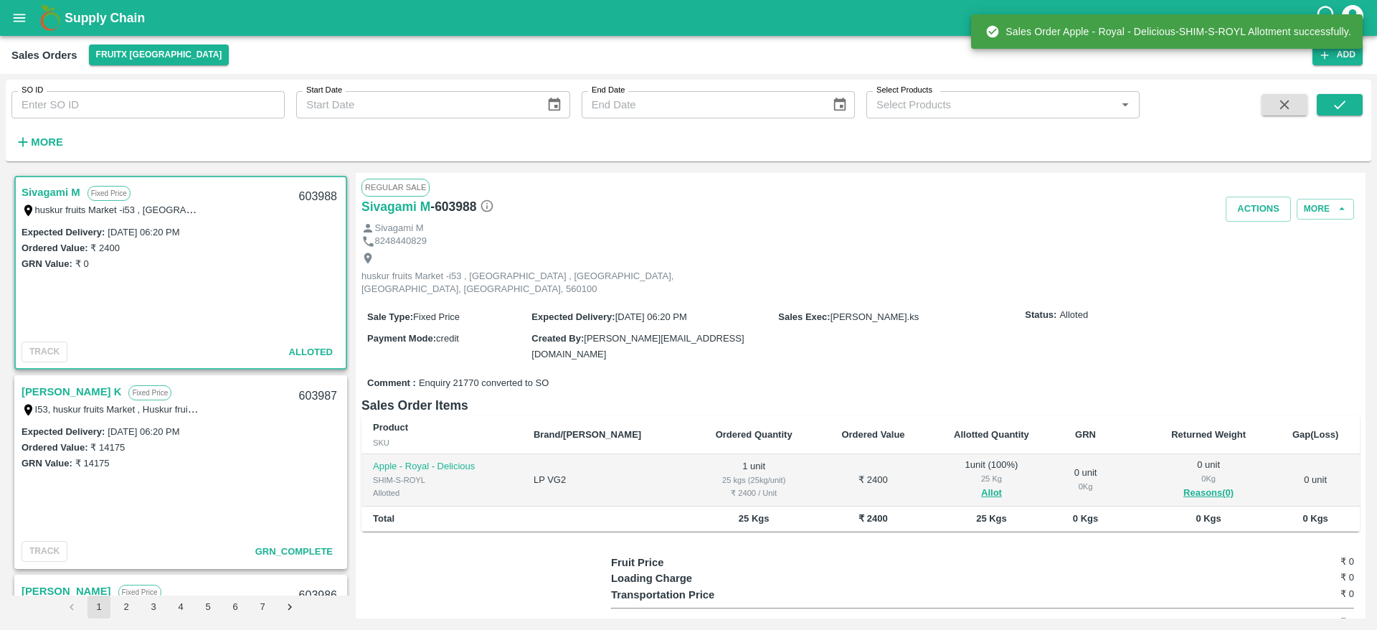
click at [303, 198] on div "603988" at bounding box center [317, 197] width 55 height 34
copy div "603988"
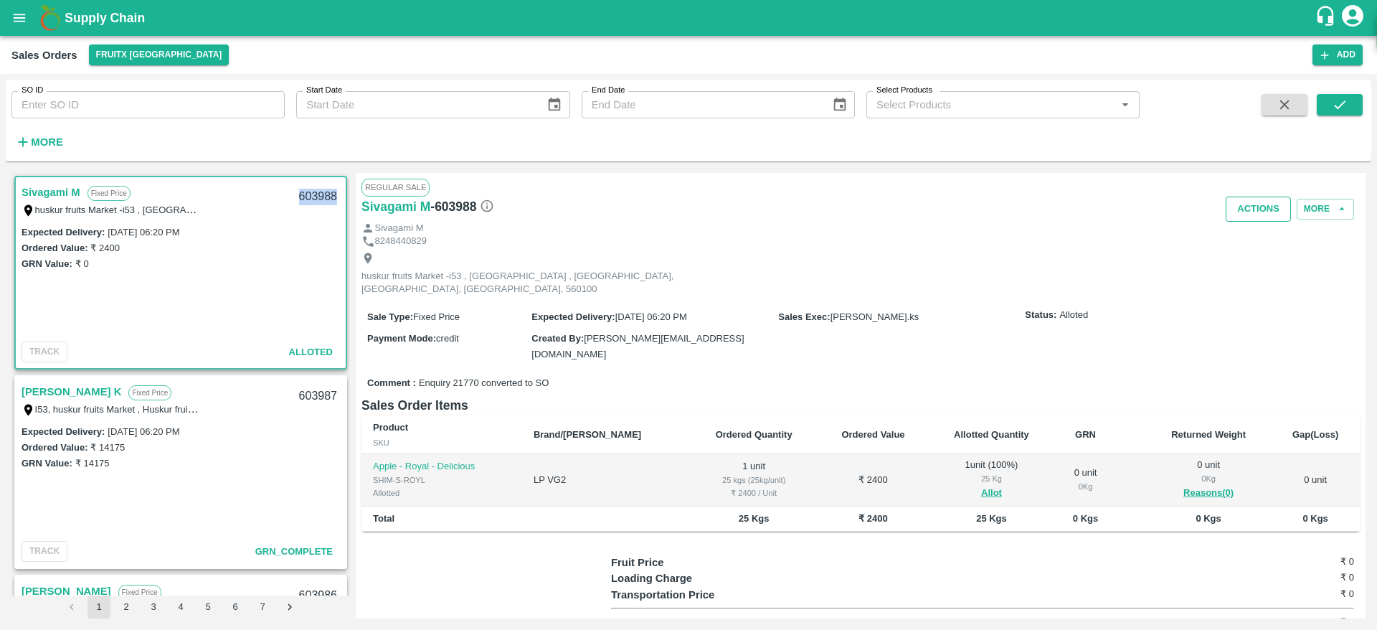
click at [1245, 216] on button "Actions" at bounding box center [1257, 208] width 65 height 25
click at [1252, 260] on li "Deliver" at bounding box center [1289, 264] width 151 height 24
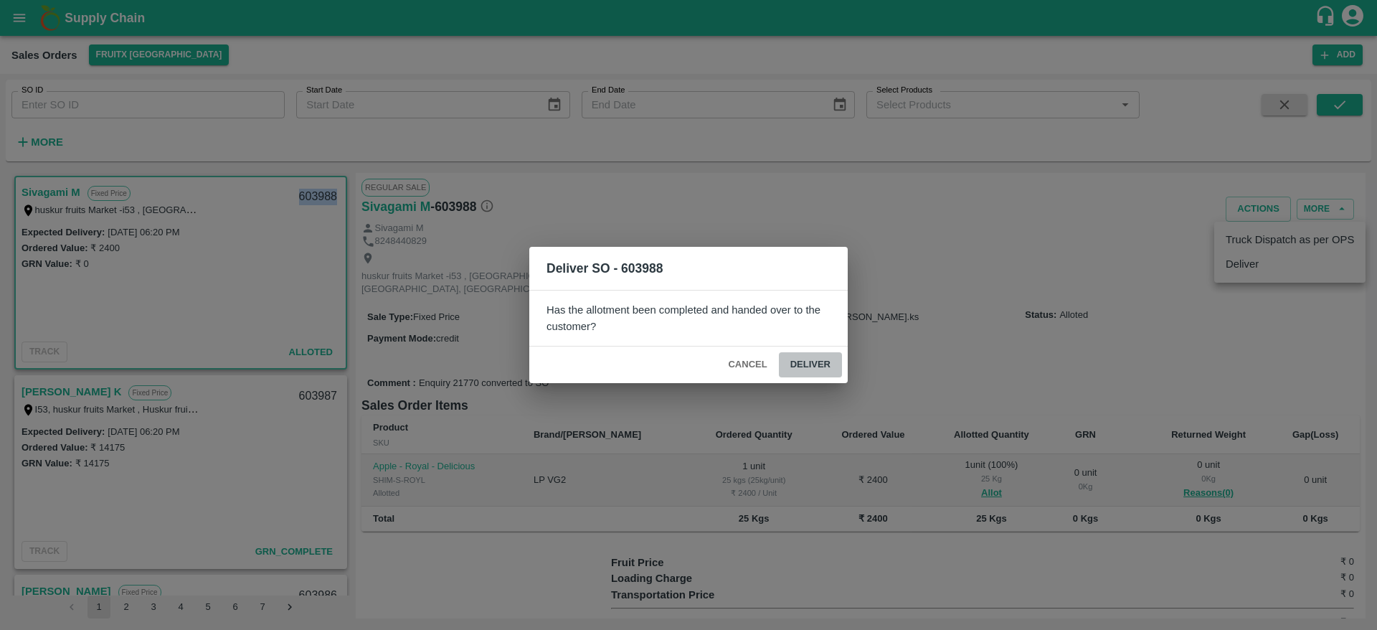
click at [807, 364] on button "Deliver" at bounding box center [810, 364] width 63 height 25
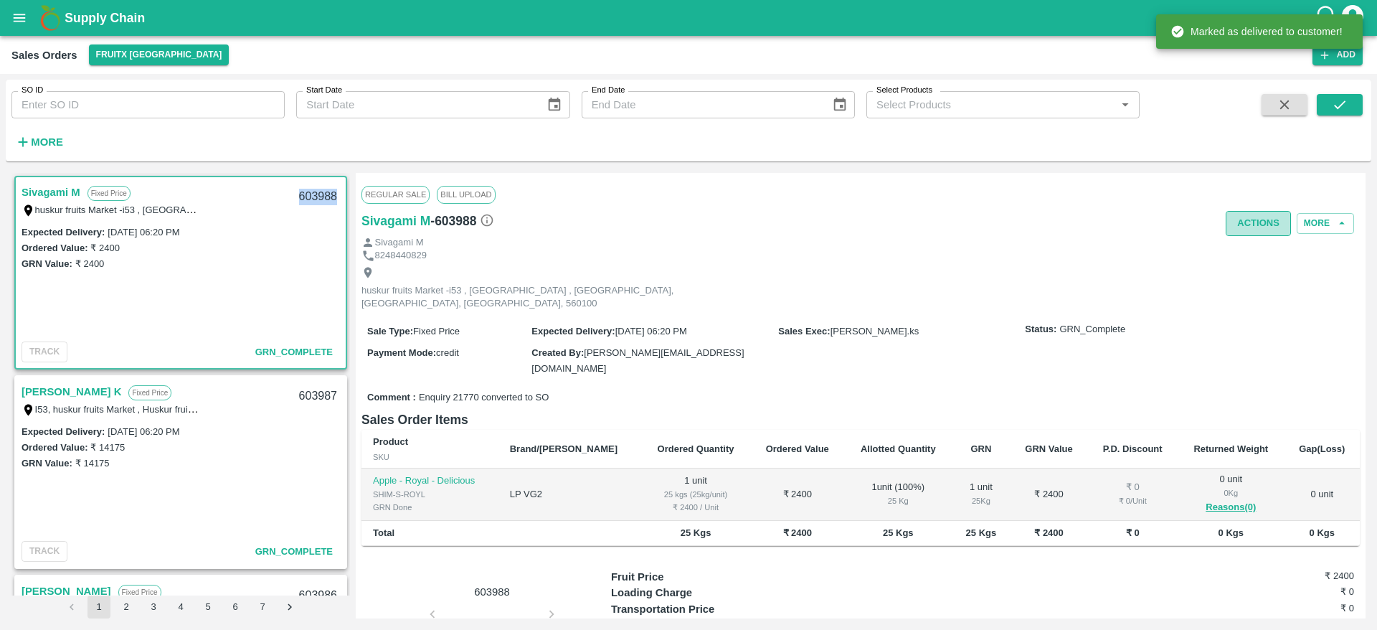
click at [1260, 222] on button "Actions" at bounding box center [1257, 223] width 65 height 25
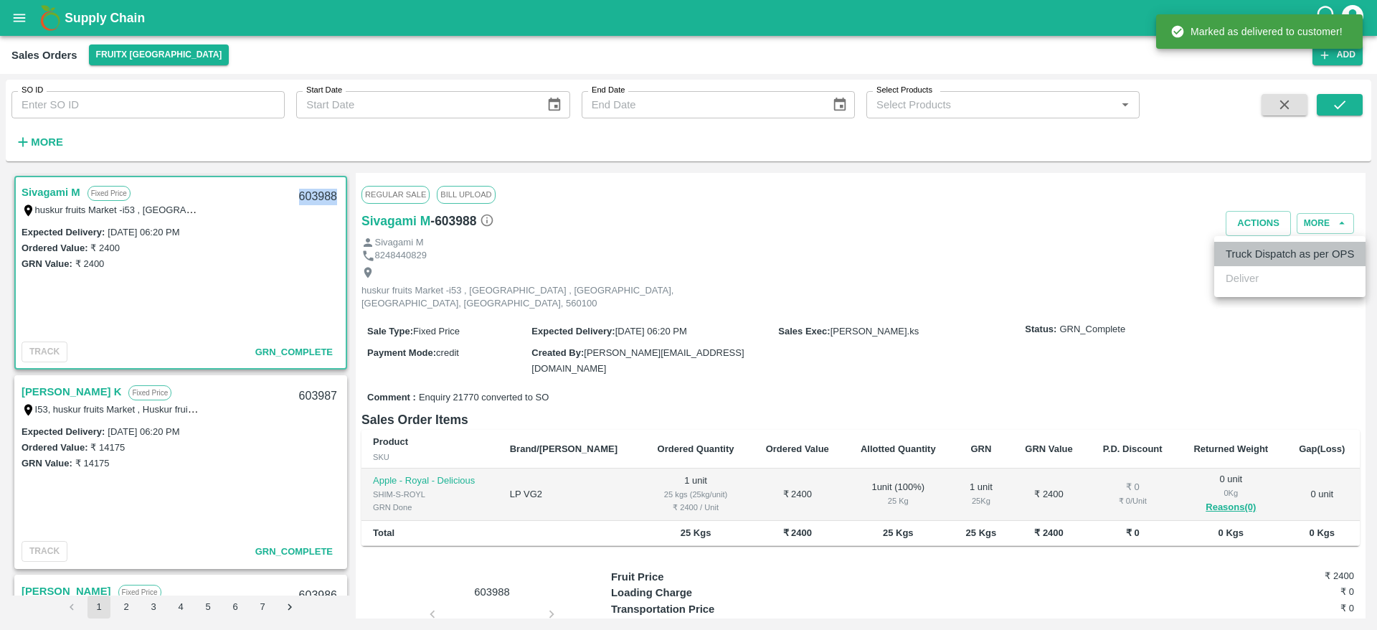
click at [1269, 252] on li "Truck Dispatch as per OPS" at bounding box center [1289, 254] width 151 height 24
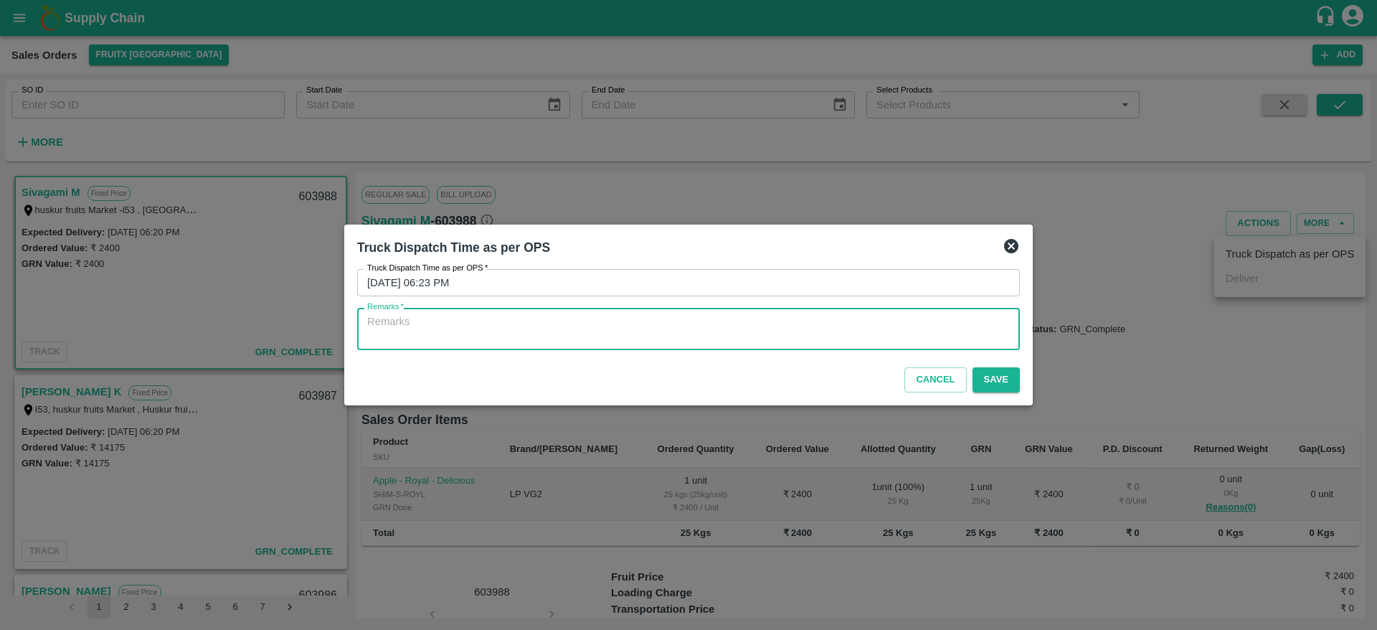
click at [890, 336] on textarea "Remarks   *" at bounding box center [688, 329] width 642 height 30
type textarea "OTD"
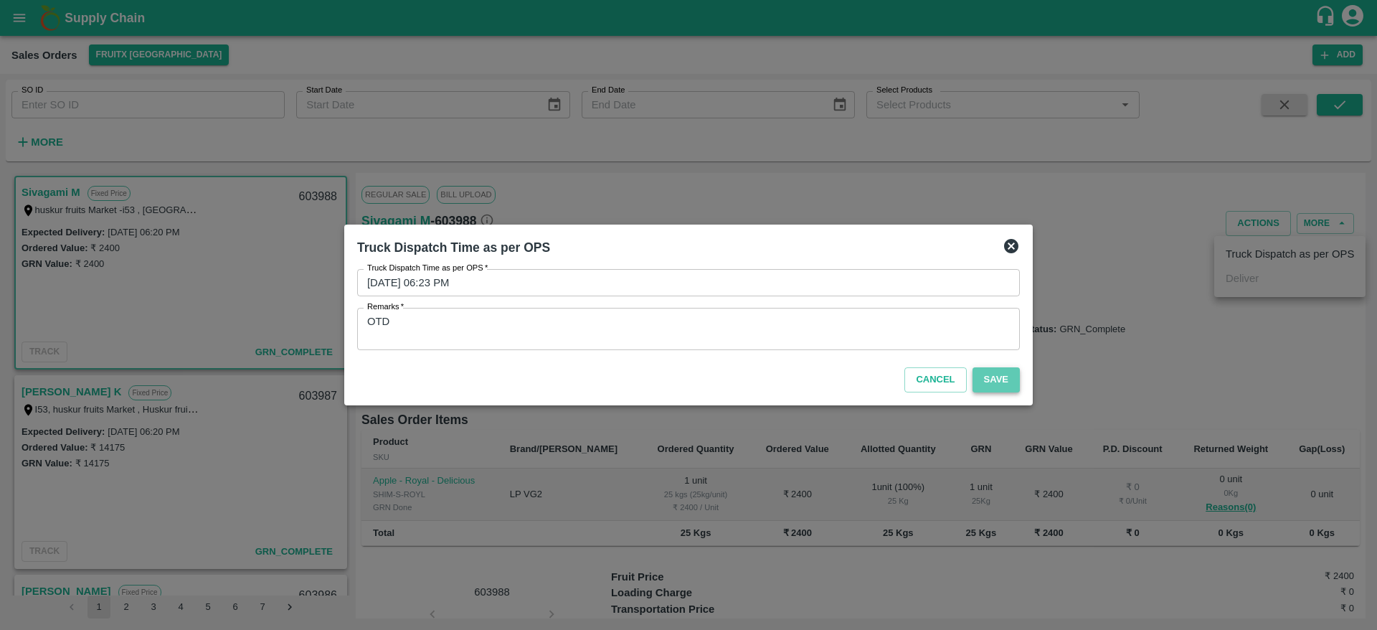
click at [1012, 383] on button "Save" at bounding box center [995, 379] width 47 height 25
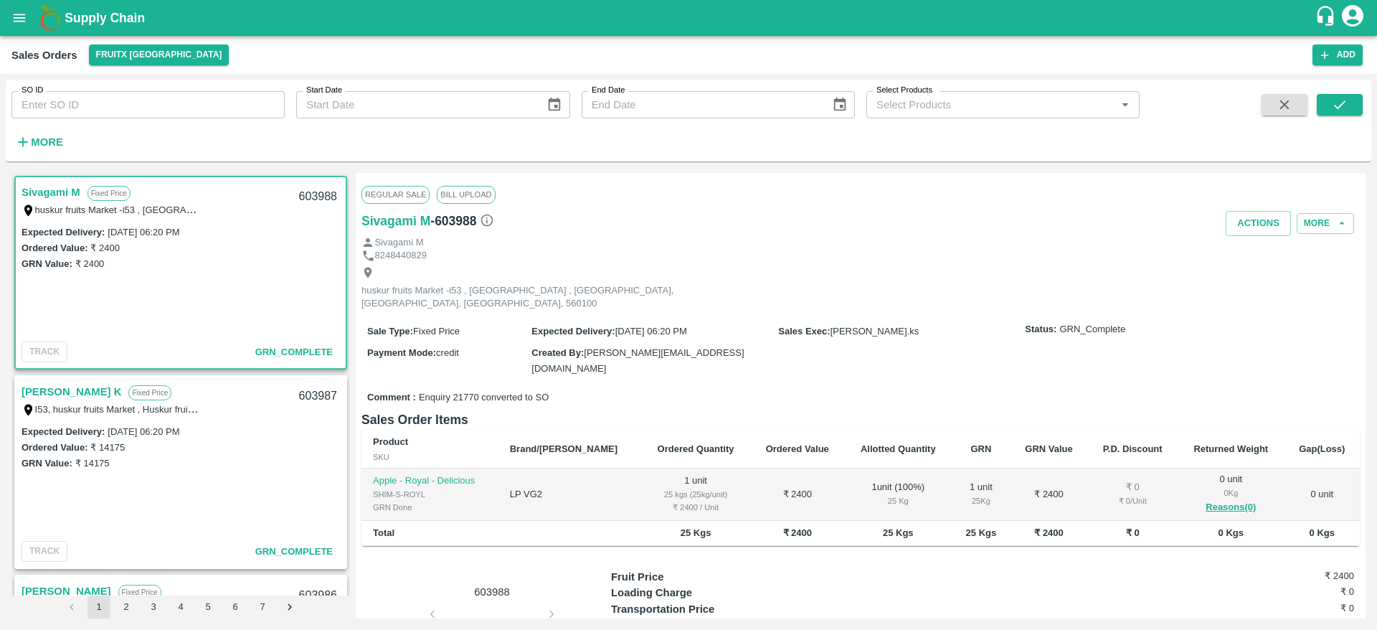
click at [71, 397] on link "[PERSON_NAME] K" at bounding box center [72, 391] width 100 height 19
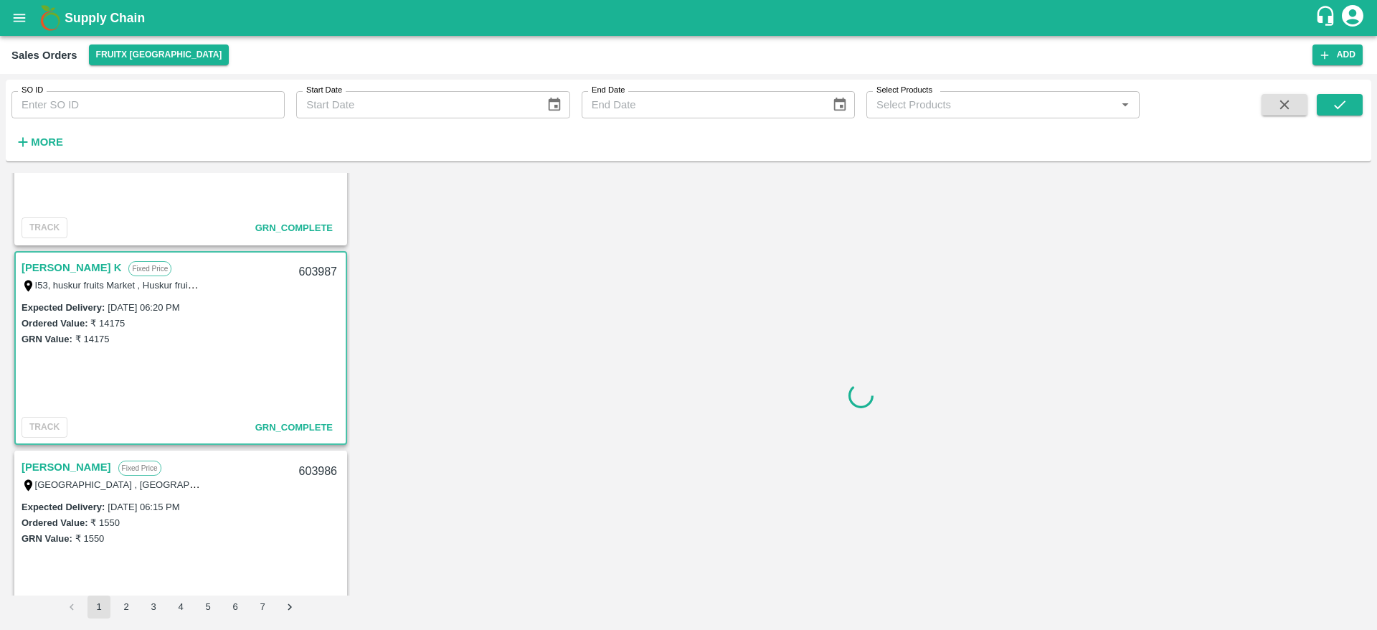
scroll to position [127, 0]
click at [71, 463] on link "[PERSON_NAME]" at bounding box center [67, 464] width 90 height 19
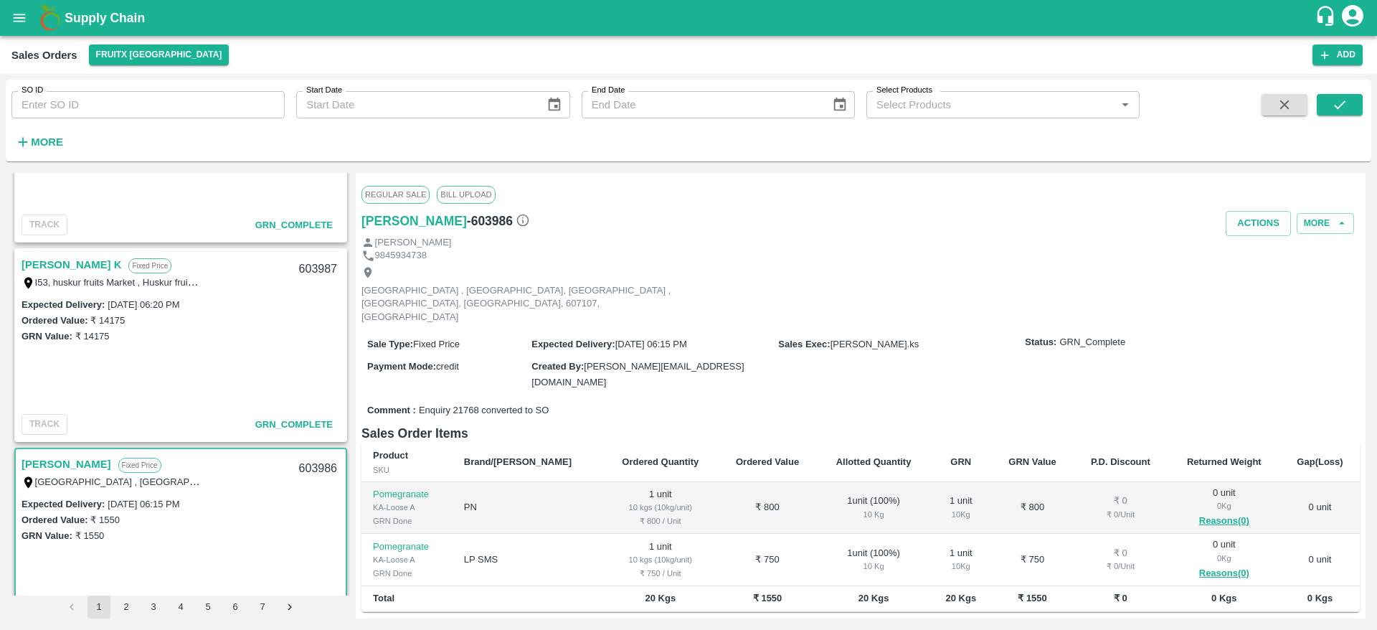
click at [309, 465] on div "603986" at bounding box center [317, 469] width 55 height 34
copy div "603986"
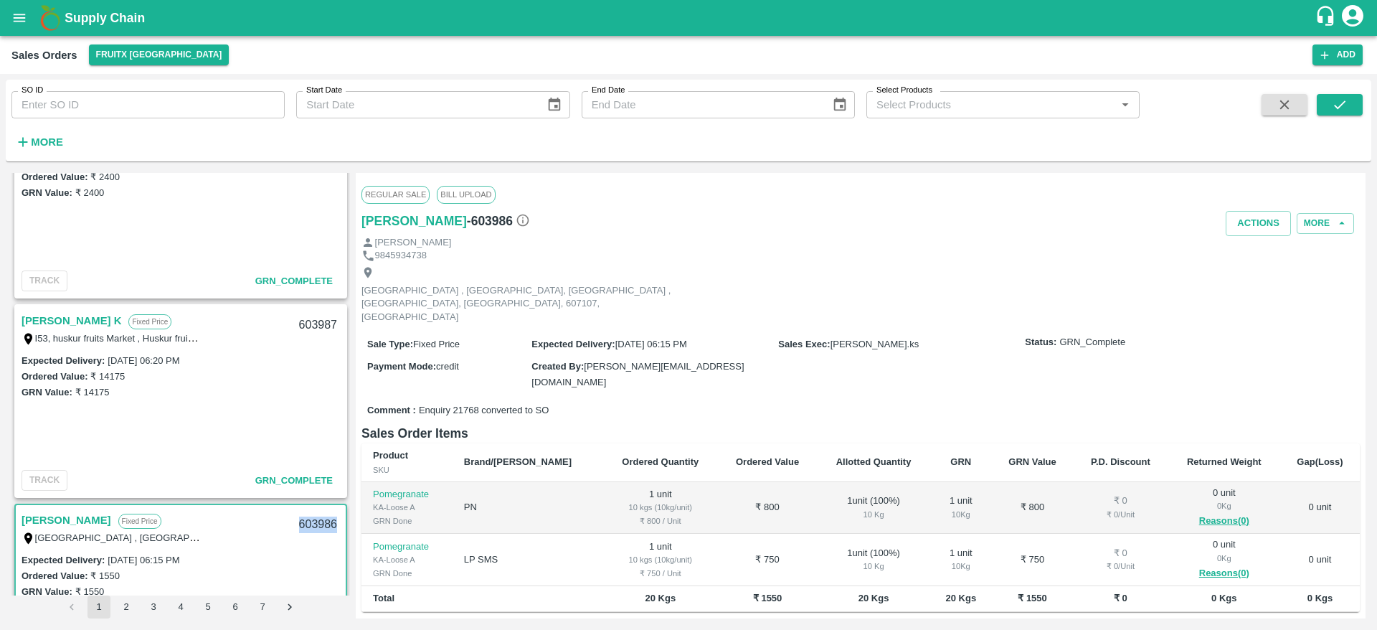
scroll to position [80, 0]
